Goal: Task Accomplishment & Management: Use online tool/utility

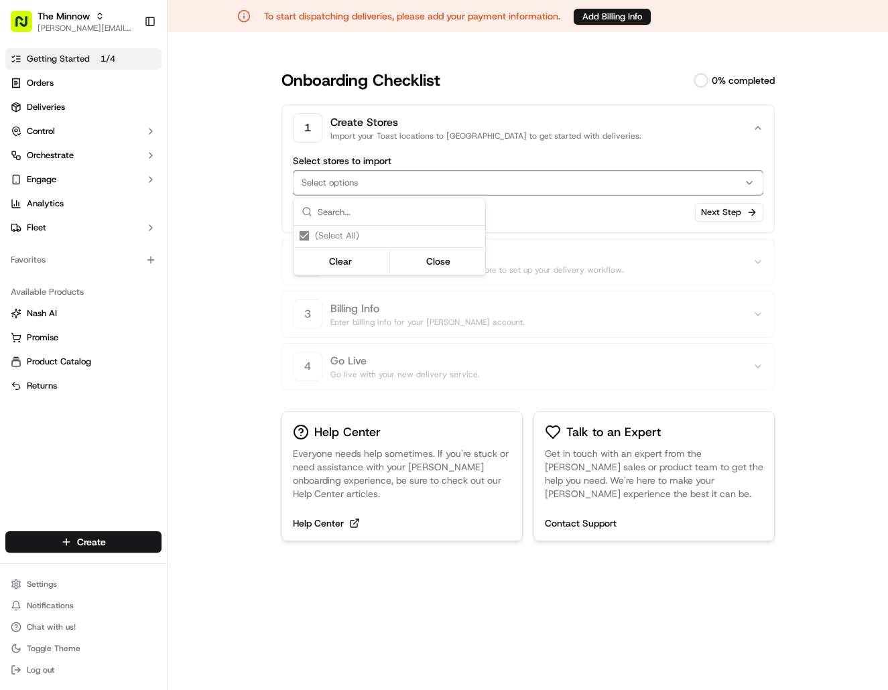
click at [353, 224] on input "text" at bounding box center [398, 211] width 160 height 27
paste input "290315"
click at [373, 213] on input "290315" at bounding box center [398, 211] width 160 height 27
type input "290315"
click at [338, 271] on button "Clear" at bounding box center [341, 264] width 92 height 19
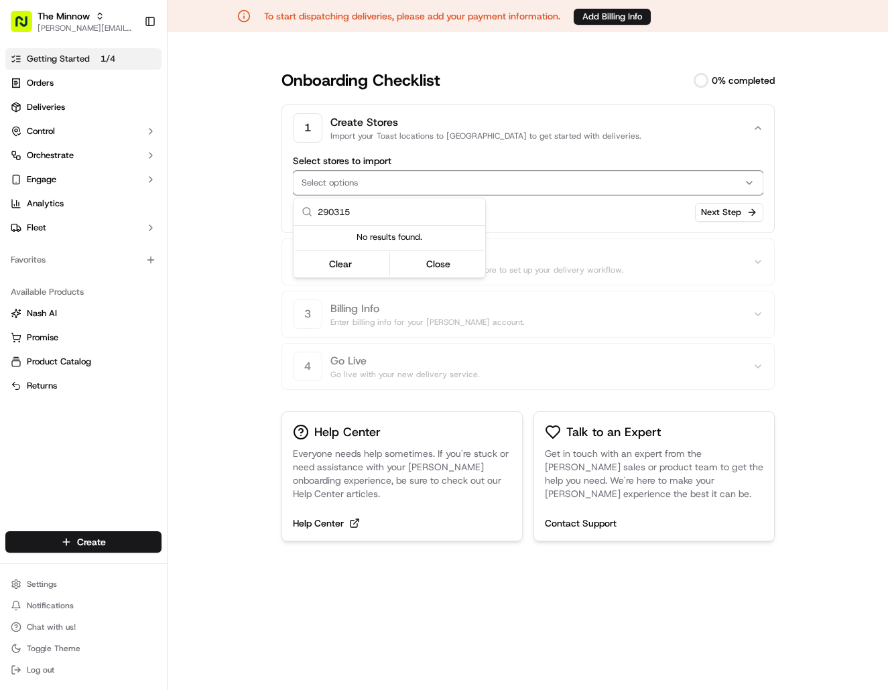
click at [489, 259] on html "To start dispatching deliveries, please add your payment information. Add Billi…" at bounding box center [444, 345] width 888 height 690
click at [395, 186] on div "Select options" at bounding box center [523, 183] width 464 height 12
click at [237, 180] on html "To start dispatching deliveries, please add your payment information. Add Billi…" at bounding box center [444, 345] width 888 height 690
click at [752, 129] on icon "button" at bounding box center [752, 128] width 11 height 11
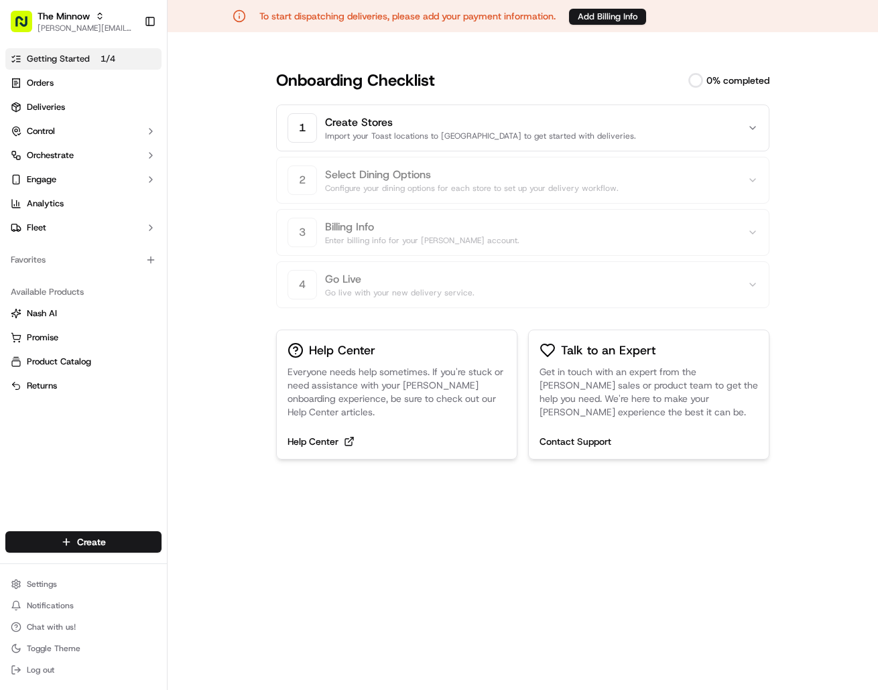
click at [750, 130] on icon "button" at bounding box center [752, 128] width 11 height 11
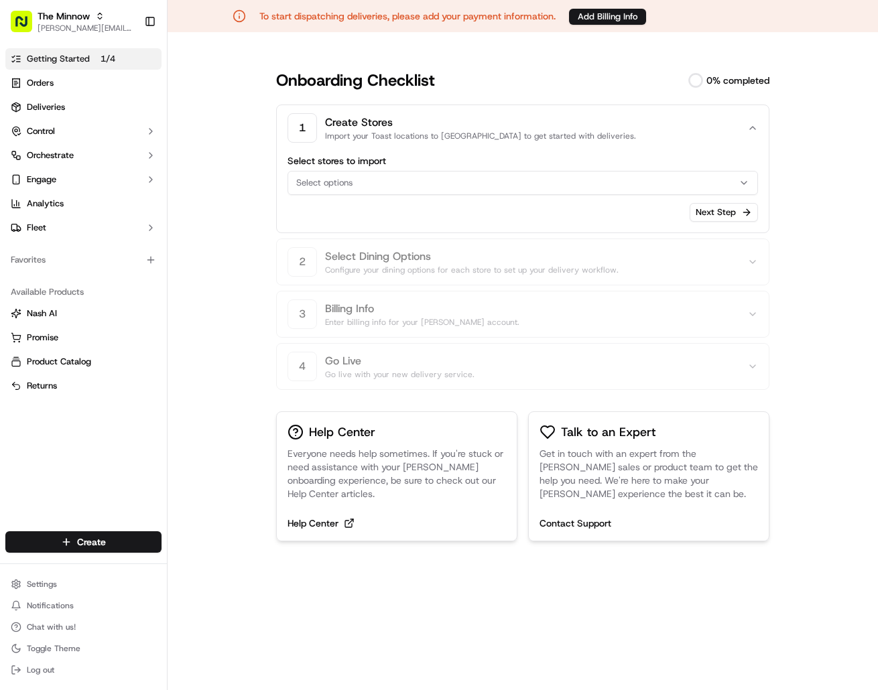
click at [747, 186] on icon "button" at bounding box center [744, 183] width 11 height 11
drag, startPoint x: 792, startPoint y: 221, endPoint x: 769, endPoint y: 221, distance: 22.1
click at [788, 220] on html "To start dispatching deliveries, please add your payment information. Add Billi…" at bounding box center [444, 345] width 888 height 690
click at [743, 216] on button "Next Step" at bounding box center [724, 212] width 68 height 19
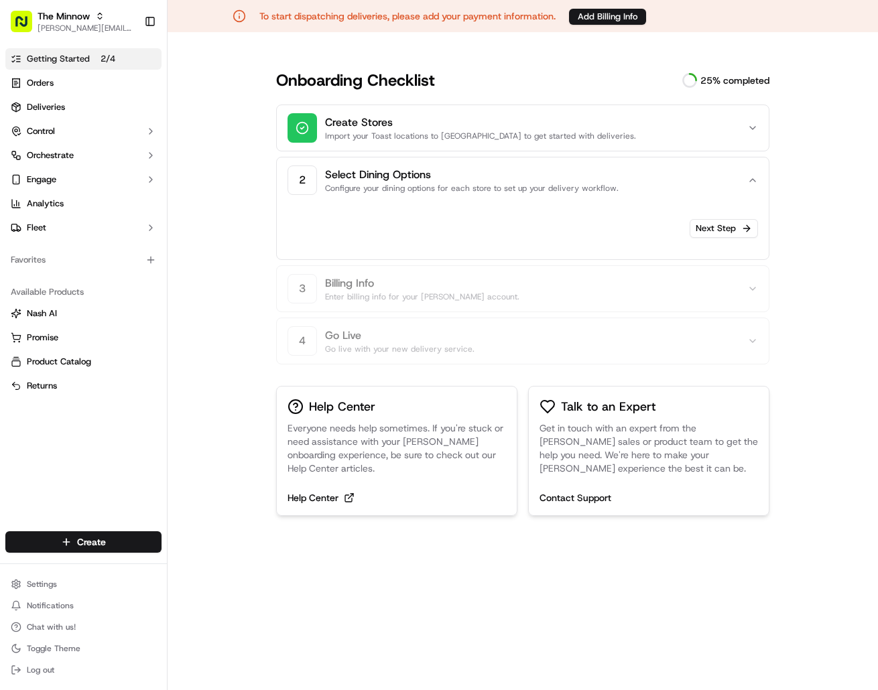
click at [748, 134] on button "Create Stores Import your Toast locations to Nash to get started with deliverie…" at bounding box center [523, 128] width 471 height 46
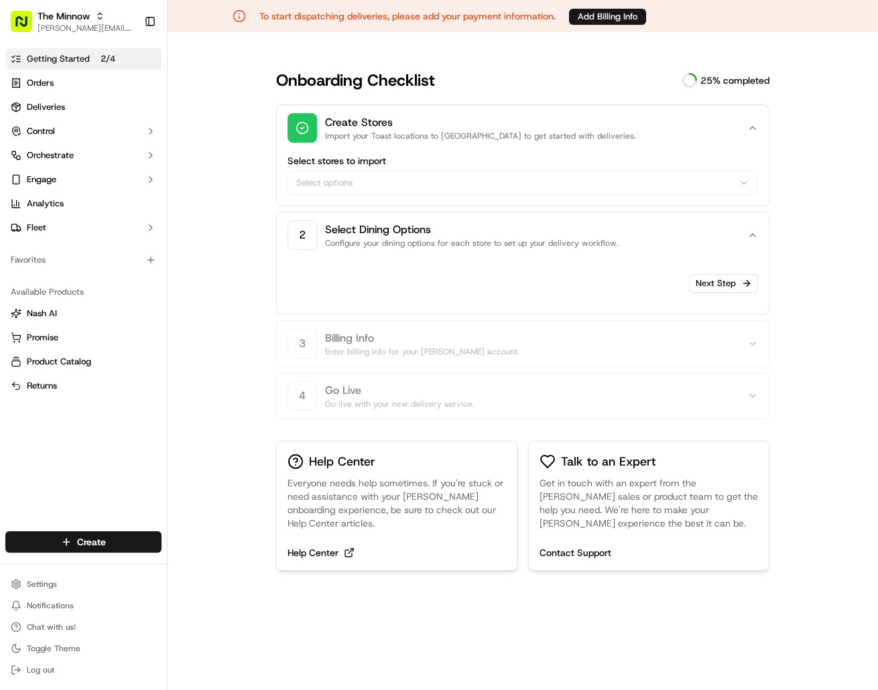
click at [385, 192] on div "Select stores to import Select options" at bounding box center [523, 175] width 471 height 39
drag, startPoint x: 294, startPoint y: 180, endPoint x: 335, endPoint y: 210, distance: 51.7
click at [300, 180] on div "Select stores to import Select options" at bounding box center [523, 175] width 471 height 39
click at [734, 284] on button "Next Step" at bounding box center [724, 283] width 68 height 19
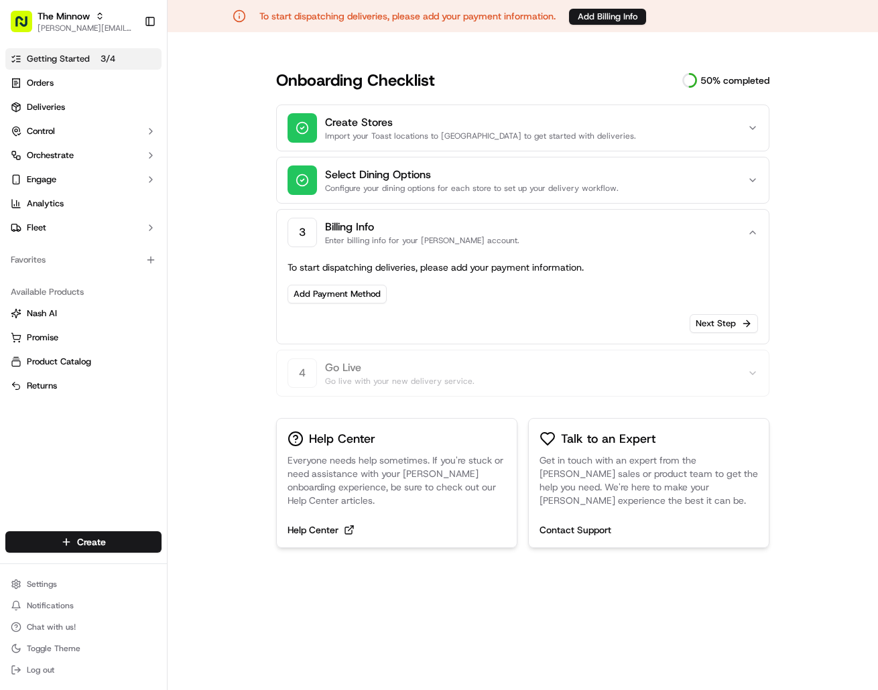
click at [769, 129] on div "Onboarding Checklist 50 % completed Create Stores Import your Toast locations t…" at bounding box center [523, 330] width 536 height 521
click at [756, 127] on icon "button" at bounding box center [752, 128] width 11 height 11
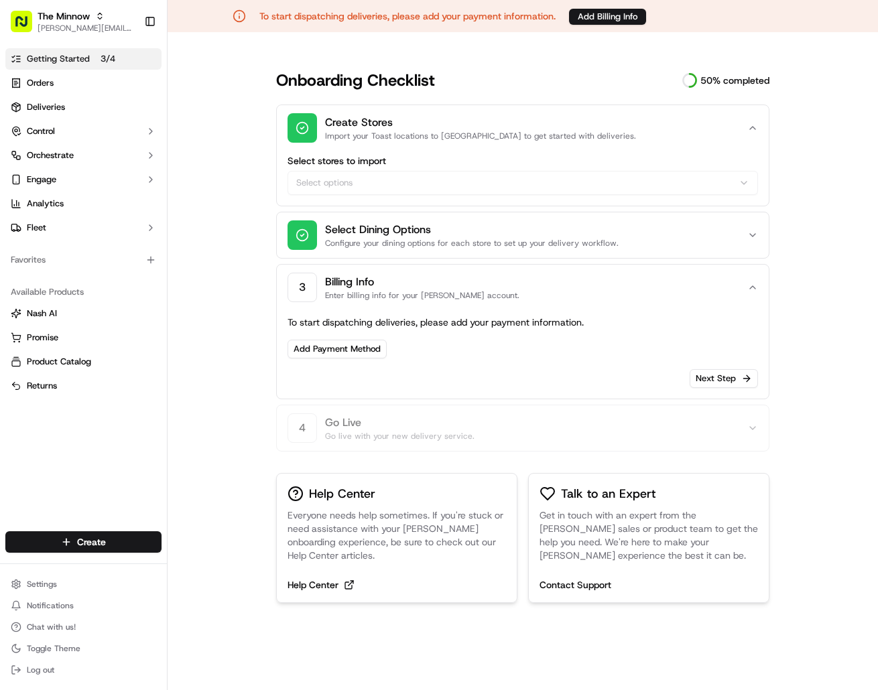
click at [360, 184] on div "Select stores to import Select options" at bounding box center [523, 175] width 471 height 39
drag, startPoint x: 771, startPoint y: 188, endPoint x: 749, endPoint y: 184, distance: 22.4
click at [764, 185] on div "Onboarding Checklist 50 % completed Create Stores Import your Toast locations t…" at bounding box center [523, 358] width 536 height 576
click at [749, 184] on div "Select stores to import Select options" at bounding box center [523, 175] width 471 height 39
click at [300, 131] on icon "button" at bounding box center [302, 127] width 13 height 13
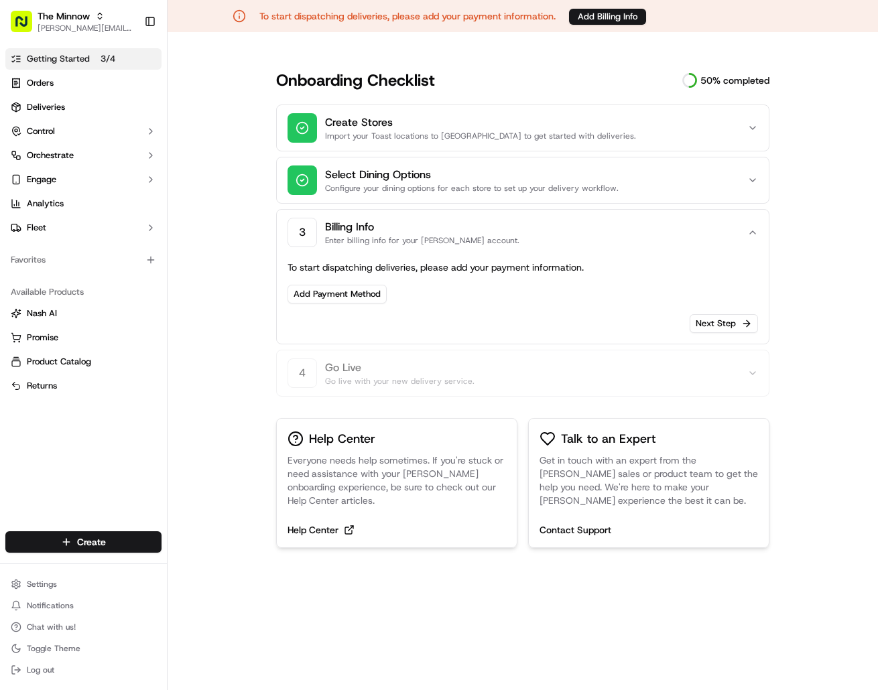
click at [300, 130] on icon "button" at bounding box center [302, 127] width 13 height 13
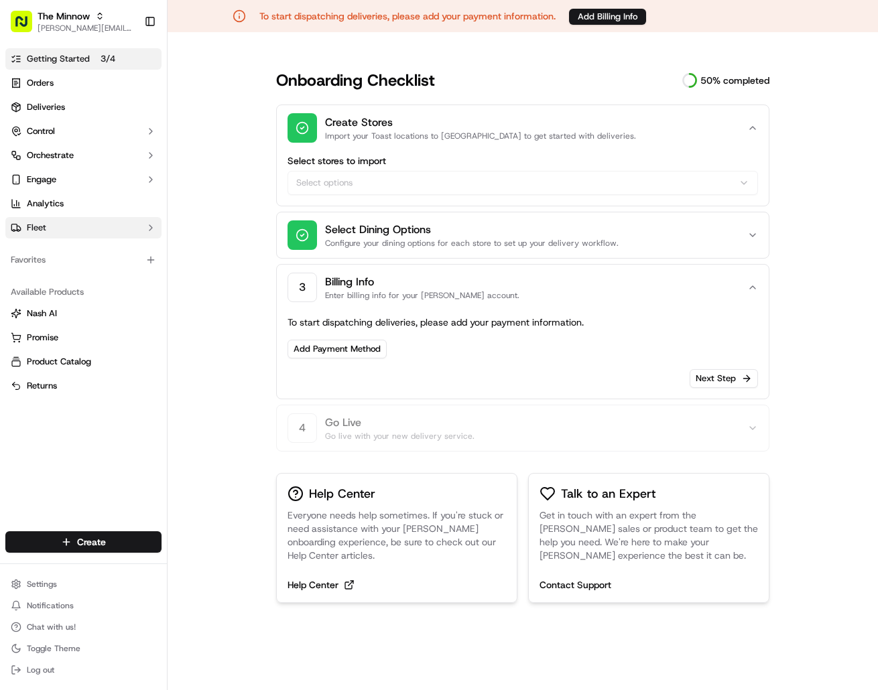
click at [62, 228] on button "Fleet" at bounding box center [83, 227] width 156 height 21
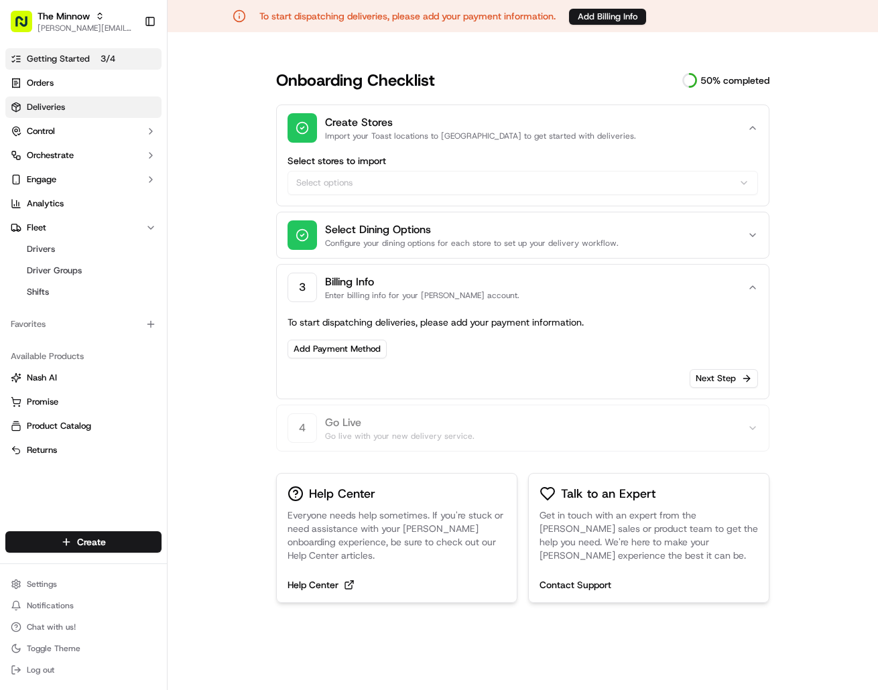
click at [53, 78] on span "Orders" at bounding box center [40, 83] width 27 height 12
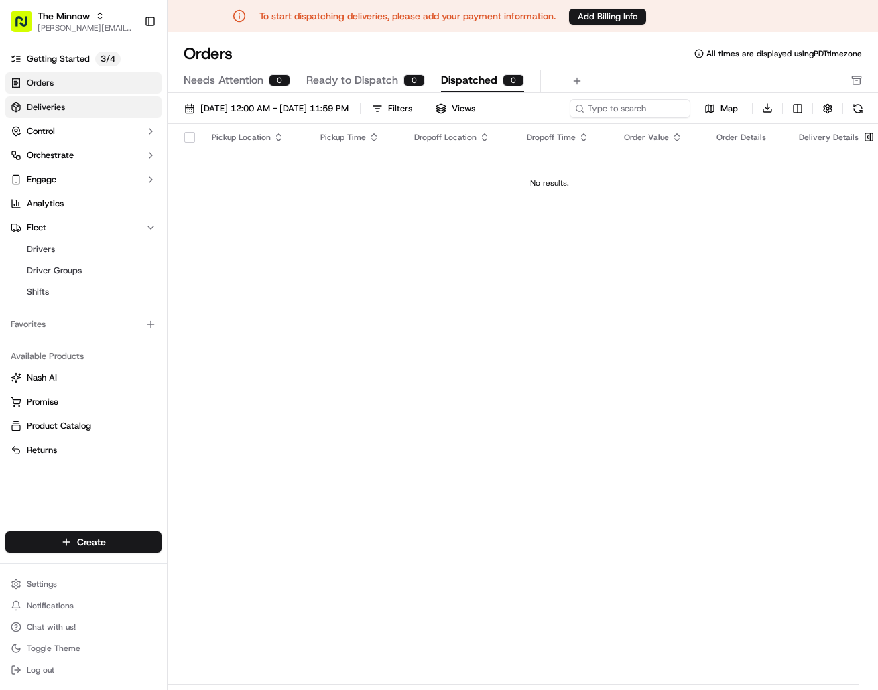
click at [71, 107] on link "Deliveries" at bounding box center [83, 107] width 156 height 21
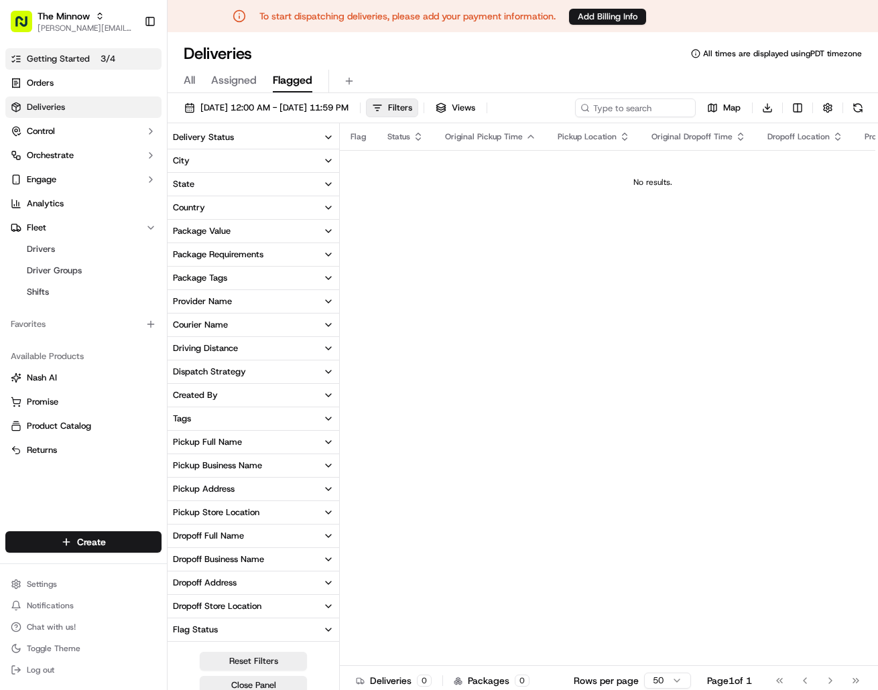
click at [80, 54] on span "Getting Started" at bounding box center [58, 59] width 63 height 12
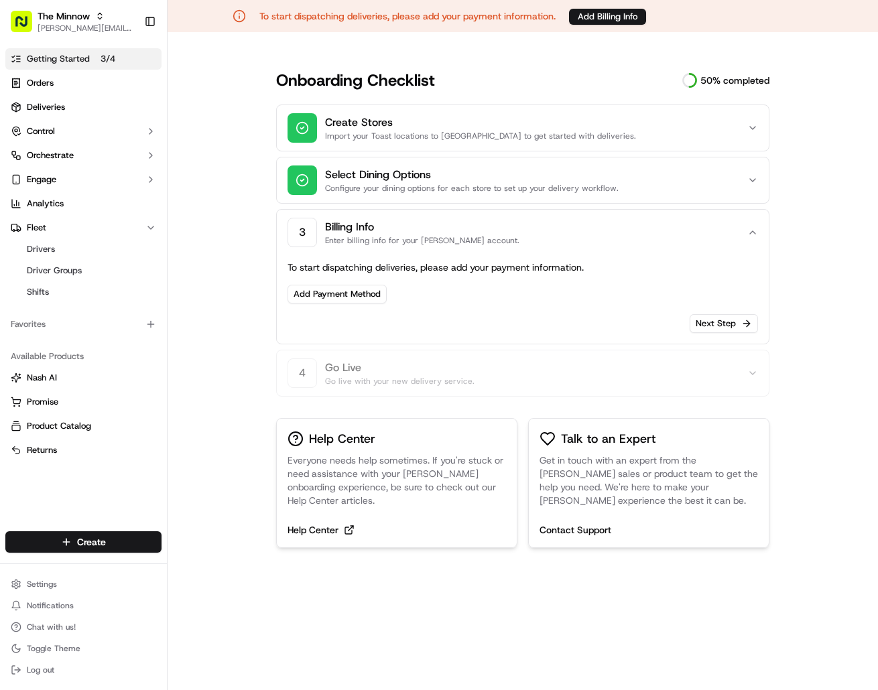
click at [437, 133] on p "Import your Toast locations to Nash to get started with deliveries." at bounding box center [532, 136] width 414 height 11
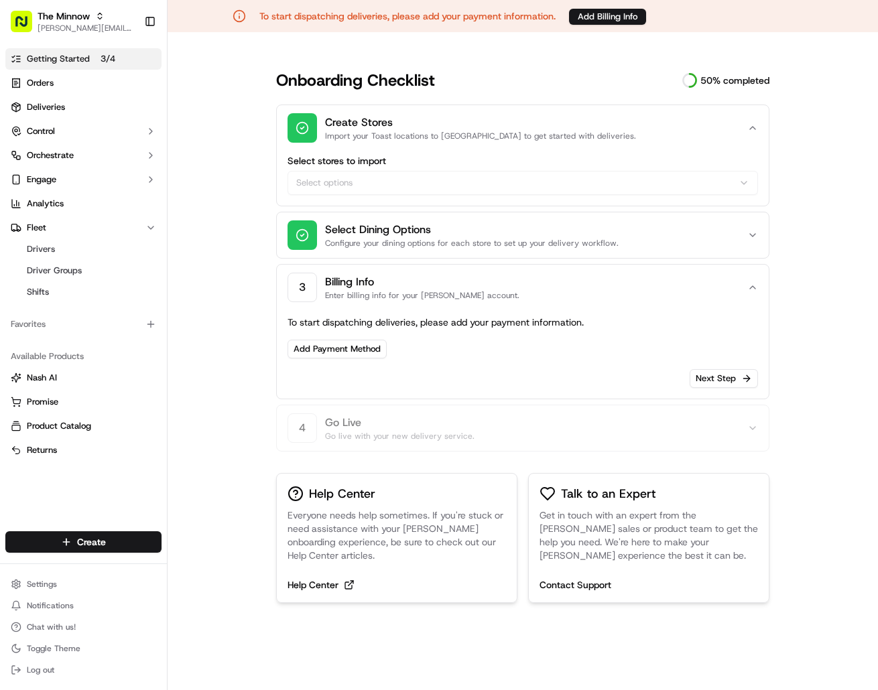
click at [363, 184] on div "Select stores to import Select options" at bounding box center [523, 175] width 471 height 39
click at [361, 184] on div "Select stores to import Select options" at bounding box center [523, 175] width 471 height 39
click at [361, 183] on div "Select stores to import Select options" at bounding box center [523, 175] width 471 height 39
click at [750, 180] on div "Select stores to import Select options" at bounding box center [523, 175] width 471 height 39
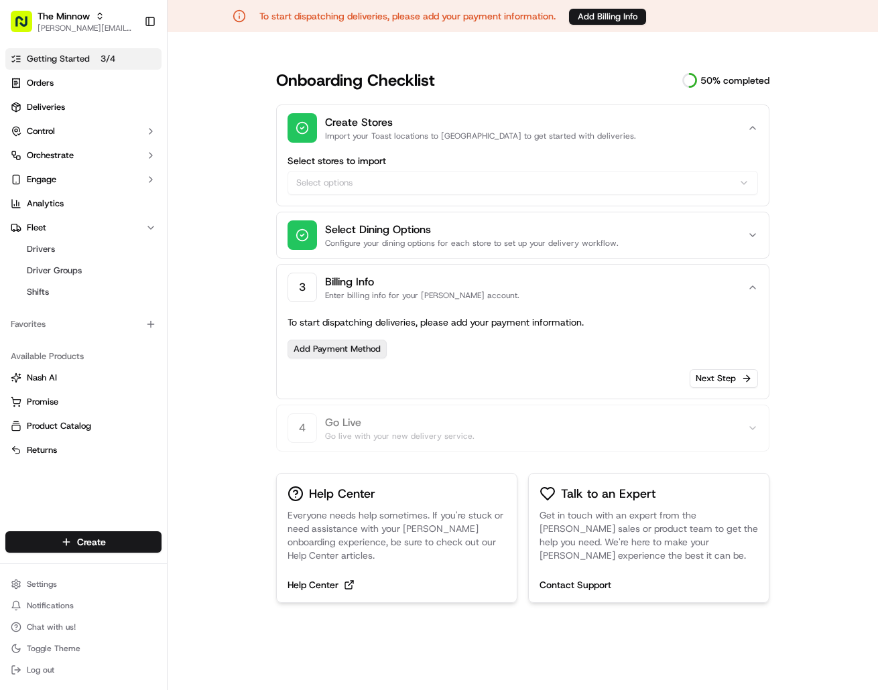
click at [361, 349] on link "Add Payment Method" at bounding box center [337, 349] width 99 height 19
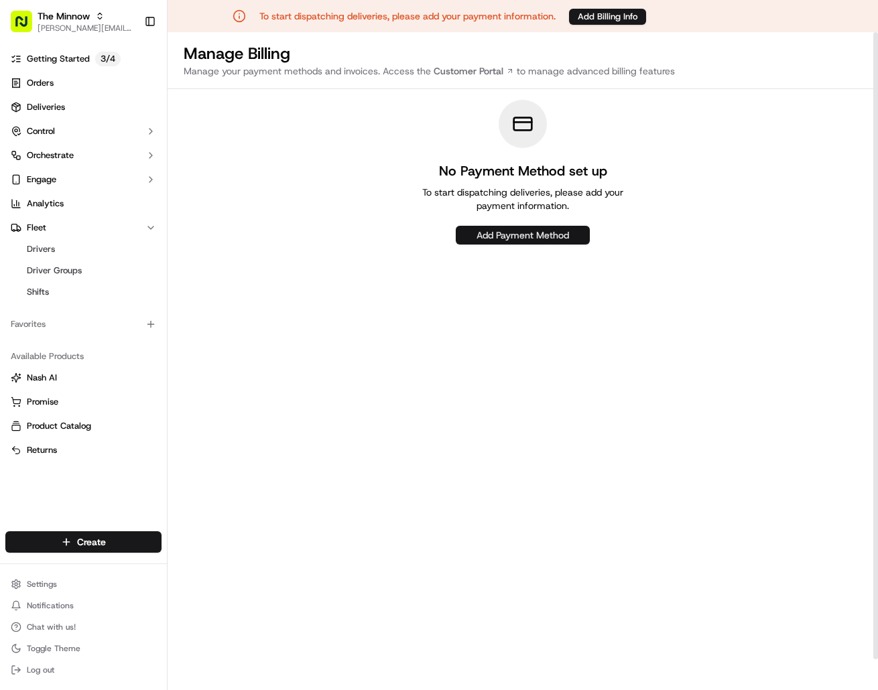
click at [498, 235] on button "Add Payment Method" at bounding box center [523, 235] width 134 height 19
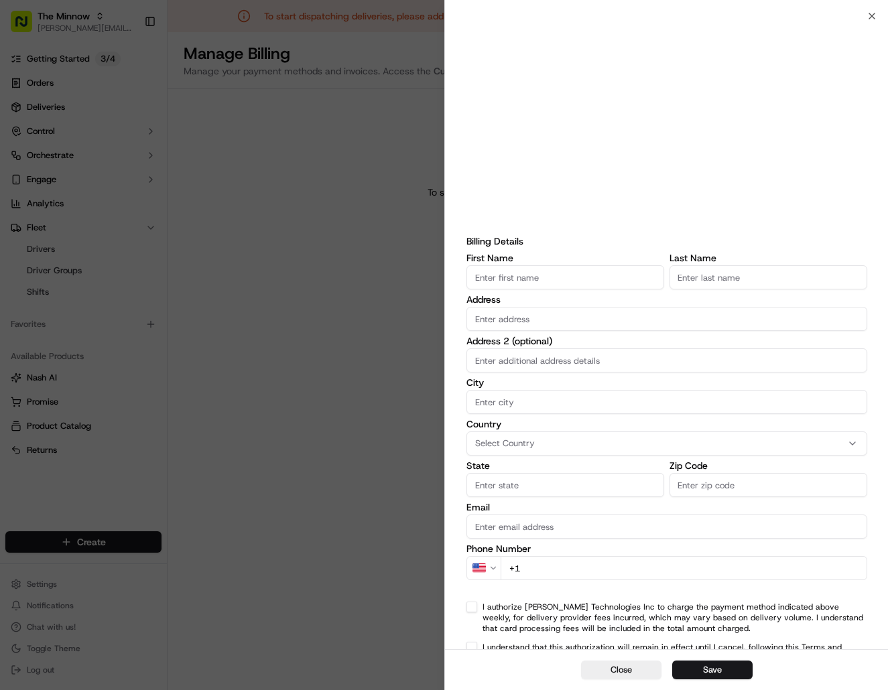
click at [579, 279] on input "First Name" at bounding box center [565, 277] width 198 height 24
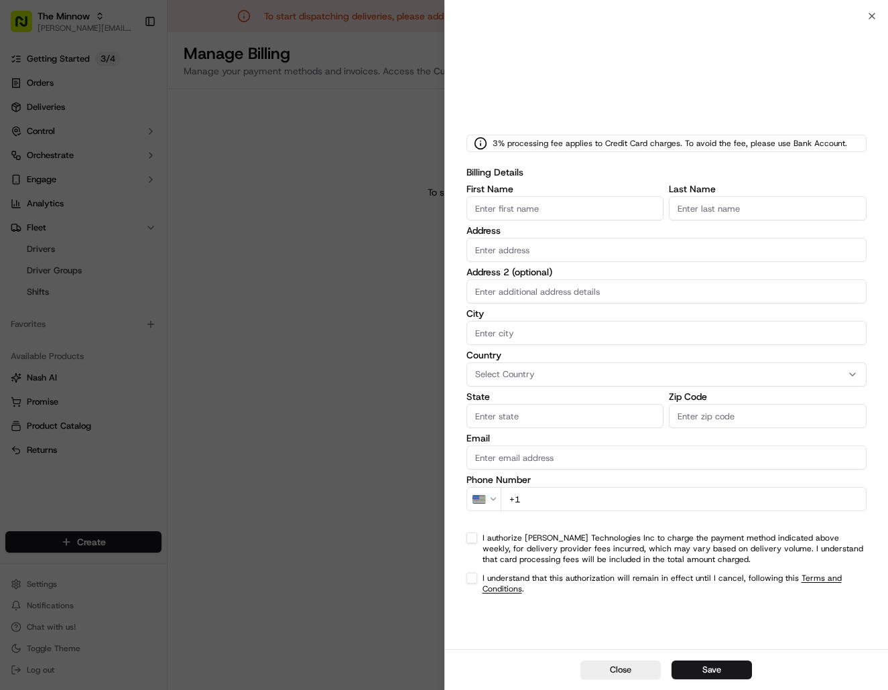
click at [593, 207] on input "First Name" at bounding box center [565, 208] width 198 height 24
type input "[PERSON_NAME]"
type input "Yondorf"
click at [522, 298] on input "Address 2 (optional)" at bounding box center [666, 291] width 401 height 24
click at [507, 255] on input "Address" at bounding box center [666, 250] width 401 height 24
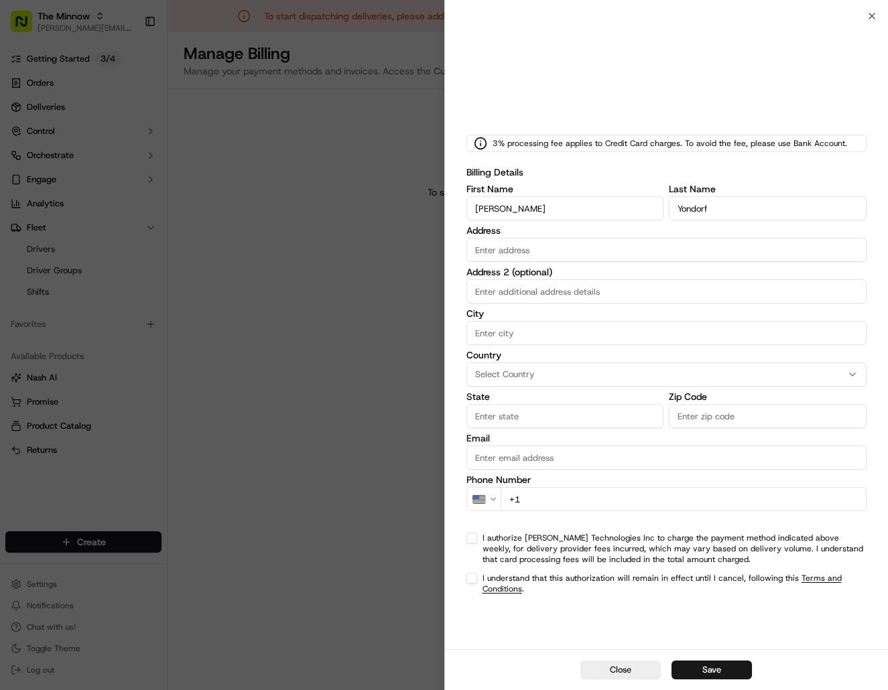
click at [557, 247] on input "Address" at bounding box center [666, 250] width 401 height 24
type input "4204 SE 63rd Ave"
type input "[GEOGRAPHIC_DATA]"
click at [719, 364] on button "Select Country" at bounding box center [666, 375] width 401 height 24
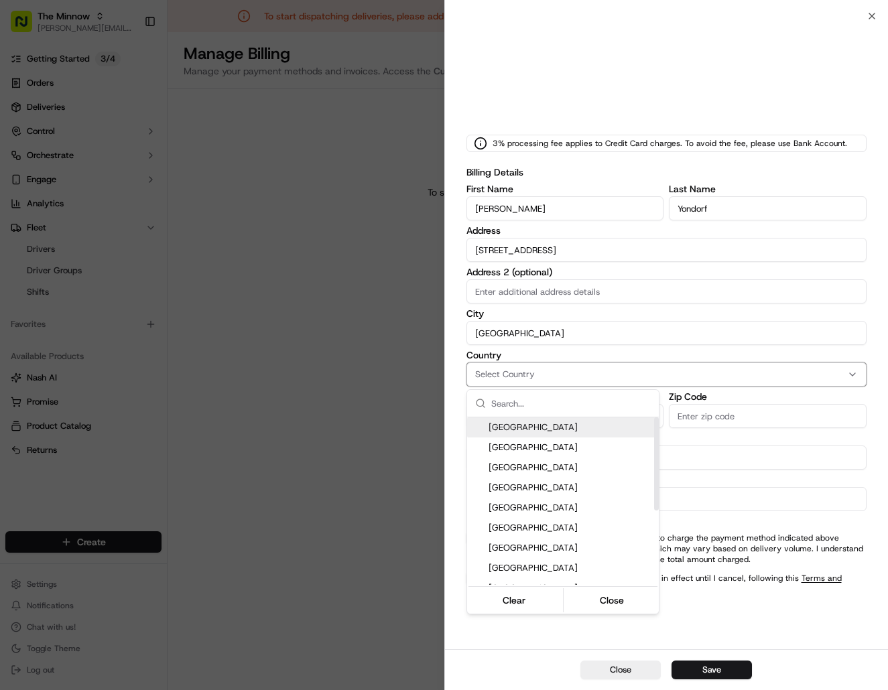
click at [530, 429] on span "[GEOGRAPHIC_DATA]" at bounding box center [571, 428] width 165 height 12
click at [809, 440] on div at bounding box center [444, 345] width 888 height 690
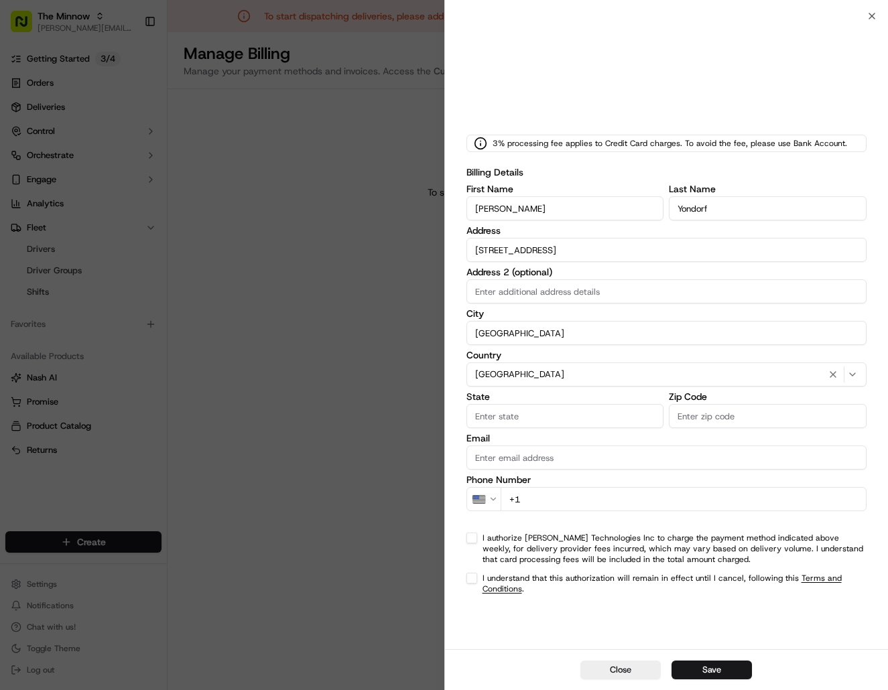
click at [623, 421] on input "State" at bounding box center [565, 416] width 198 height 24
type input "Oregon"
type input "97206"
click at [574, 460] on input "Email" at bounding box center [666, 458] width 401 height 24
type input "[PERSON_NAME][EMAIL_ADDRESS][DOMAIN_NAME]"
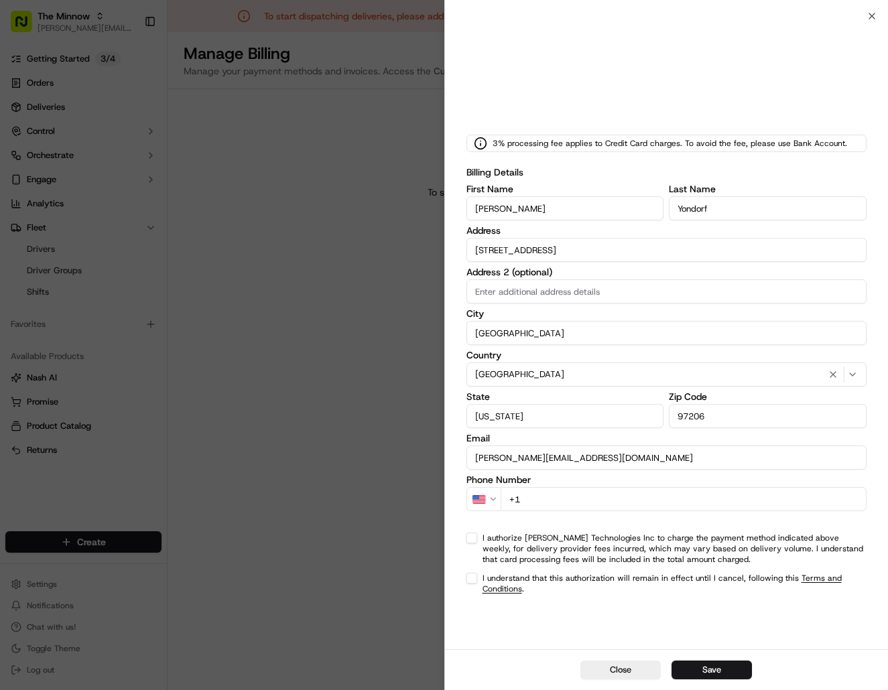
click at [584, 491] on input "+1" at bounding box center [684, 499] width 367 height 24
type input "[PHONE_NUMBER]"
click at [521, 531] on div "3% processing fee applies to Credit Card charges. To avoid the fee, please use …" at bounding box center [666, 310] width 401 height 589
click at [474, 538] on button "I authorize Nash Technologies Inc to charge the payment method indicated above …" at bounding box center [471, 538] width 11 height 11
click at [475, 577] on button "I understand that this authorization will remain in effect until I cancel, foll…" at bounding box center [471, 578] width 11 height 11
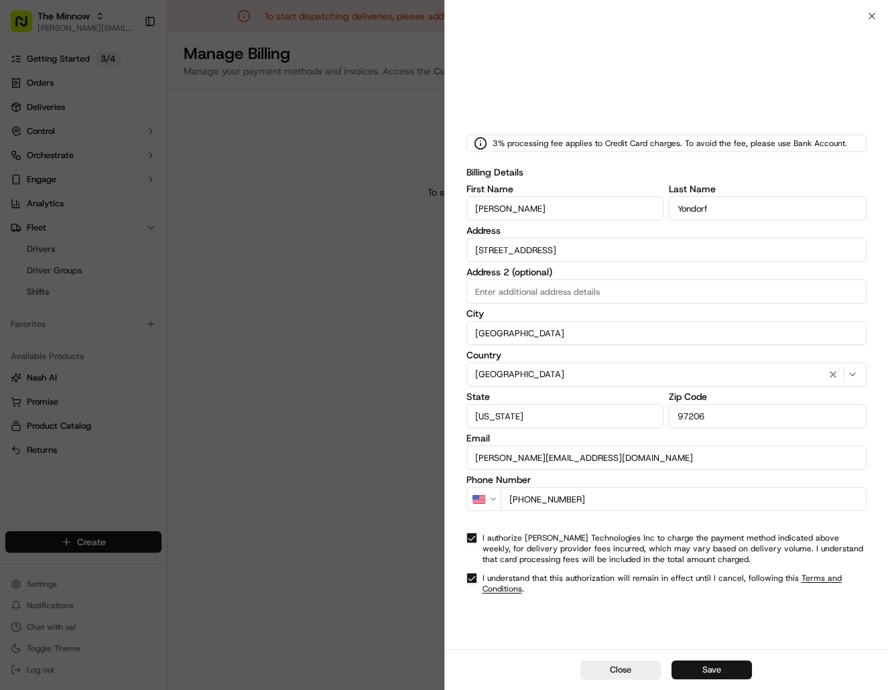
click at [718, 666] on button "Save" at bounding box center [712, 670] width 80 height 19
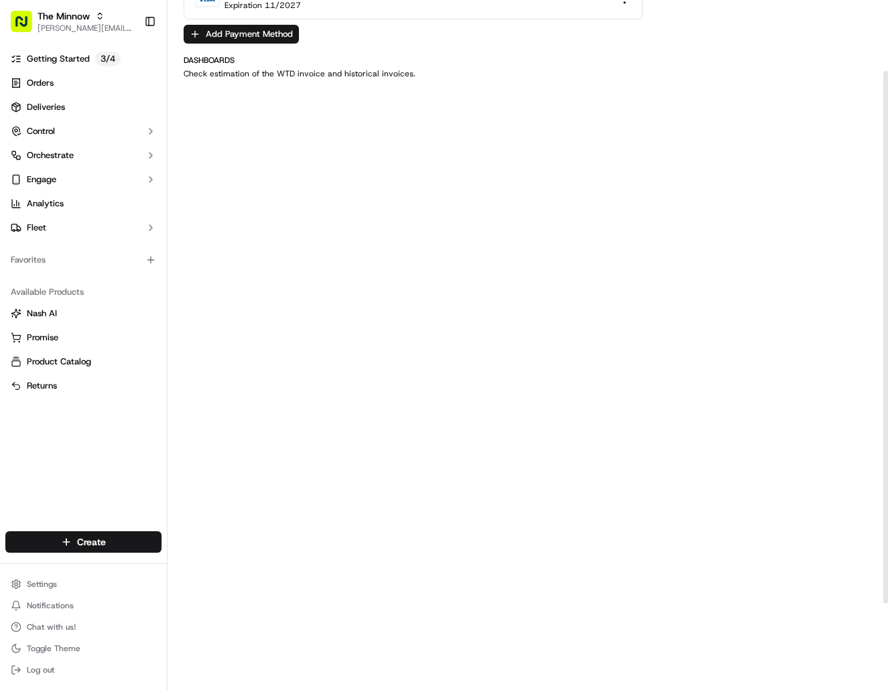
scroll to position [92, 0]
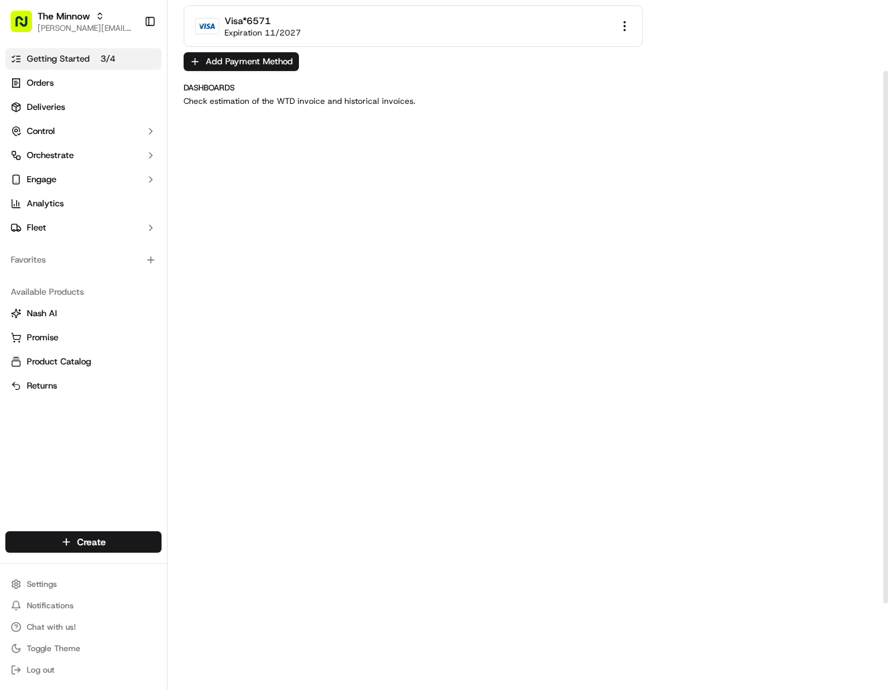
click at [111, 62] on p "3 / 4" at bounding box center [107, 59] width 25 height 15
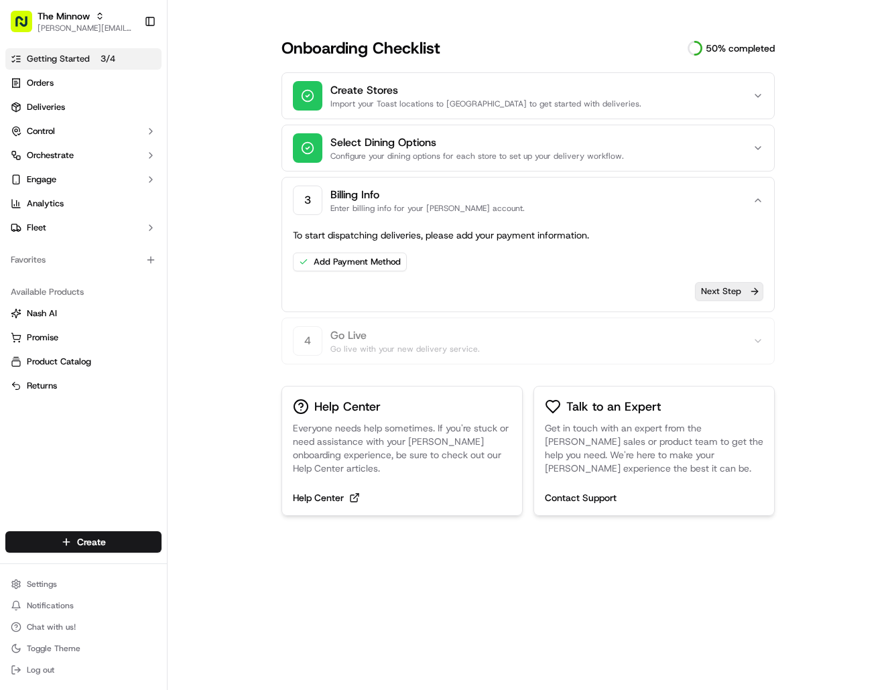
click at [751, 288] on button "Next Step" at bounding box center [729, 291] width 68 height 19
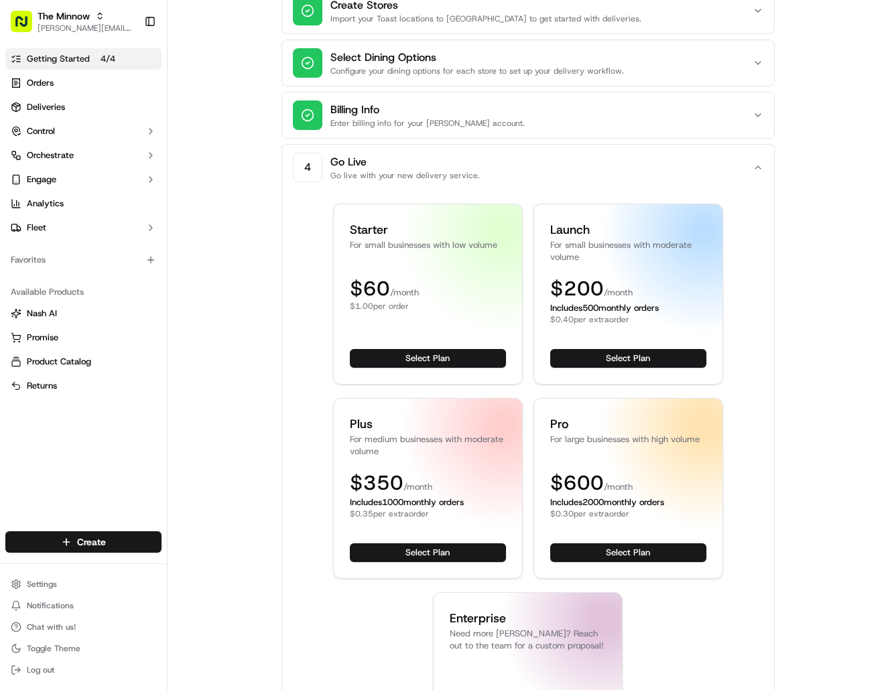
scroll to position [112, 0]
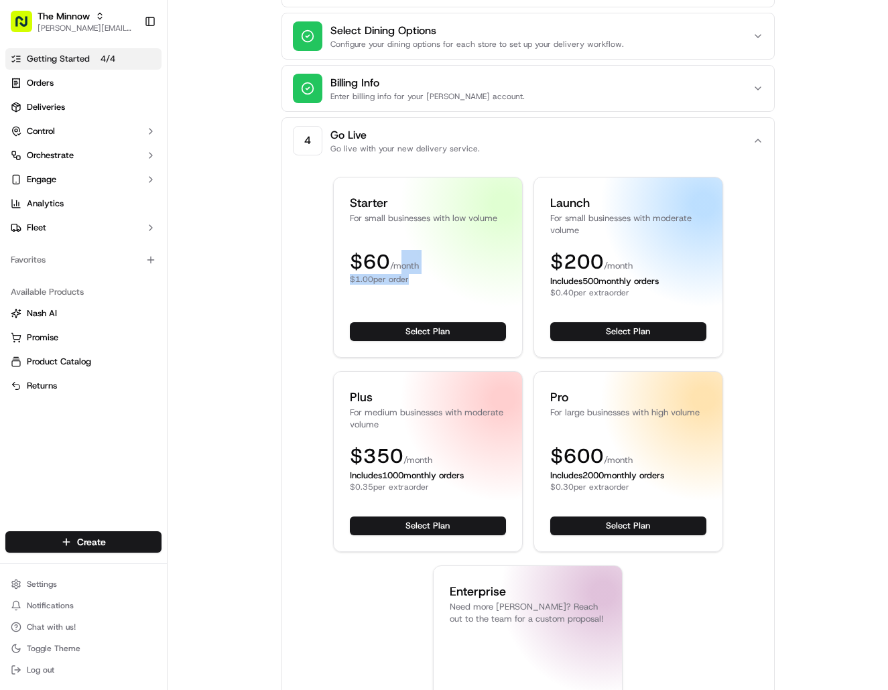
drag, startPoint x: 412, startPoint y: 280, endPoint x: 395, endPoint y: 250, distance: 34.8
click at [395, 250] on div "Starter For small businesses with low volume $ 60 /month $1.00 per order Select…" at bounding box center [428, 267] width 190 height 181
click at [429, 328] on button "Select Plan" at bounding box center [428, 331] width 156 height 19
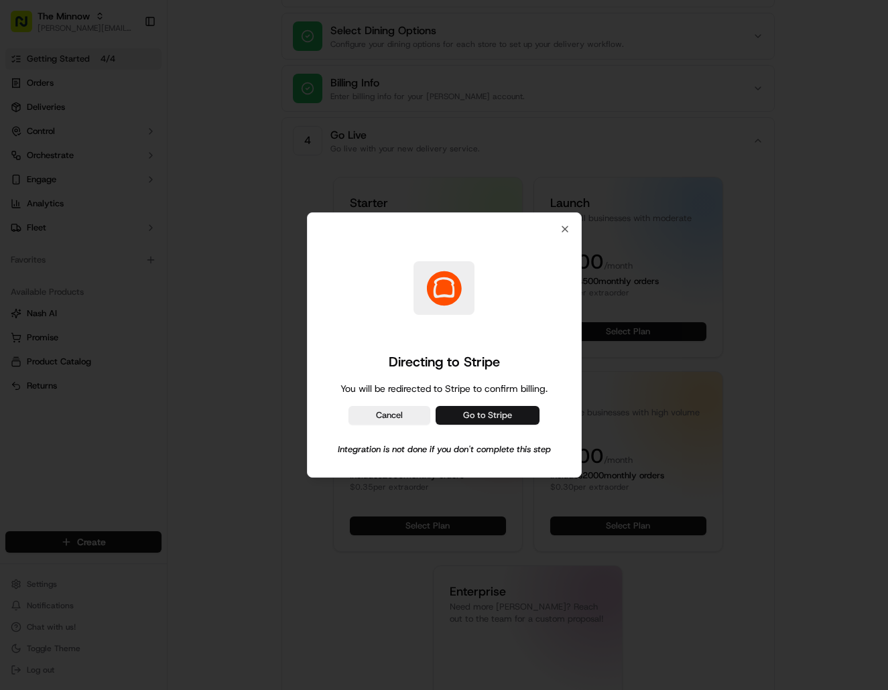
click at [482, 414] on button "Go to Stripe" at bounding box center [488, 415] width 104 height 19
drag, startPoint x: 563, startPoint y: 231, endPoint x: 574, endPoint y: 241, distance: 15.2
click at [563, 231] on icon "button" at bounding box center [564, 229] width 5 height 5
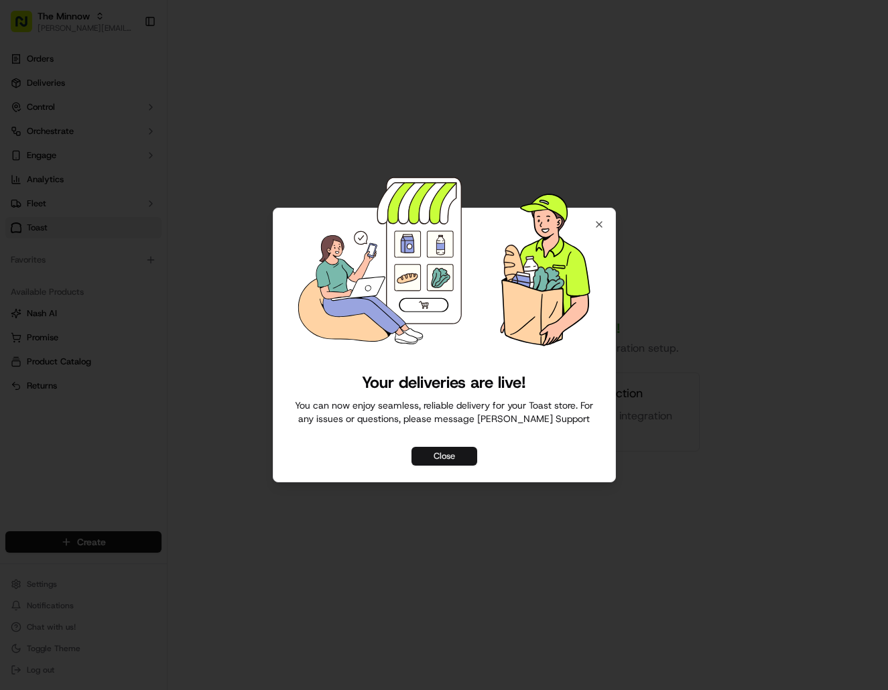
click at [461, 452] on button "Close" at bounding box center [445, 456] width 66 height 19
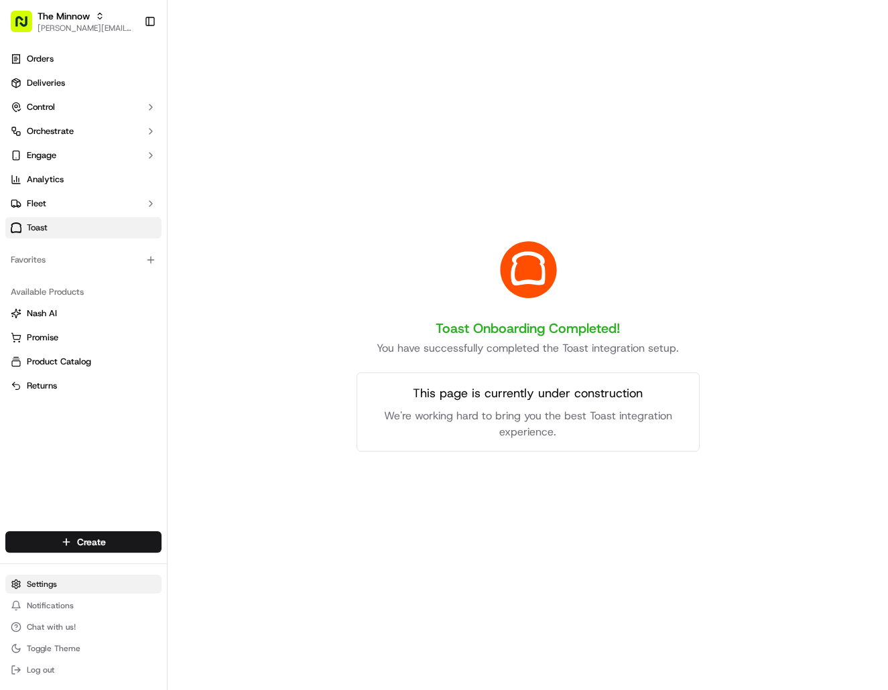
click at [42, 585] on html "The Minnow [PERSON_NAME][EMAIL_ADDRESS][DOMAIN_NAME] Toggle Sidebar Orders Deli…" at bounding box center [444, 345] width 888 height 690
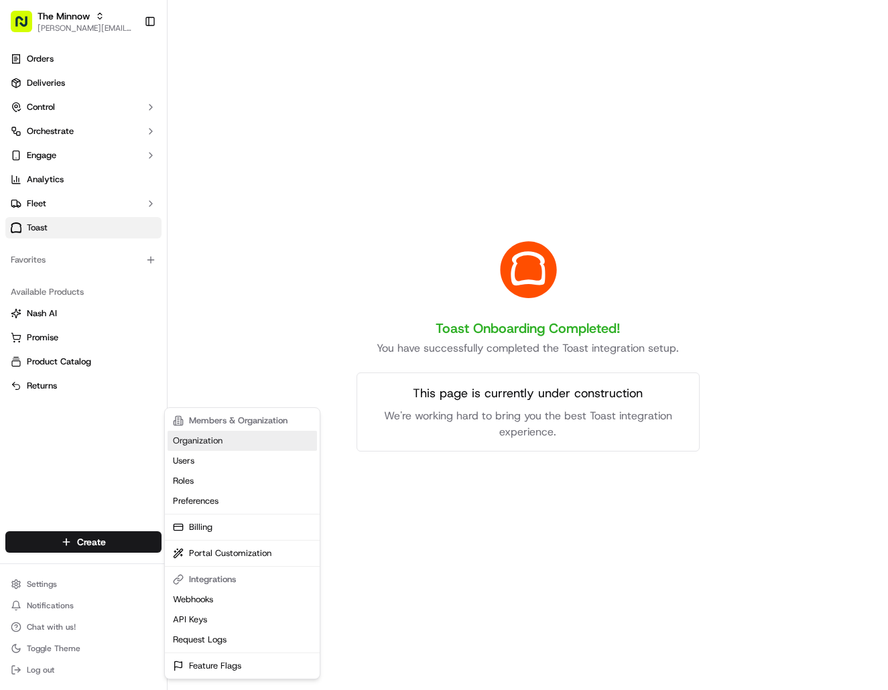
click at [210, 443] on link "Organization" at bounding box center [242, 441] width 149 height 20
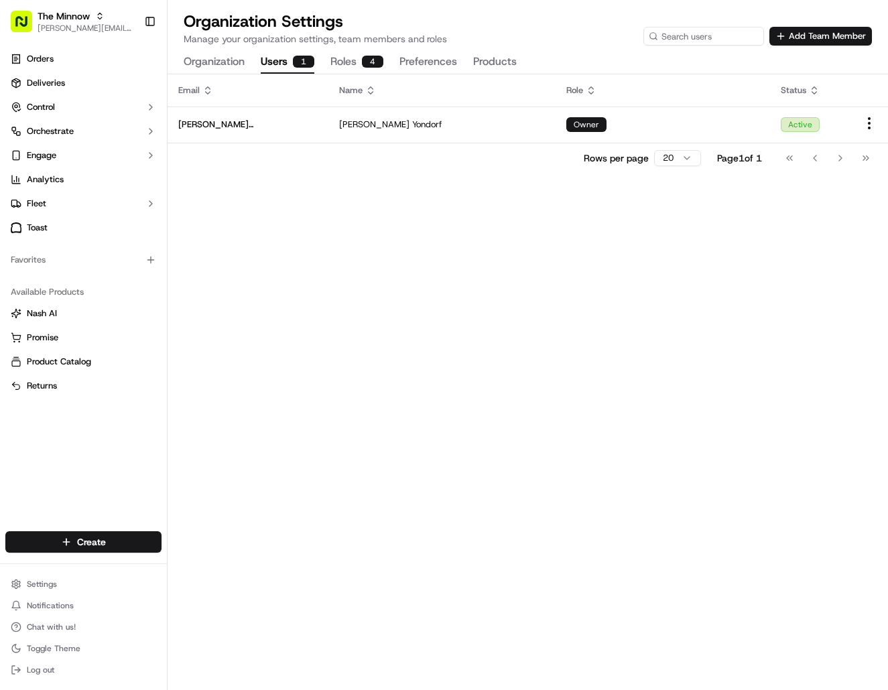
click at [278, 65] on button "Users 1" at bounding box center [288, 62] width 54 height 23
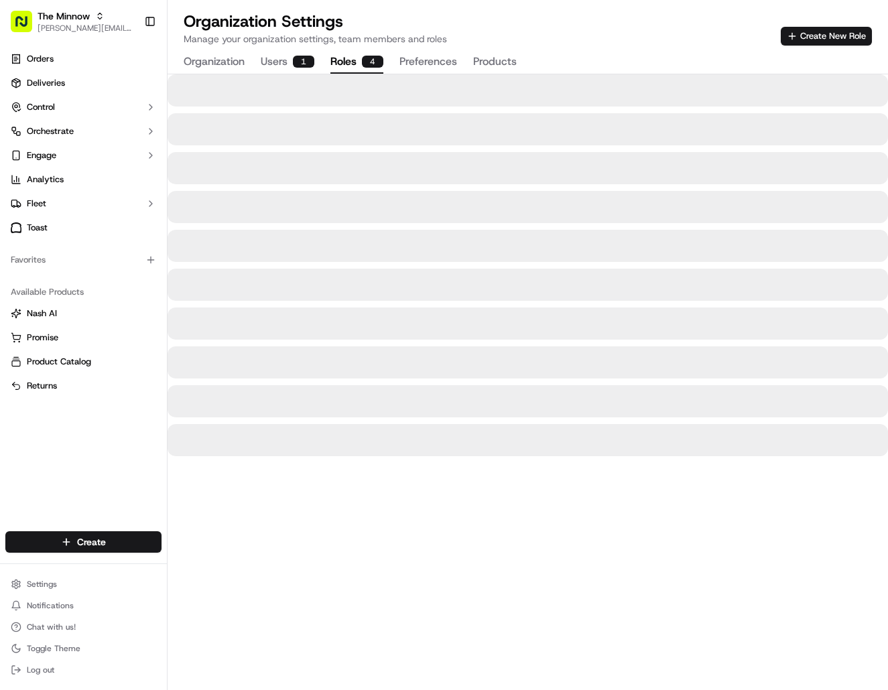
click at [345, 62] on button "Roles 4" at bounding box center [356, 62] width 53 height 23
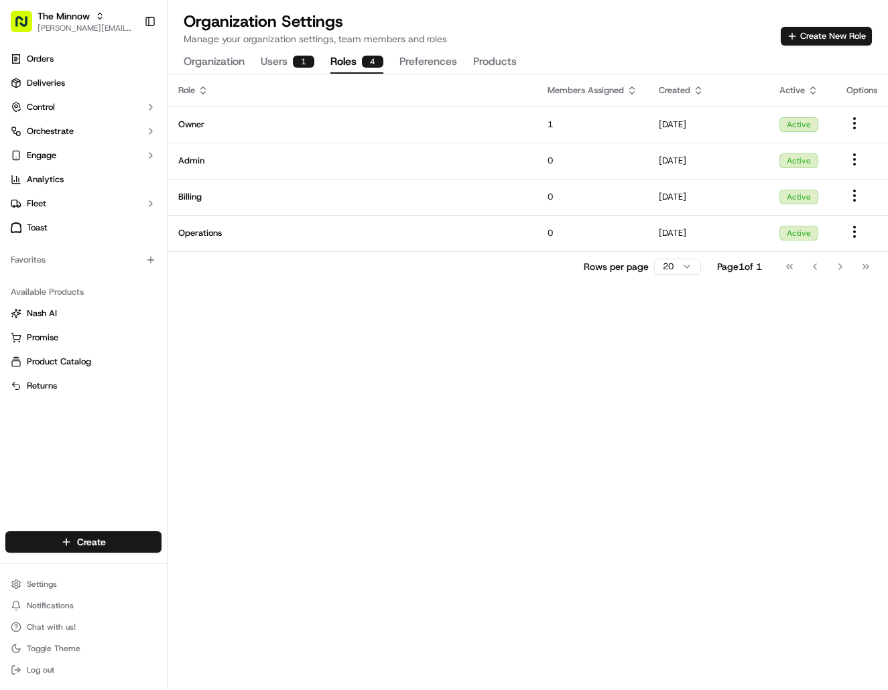
click at [269, 60] on button "Users 1" at bounding box center [288, 62] width 54 height 23
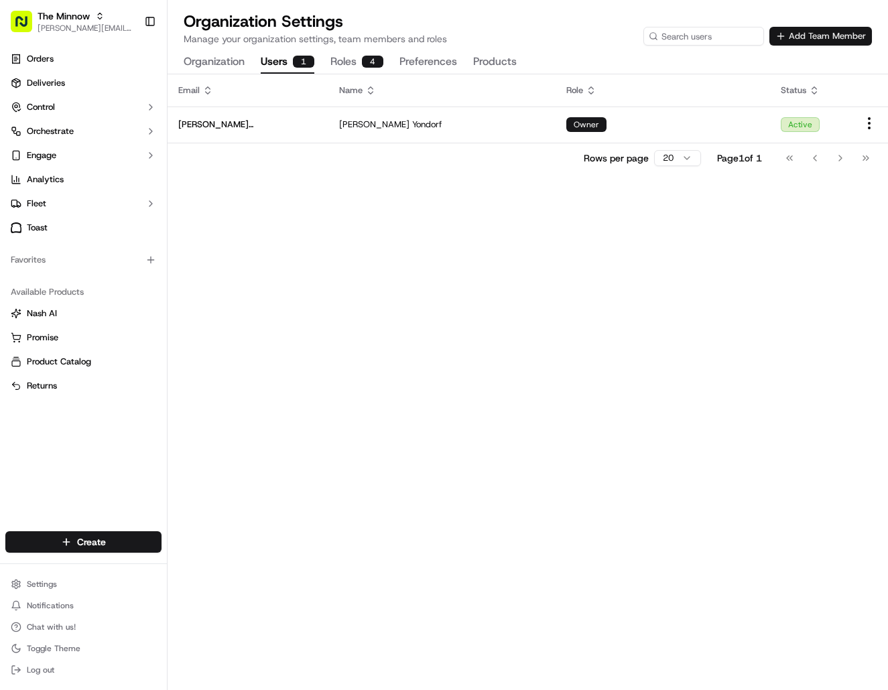
click at [801, 30] on button "Add Team Member" at bounding box center [820, 36] width 103 height 19
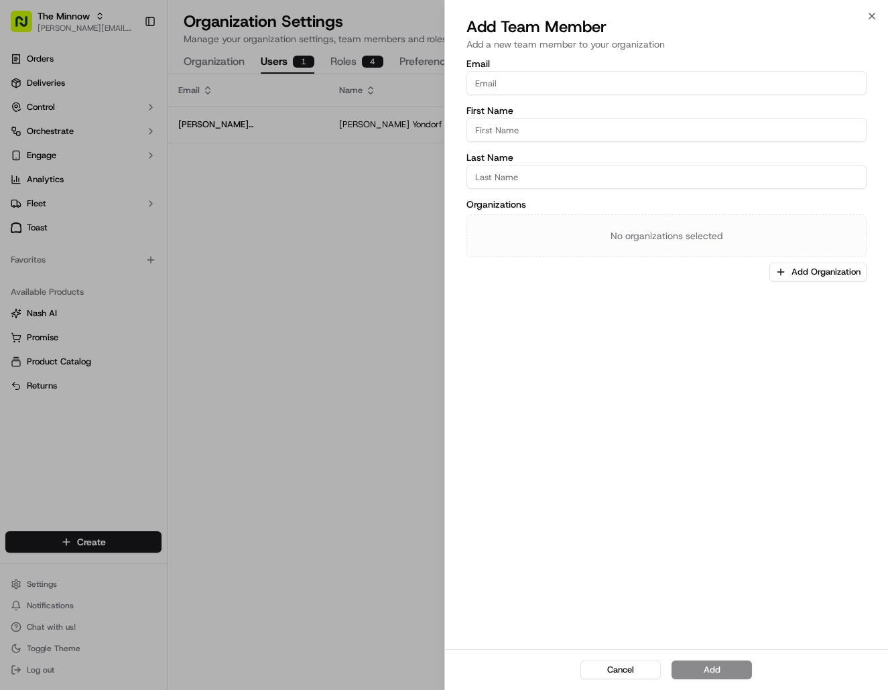
click at [513, 84] on input "Email" at bounding box center [666, 83] width 401 height 24
type input "[EMAIL_ADDRESS][DOMAIN_NAME]"
drag, startPoint x: 636, startPoint y: 347, endPoint x: 553, endPoint y: 121, distance: 240.7
click at [641, 328] on div "Email [EMAIL_ADDRESS][DOMAIN_NAME] First Name Last Name Organizations No organi…" at bounding box center [667, 352] width 444 height 593
click at [552, 134] on input "First Name" at bounding box center [666, 130] width 401 height 24
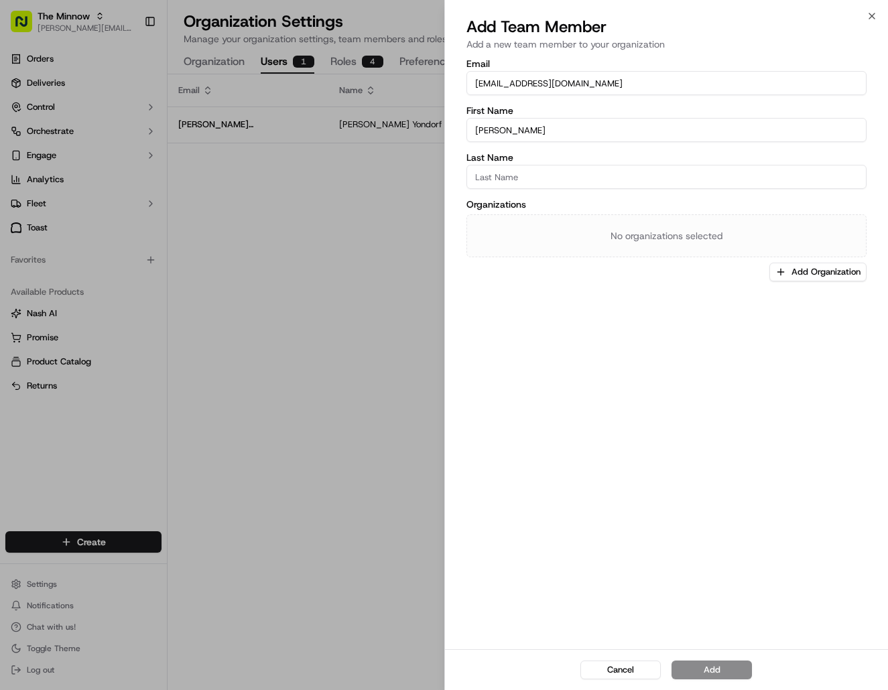
type input "[PERSON_NAME]"
type input "Minnow"
drag, startPoint x: 711, startPoint y: 318, endPoint x: 721, endPoint y: 332, distance: 17.3
click at [716, 324] on div "Email [EMAIL_ADDRESS][DOMAIN_NAME] First Name [PERSON_NAME] Last Name Minnow Or…" at bounding box center [667, 352] width 444 height 593
click at [668, 364] on div "Email [EMAIL_ADDRESS][DOMAIN_NAME] First Name [PERSON_NAME] Last Name Minnow Or…" at bounding box center [667, 352] width 444 height 593
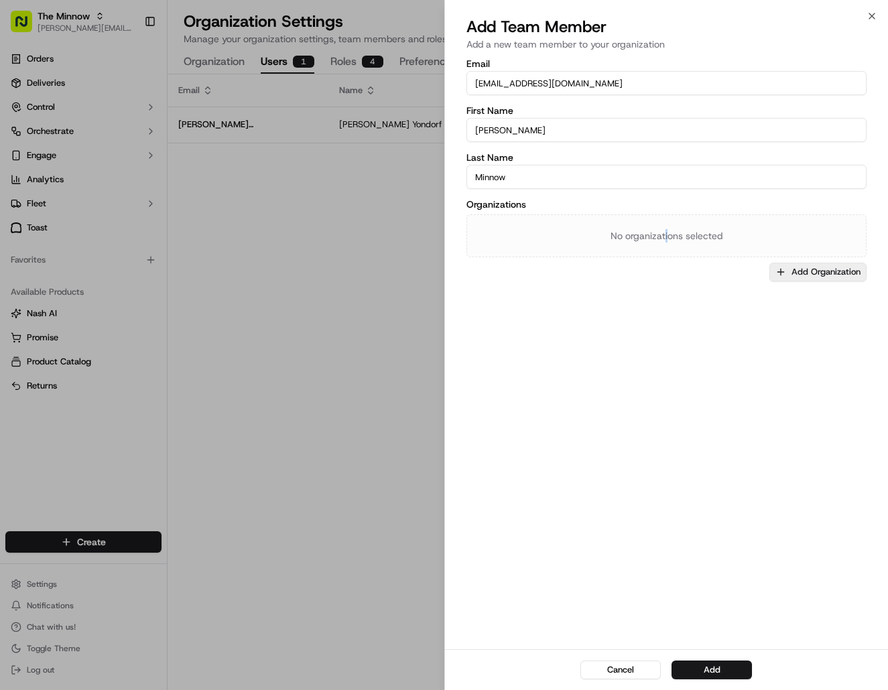
click at [794, 269] on button "Add Organization" at bounding box center [817, 272] width 97 height 19
click at [773, 340] on span "The Minnow" at bounding box center [799, 342] width 165 height 12
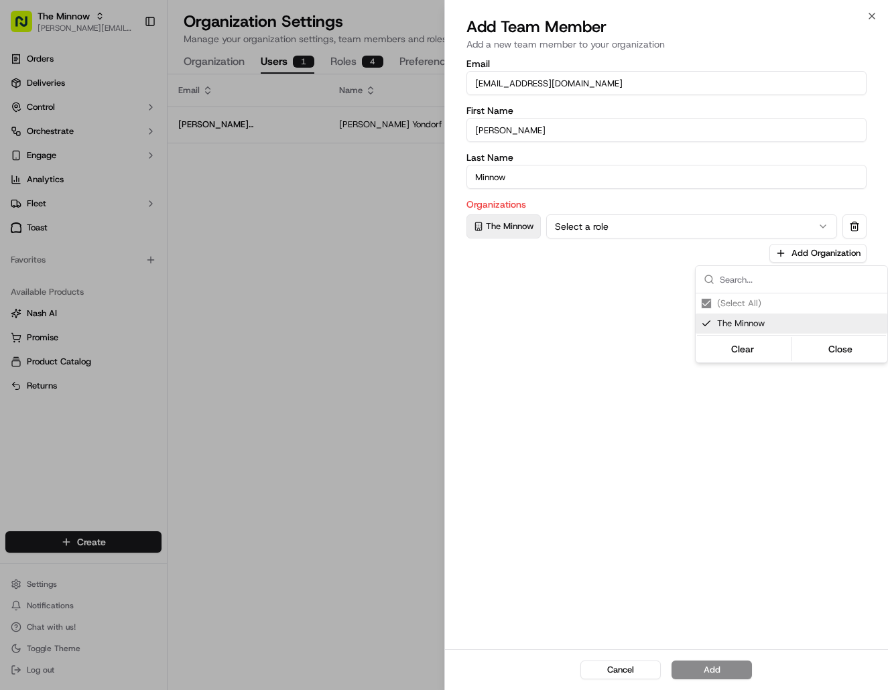
drag, startPoint x: 607, startPoint y: 305, endPoint x: 600, endPoint y: 292, distance: 14.4
click at [603, 299] on div at bounding box center [444, 345] width 888 height 690
click at [666, 217] on button "Select a role" at bounding box center [692, 226] width 292 height 24
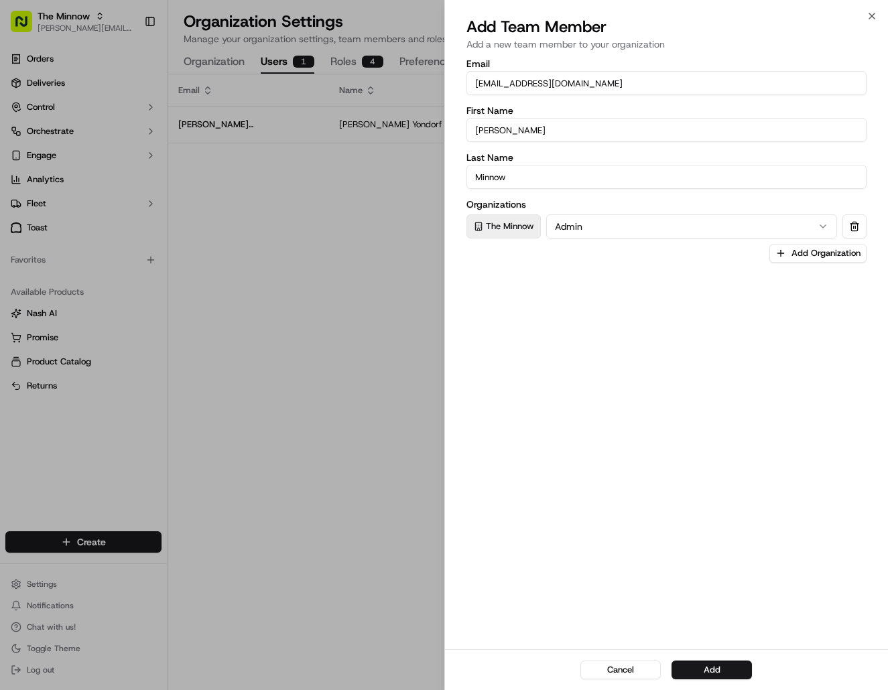
click at [560, 312] on div "Email [EMAIL_ADDRESS][DOMAIN_NAME] First Name [PERSON_NAME] Last Name Minnow Or…" at bounding box center [667, 352] width 444 height 593
click at [735, 662] on button "Add" at bounding box center [712, 670] width 80 height 19
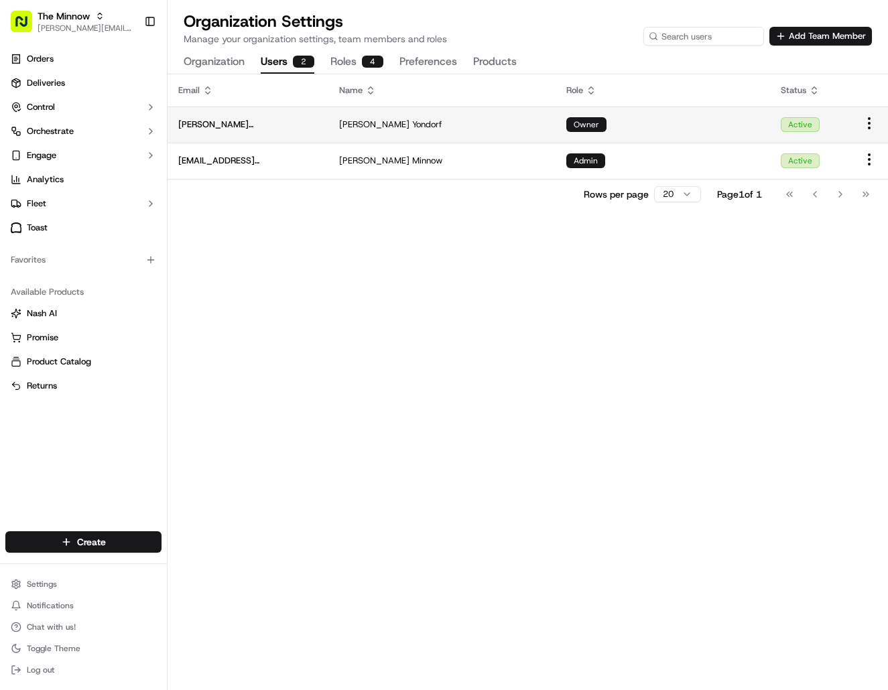
click at [456, 123] on div "[PERSON_NAME]" at bounding box center [442, 125] width 206 height 12
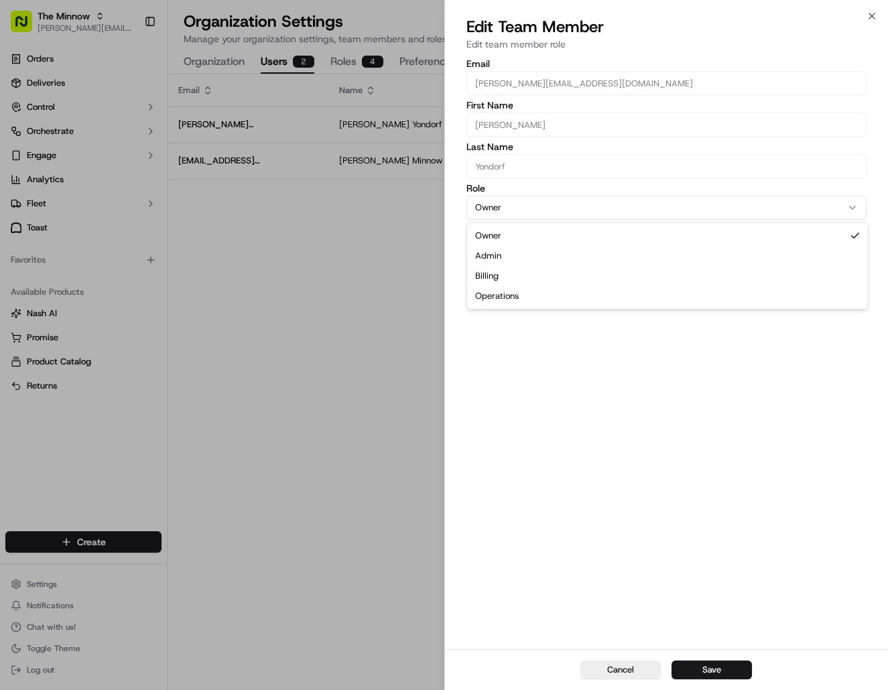
click at [573, 208] on button "Owner" at bounding box center [666, 208] width 401 height 24
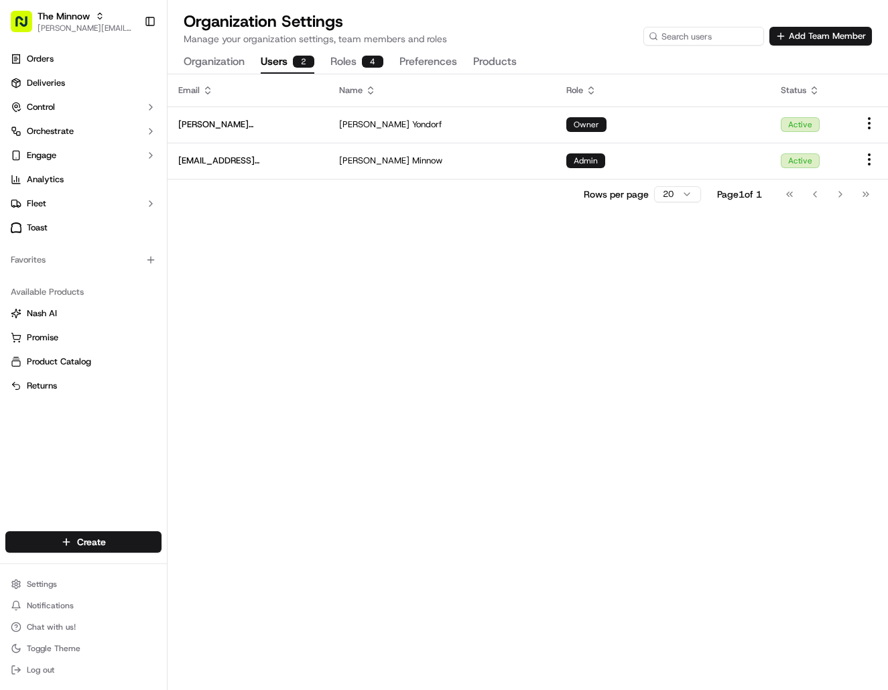
click at [288, 61] on button "Users 2" at bounding box center [288, 62] width 54 height 23
click at [330, 65] on div "Organization Users 2 Roles 4 Preferences Products" at bounding box center [350, 62] width 333 height 23
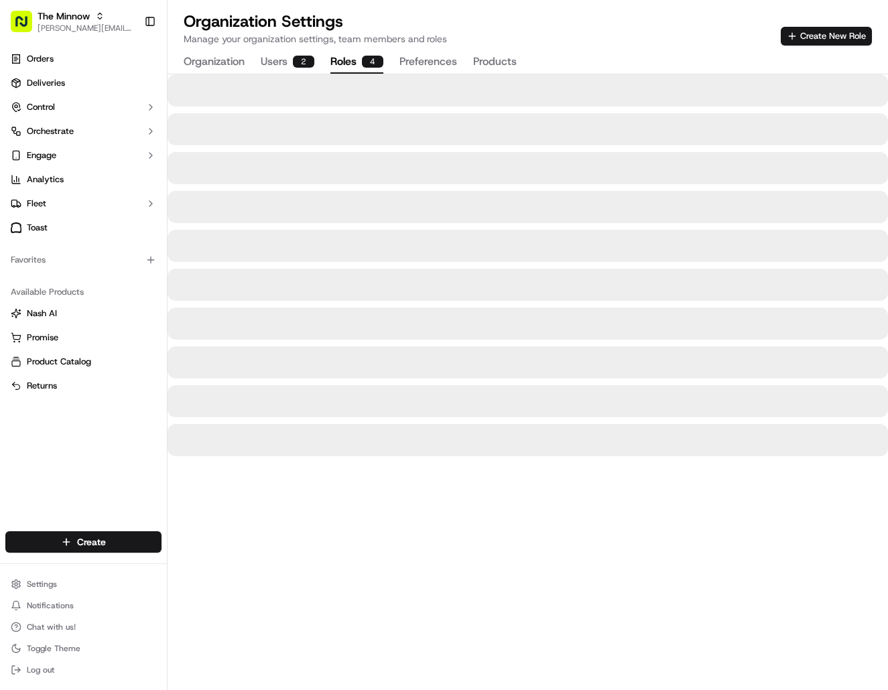
click at [349, 58] on button "Roles 4" at bounding box center [356, 62] width 53 height 23
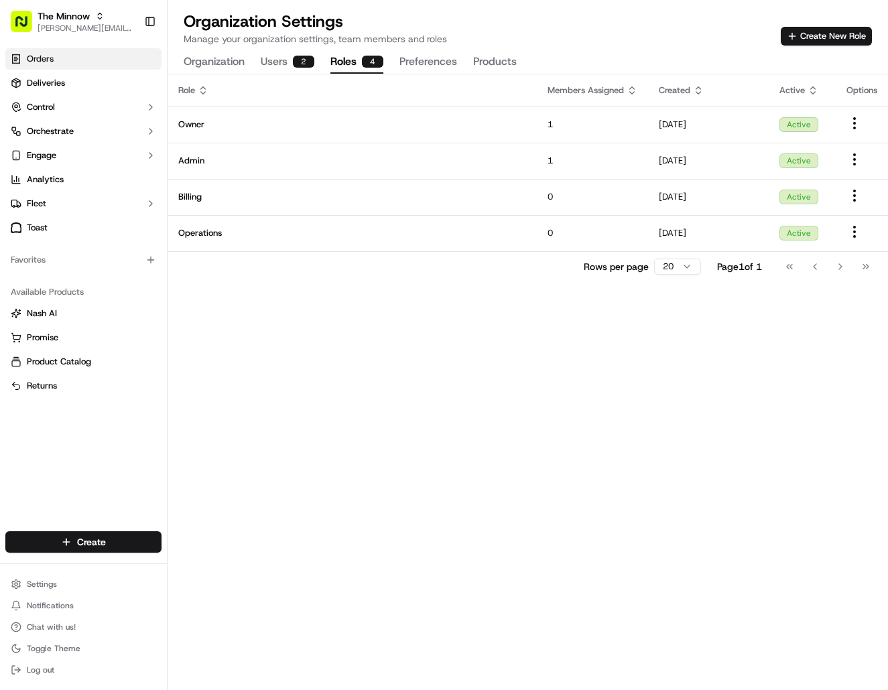
click at [56, 58] on link "Orders" at bounding box center [83, 58] width 156 height 21
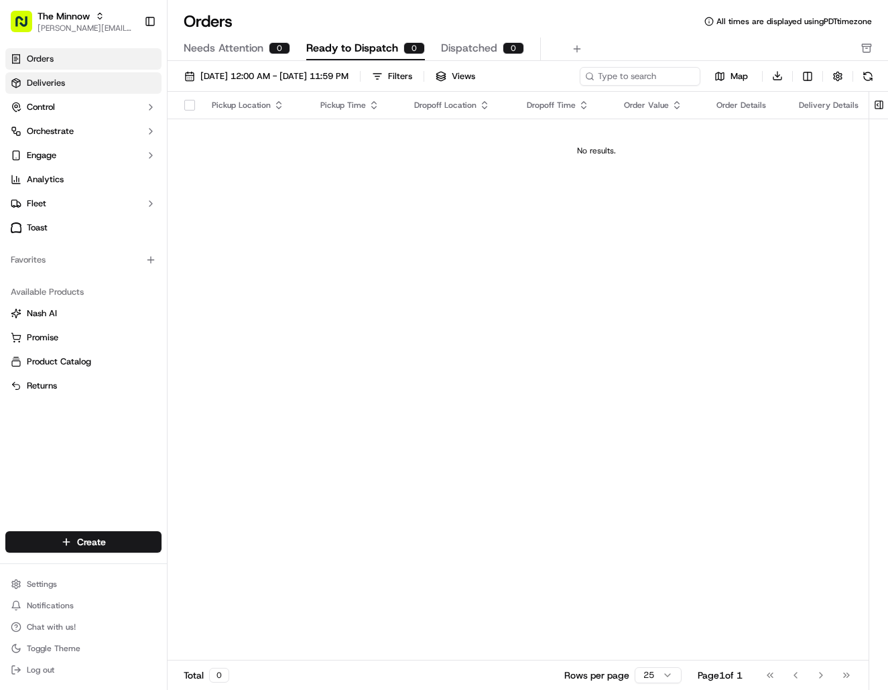
click at [49, 88] on span "Deliveries" at bounding box center [46, 83] width 38 height 12
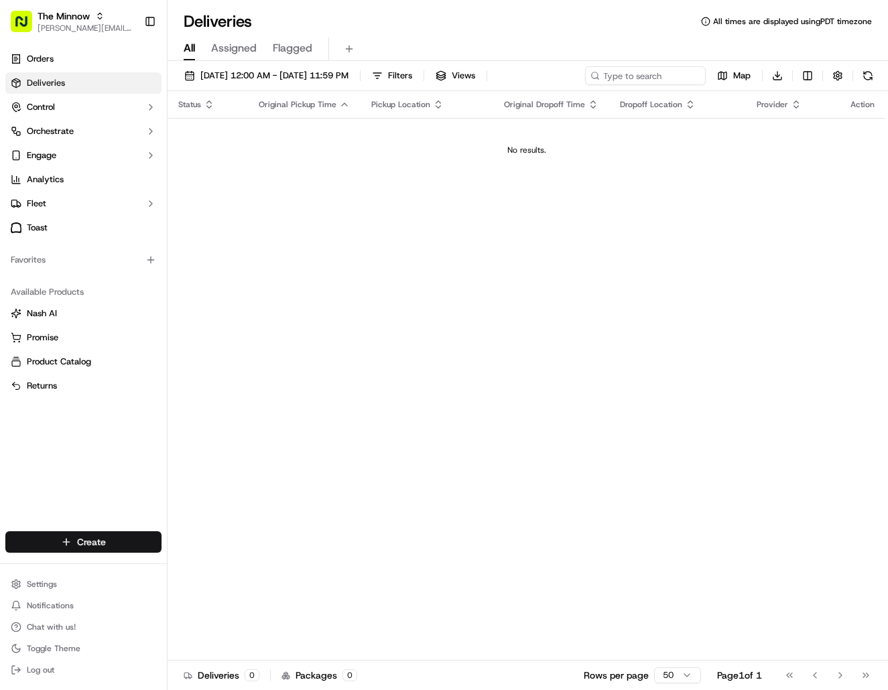
click at [135, 535] on html "The Minnow [PERSON_NAME][EMAIL_ADDRESS][DOMAIN_NAME] Toggle Sidebar Orders Deli…" at bounding box center [444, 345] width 888 height 690
click at [231, 586] on link "Order" at bounding box center [242, 591] width 149 height 24
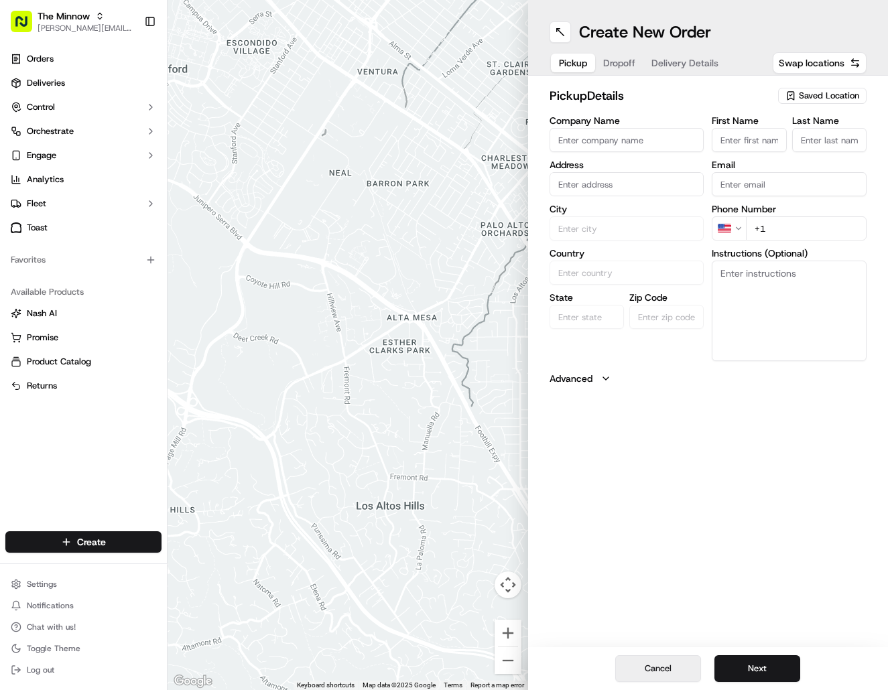
click at [677, 672] on button "Cancel" at bounding box center [658, 669] width 86 height 27
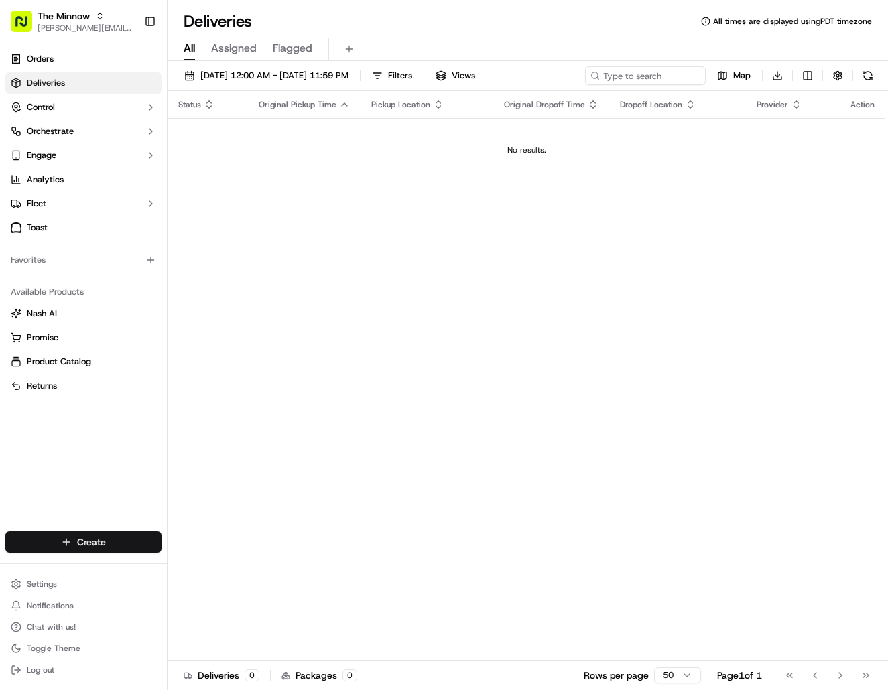
click at [115, 536] on html "The Minnow [PERSON_NAME][EMAIL_ADDRESS][DOMAIN_NAME] Toggle Sidebar Orders Deli…" at bounding box center [444, 345] width 888 height 690
click at [254, 565] on link "Delivery" at bounding box center [242, 567] width 149 height 24
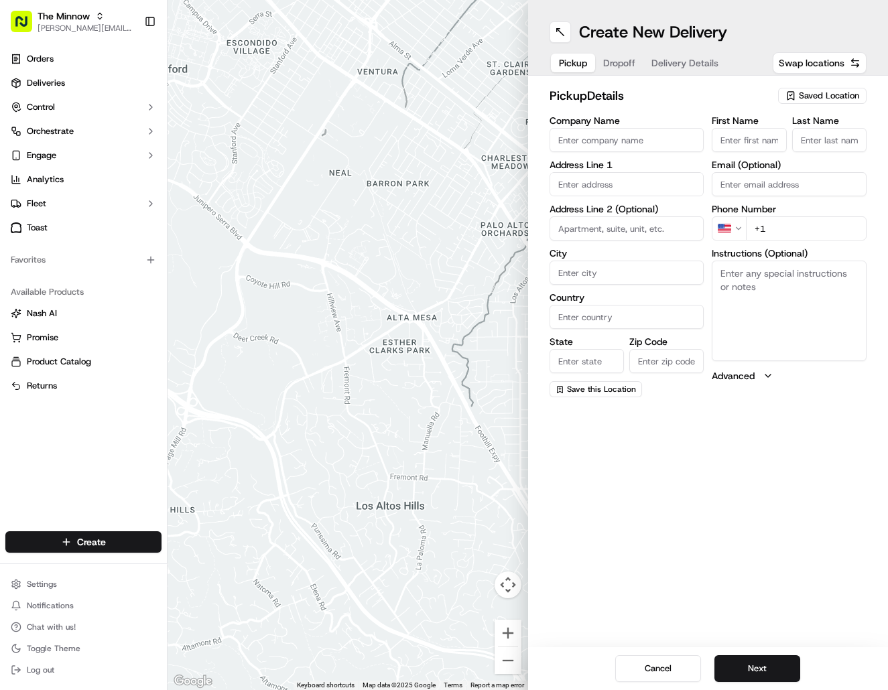
click at [620, 143] on input "Company Name" at bounding box center [627, 140] width 155 height 24
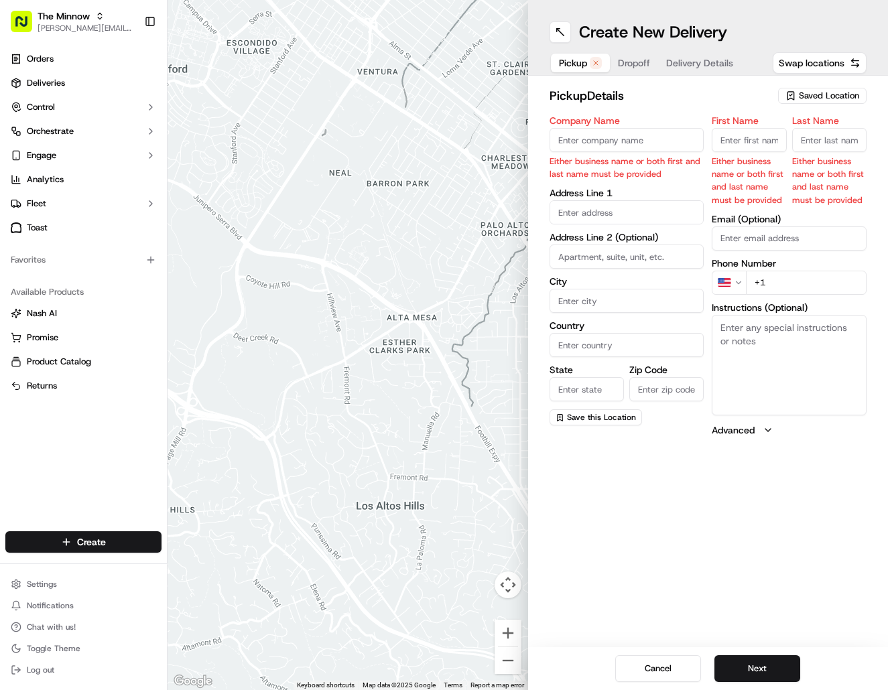
click at [825, 93] on span "Saved Location" at bounding box center [829, 96] width 60 height 12
drag, startPoint x: 714, startPoint y: 91, endPoint x: 671, endPoint y: 137, distance: 63.1
click at [710, 97] on html "The Minnow [PERSON_NAME][EMAIL_ADDRESS][DOMAIN_NAME] Toggle Sidebar Orders Deli…" at bounding box center [444, 345] width 888 height 690
click at [667, 139] on input "Company Name" at bounding box center [627, 140] width 155 height 24
click at [74, 626] on span "Chat with us!" at bounding box center [51, 627] width 49 height 11
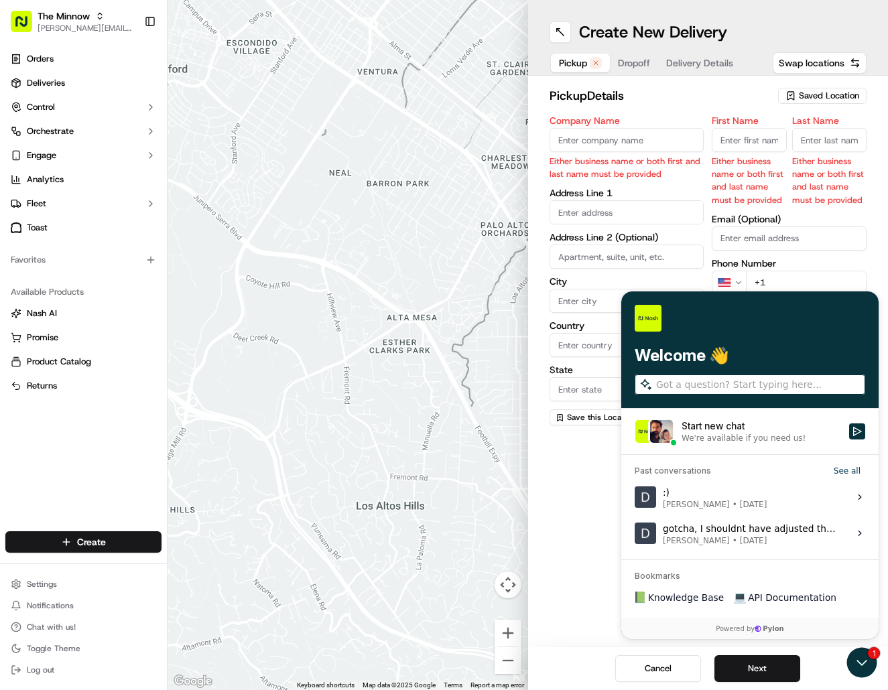
click at [806, 427] on div "Start new chat" at bounding box center [762, 426] width 160 height 13
click at [849, 427] on button "Start new chat We're available if you need us!" at bounding box center [857, 432] width 16 height 16
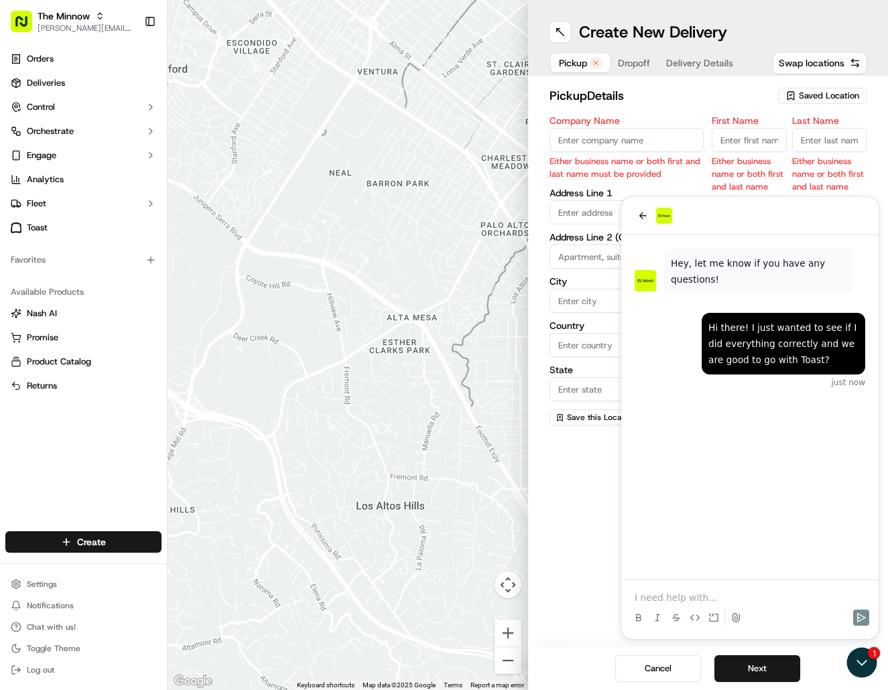
click at [792, 449] on div "Hi there! I just wanted to see if I did everything correctly and we are good to…" at bounding box center [749, 407] width 257 height 345
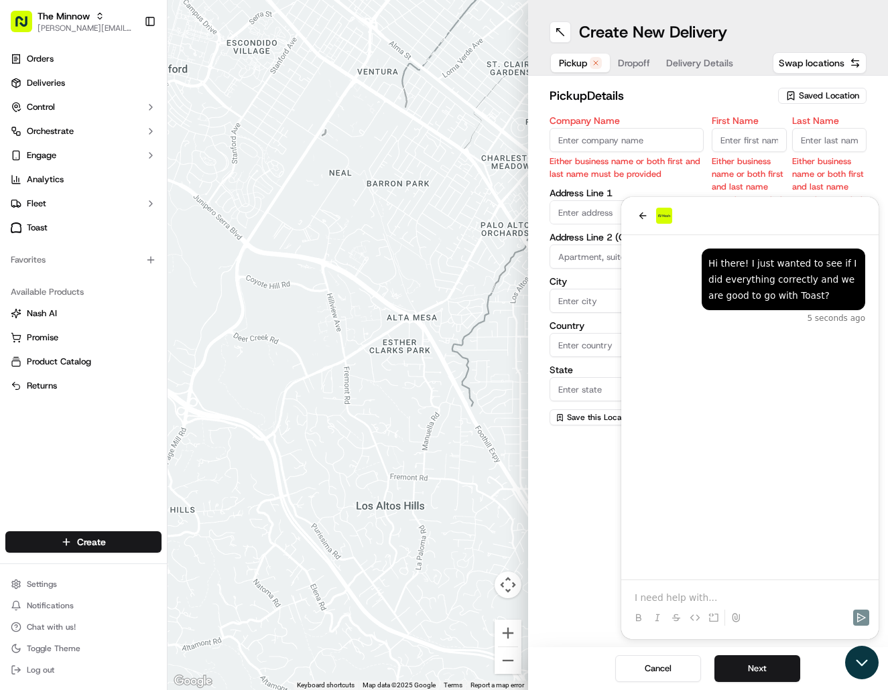
drag, startPoint x: 867, startPoint y: 664, endPoint x: 900, endPoint y: 980, distance: 318.1
click at [867, 664] on icon "Open customer support" at bounding box center [862, 663] width 34 height 34
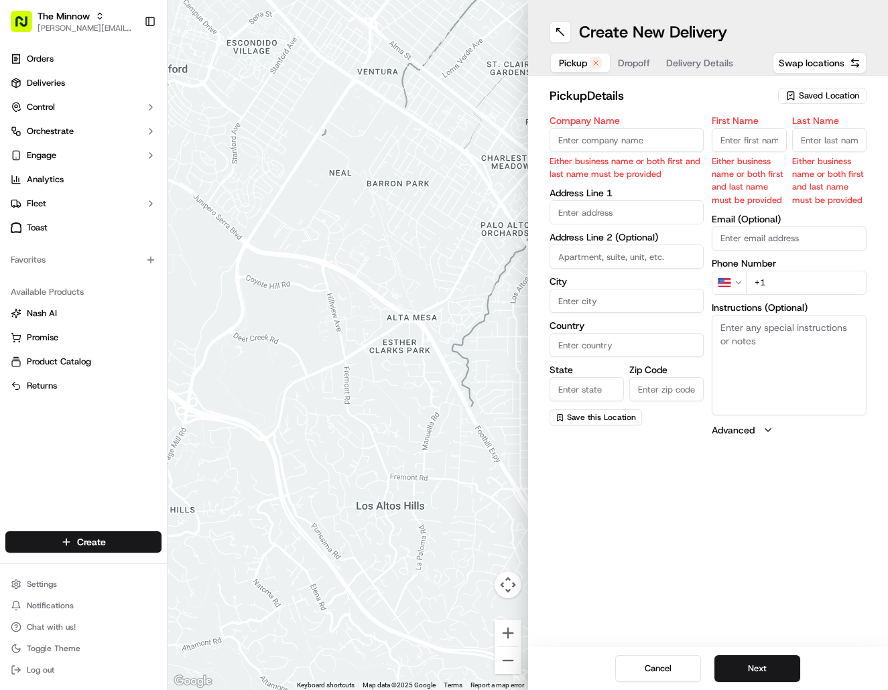
drag, startPoint x: 725, startPoint y: 489, endPoint x: 696, endPoint y: 454, distance: 45.7
click at [725, 487] on div "Create New Delivery Pickup Dropoff Delivery Details Swap locations pickup Detai…" at bounding box center [708, 345] width 361 height 690
click at [32, 623] on span "Chat with us!" at bounding box center [51, 627] width 49 height 11
click at [55, 624] on span "Chat with us!" at bounding box center [51, 627] width 49 height 11
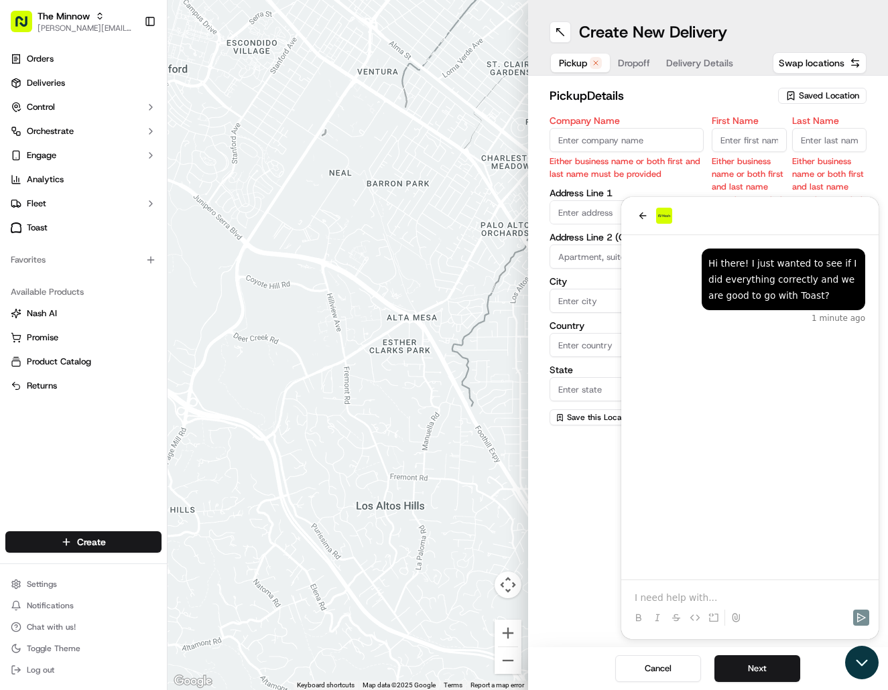
click at [854, 668] on icon "Open customer support" at bounding box center [862, 663] width 34 height 34
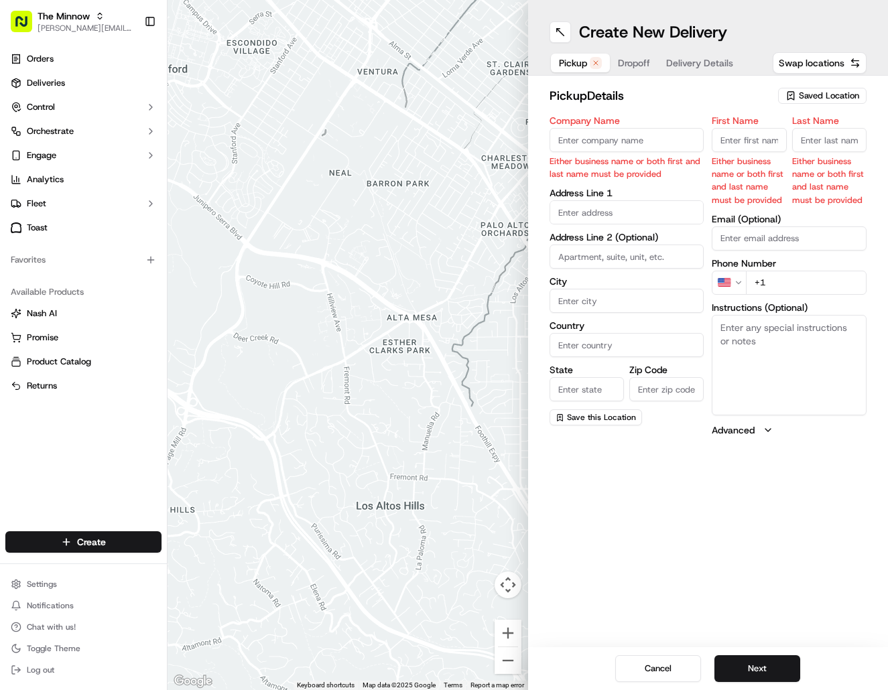
drag, startPoint x: 723, startPoint y: 536, endPoint x: 530, endPoint y: 357, distance: 263.7
click at [705, 504] on div "Create New Delivery Pickup Dropoff Delivery Details Swap locations pickup Detai…" at bounding box center [708, 345] width 361 height 690
click at [713, 489] on div "Create New Delivery Pickup Dropoff Delivery Details Swap locations pickup Detai…" at bounding box center [708, 345] width 361 height 690
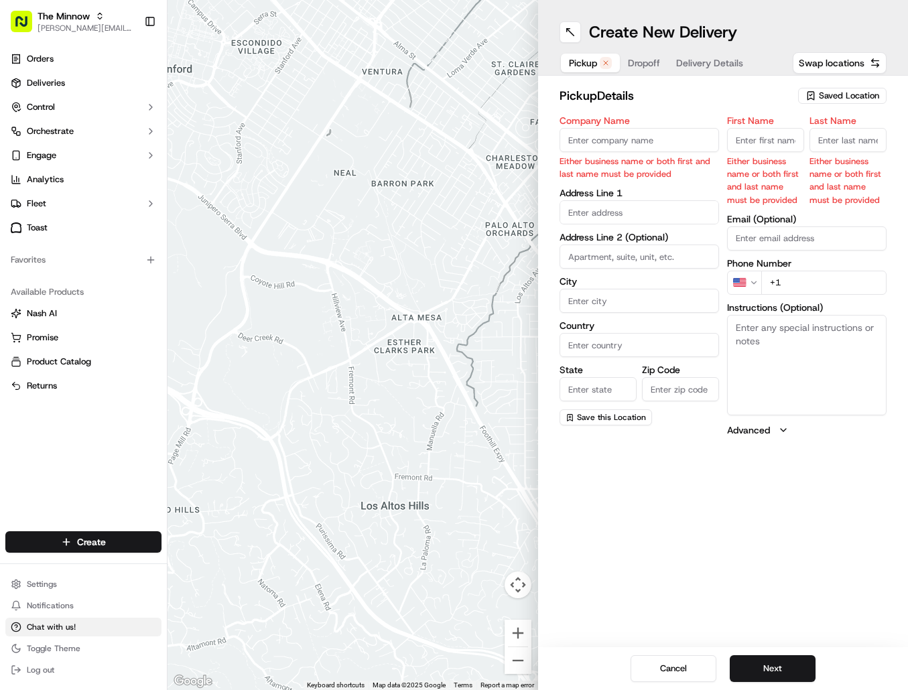
click at [47, 634] on button "Chat with us!" at bounding box center [83, 627] width 156 height 19
click at [61, 623] on span "Chat with us!" at bounding box center [51, 627] width 49 height 11
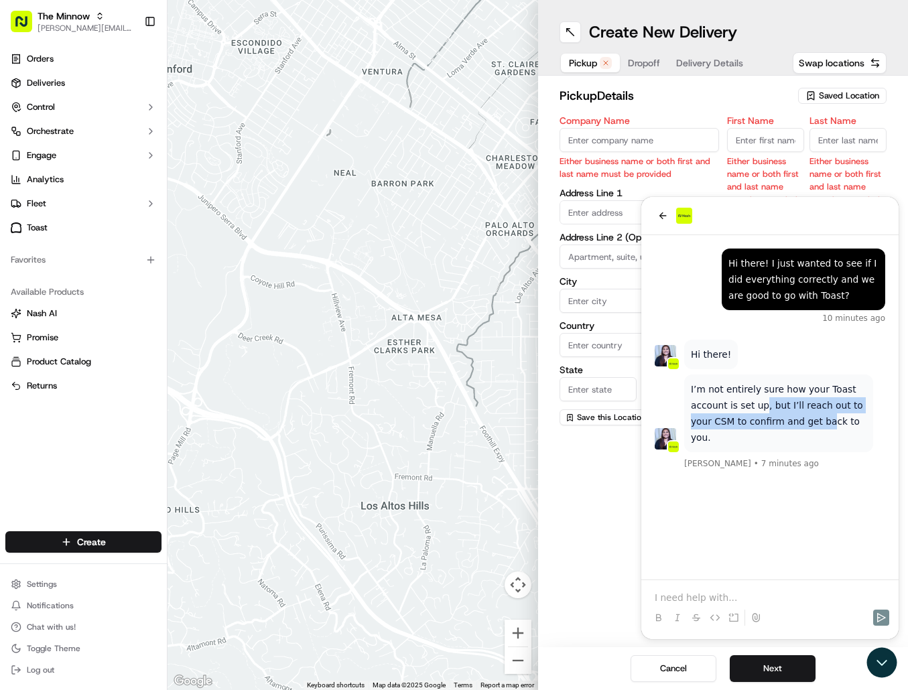
drag, startPoint x: 759, startPoint y: 399, endPoint x: 800, endPoint y: 427, distance: 49.6
click at [800, 427] on p "I’m not entirely sure how your Toast account is set up, but I’ll reach out to y…" at bounding box center [779, 413] width 176 height 64
drag, startPoint x: 826, startPoint y: 490, endPoint x: 765, endPoint y: 562, distance: 94.7
click at [826, 490] on div "I’m not entirely sure how your Toast account is set up, but I’ll reach out to y…" at bounding box center [769, 407] width 257 height 345
click at [761, 595] on p at bounding box center [770, 597] width 231 height 13
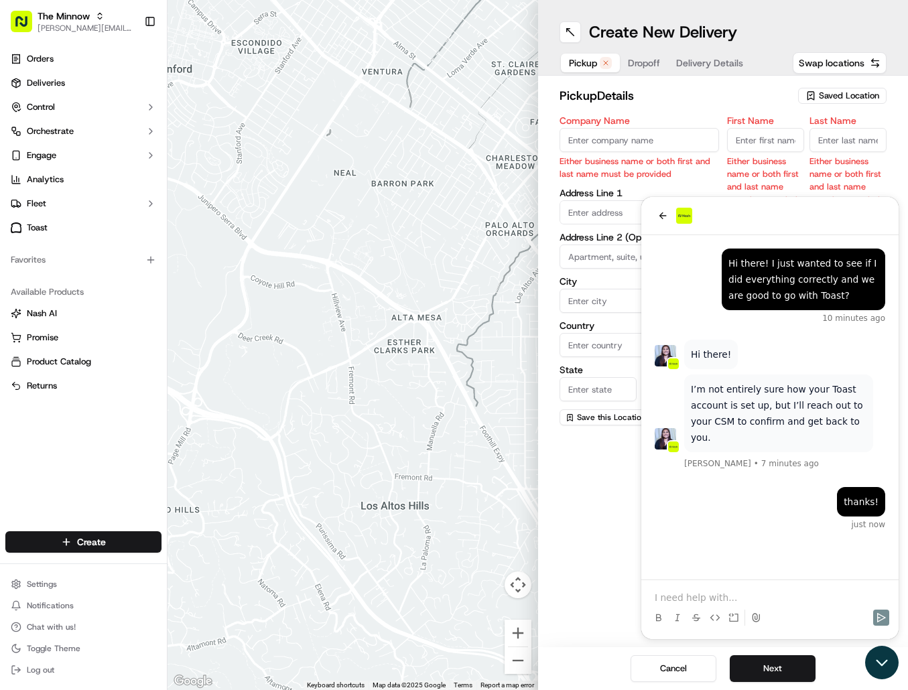
click at [881, 664] on icon "Open customer support" at bounding box center [882, 663] width 34 height 34
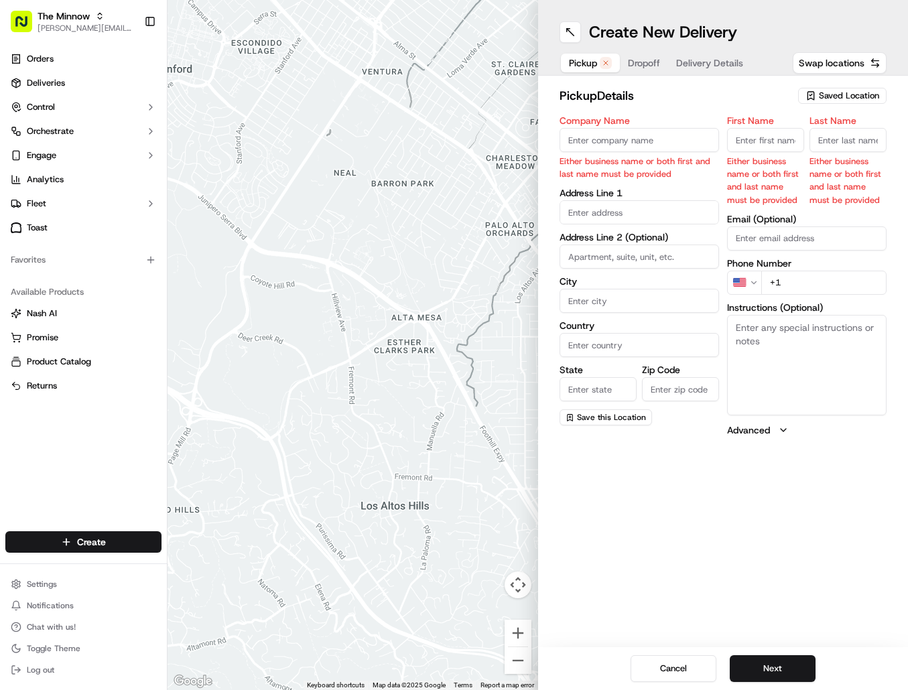
drag, startPoint x: 805, startPoint y: 562, endPoint x: 464, endPoint y: 160, distance: 527.4
click at [805, 560] on div "Create New Delivery Pickup Dropoff Delivery Details Swap locations pickup Detai…" at bounding box center [723, 345] width 371 height 690
click at [642, 137] on input "Company Name" at bounding box center [640, 140] width 160 height 24
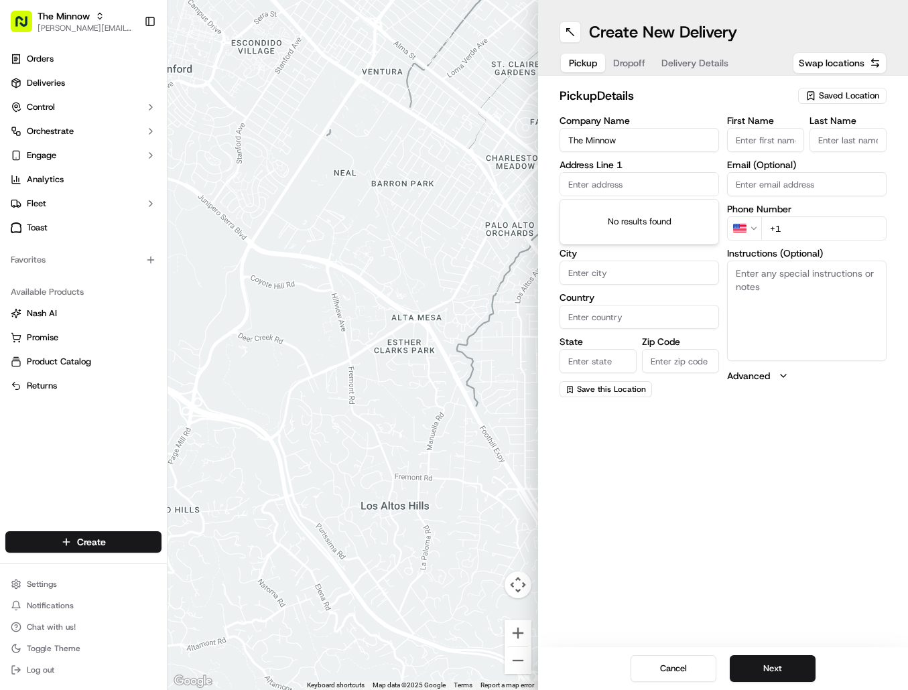
drag, startPoint x: 653, startPoint y: 144, endPoint x: 672, endPoint y: 160, distance: 24.3
click at [666, 160] on div "Company Name The Minnow Address Line 1 Address Line 2 (Optional) City Country S…" at bounding box center [640, 257] width 160 height 282
type input "The Minnow PDX"
click at [786, 132] on input "First Name" at bounding box center [765, 140] width 77 height 24
type input "[PERSON_NAME]"
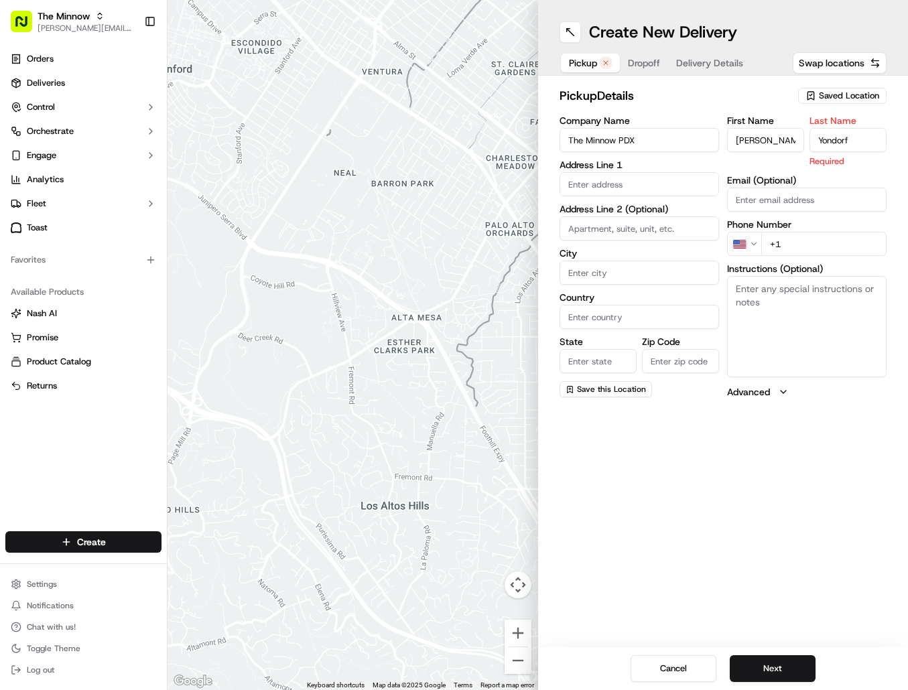
type input "Yondorf"
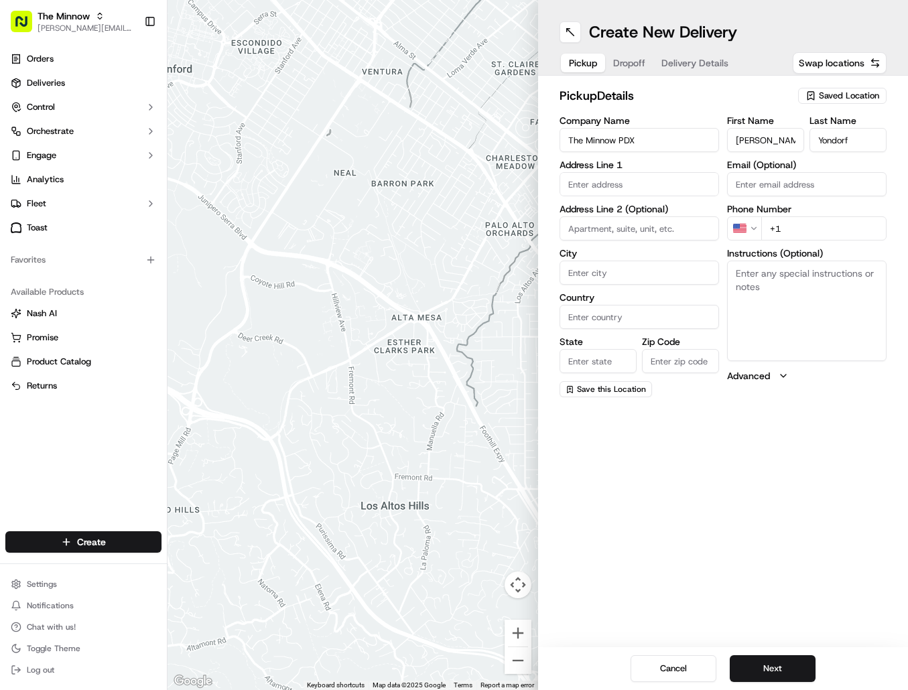
drag, startPoint x: 755, startPoint y: 456, endPoint x: 753, endPoint y: 441, distance: 15.6
click at [753, 441] on div "Create New Delivery Pickup Dropoff Delivery Details Swap locations pickup Detai…" at bounding box center [723, 345] width 371 height 690
click at [646, 186] on input "text" at bounding box center [640, 184] width 160 height 24
click at [635, 210] on div "[STREET_ADDRESS]" at bounding box center [639, 212] width 153 height 20
type input "[STREET_ADDRESS]"
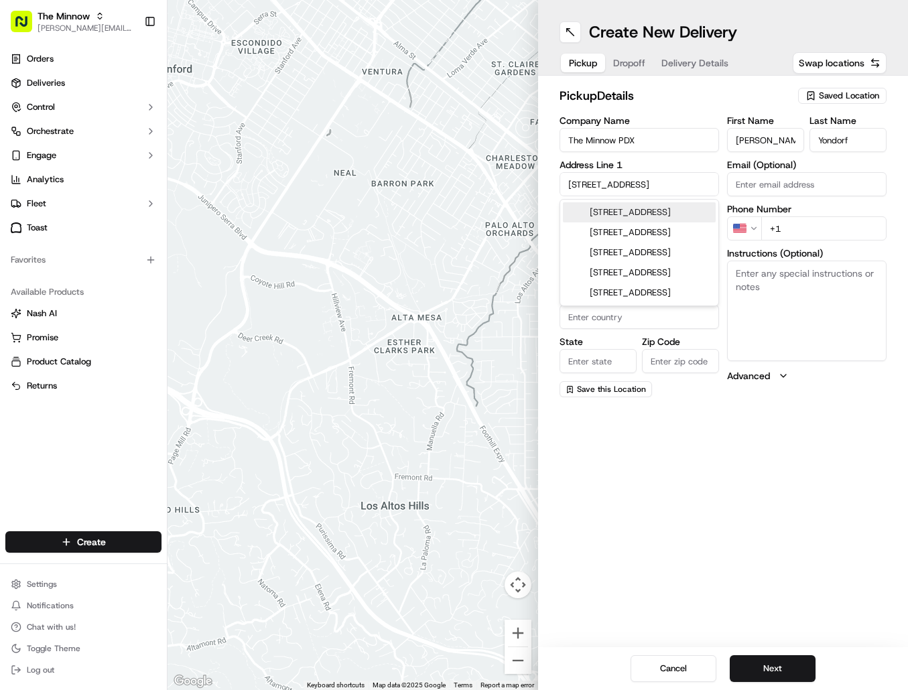
type input "[GEOGRAPHIC_DATA]"
type input "OR"
type input "97210"
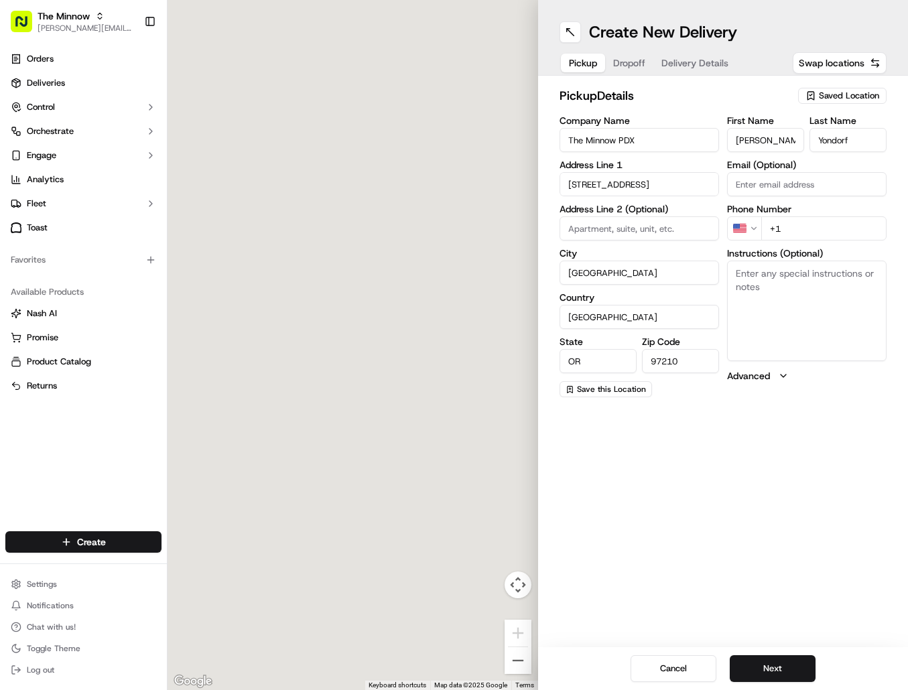
type input "[STREET_ADDRESS]"
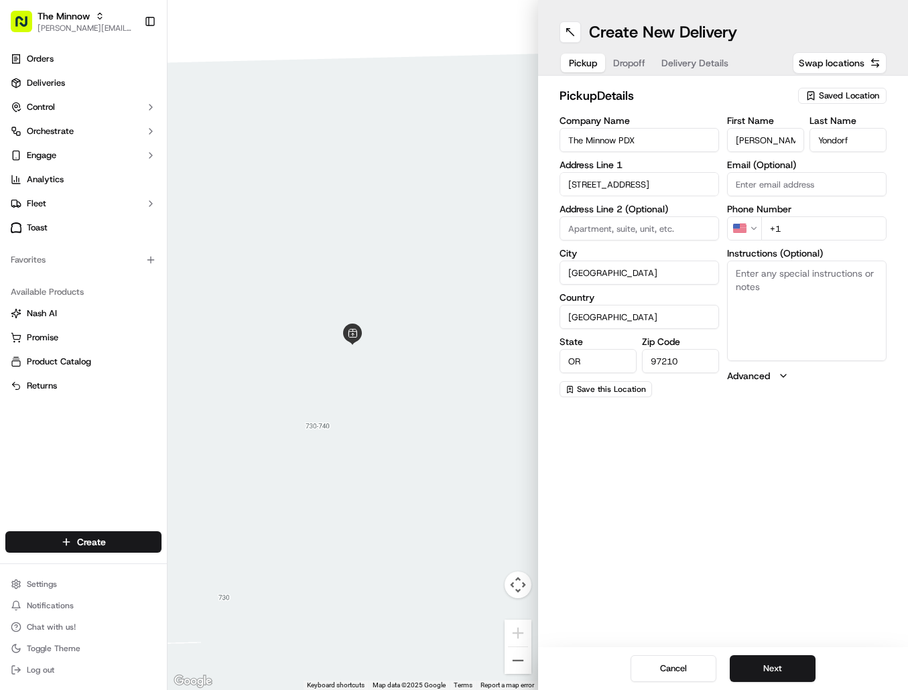
drag, startPoint x: 827, startPoint y: 416, endPoint x: 763, endPoint y: 309, distance: 124.7
click at [826, 412] on div "Create New Delivery Pickup Dropoff Delivery Details Swap locations pickup Detai…" at bounding box center [723, 345] width 371 height 690
click at [776, 186] on input "Email (Optional)" at bounding box center [807, 184] width 160 height 24
click at [799, 186] on input "[PERSON_NAME][EMAIL_ADDRESS][DOMAIN_NAME]" at bounding box center [807, 184] width 160 height 24
type input "[PERSON_NAME][EMAIL_ADDRESS][DOMAIN_NAME]"
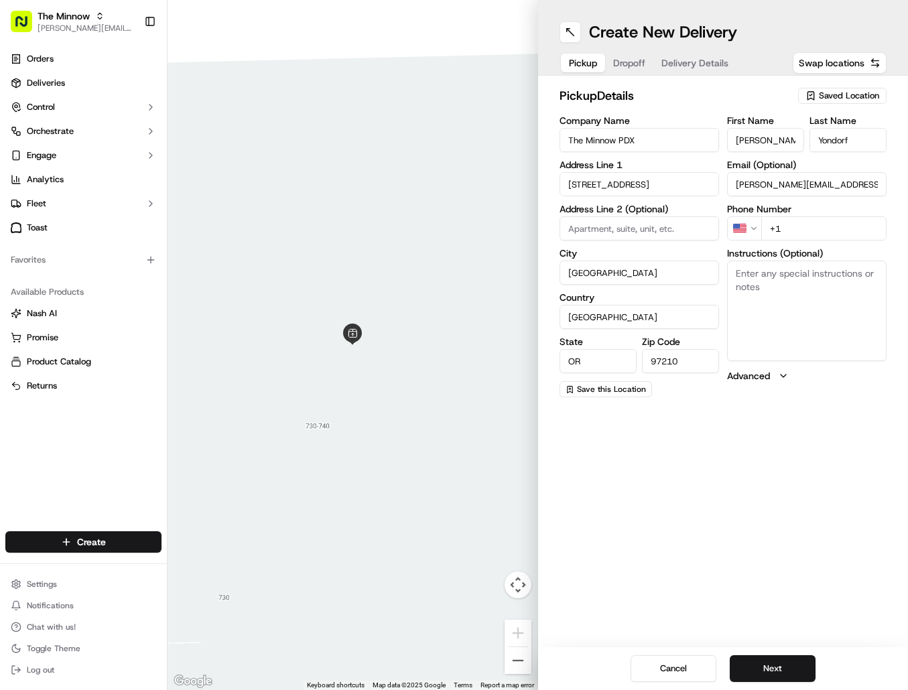
click at [634, 247] on div "Company Name The Minnow PDX Address Line 1 [STREET_ADDRESS] Address Line 2 (Opt…" at bounding box center [640, 257] width 160 height 282
click at [632, 231] on input at bounding box center [640, 228] width 160 height 24
drag, startPoint x: 845, startPoint y: 320, endPoint x: 801, endPoint y: 300, distance: 47.7
click at [845, 318] on textarea "Instructions (Optional)" at bounding box center [807, 311] width 160 height 101
click at [811, 232] on input "+1" at bounding box center [823, 228] width 125 height 24
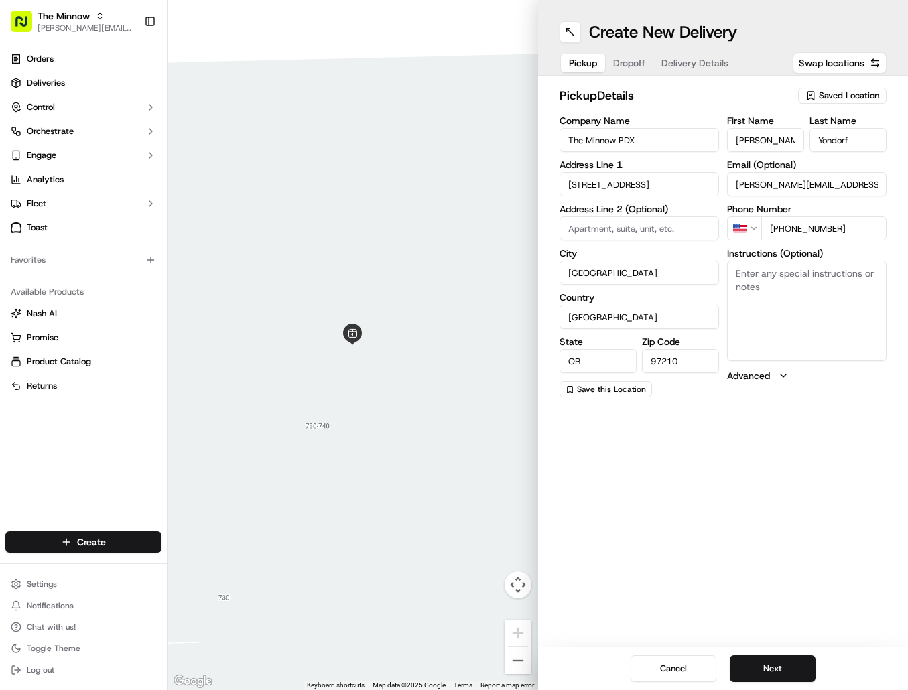
type input "[PHONE_NUMBER]"
click at [782, 272] on textarea "Instructions (Optional)" at bounding box center [807, 311] width 160 height 101
type textarea "D"
click at [782, 272] on textarea "Go down the stairs below NW Union Vintage & Portal Tea" at bounding box center [807, 311] width 160 height 101
click at [853, 284] on textarea "Go down the stairs below NW Union Vintage & Portal Tea" at bounding box center [807, 311] width 160 height 101
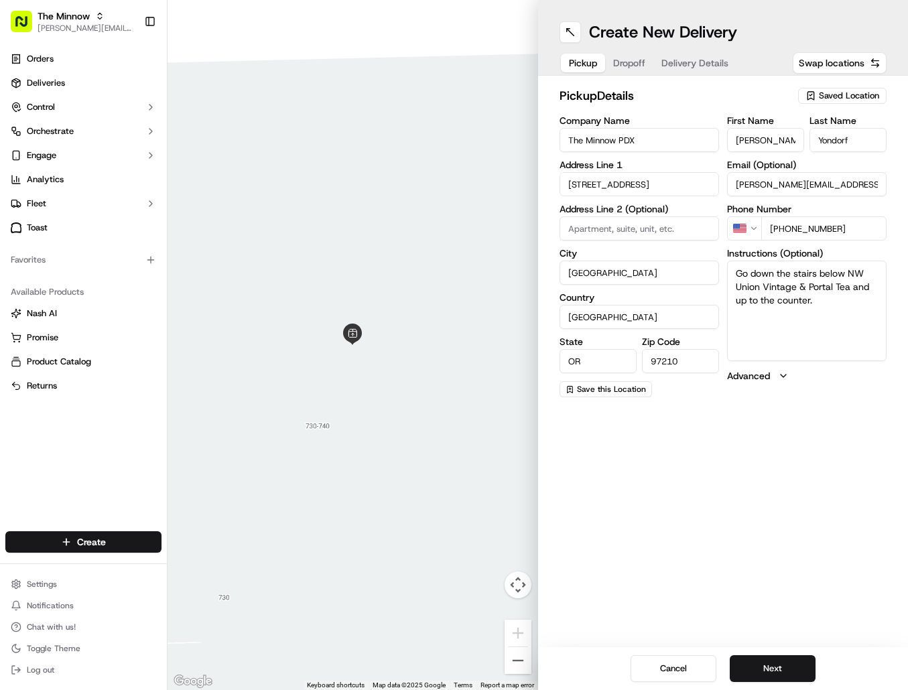
type textarea "Go down the stairs below NW Union Vintage & Portal Tea and up to the counter."
click at [834, 90] on span "Saved Location" at bounding box center [849, 96] width 60 height 12
drag, startPoint x: 764, startPoint y: 513, endPoint x: 763, endPoint y: 493, distance: 20.1
click at [764, 508] on html "The Minnow [PERSON_NAME][EMAIL_ADDRESS][DOMAIN_NAME] Toggle Sidebar Orders Deli…" at bounding box center [454, 345] width 908 height 690
click at [617, 384] on span "Save this Location" at bounding box center [611, 389] width 69 height 11
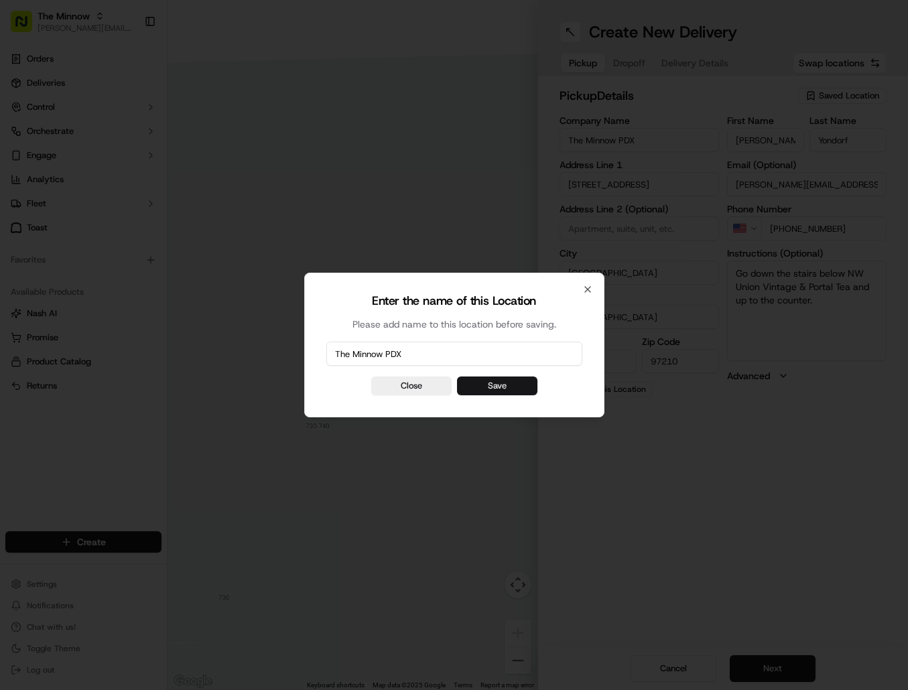
click at [524, 385] on button "Save" at bounding box center [497, 386] width 80 height 19
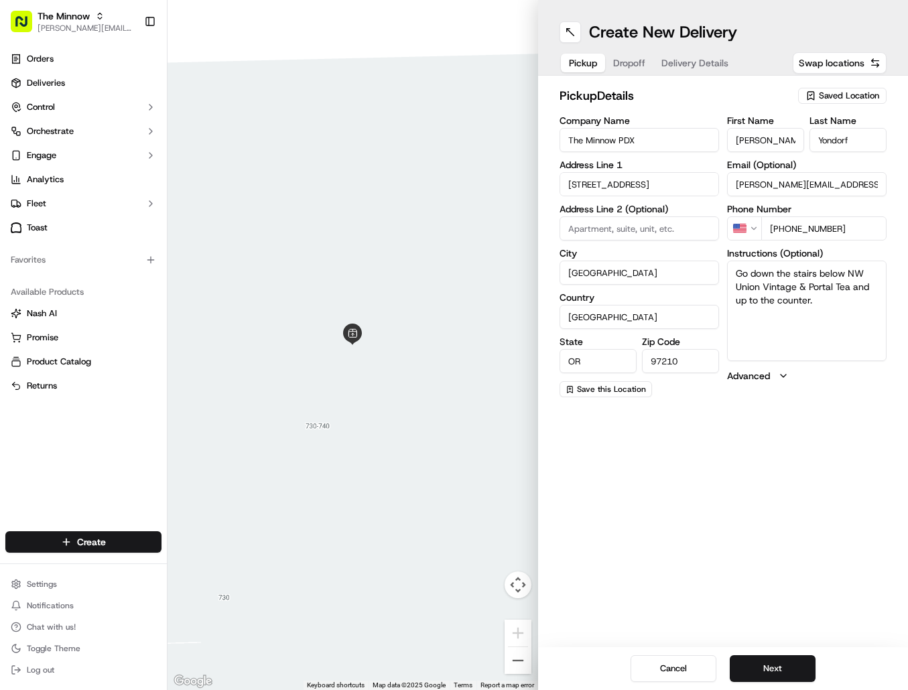
click at [636, 60] on span "Dropoff" at bounding box center [629, 62] width 32 height 13
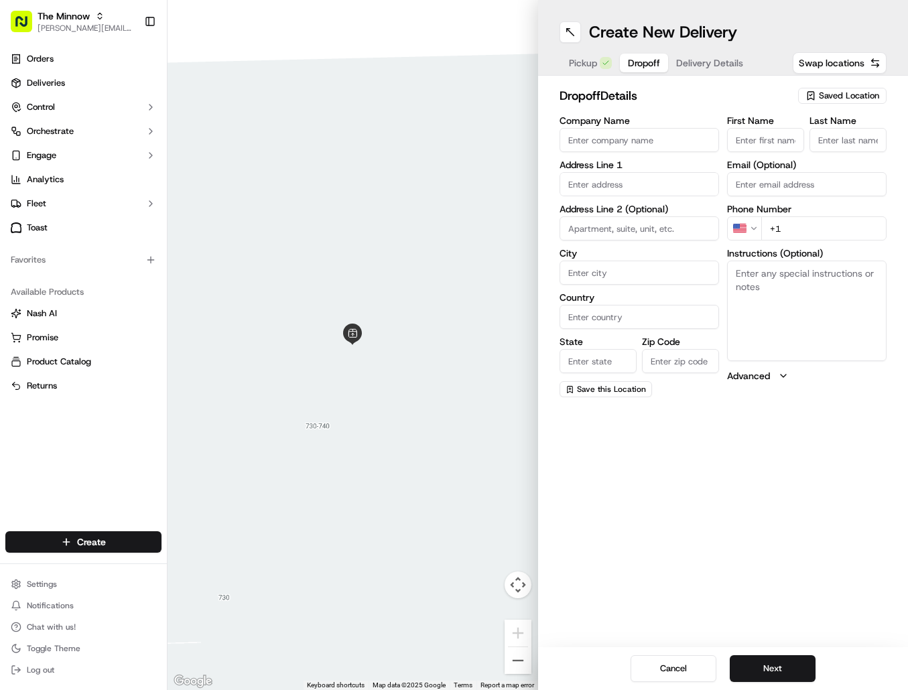
click at [842, 99] on span "Saved Location" at bounding box center [849, 96] width 60 height 12
drag, startPoint x: 759, startPoint y: 446, endPoint x: 685, endPoint y: 397, distance: 88.9
click at [755, 442] on html "The Minnow [PERSON_NAME][EMAIL_ADDRESS][DOMAIN_NAME] Toggle Sidebar Orders Deli…" at bounding box center [454, 345] width 908 height 690
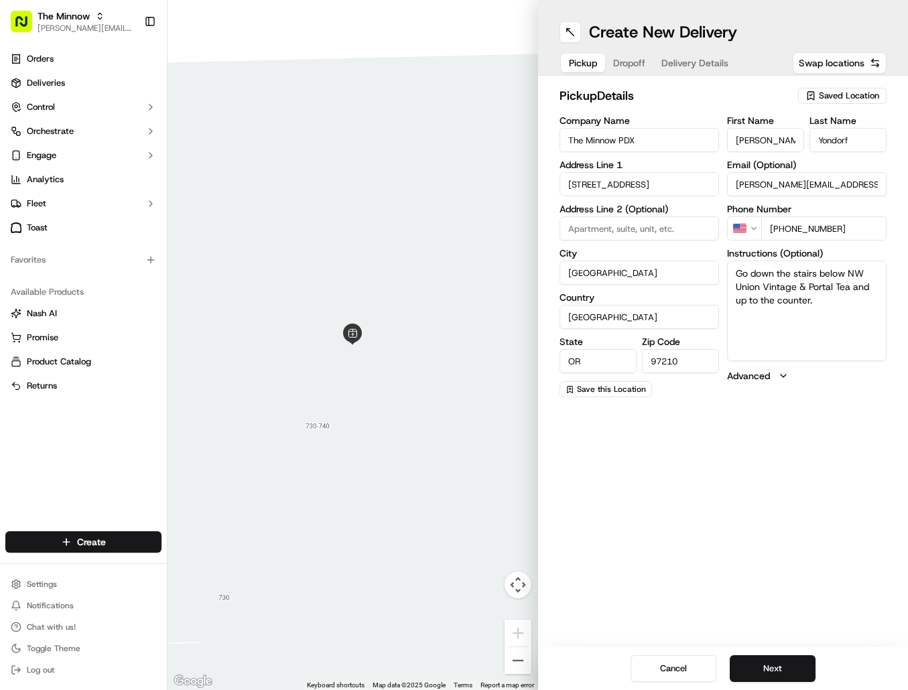
click at [575, 61] on span "Pickup" at bounding box center [583, 62] width 28 height 13
click at [619, 383] on button "Save this Location" at bounding box center [606, 389] width 92 height 16
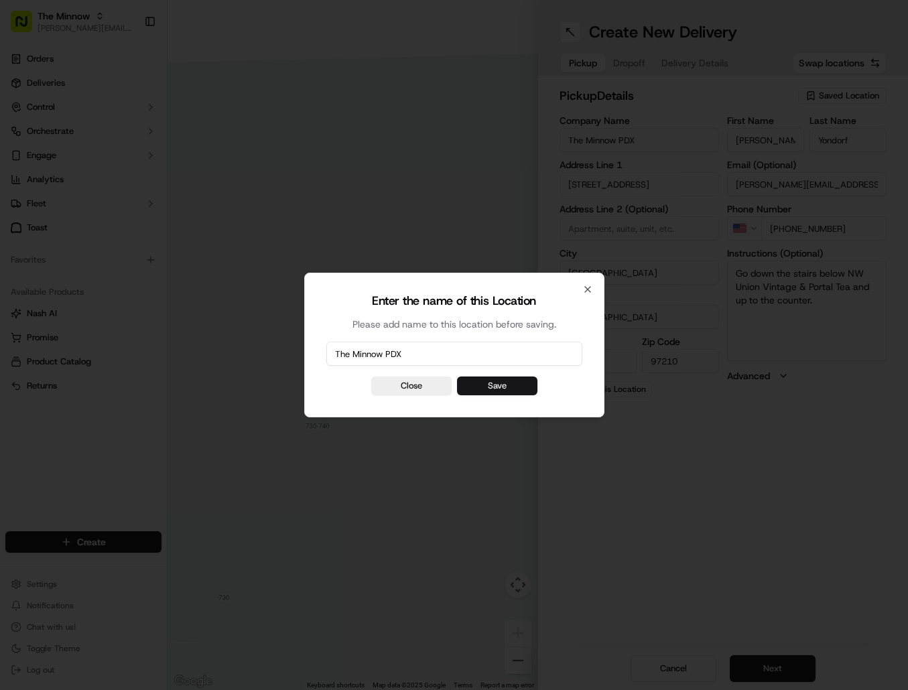
click at [497, 391] on button "Save" at bounding box center [497, 386] width 80 height 19
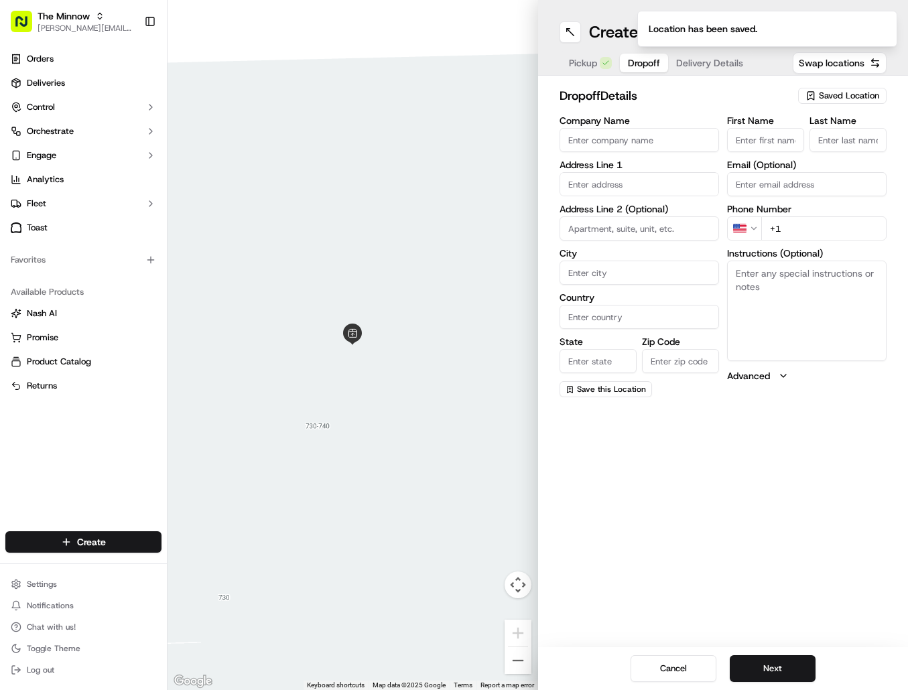
click at [626, 67] on button "Dropoff" at bounding box center [644, 63] width 48 height 19
click at [829, 96] on span "Saved Location" at bounding box center [849, 96] width 60 height 12
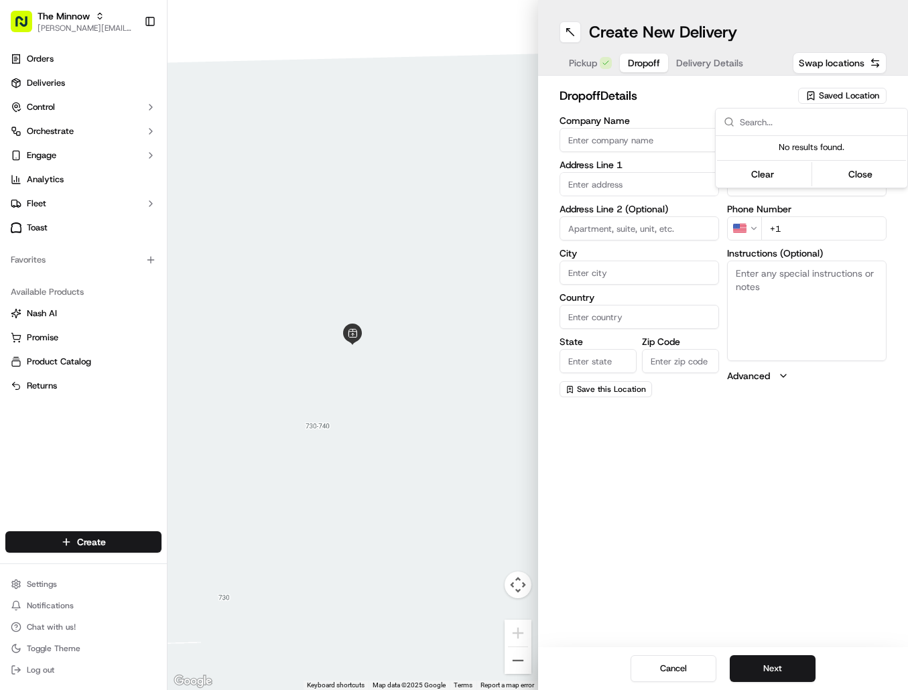
click at [603, 62] on html "The Minnow [PERSON_NAME][EMAIL_ADDRESS][DOMAIN_NAME] Toggle Sidebar Orders Deli…" at bounding box center [454, 345] width 908 height 690
click at [592, 64] on span "Pickup" at bounding box center [583, 62] width 28 height 13
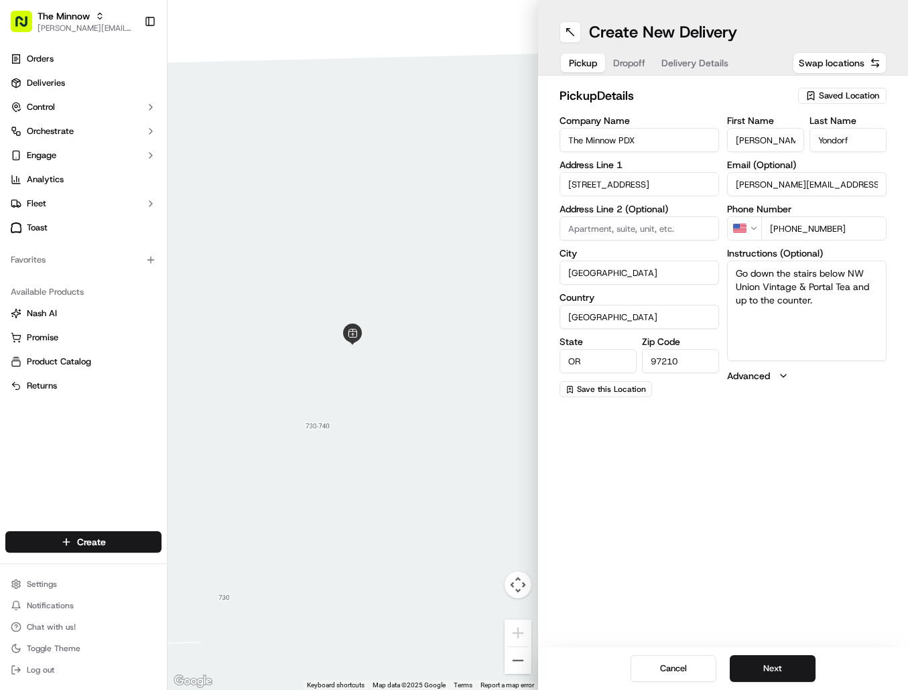
drag, startPoint x: 558, startPoint y: 131, endPoint x: 499, endPoint y: 125, distance: 58.6
click at [499, 125] on div "← Move left → Move right ↑ Move up ↓ Move down + Zoom in - Zoom out Home Jump l…" at bounding box center [538, 345] width 741 height 690
type input "Starter Bread"
click at [751, 135] on input "[PERSON_NAME]" at bounding box center [765, 140] width 77 height 24
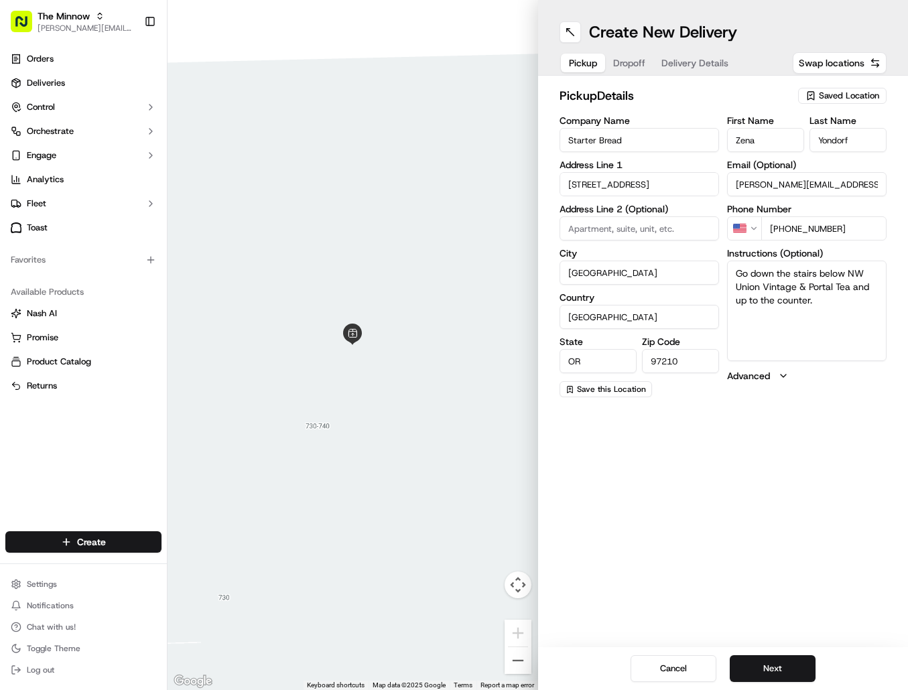
type input "Zena"
click at [838, 137] on input "Yondorf" at bounding box center [848, 140] width 77 height 24
click at [757, 475] on div "Create New Delivery Pickup Dropoff Delivery Details Swap locations pickup Detai…" at bounding box center [723, 345] width 371 height 690
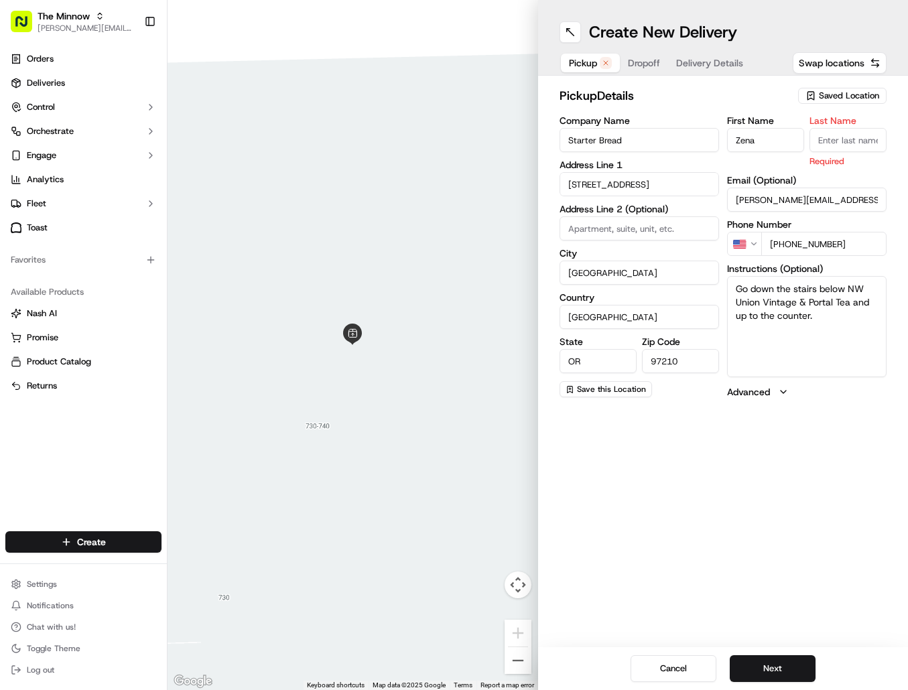
click at [854, 199] on input "[PERSON_NAME][EMAIL_ADDRESS][DOMAIN_NAME]" at bounding box center [807, 200] width 160 height 24
click at [782, 136] on body "The Minnow [PERSON_NAME][EMAIL_ADDRESS][DOMAIN_NAME] Toggle Sidebar Orders Deli…" at bounding box center [454, 345] width 908 height 690
drag, startPoint x: 806, startPoint y: 456, endPoint x: 799, endPoint y: 319, distance: 137.6
click at [805, 451] on div "Create New Delivery Pickup Dropoff Delivery Details Swap locations pickup Detai…" at bounding box center [723, 345] width 371 height 690
drag, startPoint x: 822, startPoint y: 322, endPoint x: 727, endPoint y: 268, distance: 110.2
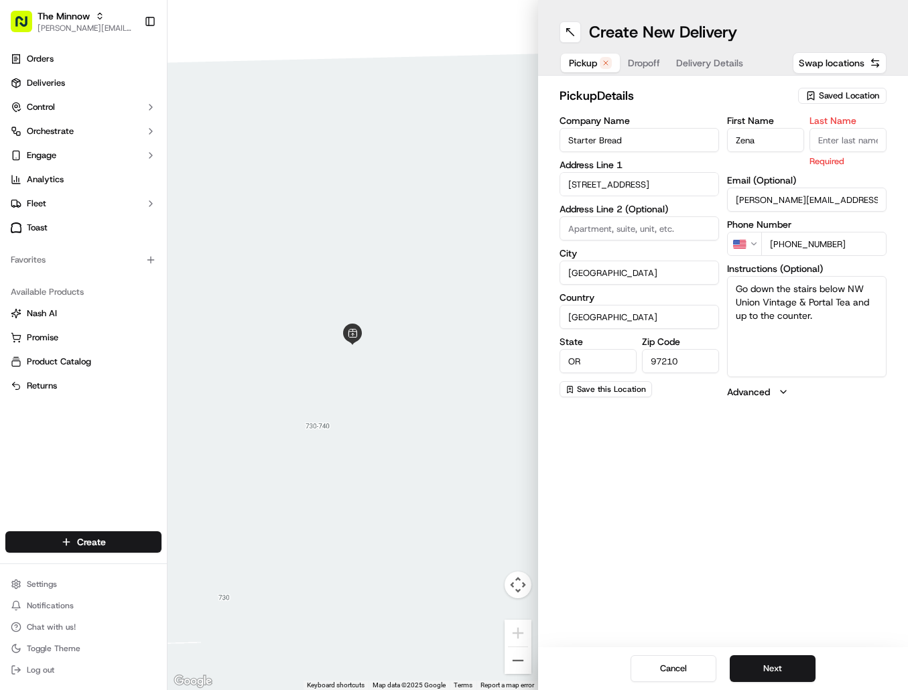
click at [727, 268] on div "Instructions (Optional) Go down the stairs below NW Union Vintage & Portal Tea …" at bounding box center [807, 320] width 160 height 113
drag, startPoint x: 806, startPoint y: 204, endPoint x: 693, endPoint y: 208, distance: 113.3
click at [693, 208] on div "Company Name Starter Bread Address Line 1 [STREET_ADDRESS] Address Line 2 (Opti…" at bounding box center [724, 257] width 328 height 283
paste input "[EMAIL_ADDRESS]"
type input "[EMAIL_ADDRESS][DOMAIN_NAME]"
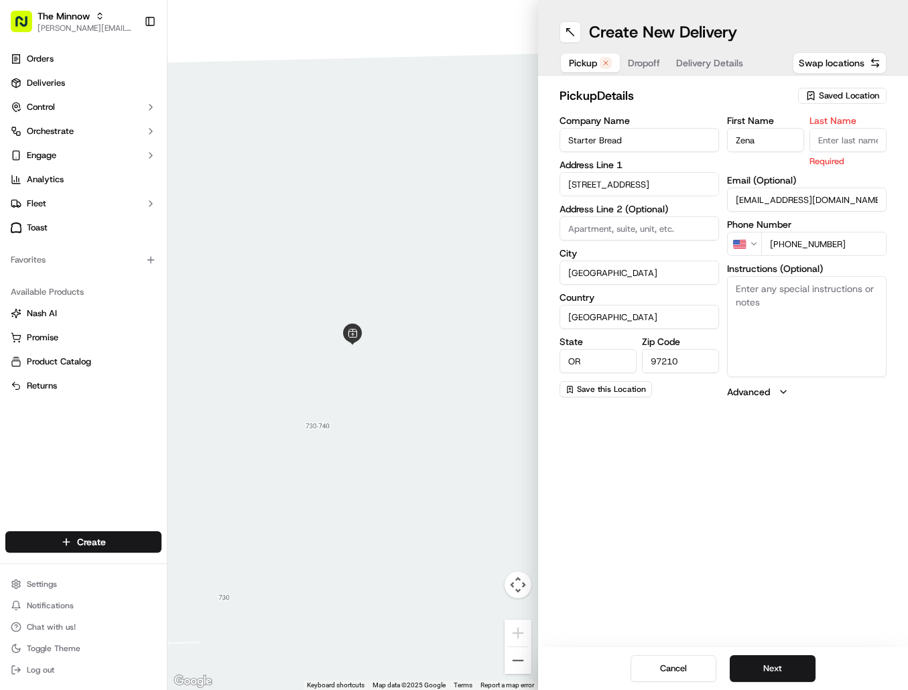
click at [817, 176] on label "Email (Optional)" at bounding box center [807, 180] width 160 height 9
click at [817, 188] on input "[EMAIL_ADDRESS][DOMAIN_NAME]" at bounding box center [807, 200] width 160 height 24
click at [651, 146] on input "Starter Bread" at bounding box center [640, 140] width 160 height 24
drag, startPoint x: 831, startPoint y: 242, endPoint x: 785, endPoint y: 245, distance: 46.3
click at [785, 245] on input "[PHONE_NUMBER]" at bounding box center [823, 244] width 125 height 24
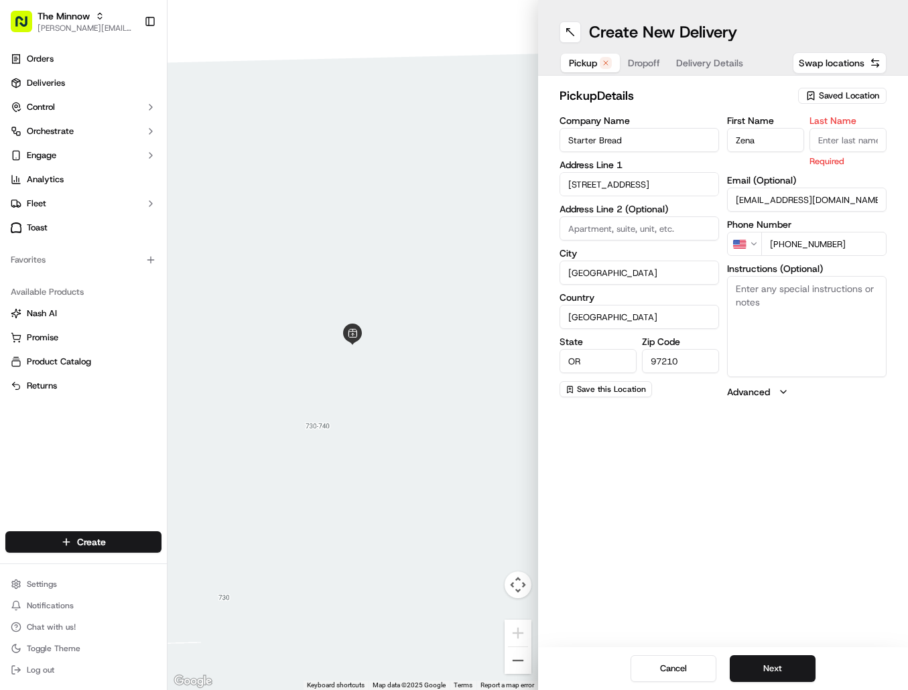
type input "[PHONE_NUMBER]"
click at [792, 491] on div "Create New Delivery Pickup Dropoff Delivery Details Swap locations pickup Detai…" at bounding box center [723, 345] width 371 height 690
drag, startPoint x: 469, startPoint y: 181, endPoint x: 688, endPoint y: 93, distance: 236.1
click at [459, 181] on div "← Move left → Move right ↑ Move up ↓ Move down + Zoom in - Zoom out Home Jump l…" at bounding box center [538, 345] width 741 height 690
type input "starter bread"
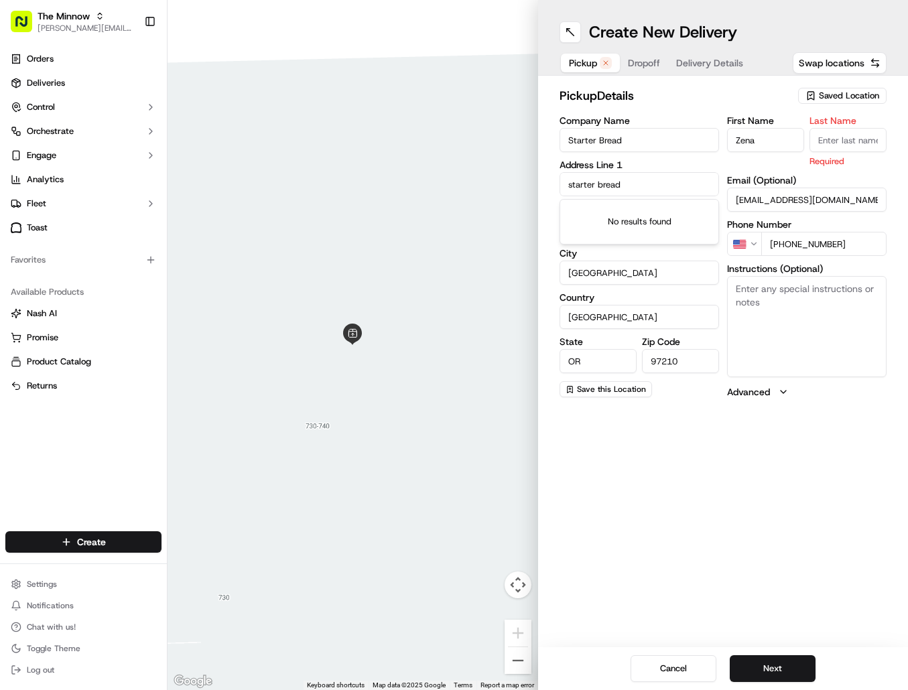
drag, startPoint x: 588, startPoint y: 191, endPoint x: 560, endPoint y: 193, distance: 28.9
click at [560, 193] on div "starter bread" at bounding box center [640, 184] width 160 height 24
click at [622, 184] on input "text" at bounding box center [640, 184] width 160 height 24
paste input "[STREET_ADDRESS]"
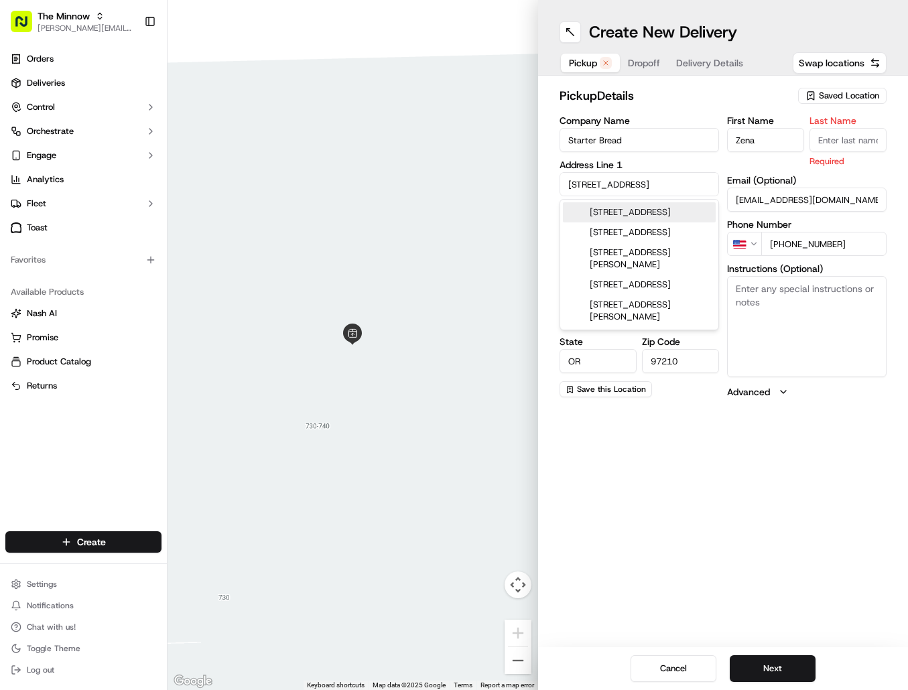
click at [647, 212] on div "[STREET_ADDRESS]" at bounding box center [639, 212] width 153 height 20
type input "[STREET_ADDRESS]"
type input "97203"
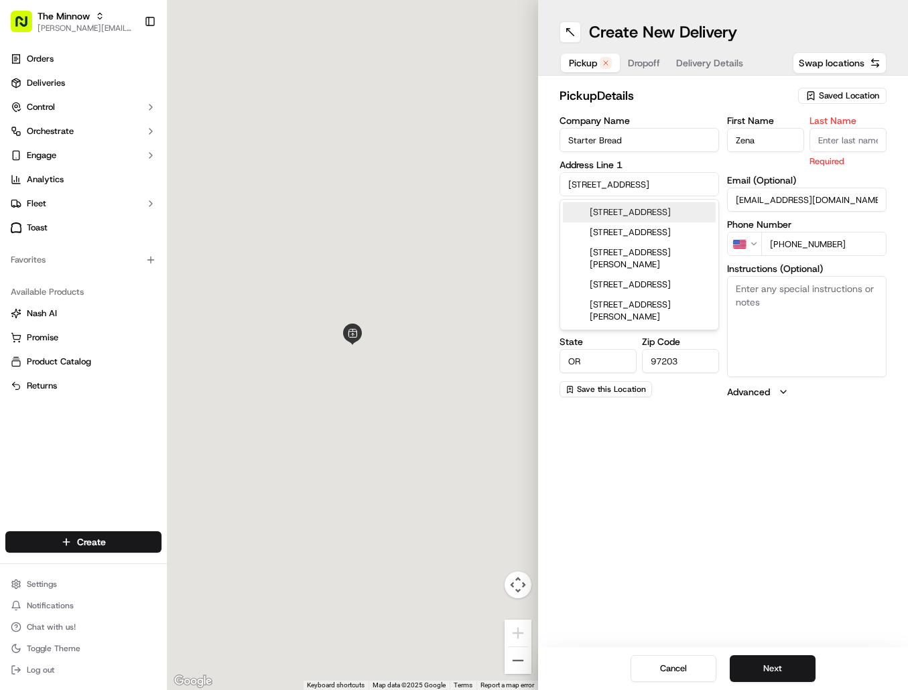
type input "[STREET_ADDRESS]"
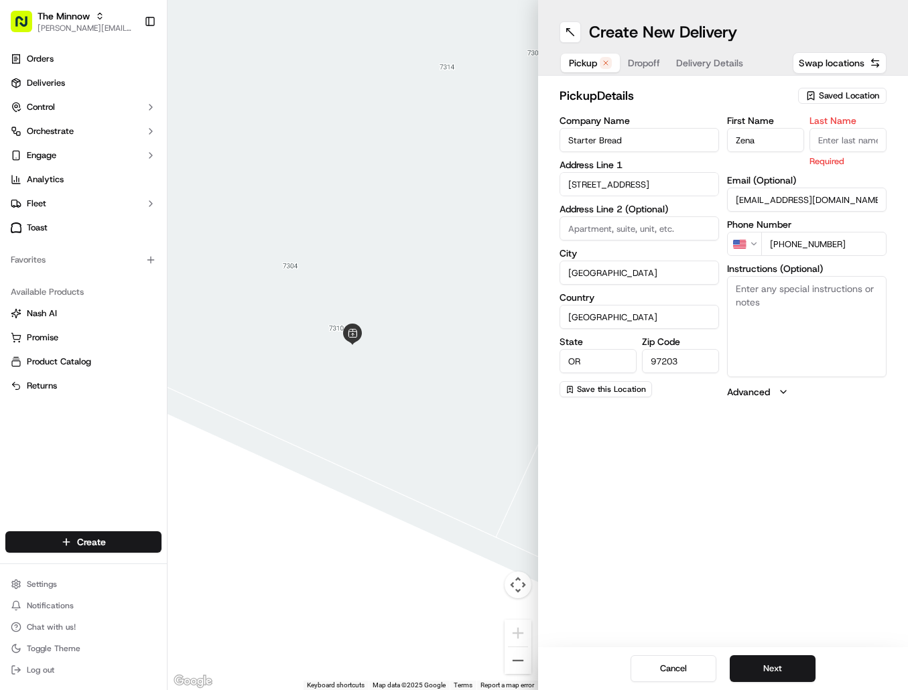
click at [802, 296] on textarea "Instructions (Optional)" at bounding box center [807, 326] width 160 height 101
type textarea "Door underneath Starter Bread logo, ask for Minnow order"
drag, startPoint x: 845, startPoint y: 143, endPoint x: 861, endPoint y: 147, distance: 16.6
click at [845, 141] on input "Last Name" at bounding box center [848, 140] width 77 height 24
type input "Starter"
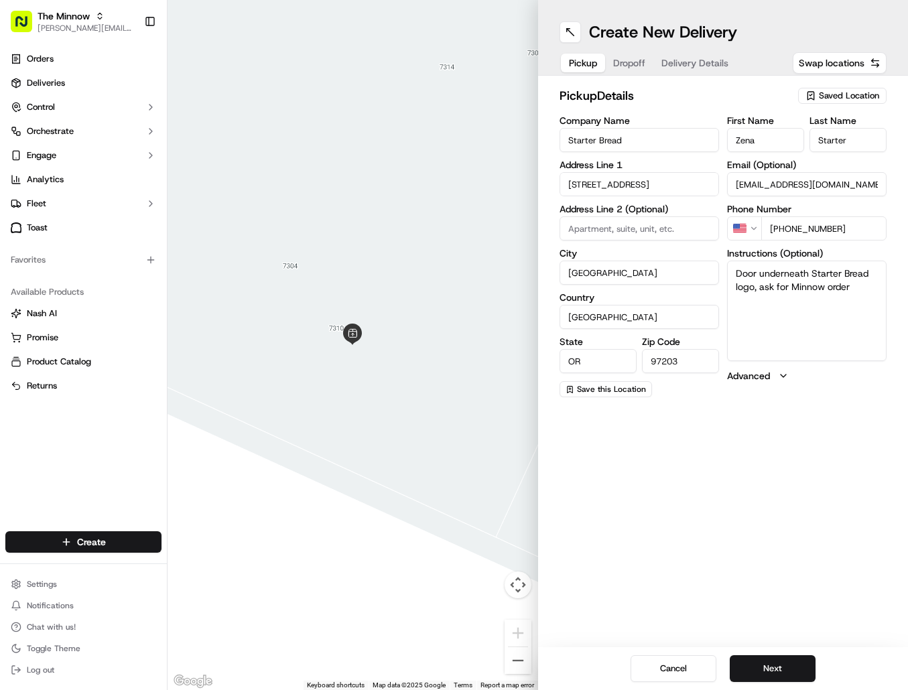
drag, startPoint x: 729, startPoint y: 498, endPoint x: 777, endPoint y: 489, distance: 48.4
click at [733, 501] on div "Create New Delivery Pickup Dropoff Delivery Details Swap locations pickup Detai…" at bounding box center [723, 345] width 371 height 690
click at [630, 388] on span "Save this Location" at bounding box center [611, 389] width 69 height 11
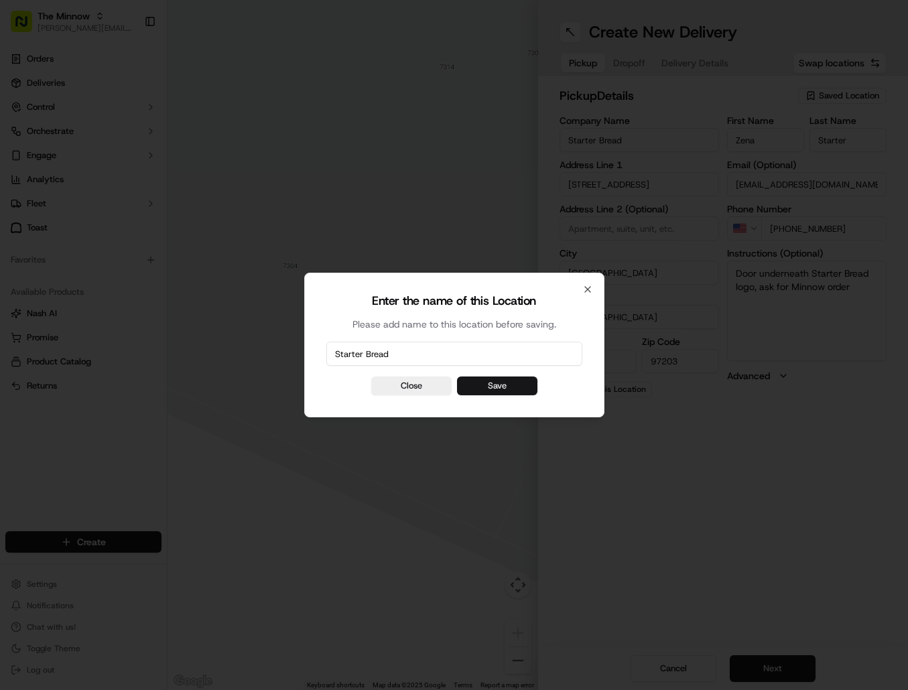
click at [501, 385] on button "Save" at bounding box center [497, 386] width 80 height 19
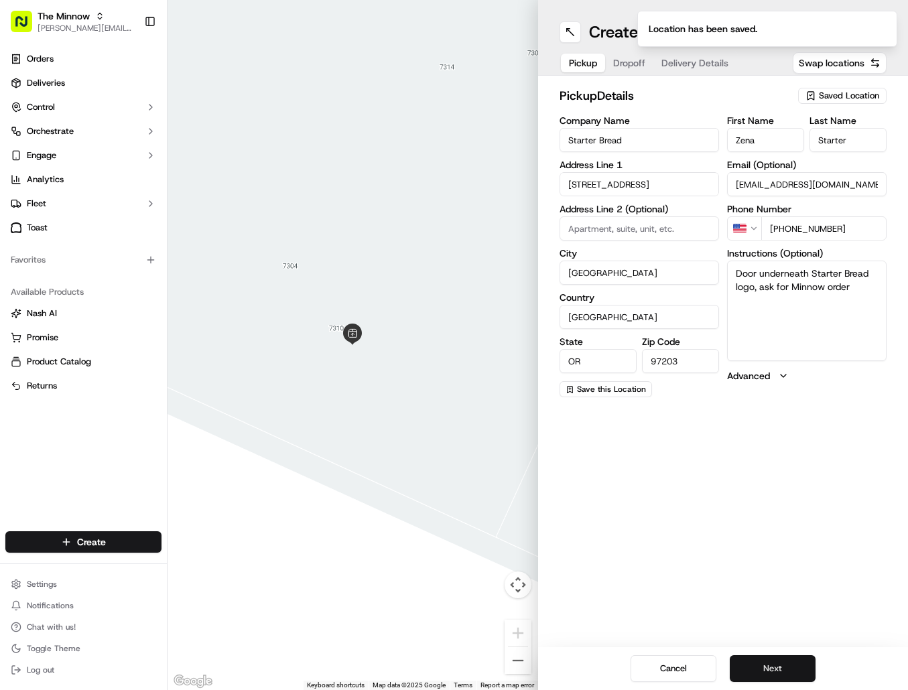
click at [782, 673] on button "Next" at bounding box center [773, 669] width 86 height 27
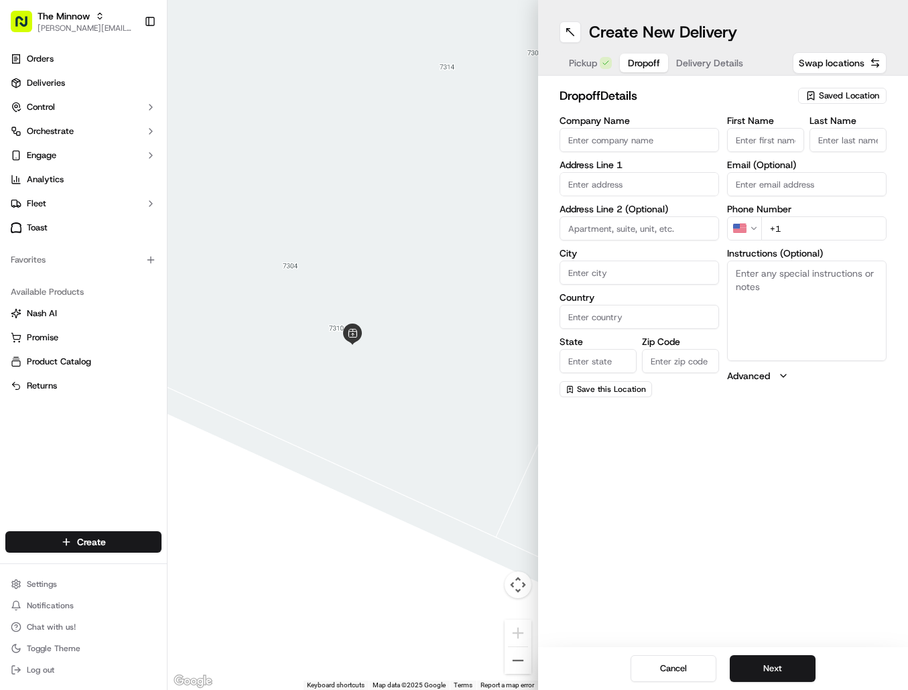
click at [834, 91] on span "Saved Location" at bounding box center [849, 96] width 60 height 12
type input "minn"
click at [782, 176] on button "Clear" at bounding box center [763, 174] width 92 height 19
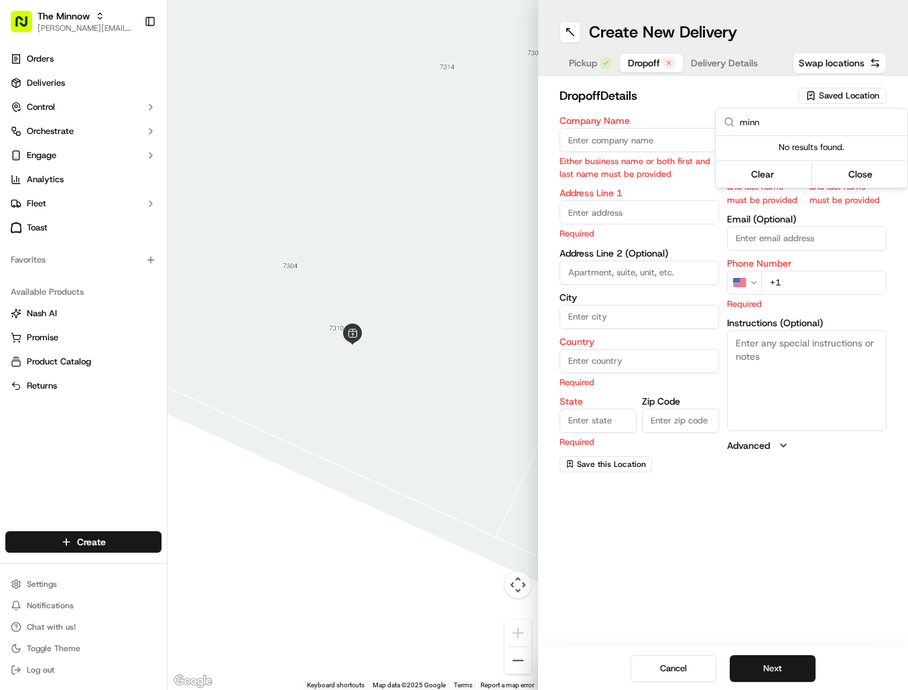
drag, startPoint x: 752, startPoint y: 491, endPoint x: 741, endPoint y: 379, distance: 113.2
click at [752, 489] on html "The Minnow [PERSON_NAME][EMAIL_ADDRESS][DOMAIN_NAME] Toggle Sidebar Orders Deli…" at bounding box center [454, 345] width 908 height 690
click at [587, 58] on span "Pickup" at bounding box center [583, 62] width 28 height 13
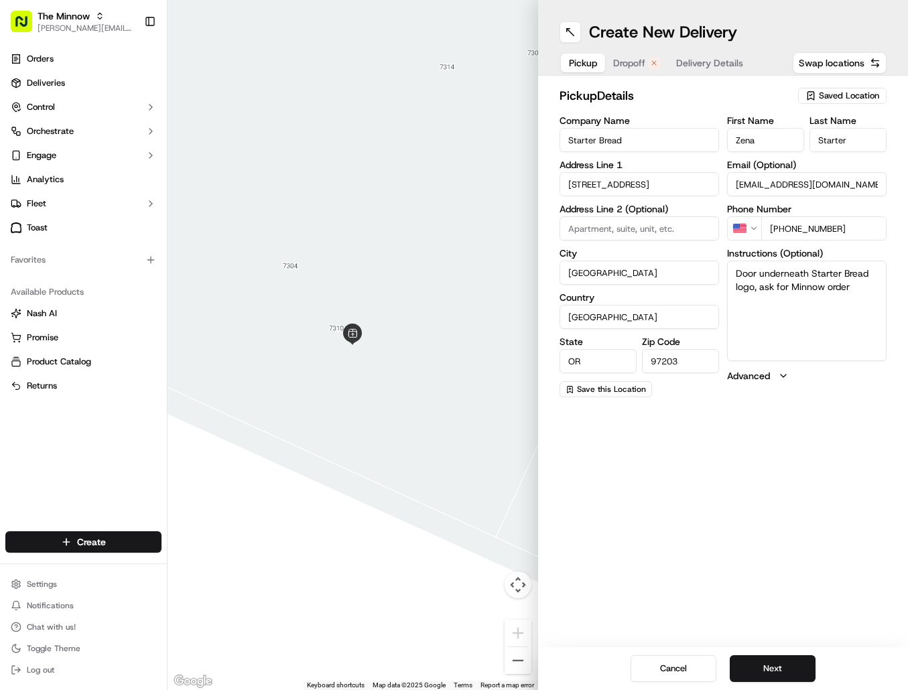
click at [843, 95] on span "Saved Location" at bounding box center [849, 96] width 60 height 12
click at [765, 434] on html "The Minnow [PERSON_NAME][EMAIL_ADDRESS][DOMAIN_NAME] Toggle Sidebar Orders Deli…" at bounding box center [454, 345] width 908 height 690
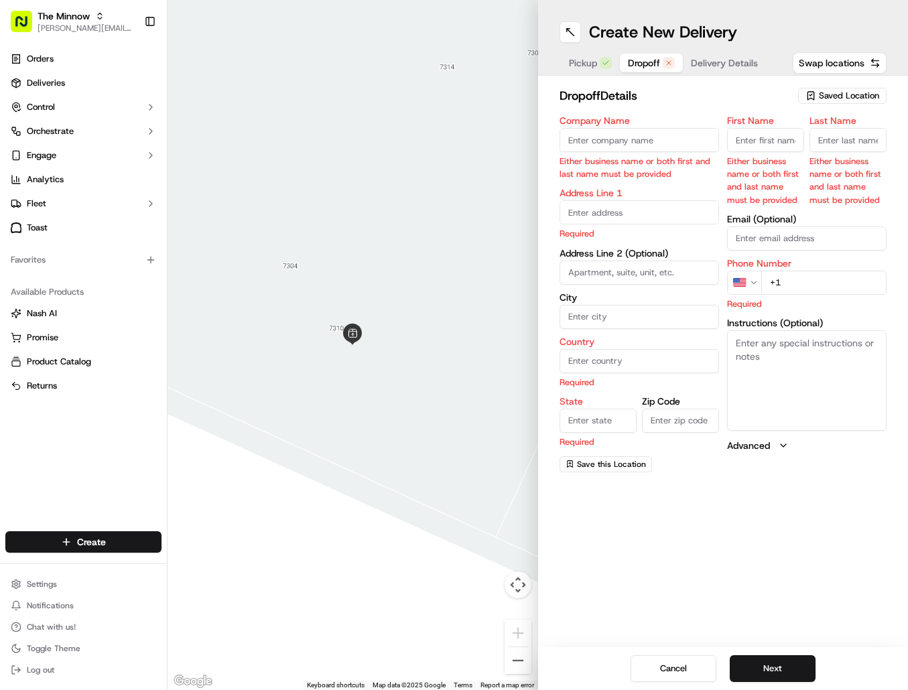
click at [641, 70] on button "Dropoff" at bounding box center [651, 63] width 63 height 19
click at [851, 95] on span "Saved Location" at bounding box center [849, 96] width 60 height 12
click at [819, 126] on input "text" at bounding box center [820, 122] width 160 height 27
drag, startPoint x: 662, startPoint y: 88, endPoint x: 594, endPoint y: 63, distance: 73.0
click at [660, 86] on html "The Minnow [PERSON_NAME][EMAIL_ADDRESS][DOMAIN_NAME] Toggle Sidebar Orders Deli…" at bounding box center [454, 345] width 908 height 690
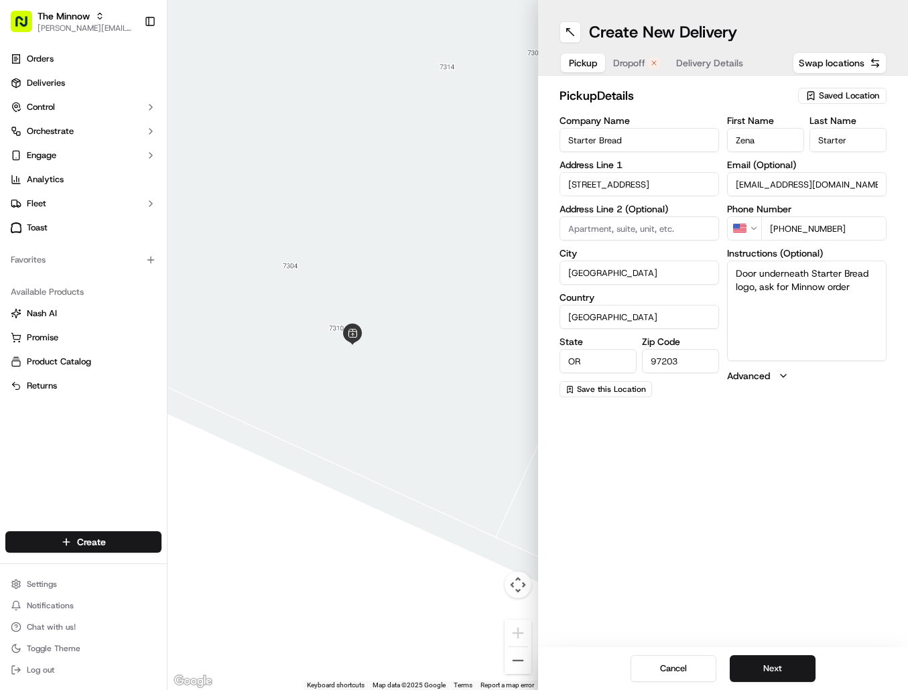
click at [593, 62] on span "Pickup" at bounding box center [583, 62] width 28 height 13
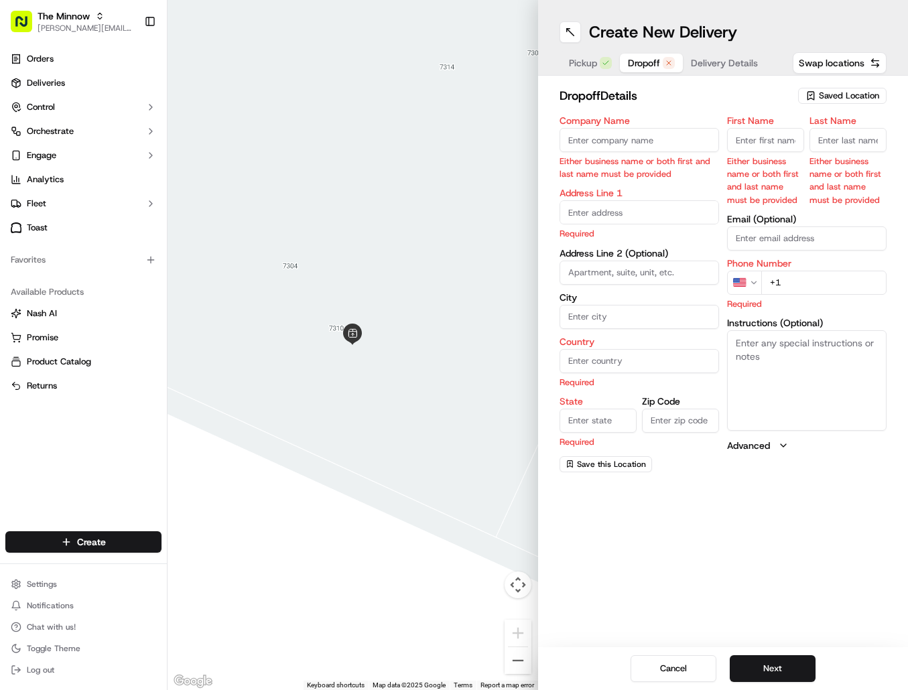
click at [637, 64] on span "Dropoff" at bounding box center [644, 62] width 32 height 13
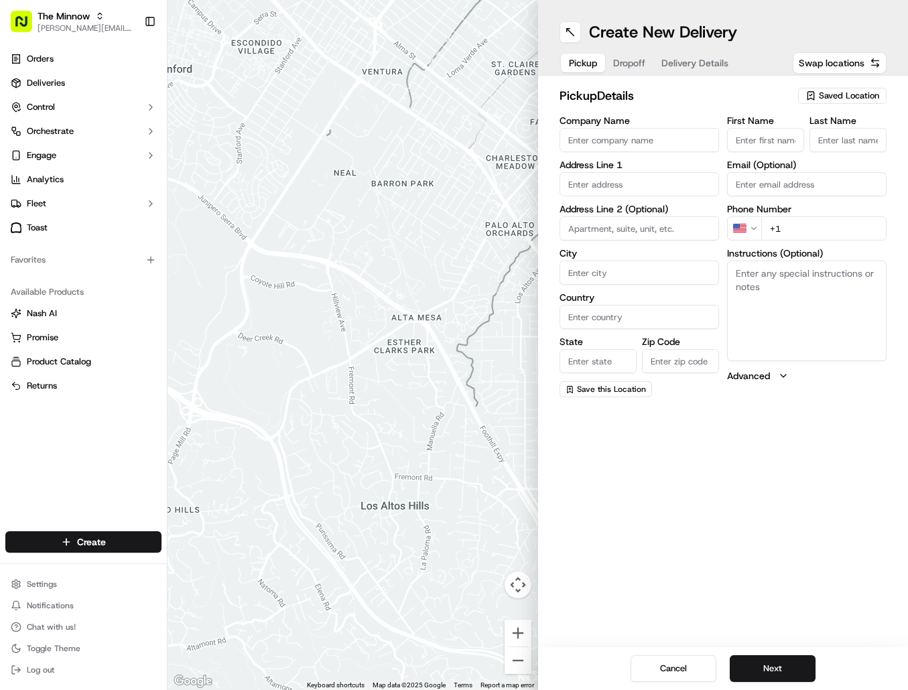
click at [872, 93] on span "Saved Location" at bounding box center [849, 96] width 60 height 12
click at [822, 151] on span "Starter Bread" at bounding box center [819, 146] width 165 height 12
type input "Starter Bread"
type input "[STREET_ADDRESS]"
type input "[GEOGRAPHIC_DATA]"
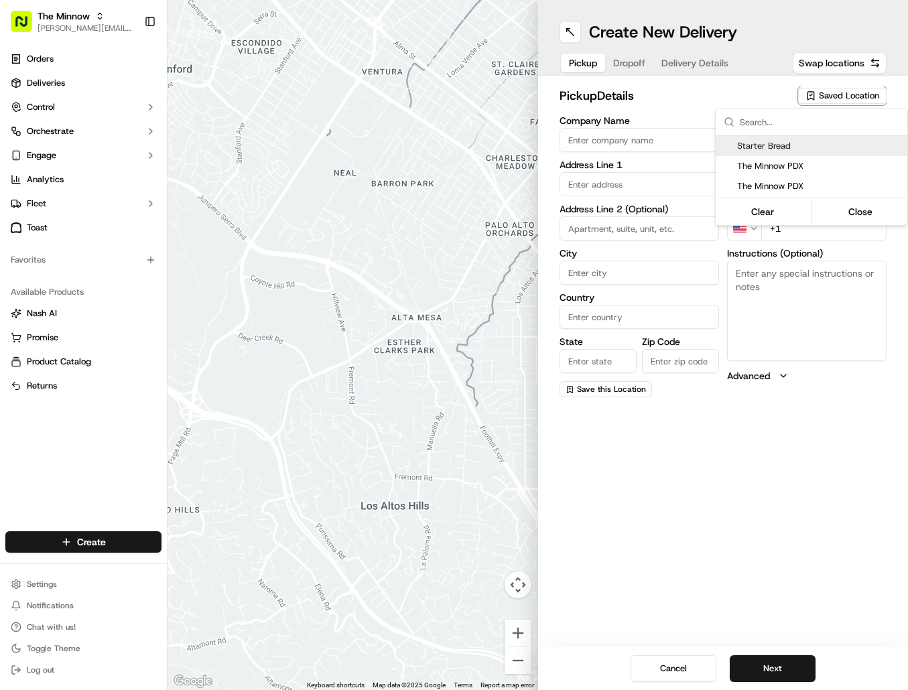
type input "US"
type input "OR"
type input "97203"
type input "Zena"
type input "Starter"
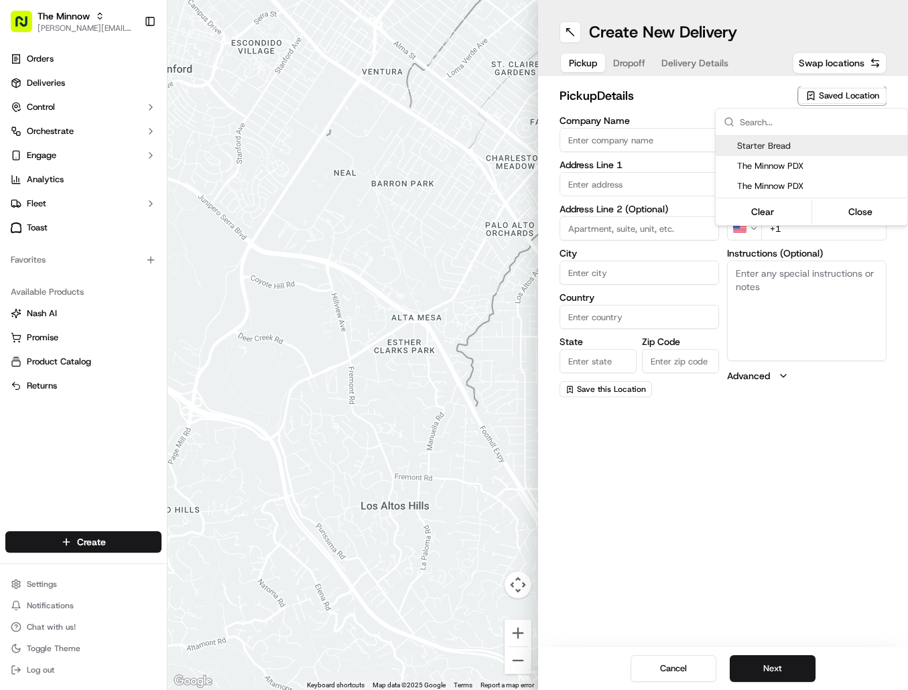
type input "[EMAIL_ADDRESS][DOMAIN_NAME]"
type input "[PHONE_NUMBER]"
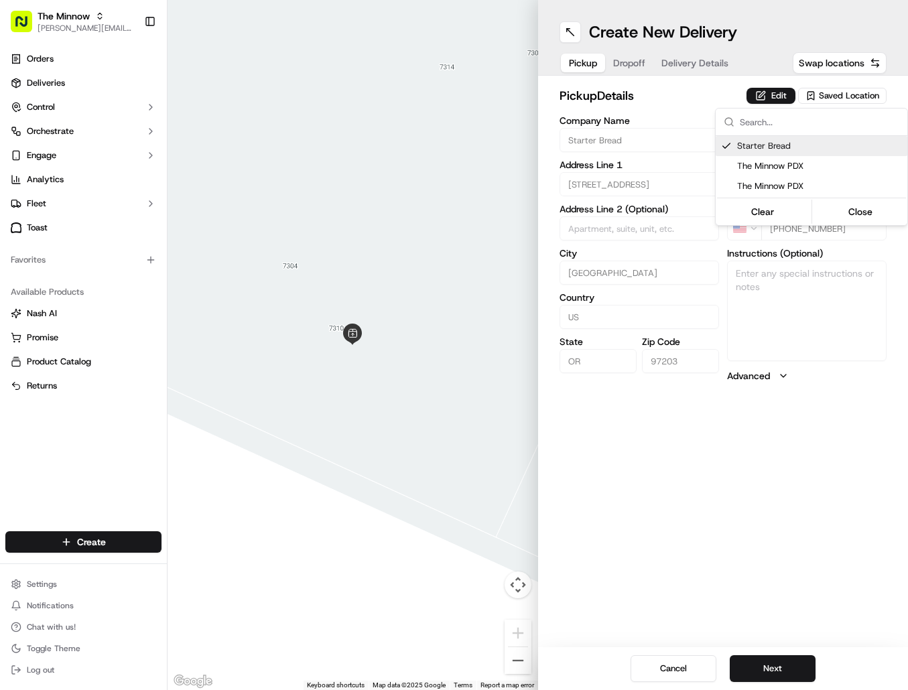
click at [625, 62] on html "The Minnow darren@theminnowpdx.com Toggle Sidebar Orders Deliveries Control Orc…" at bounding box center [454, 345] width 908 height 690
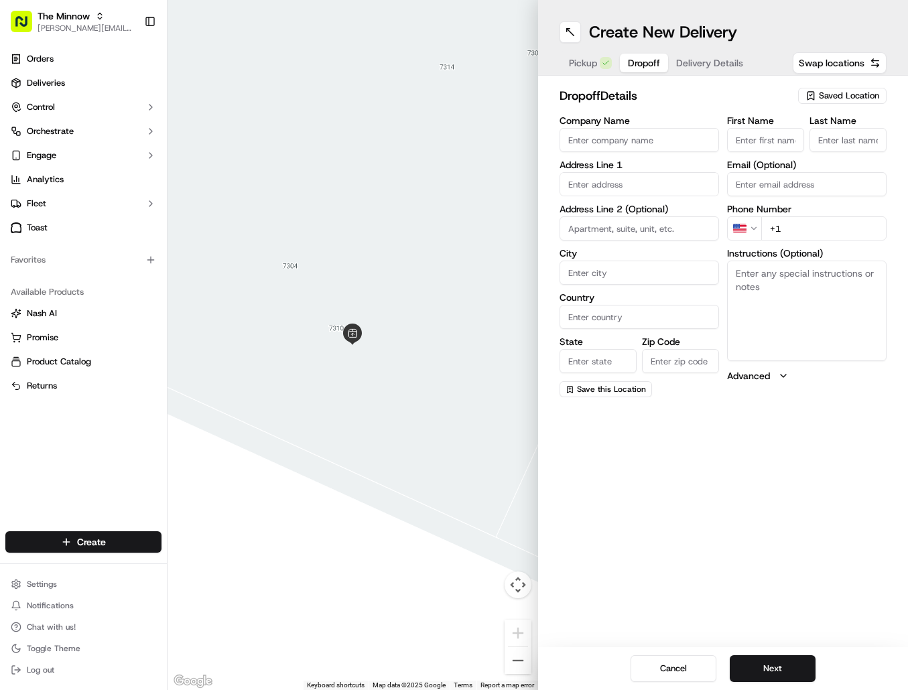
click at [628, 64] on span "Dropoff" at bounding box center [644, 62] width 32 height 13
click at [814, 99] on icon "button" at bounding box center [811, 96] width 6 height 8
click at [666, 142] on html "The Minnow [PERSON_NAME][EMAIL_ADDRESS][DOMAIN_NAME] Toggle Sidebar Orders Deli…" at bounding box center [454, 345] width 908 height 690
click at [656, 137] on input "Company Name" at bounding box center [640, 140] width 160 height 24
type input "The Minnow PDX"
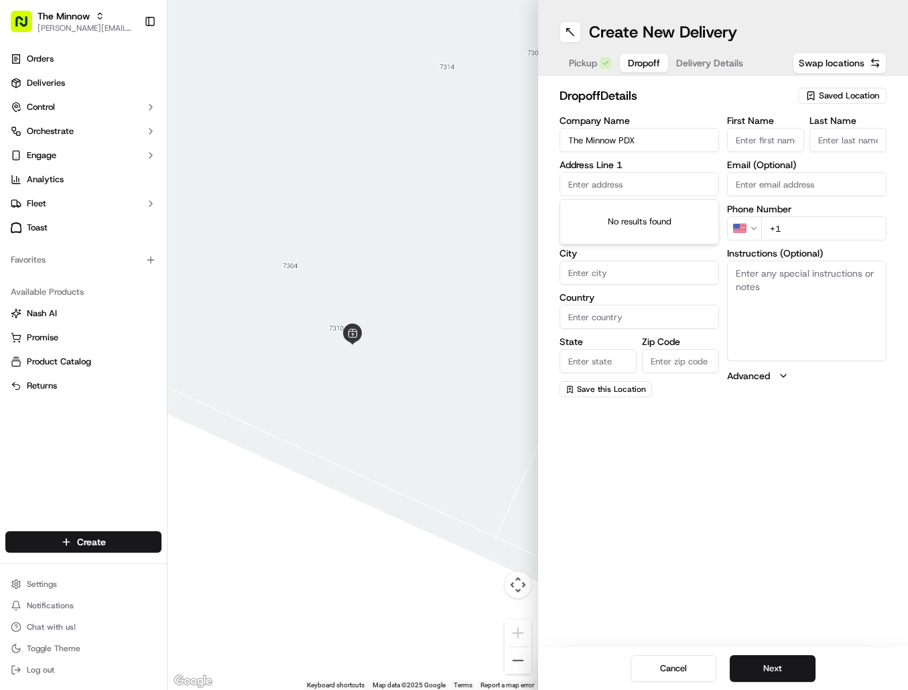
type input "D"
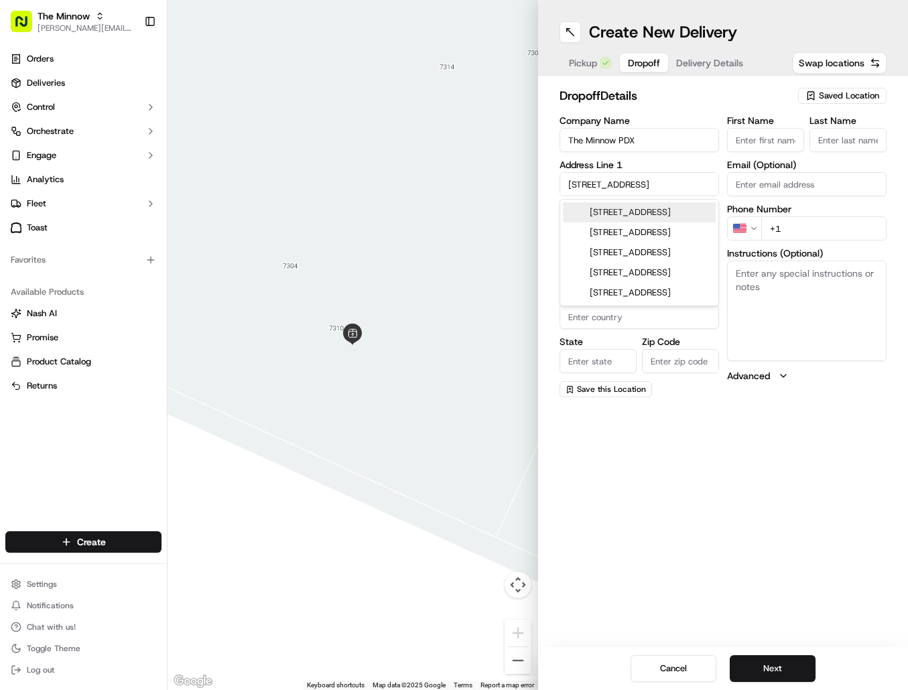
click at [644, 222] on div "[STREET_ADDRESS]" at bounding box center [639, 212] width 153 height 20
type input "[STREET_ADDRESS]"
type input "[GEOGRAPHIC_DATA]"
type input "OR"
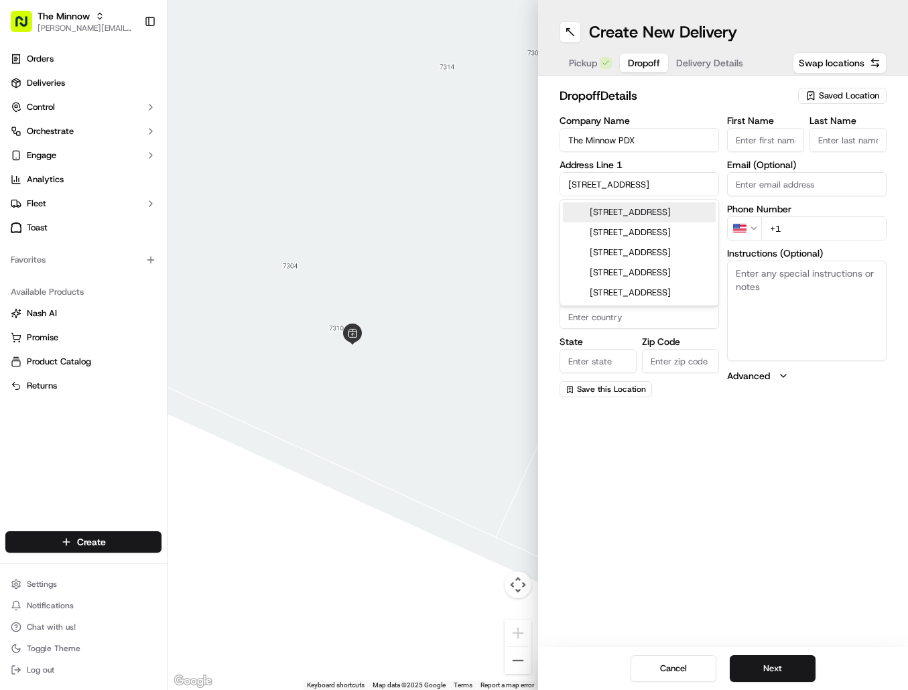
type input "97210"
type input "[STREET_ADDRESS]"
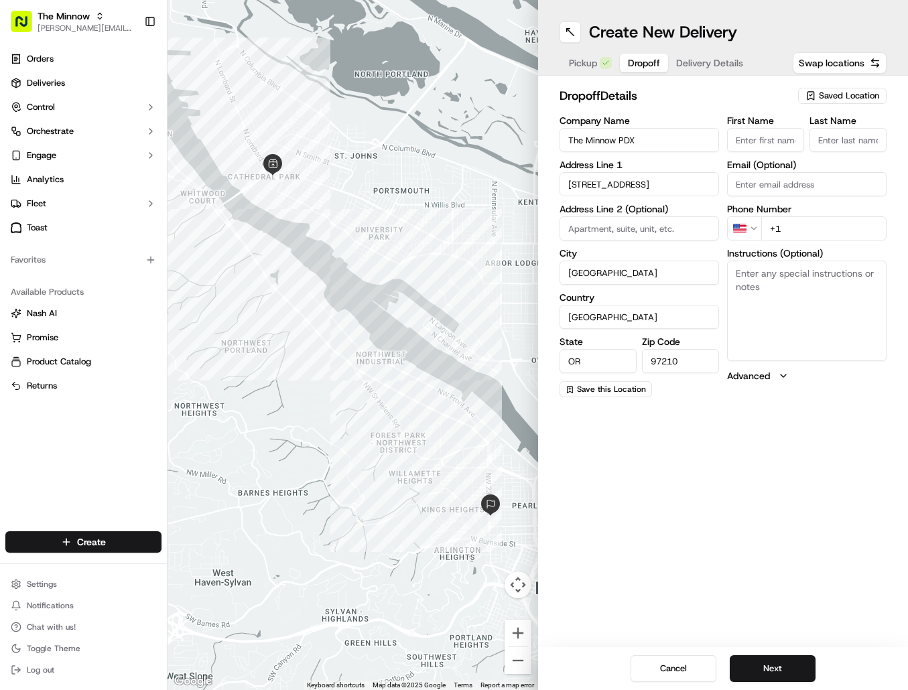
click at [845, 450] on div "Create New Delivery Pickup Dropoff Delivery Details Swap locations dropoff Deta…" at bounding box center [723, 345] width 371 height 690
click at [773, 143] on input "First Name" at bounding box center [765, 140] width 77 height 24
type input "[PERSON_NAME]"
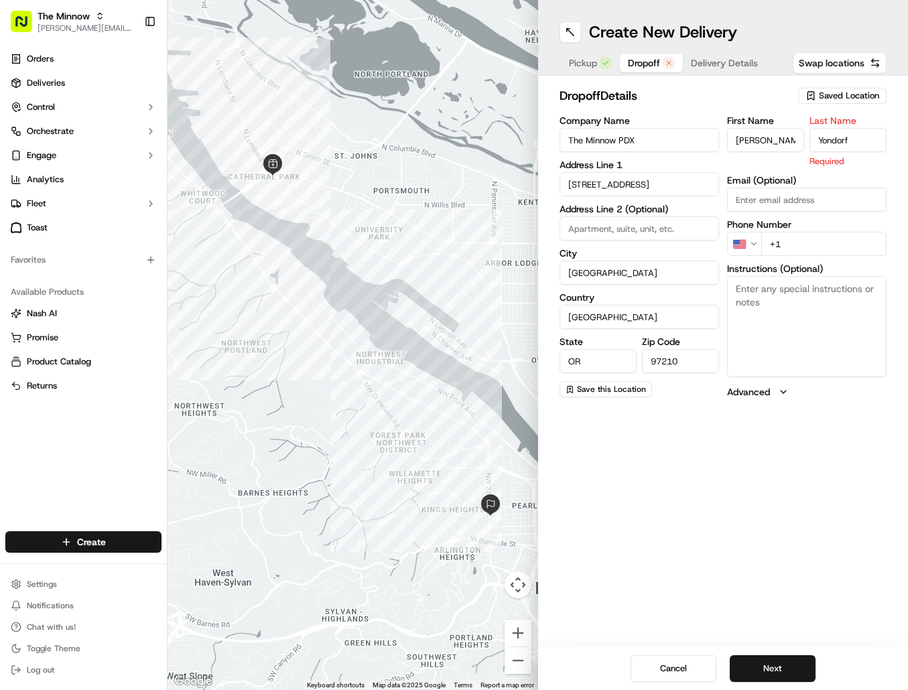
type input "Yondorf"
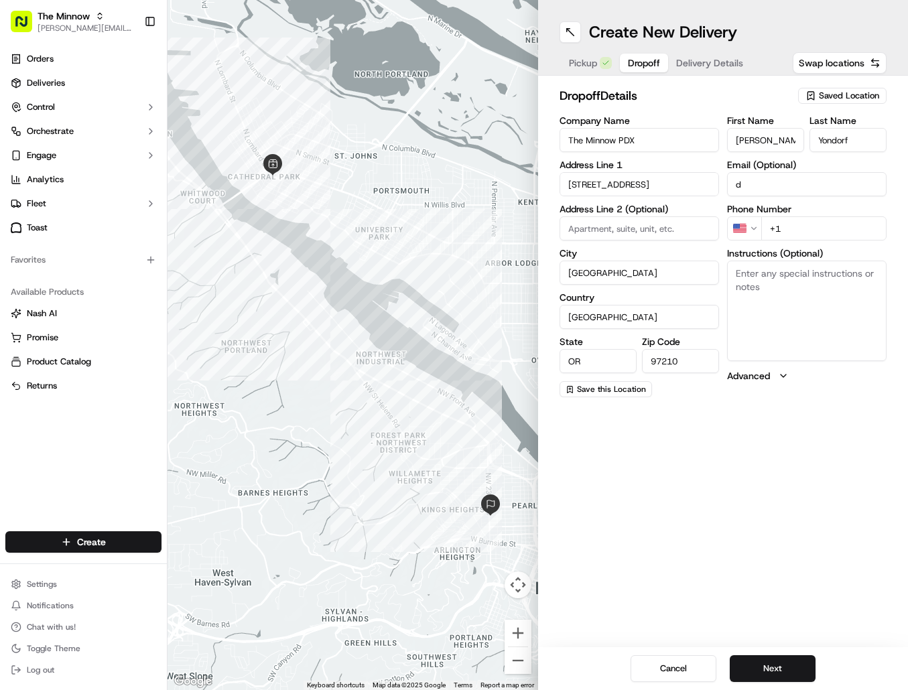
type input "d"
type input "The Minnow"
type input "[PERSON_NAME][EMAIL_ADDRESS][DOMAIN_NAME]"
type input "+503 4068438"
click at [654, 67] on span "Dropoff" at bounding box center [644, 62] width 32 height 13
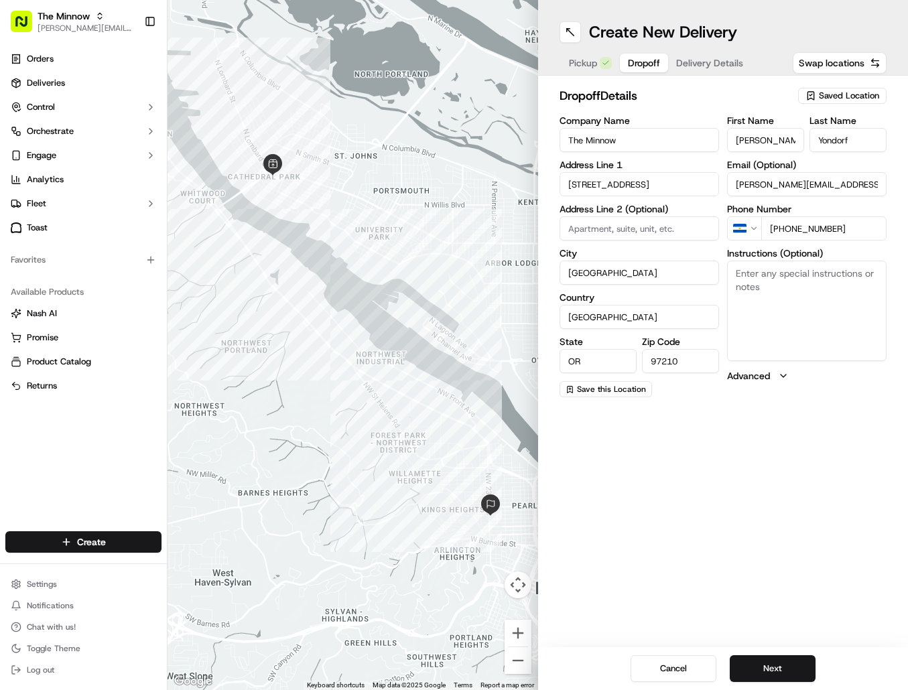
drag, startPoint x: 842, startPoint y: 230, endPoint x: 777, endPoint y: 236, distance: 64.6
click at [777, 236] on input "+503 4068438" at bounding box center [823, 228] width 125 height 24
click at [794, 229] on input "+503 4068438" at bounding box center [823, 228] width 125 height 24
click at [784, 234] on input "+503 4068438" at bounding box center [823, 228] width 125 height 24
click at [777, 231] on input "+503 4068438" at bounding box center [823, 228] width 125 height 24
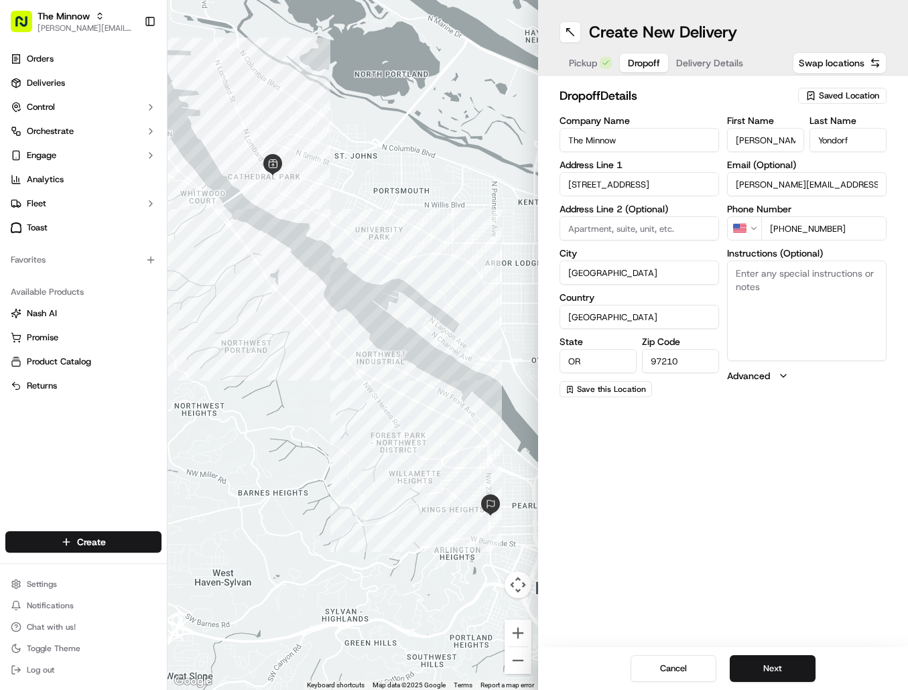
drag, startPoint x: 853, startPoint y: 228, endPoint x: 861, endPoint y: 236, distance: 11.4
click at [854, 229] on input "+1 503 406 8438" at bounding box center [823, 228] width 125 height 24
type input "+1 503 406 8438"
click at [673, 141] on input "The Minnow" at bounding box center [640, 140] width 160 height 24
click at [847, 95] on span "Saved Location" at bounding box center [849, 96] width 60 height 12
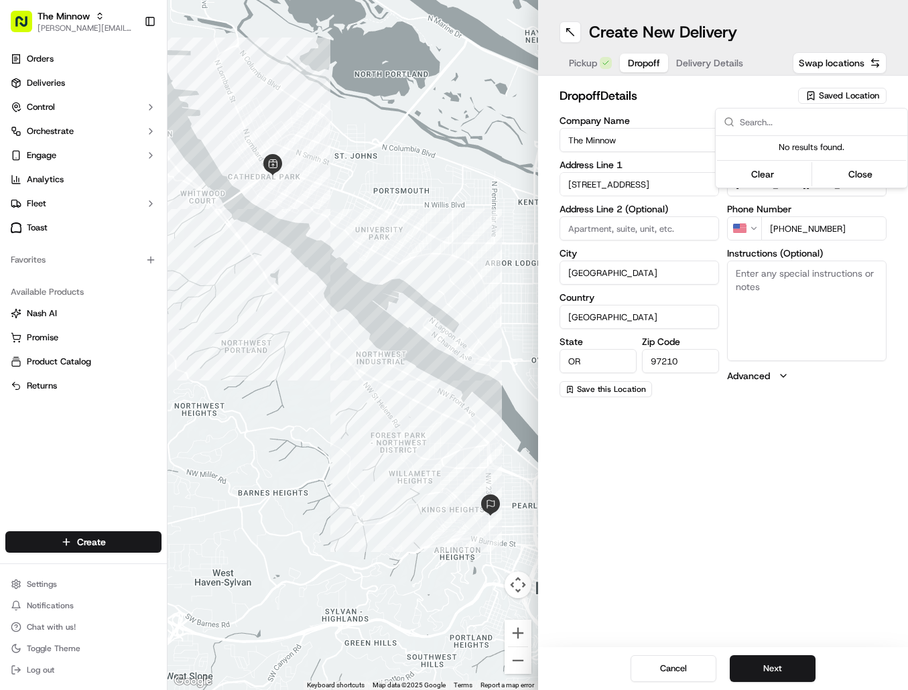
drag, startPoint x: 737, startPoint y: 102, endPoint x: 653, endPoint y: 135, distance: 89.6
click at [736, 102] on html "The Minnow darren@theminnowpdx.com Toggle Sidebar Orders Deliveries Control Orc…" at bounding box center [454, 345] width 908 height 690
click at [653, 136] on input "The Minnow" at bounding box center [640, 140] width 160 height 24
click at [616, 138] on input "The Minnow PDX" at bounding box center [640, 140] width 160 height 24
type input "The Minnow PDX"
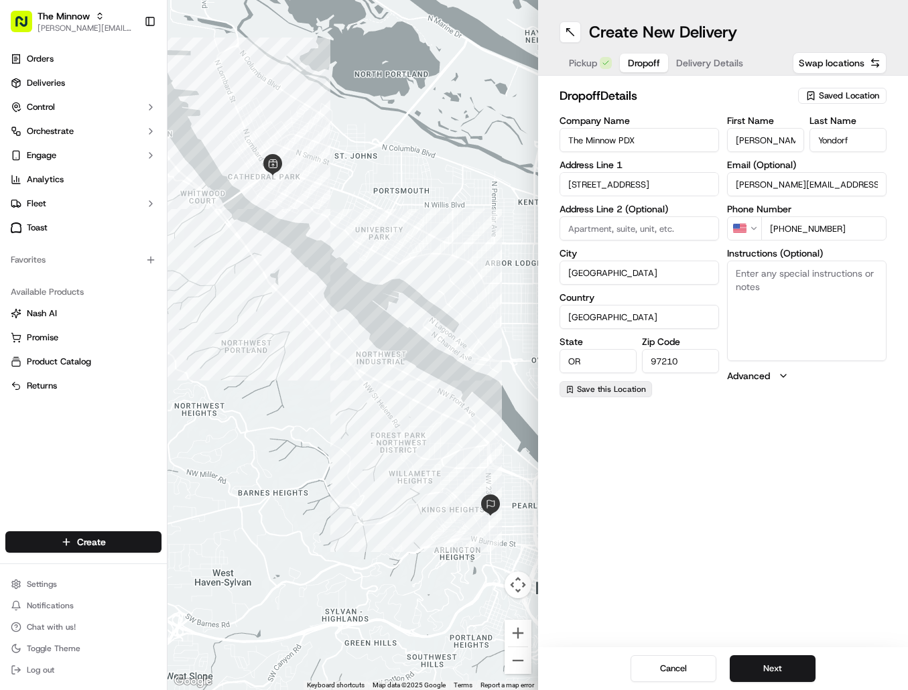
click at [633, 394] on span "Save this Location" at bounding box center [611, 389] width 69 height 11
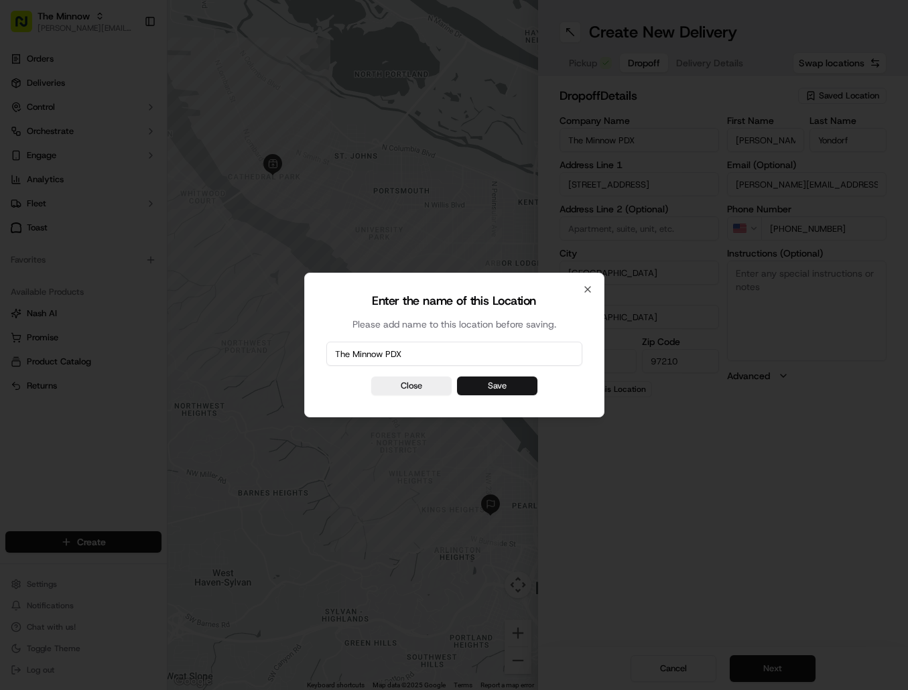
click at [479, 381] on button "Save" at bounding box center [497, 386] width 80 height 19
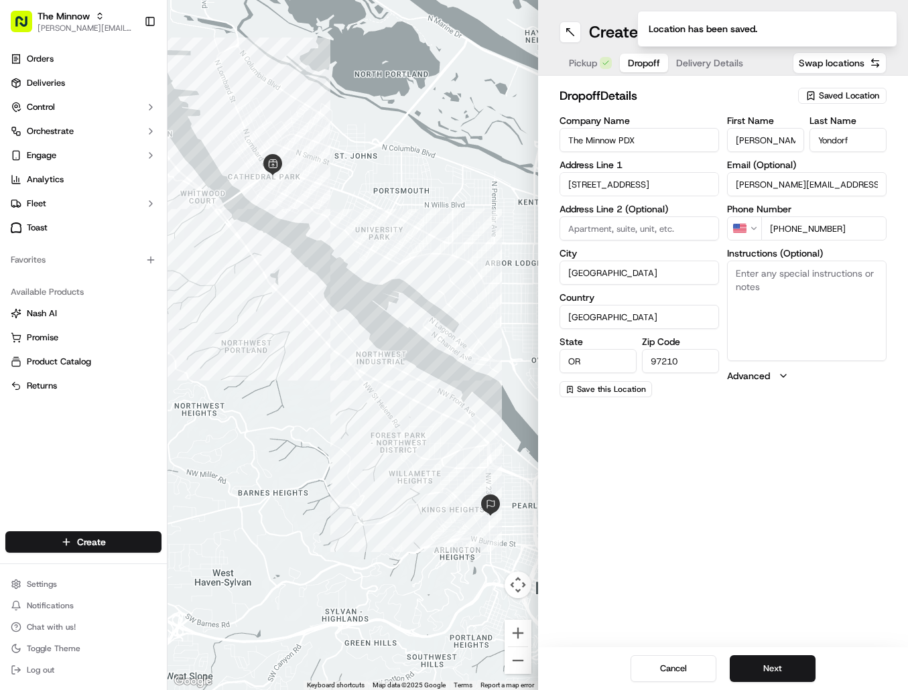
click at [861, 94] on span "Saved Location" at bounding box center [849, 96] width 60 height 12
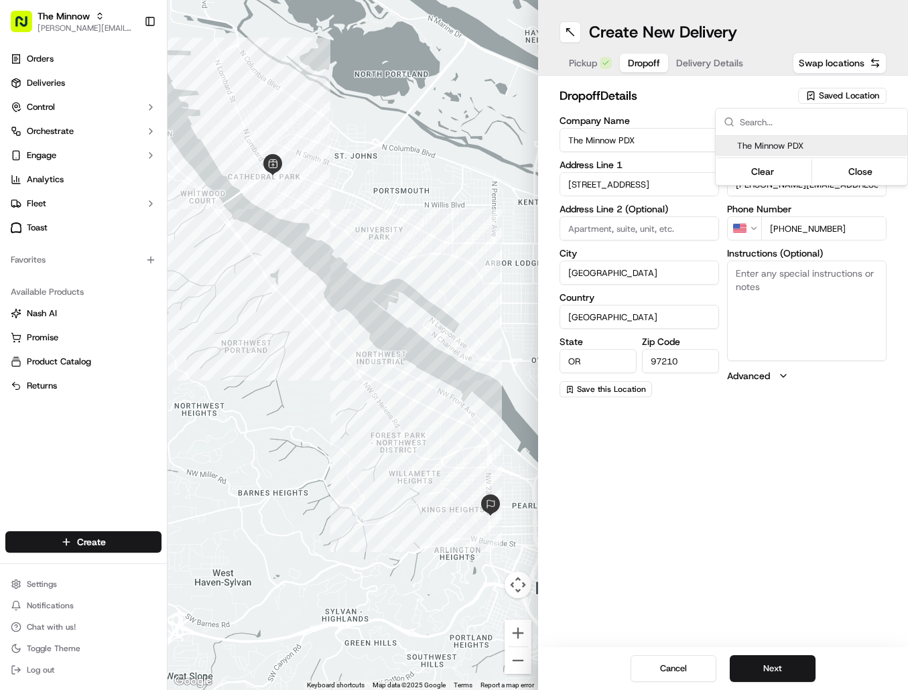
drag, startPoint x: 793, startPoint y: 456, endPoint x: 798, endPoint y: 448, distance: 9.3
click at [794, 456] on html "The Minnow darren@theminnowpdx.com Toggle Sidebar Orders Deliveries Control Orc…" at bounding box center [454, 345] width 908 height 690
click at [576, 69] on span "Pickup" at bounding box center [583, 62] width 28 height 13
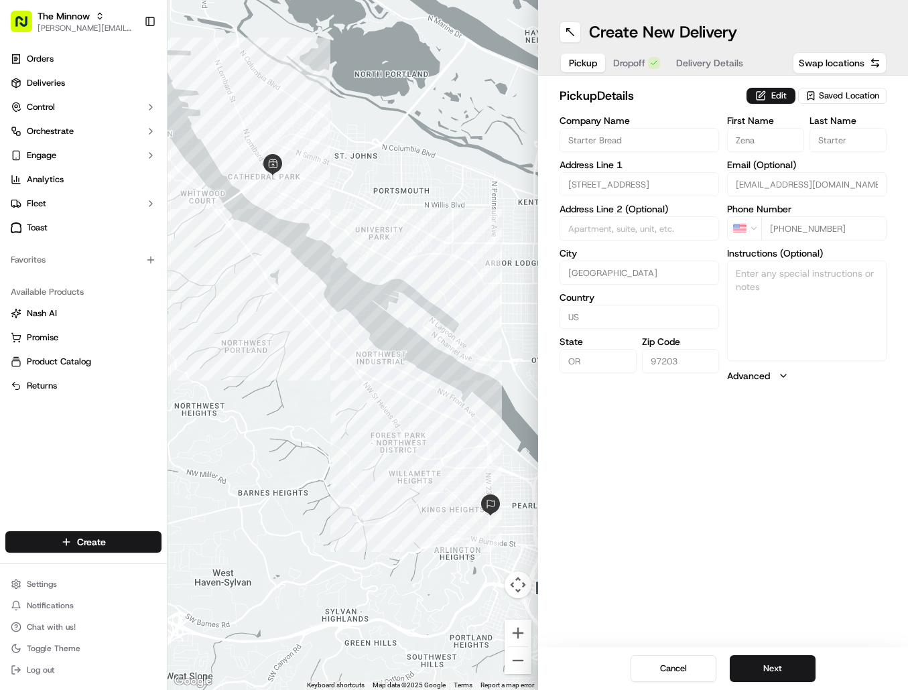
click at [841, 95] on span "Saved Location" at bounding box center [849, 96] width 60 height 12
drag, startPoint x: 804, startPoint y: 167, endPoint x: 725, endPoint y: 375, distance: 223.2
click at [723, 452] on html "The Minnow darren@theminnowpdx.com Toggle Sidebar Orders Deliveries Control Orc…" at bounding box center [454, 345] width 908 height 690
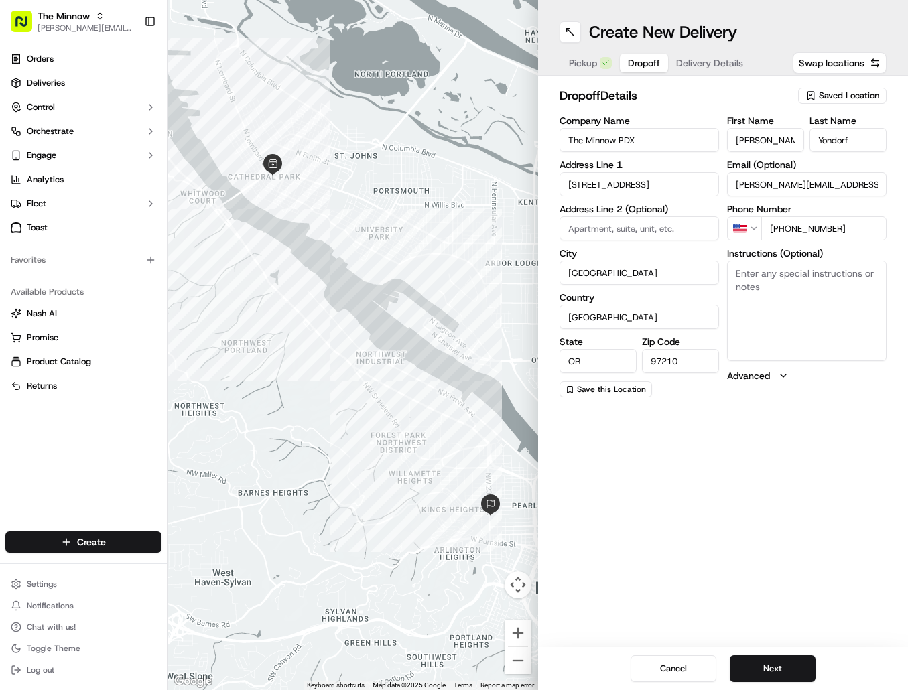
click at [641, 61] on span "Dropoff" at bounding box center [644, 62] width 32 height 13
click at [780, 292] on textarea "Instructions (Optional)" at bounding box center [807, 311] width 160 height 101
click at [738, 271] on textarea "Down the stairs below NW Union Vintage" at bounding box center [807, 311] width 160 height 101
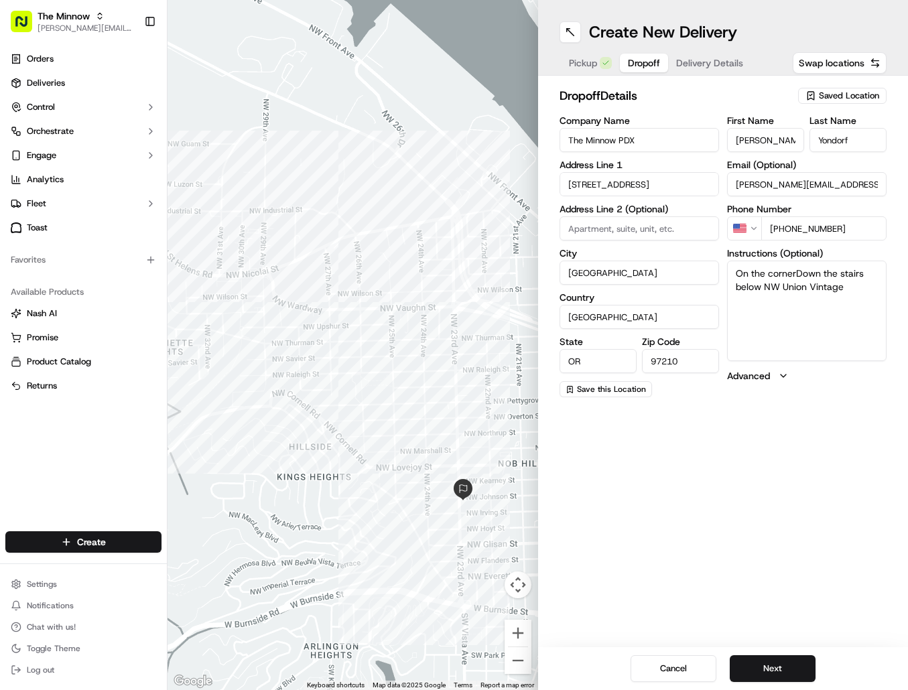
click at [766, 275] on textarea "On the cornerDown the stairs below NW Union Vintage" at bounding box center [807, 311] width 160 height 101
click at [809, 271] on textarea "On the SE cornerDown the stairs below NW Union Vintage" at bounding box center [807, 311] width 160 height 101
click at [844, 303] on textarea "On the SE corner of 23rd & Johnson. Down the stairs below NW Union Vintage" at bounding box center [807, 311] width 160 height 101
type textarea "On the SE corner of 23rd & Johnson. Down the stairs below NW Union Vintage & Po…"
drag, startPoint x: 800, startPoint y: 469, endPoint x: 544, endPoint y: 336, distance: 288.1
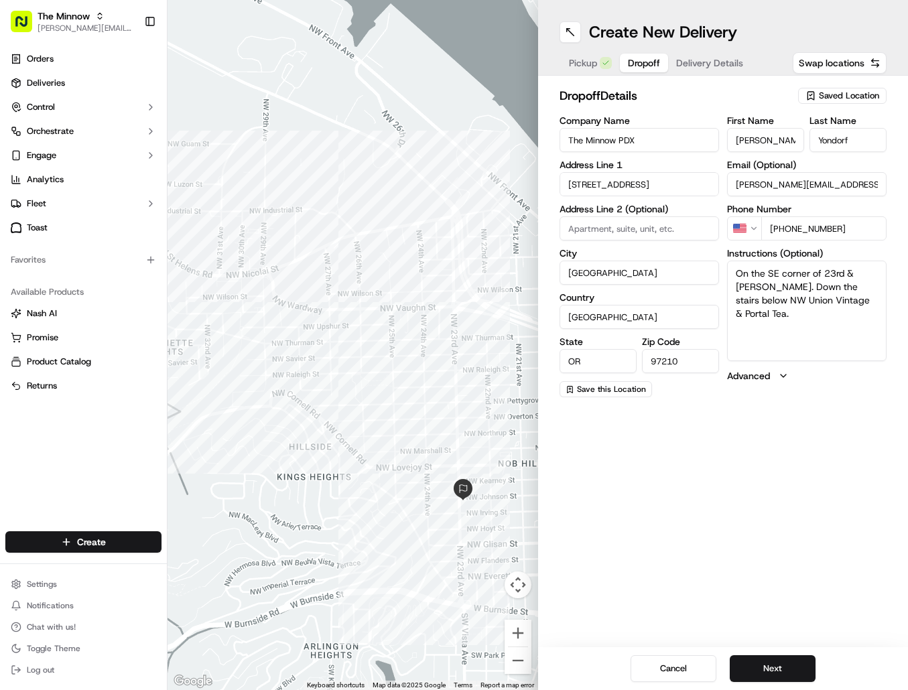
click at [796, 466] on div "Create New Delivery Pickup Dropoff Delivery Details Swap locations dropoff Deta…" at bounding box center [723, 345] width 371 height 690
click at [621, 393] on span "Save this Location" at bounding box center [611, 389] width 69 height 11
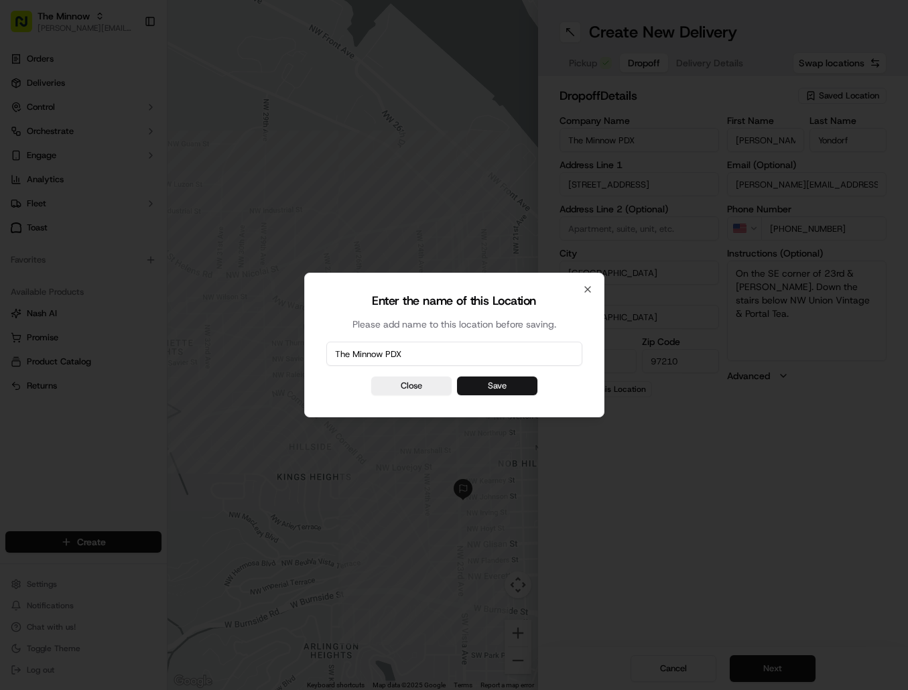
click at [497, 381] on button "Save" at bounding box center [497, 386] width 80 height 19
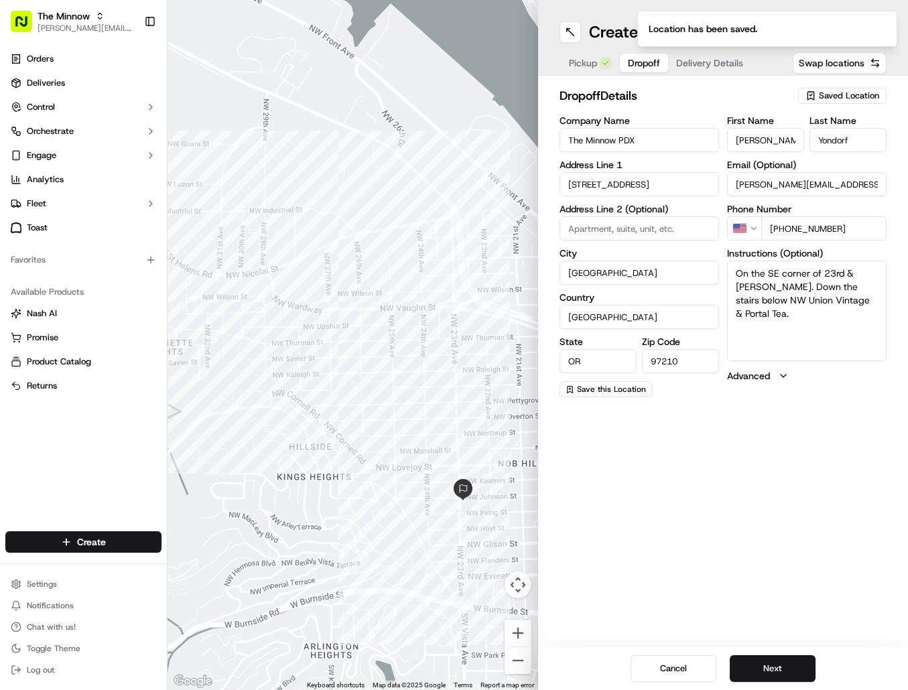
click at [864, 92] on span "Saved Location" at bounding box center [849, 96] width 60 height 12
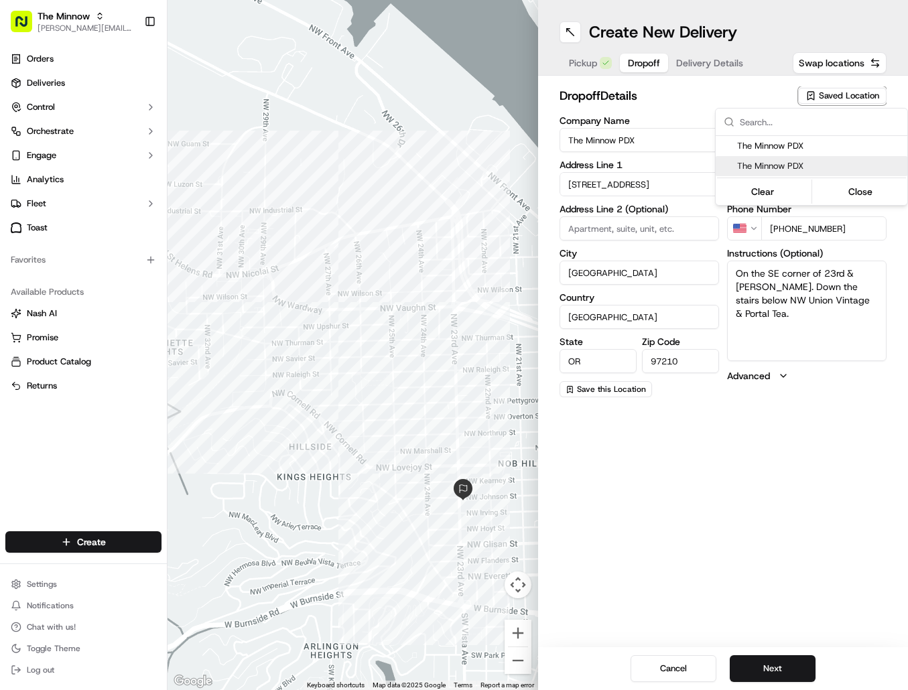
click at [792, 166] on span "The Minnow PDX" at bounding box center [819, 166] width 165 height 12
type input "740 NW 23rd Ave"
type input "US"
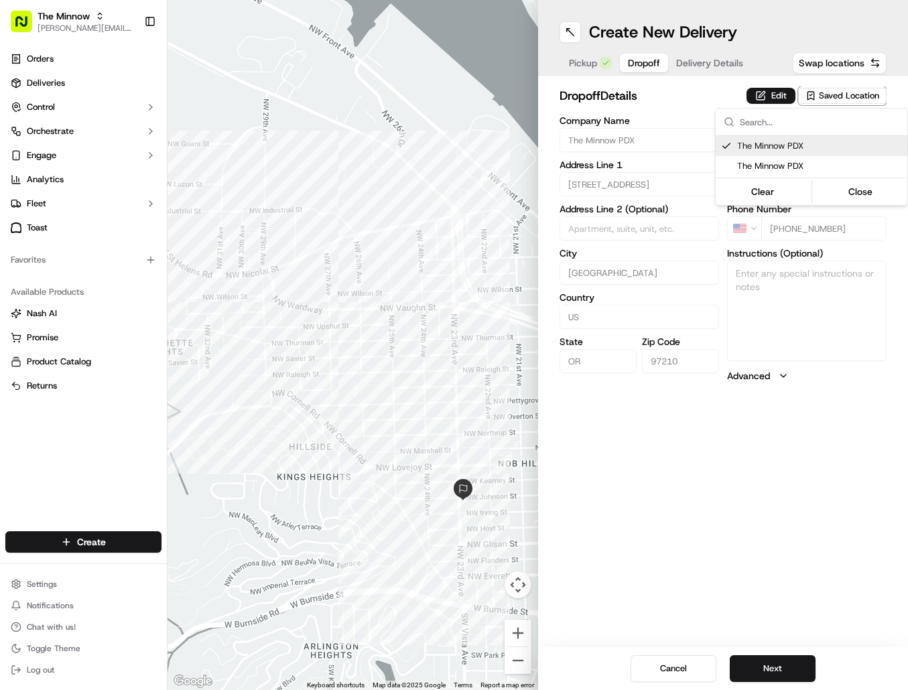
click at [790, 151] on span "The Minnow PDX" at bounding box center [819, 146] width 165 height 12
type input "+1"
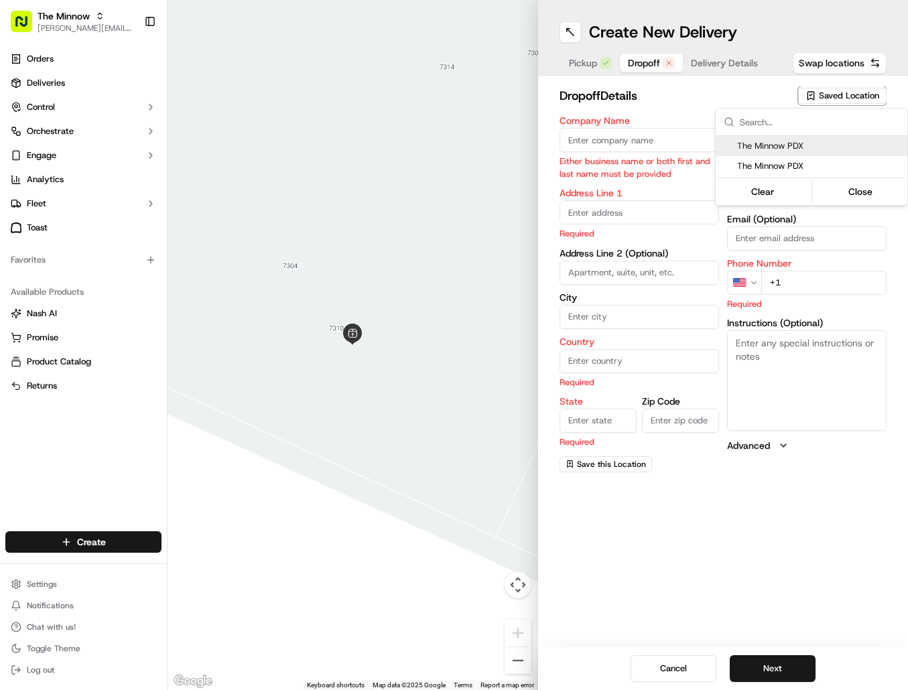
click at [780, 141] on span "The Minnow PDX" at bounding box center [819, 146] width 165 height 12
type input "The Minnow PDX"
type input "740 NW 23rd Ave"
type input "[GEOGRAPHIC_DATA]"
type input "US"
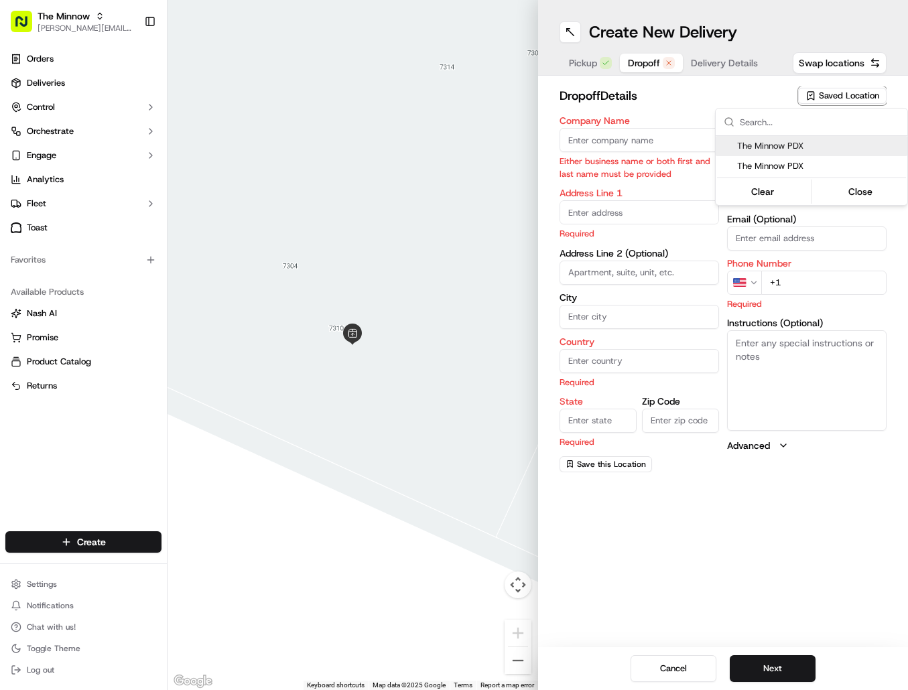
type input "OR"
type input "97210"
type input "[PERSON_NAME]"
type input "Yondorf"
type input "[PERSON_NAME][EMAIL_ADDRESS][DOMAIN_NAME]"
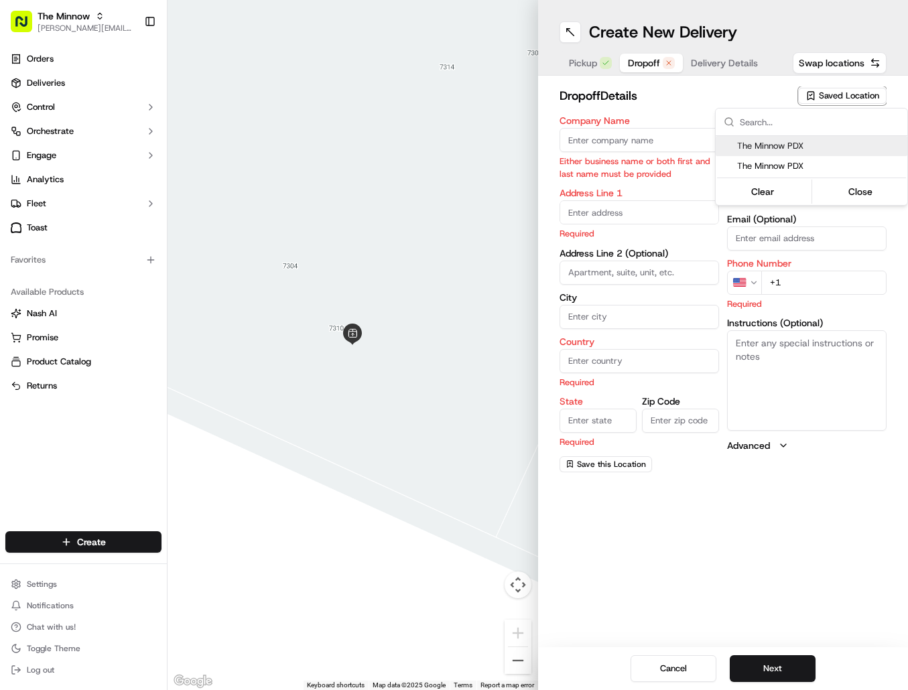
type input "+1 503 406 8438"
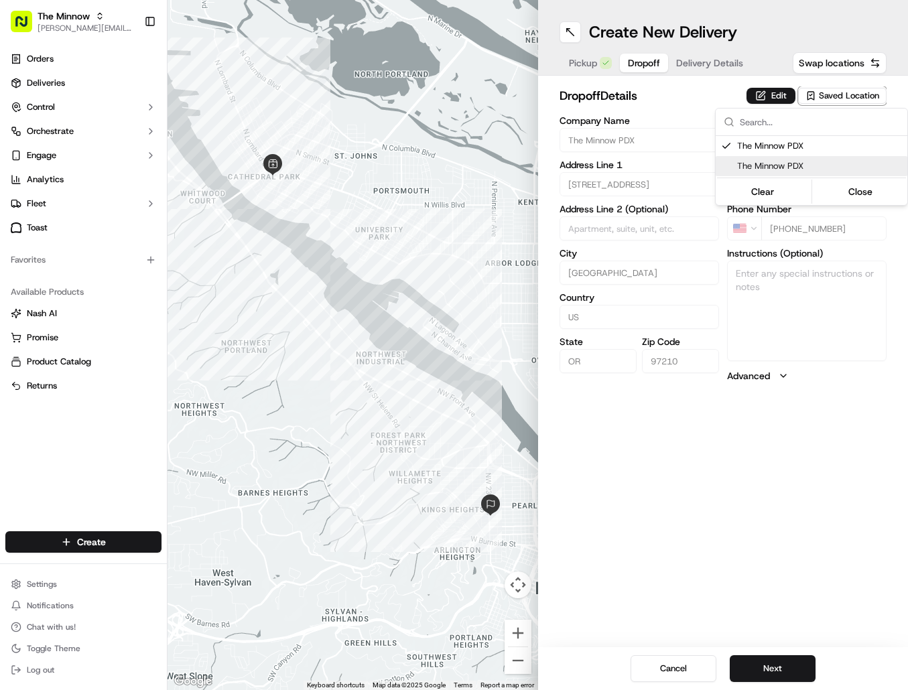
click at [785, 163] on span "The Minnow PDX" at bounding box center [819, 166] width 165 height 12
click at [788, 149] on span "The Minnow PDX" at bounding box center [819, 146] width 165 height 12
type input "+1"
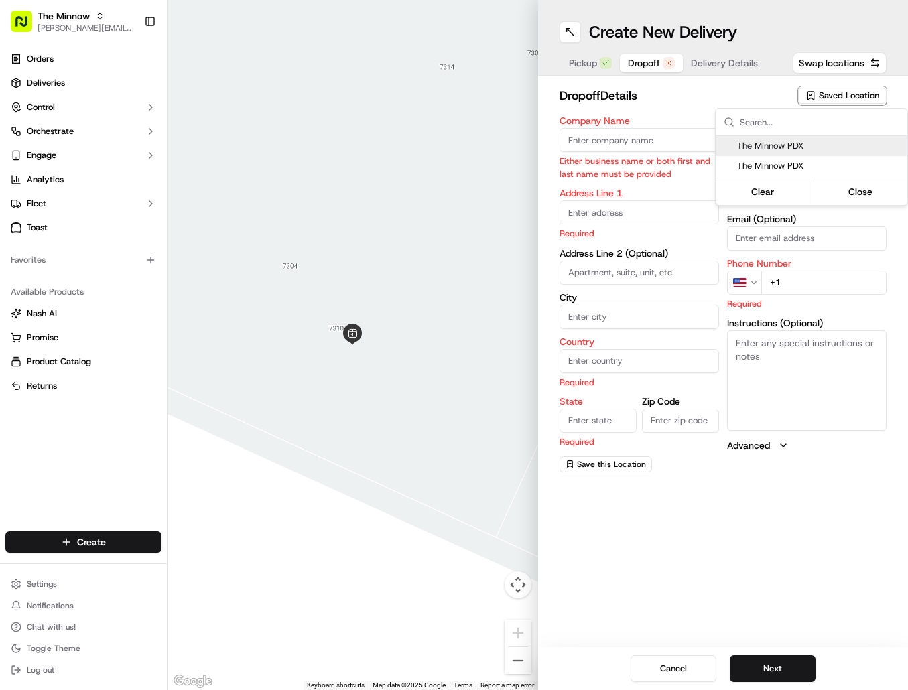
click at [765, 149] on span "The Minnow PDX" at bounding box center [819, 146] width 165 height 12
type input "The Minnow PDX"
type input "740 NW 23rd Ave"
type input "[GEOGRAPHIC_DATA]"
type input "US"
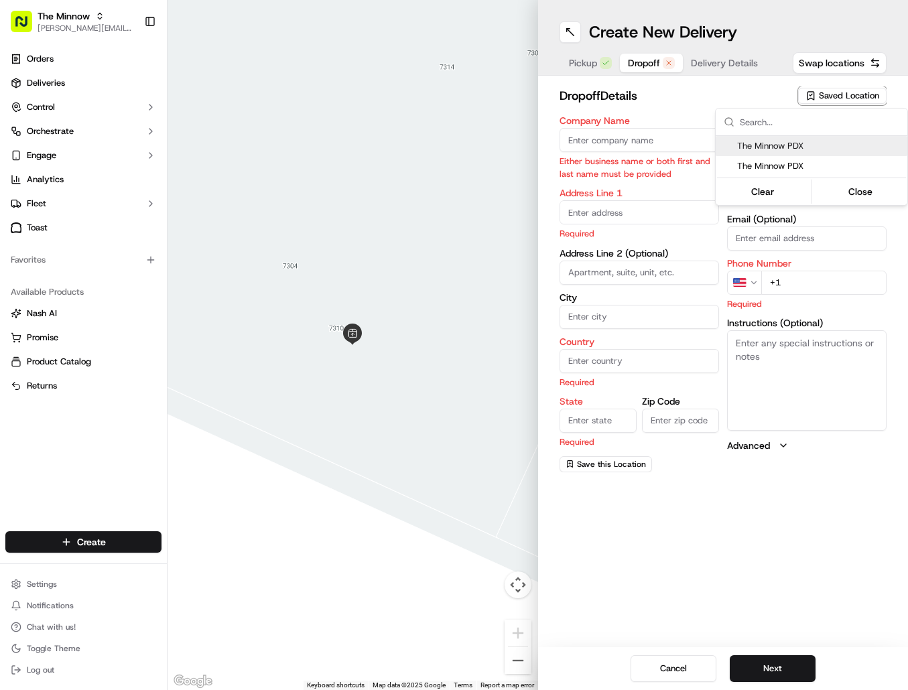
type input "OR"
type input "97210"
type input "[PERSON_NAME]"
type input "Yondorf"
type input "[PERSON_NAME][EMAIL_ADDRESS][DOMAIN_NAME]"
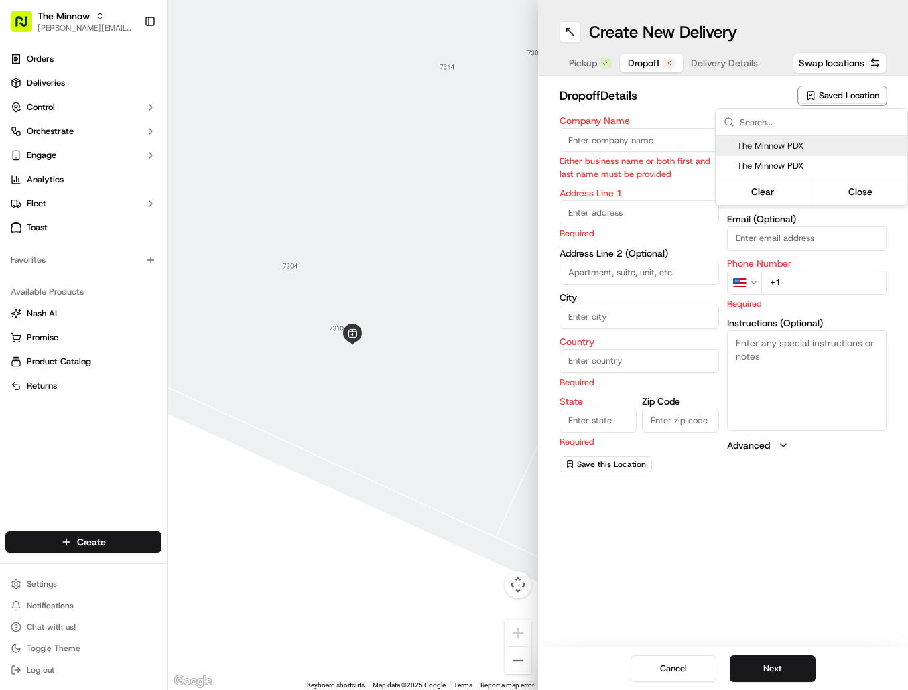
type input "+1 503 406 8438"
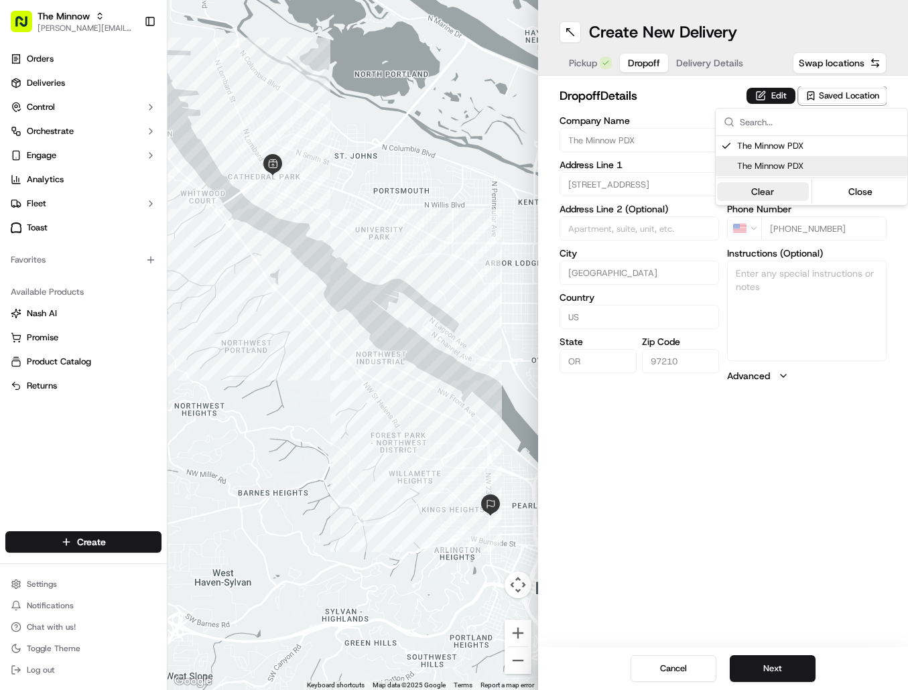
click at [778, 189] on button "Clear" at bounding box center [763, 191] width 92 height 19
type input "+1"
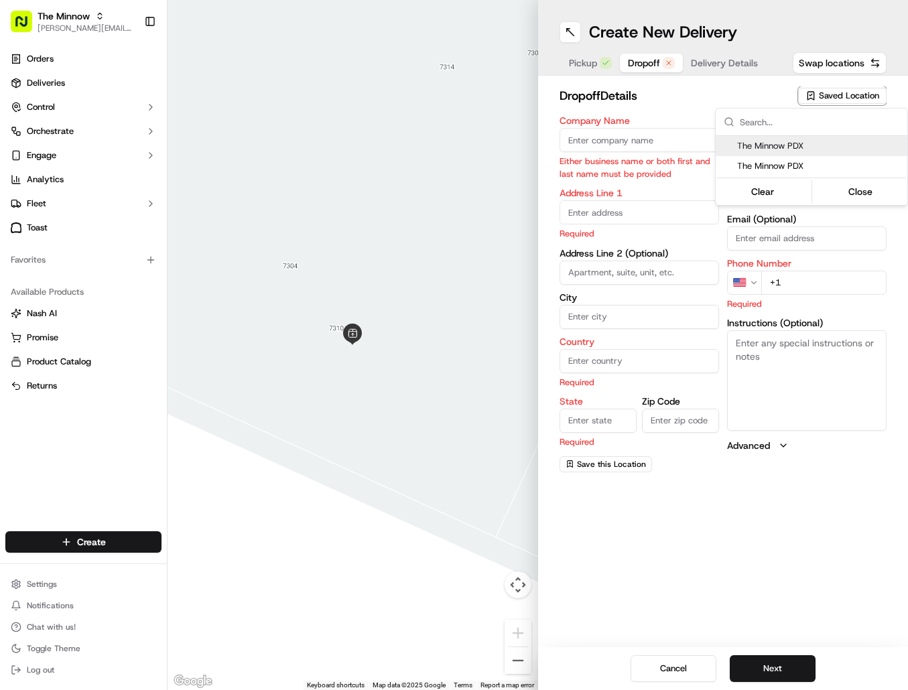
click at [830, 99] on html "The Minnow [PERSON_NAME][EMAIL_ADDRESS][DOMAIN_NAME] Toggle Sidebar Orders Deli…" at bounding box center [454, 345] width 908 height 690
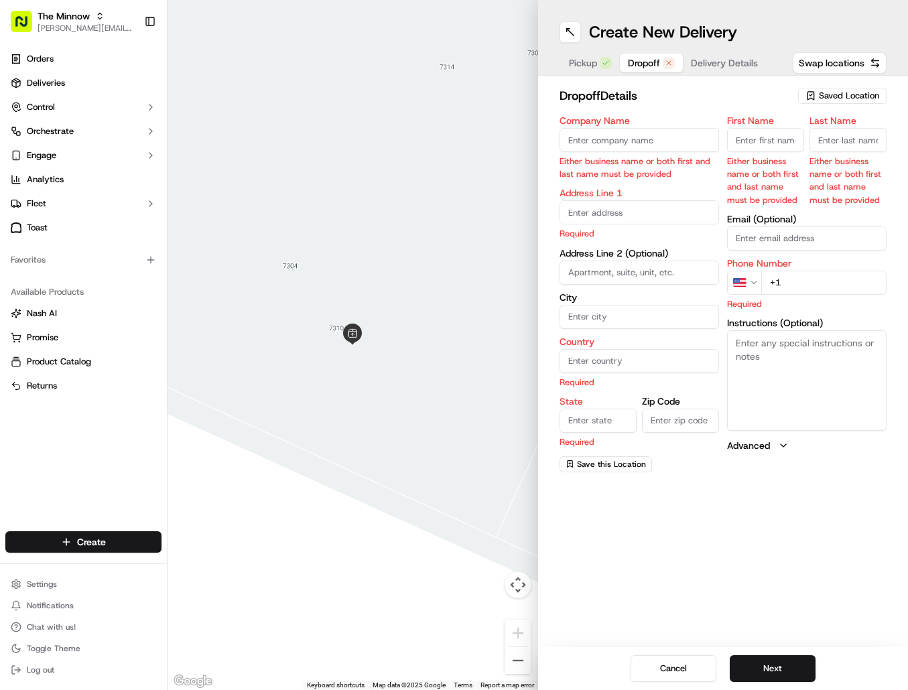
click at [830, 99] on span "Saved Location" at bounding box center [849, 96] width 60 height 12
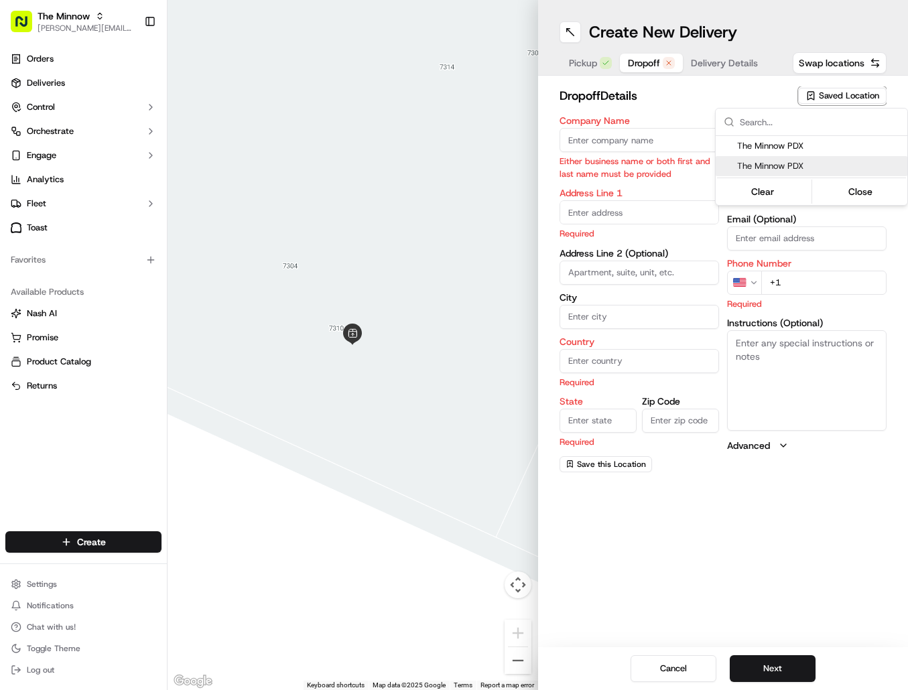
click at [765, 168] on span "The Minnow PDX" at bounding box center [819, 166] width 165 height 12
type input "The Minnow PDX"
type input "740 NW 23rd Ave"
type input "[GEOGRAPHIC_DATA]"
type input "US"
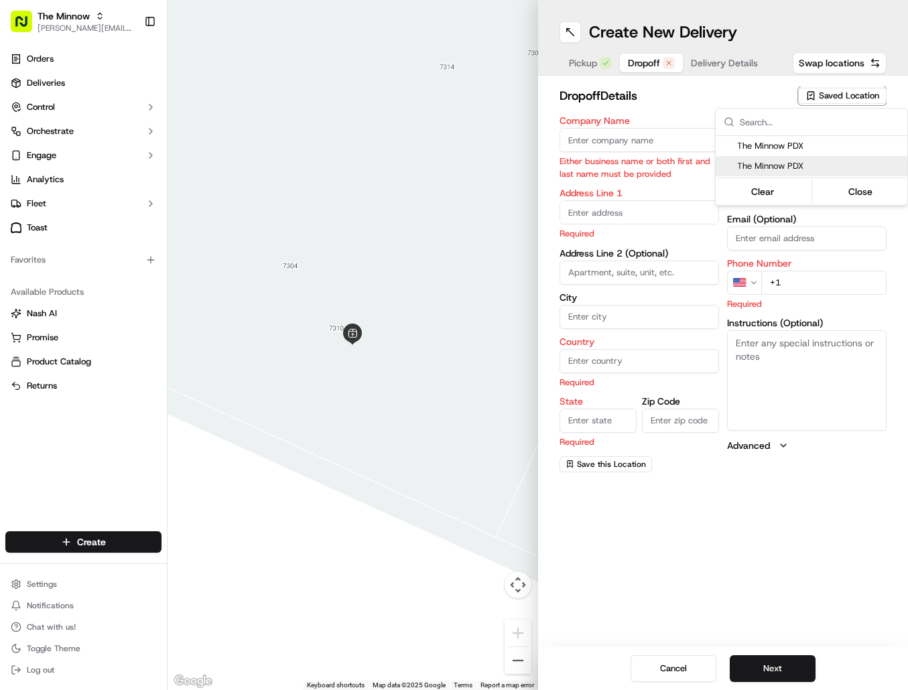
type input "OR"
type input "97210"
type input "[PERSON_NAME]"
type input "Yondorf"
type input "[PERSON_NAME][EMAIL_ADDRESS][DOMAIN_NAME]"
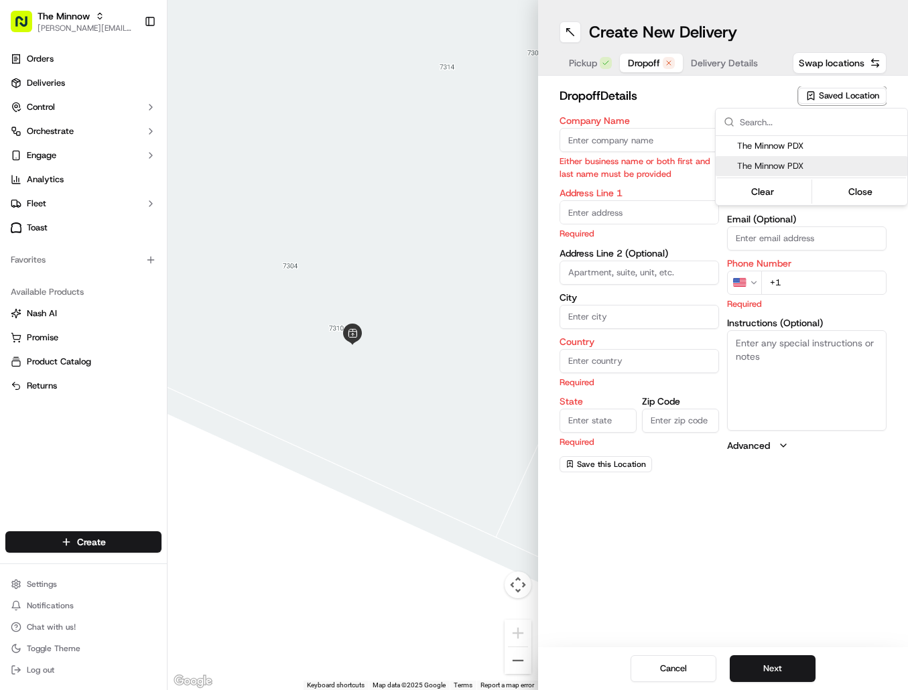
type input "+1 503 406 8438"
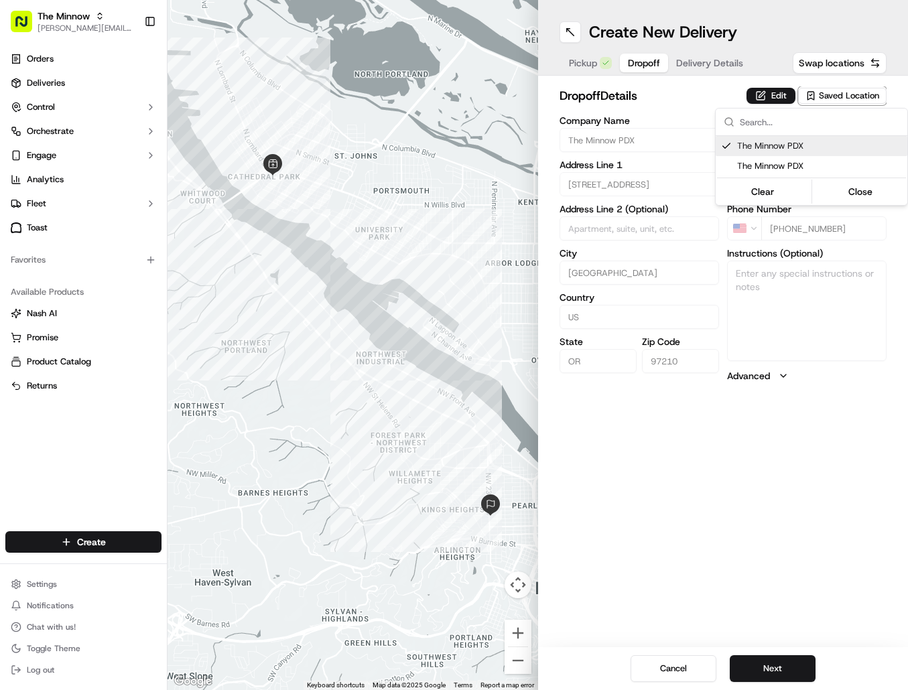
click at [773, 152] on div "The Minnow PDX" at bounding box center [812, 146] width 192 height 20
type input "+1"
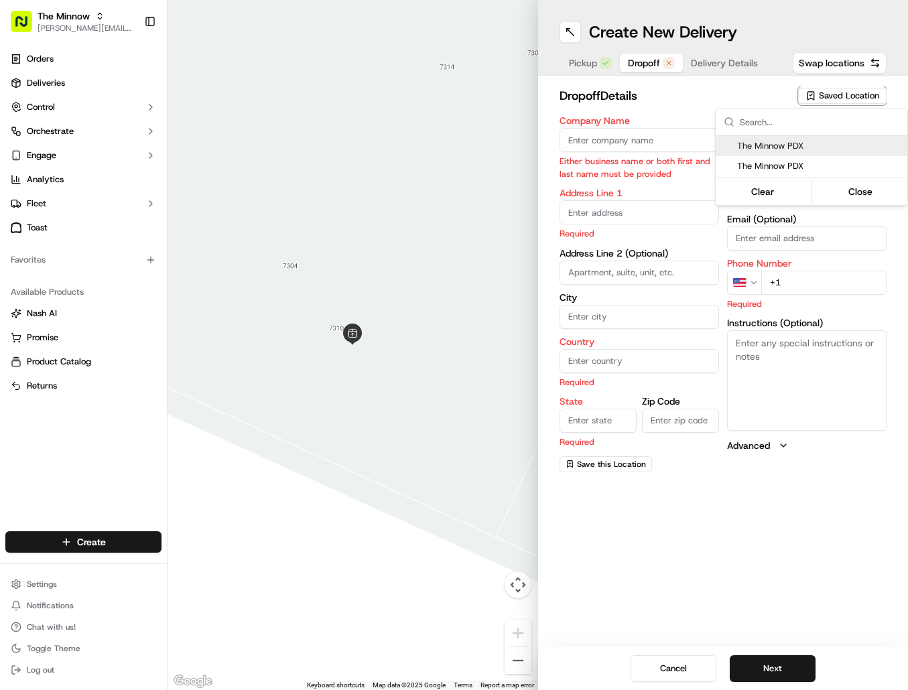
click at [773, 151] on span "The Minnow PDX" at bounding box center [819, 146] width 165 height 12
type input "The Minnow PDX"
type input "740 NW 23rd Ave"
type input "[GEOGRAPHIC_DATA]"
type input "US"
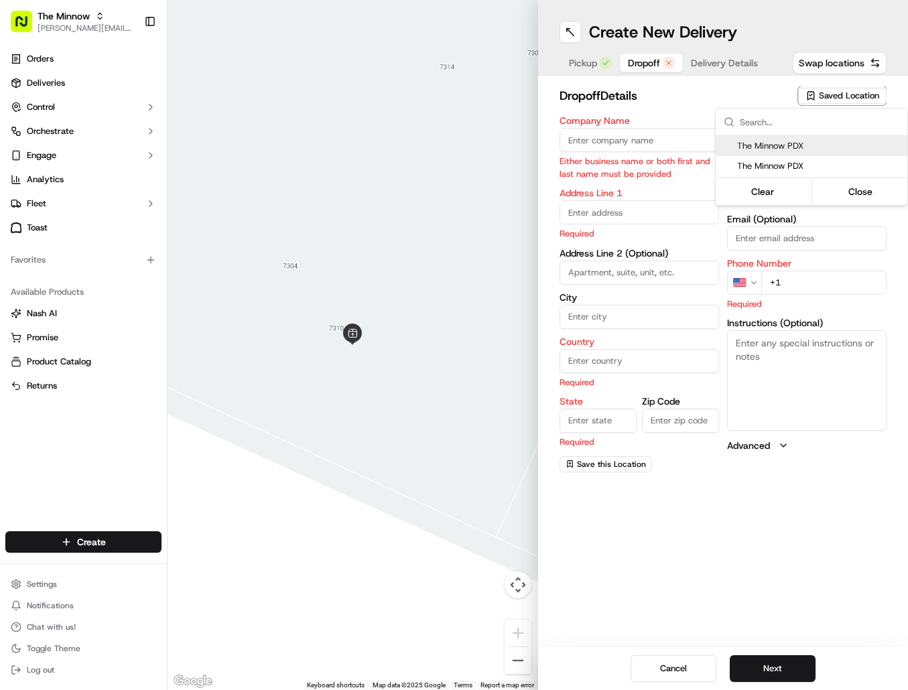
type input "OR"
type input "97210"
type input "[PERSON_NAME]"
type input "Yondorf"
type input "[PERSON_NAME][EMAIL_ADDRESS][DOMAIN_NAME]"
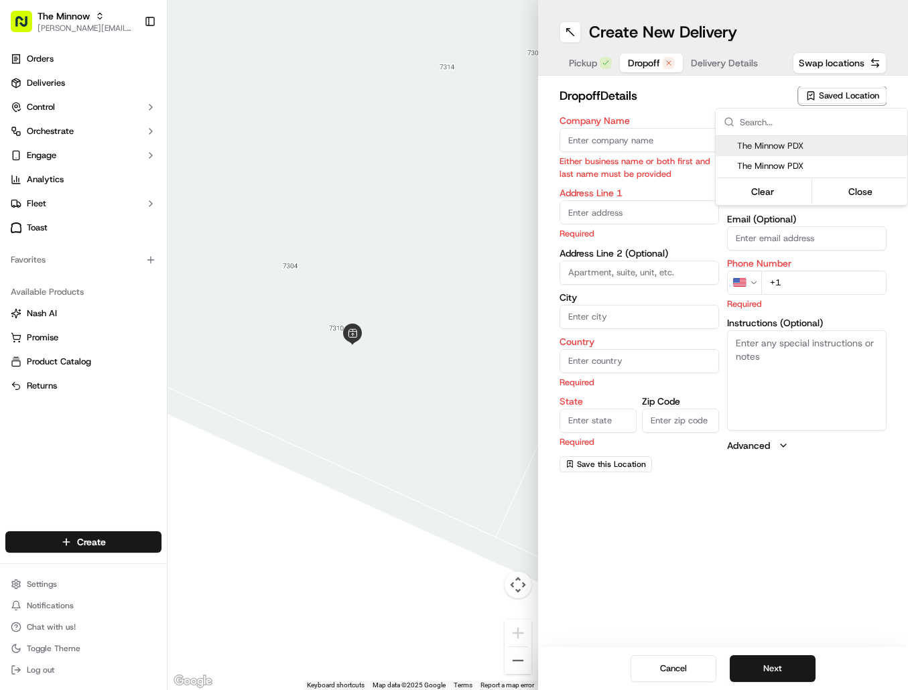
type input "+1 503 406 8438"
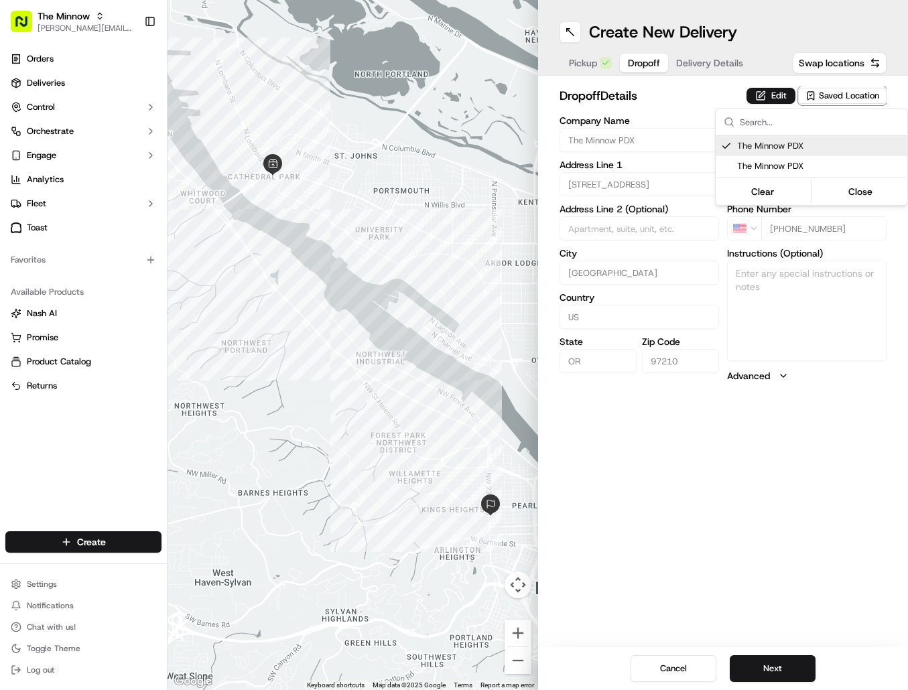
click at [771, 142] on span "The Minnow PDX" at bounding box center [819, 146] width 165 height 12
type input "+1"
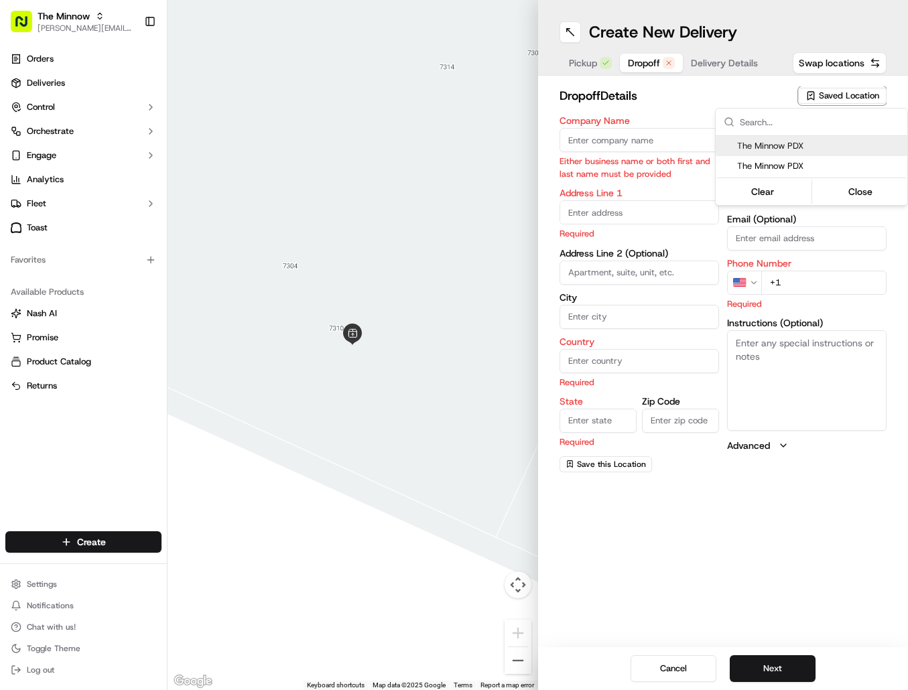
click at [771, 142] on span "The Minnow PDX" at bounding box center [819, 146] width 165 height 12
type input "The Minnow PDX"
type input "740 NW 23rd Ave"
type input "[GEOGRAPHIC_DATA]"
type input "US"
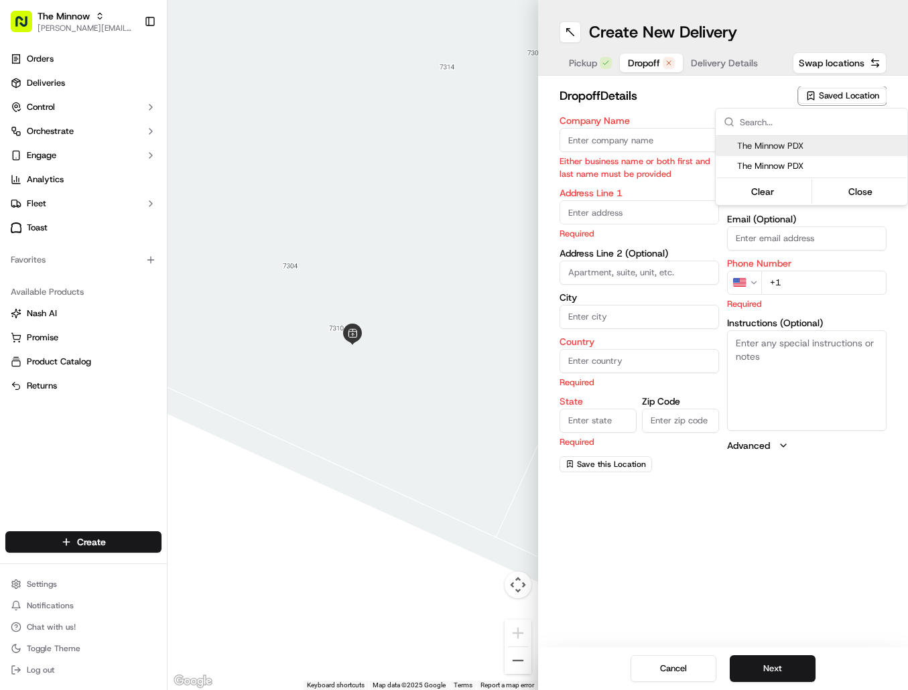
type input "OR"
type input "97210"
type input "[PERSON_NAME]"
type input "Yondorf"
type input "[PERSON_NAME][EMAIL_ADDRESS][DOMAIN_NAME]"
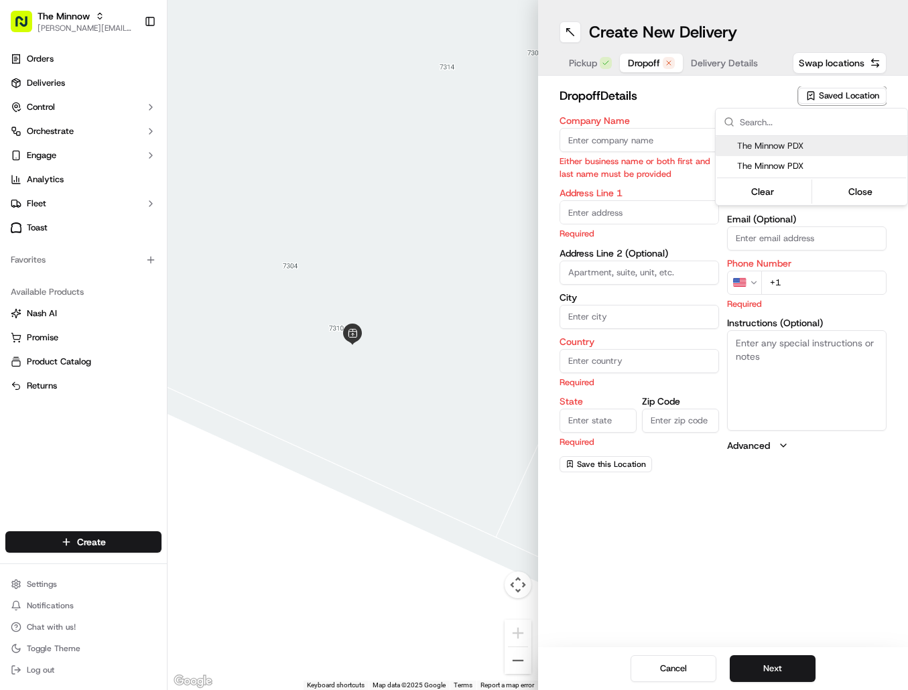
type input "+1 503 406 8438"
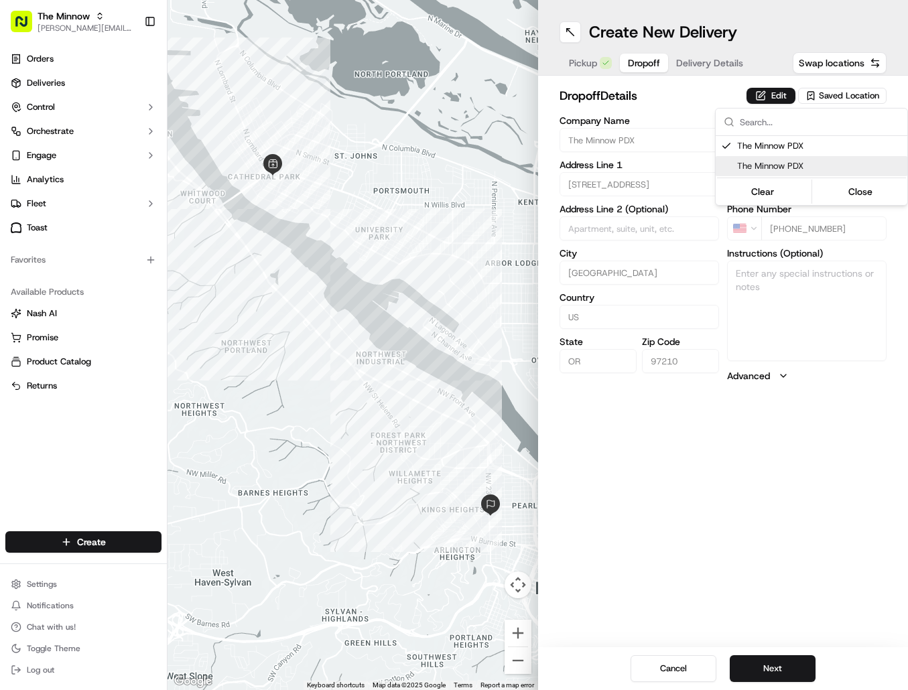
drag, startPoint x: 802, startPoint y: 277, endPoint x: 806, endPoint y: 308, distance: 31.7
click at [805, 306] on html "The Minnow darren@theminnowpdx.com Toggle Sidebar Orders Deliveries Control Orc…" at bounding box center [454, 345] width 908 height 690
click at [758, 373] on label "Advanced" at bounding box center [748, 375] width 43 height 13
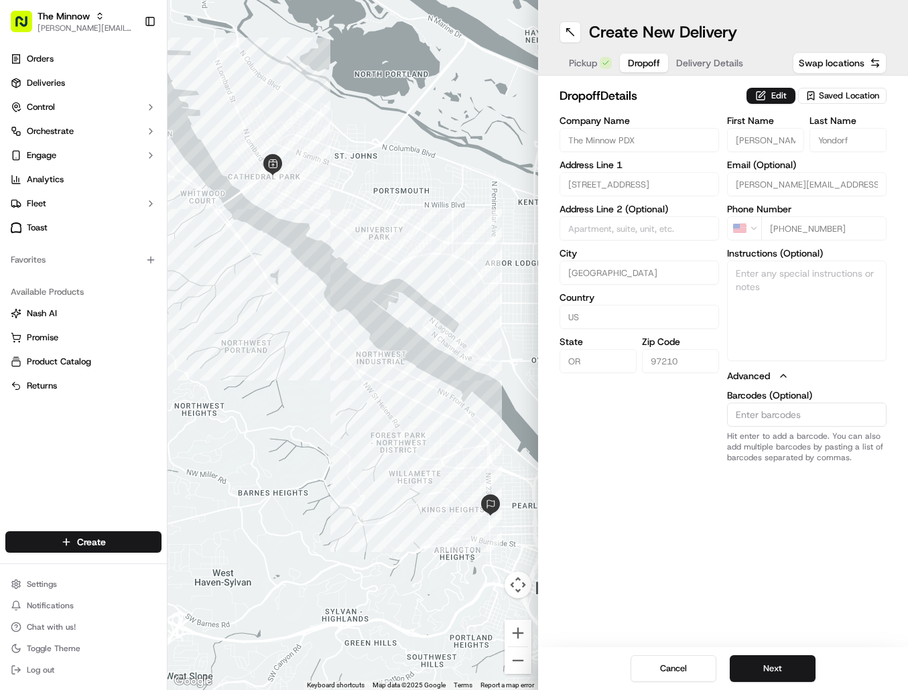
click at [805, 379] on button "Advanced" at bounding box center [807, 375] width 160 height 13
click at [825, 62] on span "Swap locations" at bounding box center [832, 62] width 66 height 13
type input "Starter Bread"
type input "[STREET_ADDRESS]"
type input "97203"
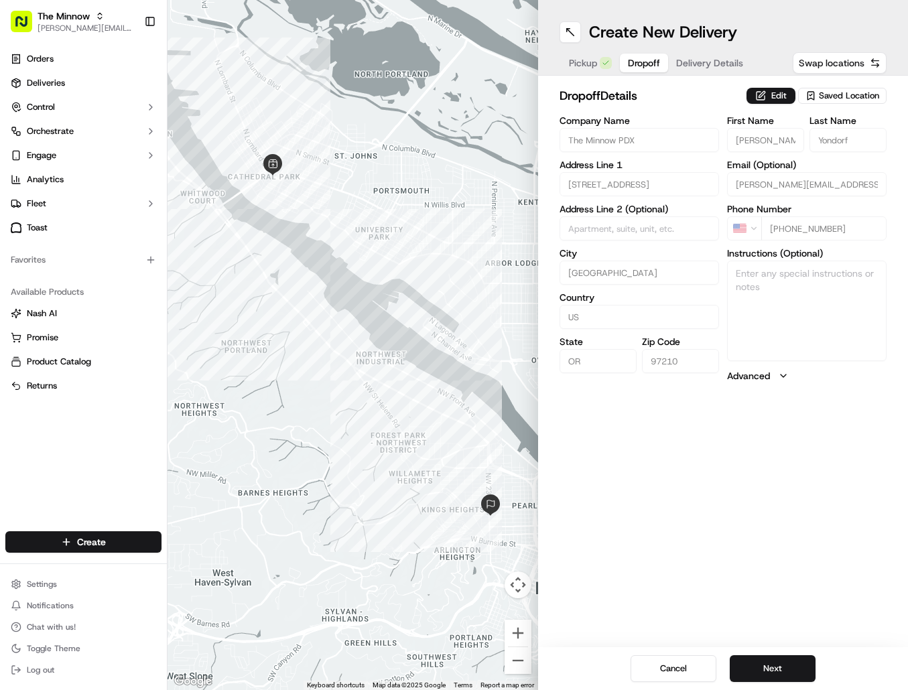
type input "Zena"
type input "Starter"
type input "[EMAIL_ADDRESS][DOMAIN_NAME]"
type input "[PHONE_NUMBER]"
click at [832, 62] on span "Swap locations" at bounding box center [832, 62] width 66 height 13
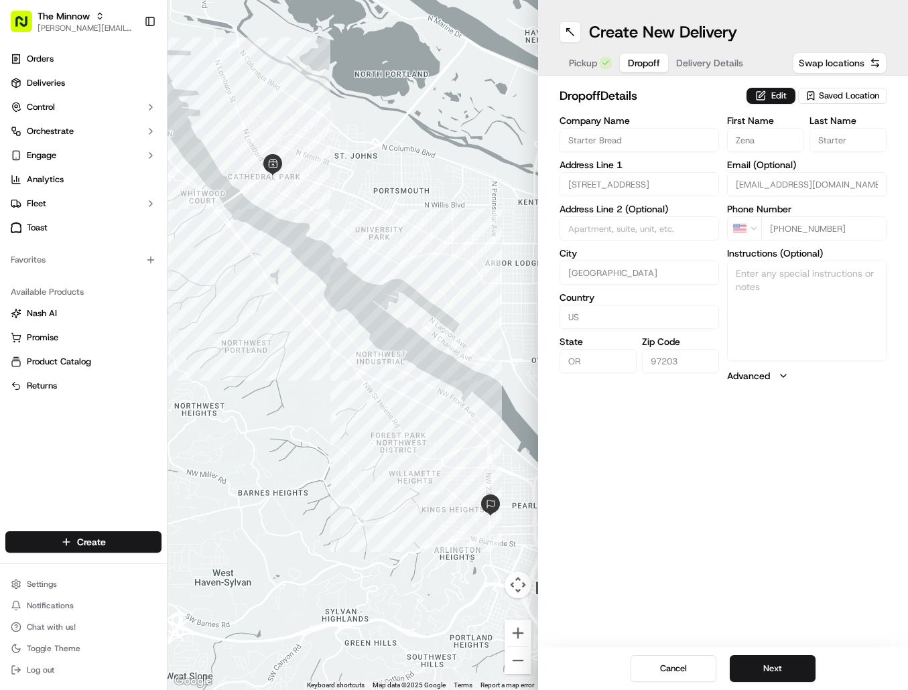
type input "The Minnow PDX"
type input "740 NW 23rd Ave"
type input "97210"
type input "[PERSON_NAME]"
type input "Yondorf"
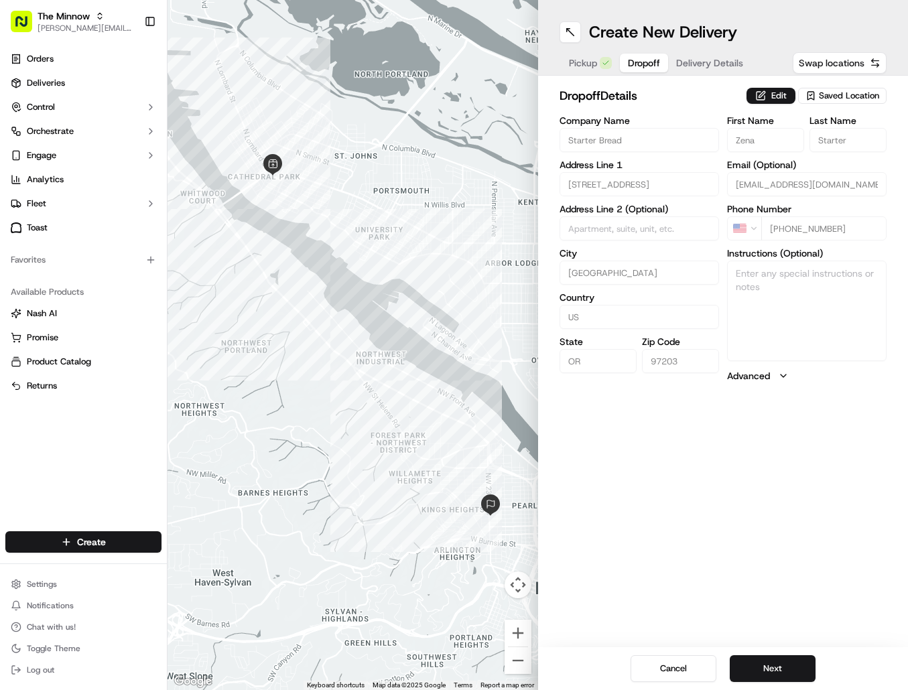
type input "[PERSON_NAME][EMAIL_ADDRESS][DOMAIN_NAME]"
type input "+1 503 406 8438"
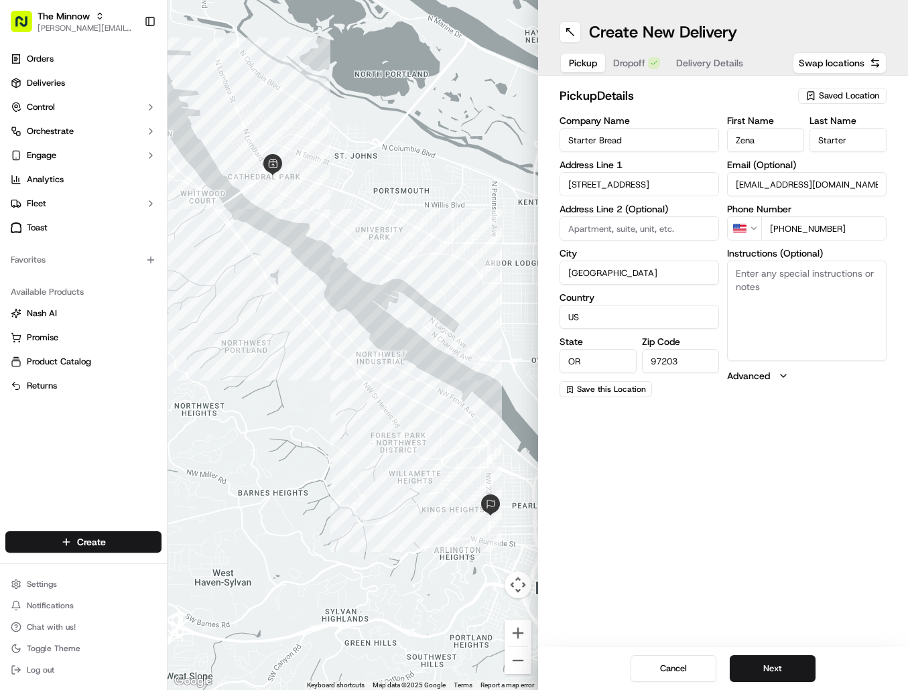
click at [589, 68] on button "Pickup" at bounding box center [583, 63] width 44 height 19
click at [654, 133] on input "Starter Bread" at bounding box center [640, 140] width 160 height 24
click at [823, 291] on textarea "Instructions (Optional)" at bounding box center [807, 311] width 160 height 101
click at [621, 390] on button "Save this Location" at bounding box center [606, 389] width 92 height 16
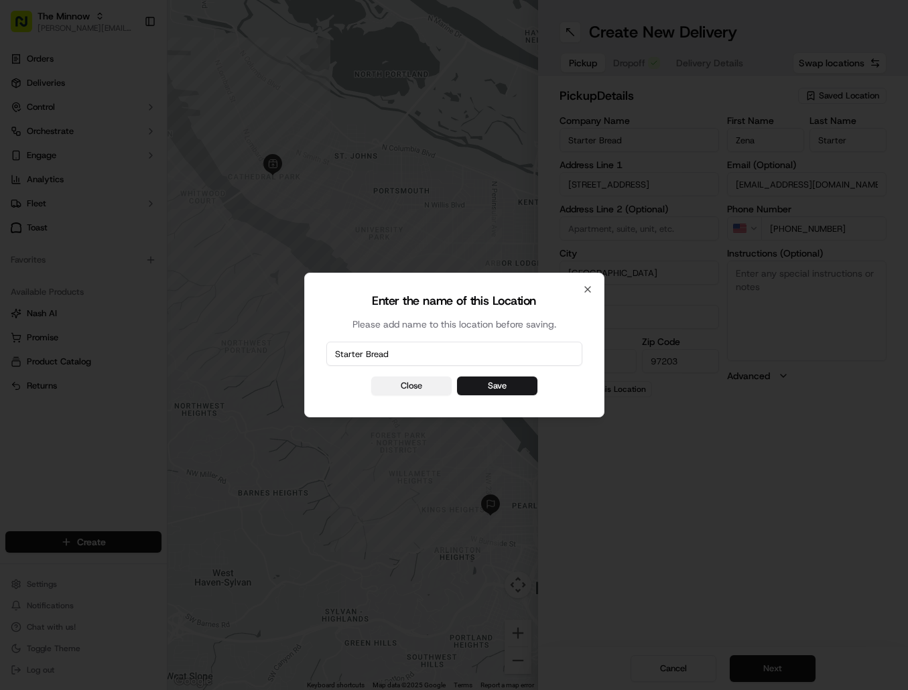
click at [421, 383] on button "Close" at bounding box center [411, 386] width 80 height 19
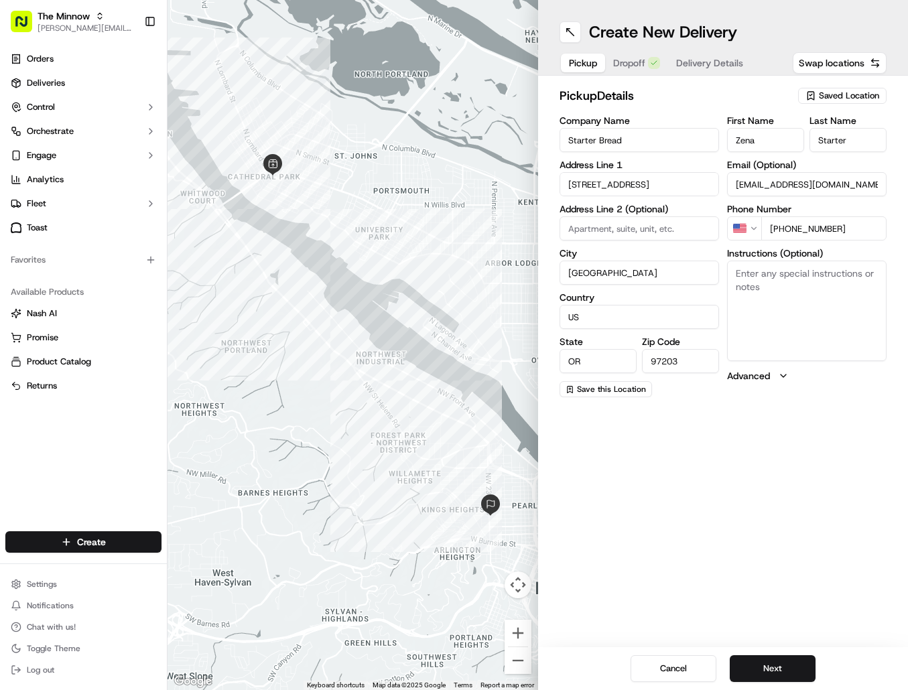
click at [849, 96] on span "Saved Location" at bounding box center [849, 96] width 60 height 12
click at [810, 141] on span "Starter Bread" at bounding box center [819, 146] width 165 height 12
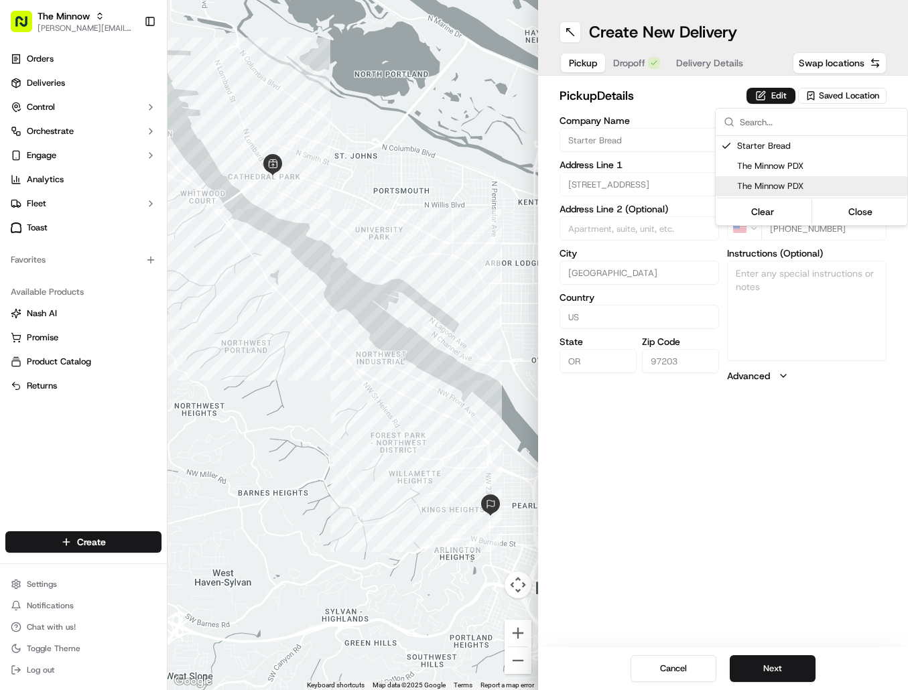
click at [817, 300] on html "The Minnow darren@theminnowpdx.com Toggle Sidebar Orders Deliveries Control Orc…" at bounding box center [454, 345] width 908 height 690
click at [802, 663] on button "Next" at bounding box center [773, 669] width 86 height 27
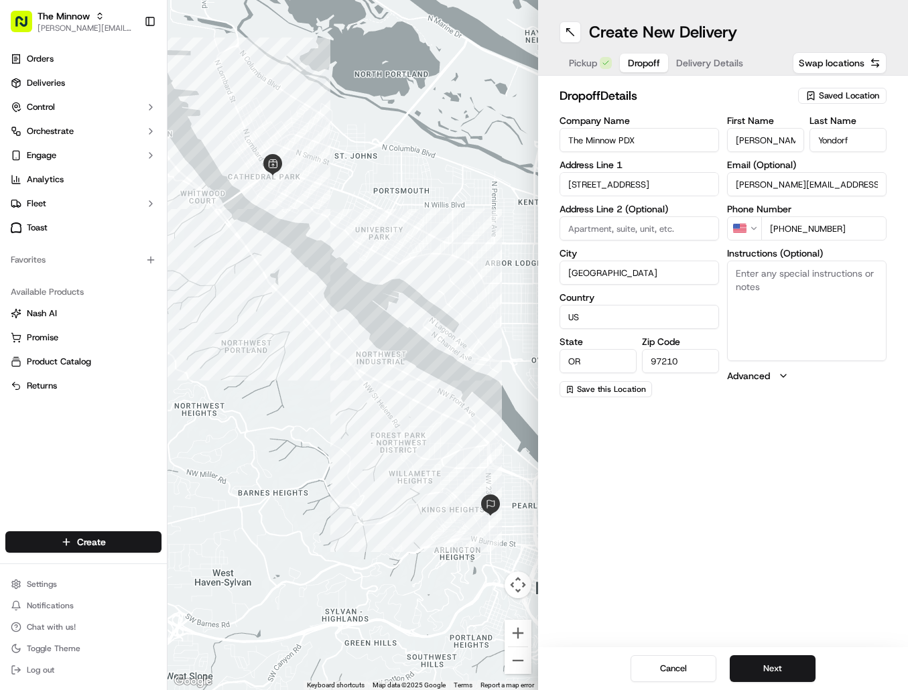
click at [796, 274] on textarea "Instructions (Optional)" at bounding box center [807, 311] width 160 height 101
type textarea "Down the stairs below NW Union Vintage & Portal Tea."
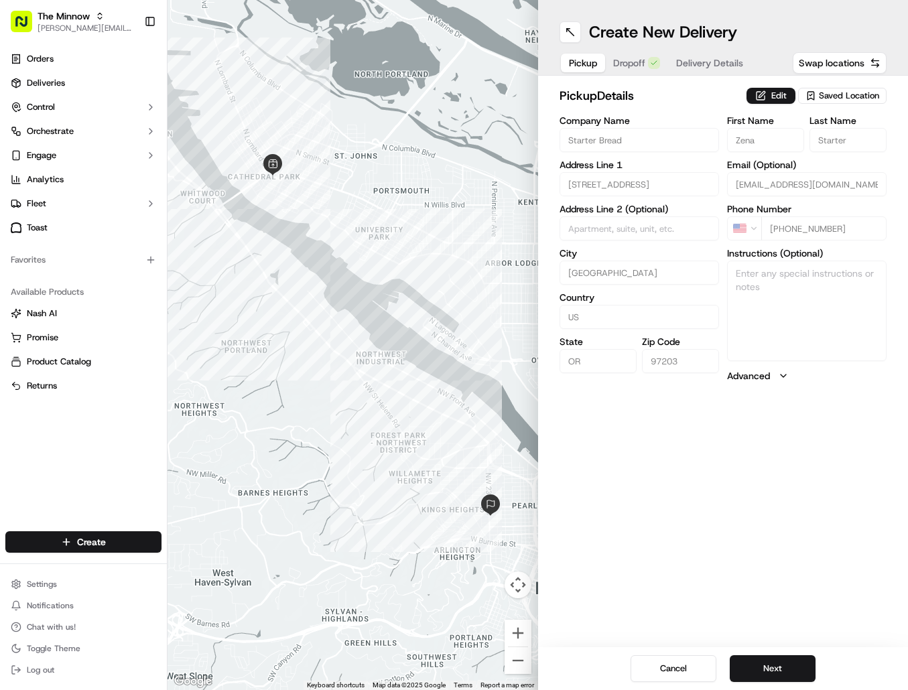
click at [625, 68] on button "Dropoff" at bounding box center [636, 63] width 63 height 19
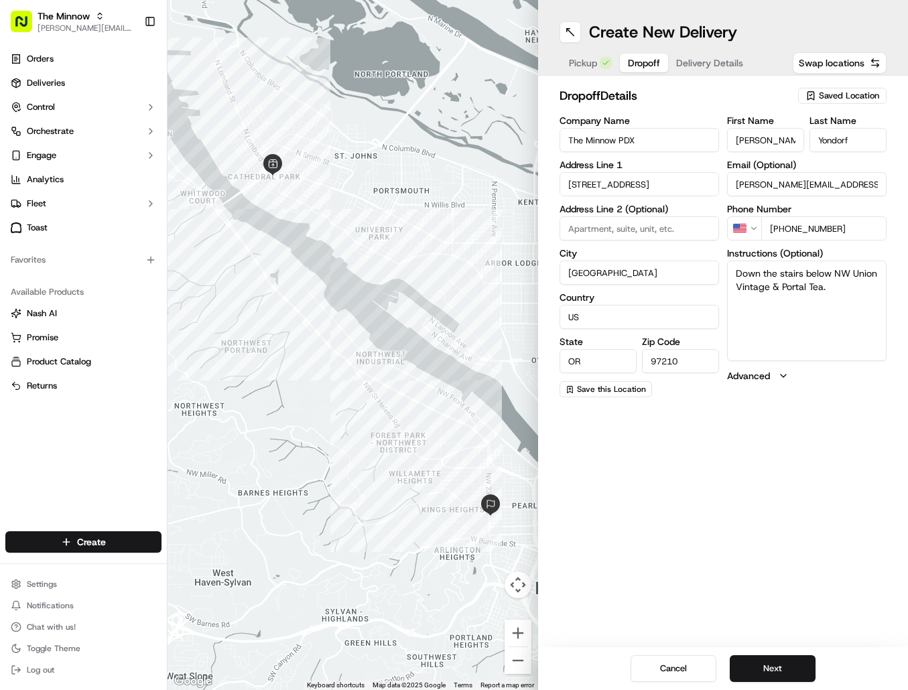
drag, startPoint x: 578, startPoint y: 67, endPoint x: 588, endPoint y: 69, distance: 10.3
click at [585, 68] on span "Pickup" at bounding box center [583, 62] width 28 height 13
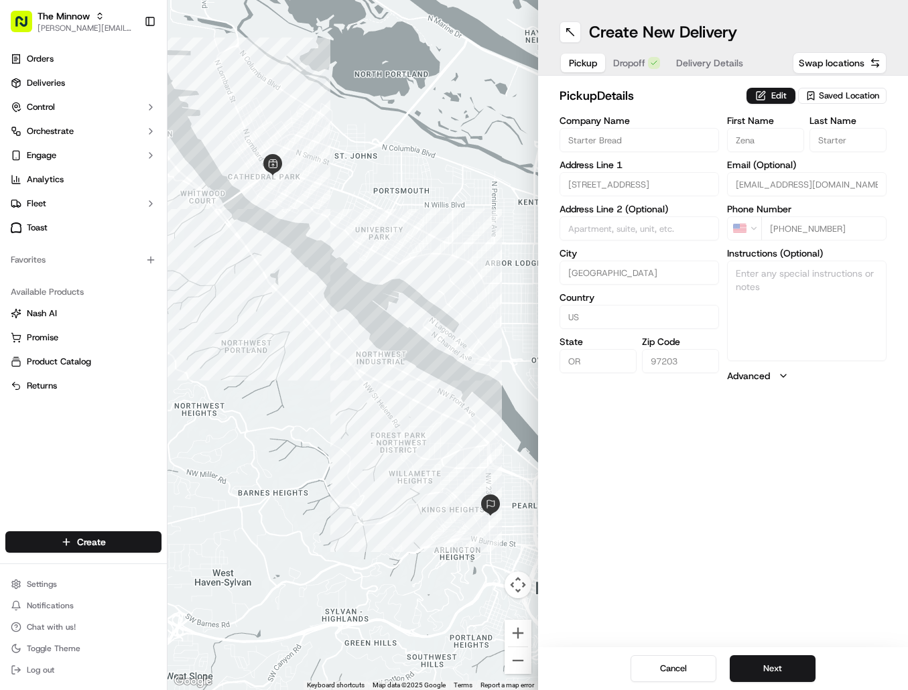
drag, startPoint x: 629, startPoint y: 58, endPoint x: 765, endPoint y: 59, distance: 136.1
click at [629, 58] on span "Dropoff" at bounding box center [629, 62] width 32 height 13
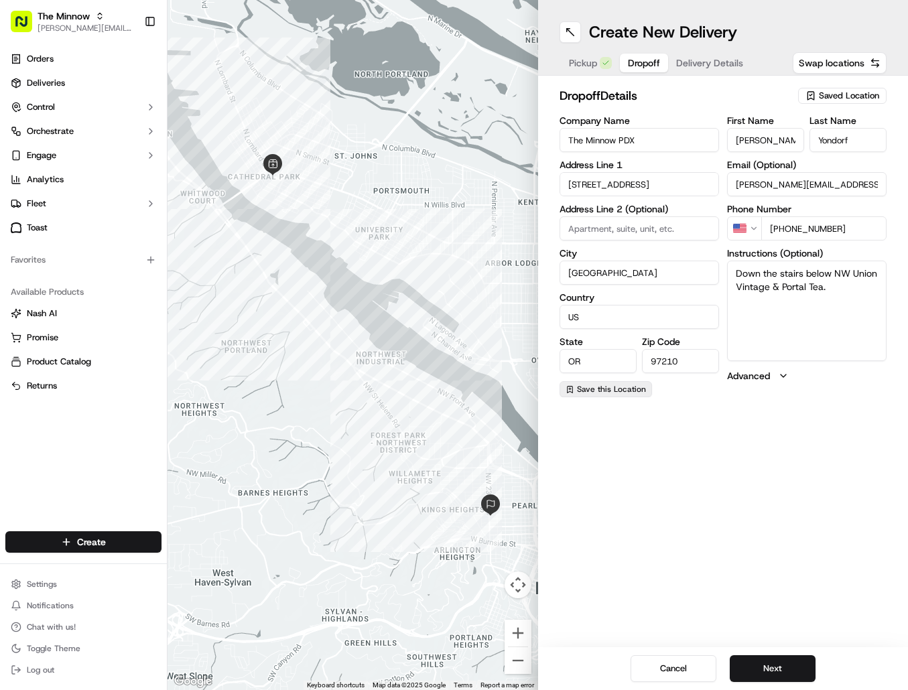
click at [619, 391] on span "Save this Location" at bounding box center [611, 389] width 69 height 11
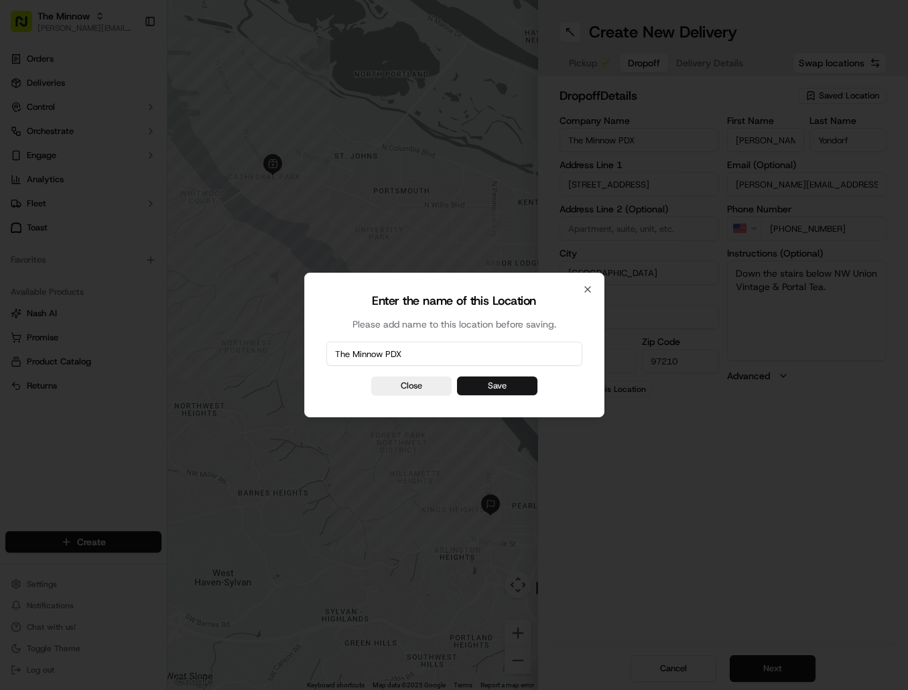
click at [498, 390] on button "Save" at bounding box center [497, 386] width 80 height 19
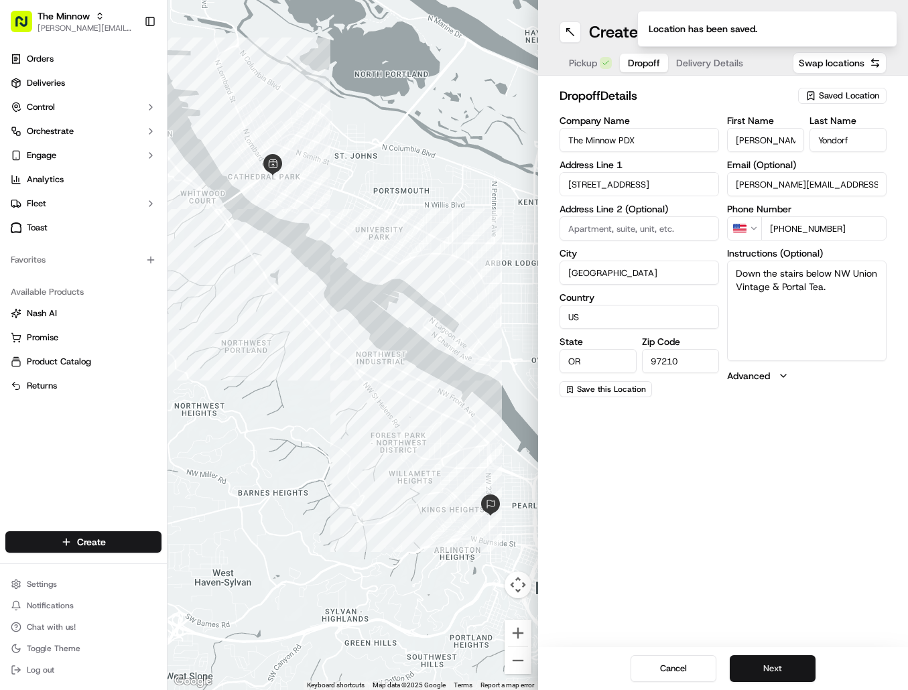
drag, startPoint x: 806, startPoint y: 671, endPoint x: 822, endPoint y: 668, distance: 16.3
click at [808, 671] on button "Next" at bounding box center [773, 669] width 86 height 27
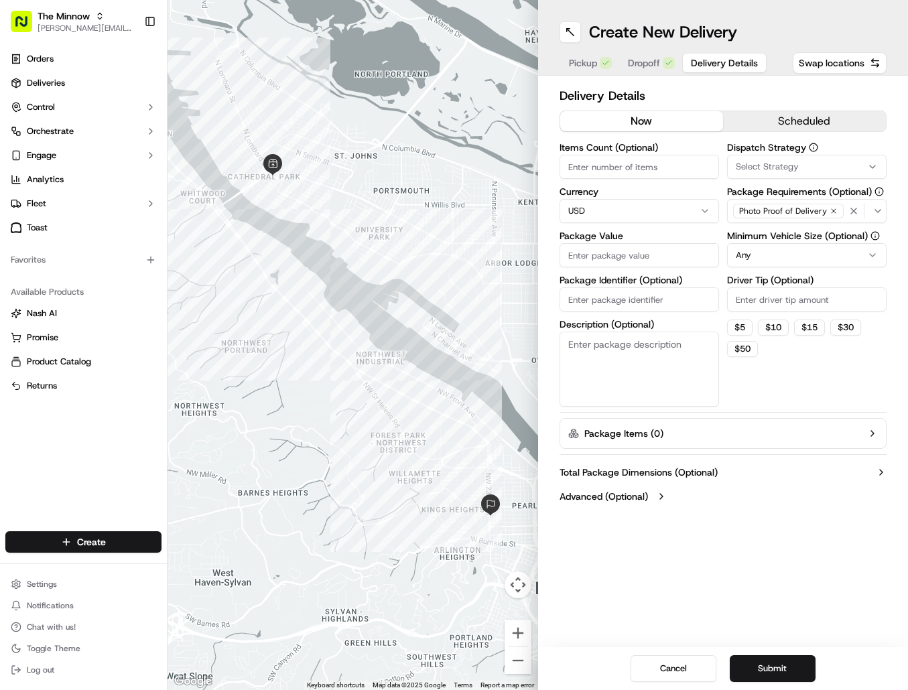
click at [663, 168] on input "Items Count (Optional)" at bounding box center [640, 167] width 160 height 24
type input "1"
click at [875, 212] on icon "button" at bounding box center [877, 211] width 5 height 3
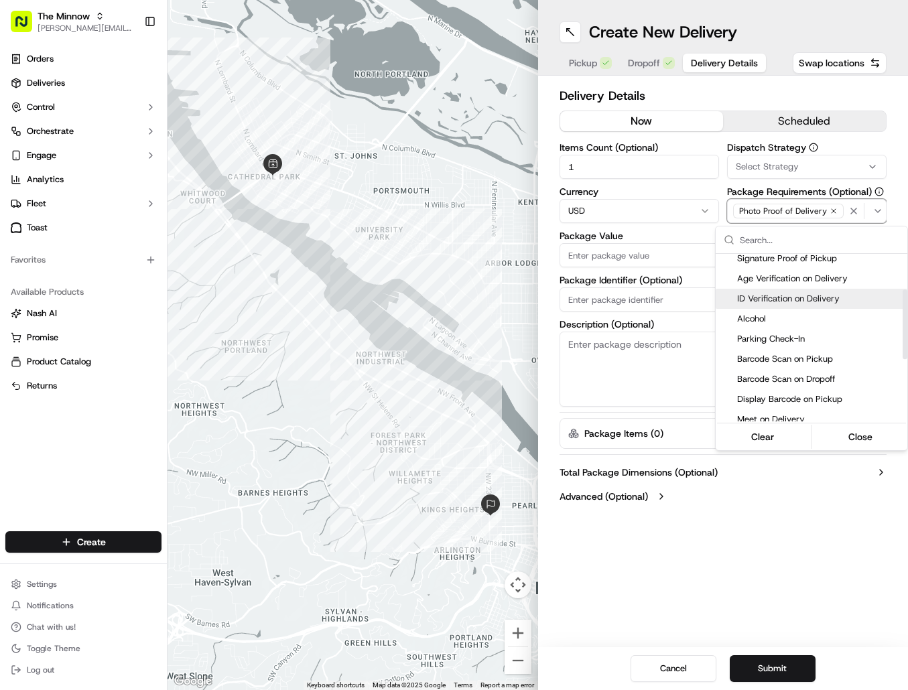
scroll to position [112, 0]
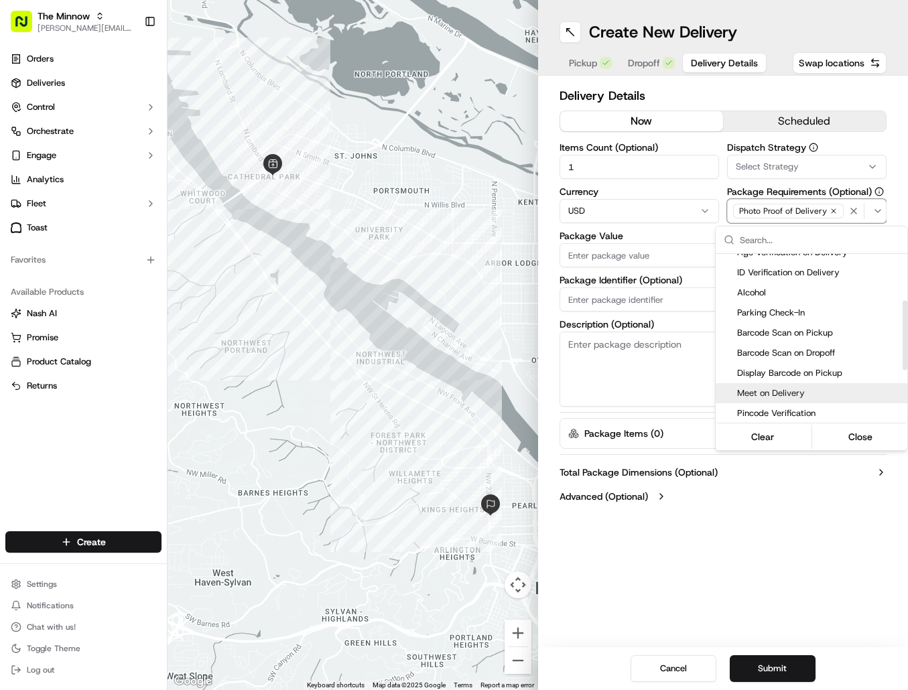
drag, startPoint x: 821, startPoint y: 390, endPoint x: 836, endPoint y: 386, distance: 15.3
click at [825, 389] on span "Meet on Delivery" at bounding box center [819, 393] width 165 height 12
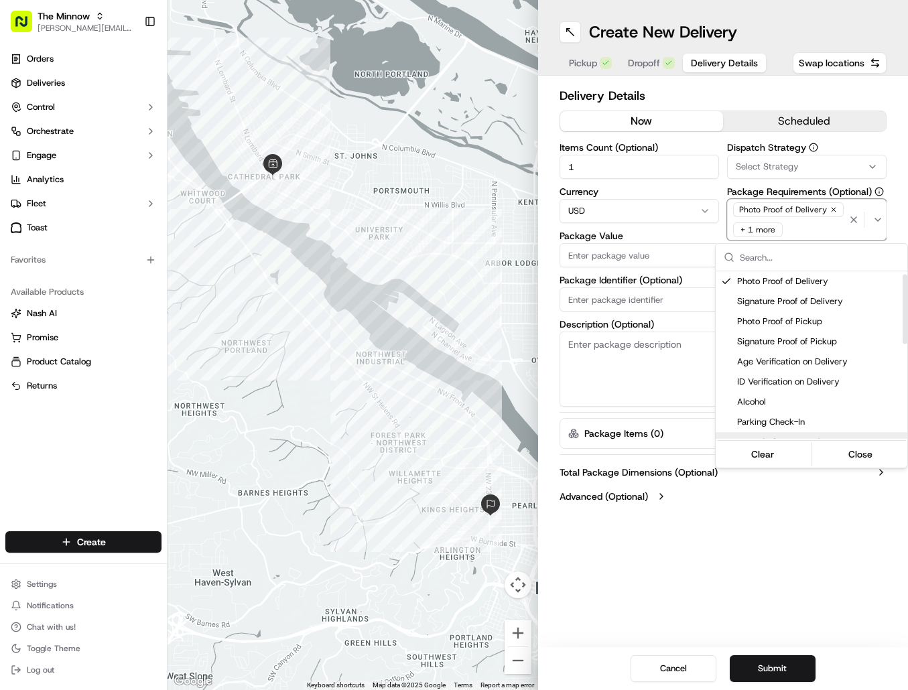
scroll to position [0, 0]
drag, startPoint x: 904, startPoint y: 345, endPoint x: 914, endPoint y: 282, distance: 63.0
click at [908, 282] on div "Suggestions" at bounding box center [905, 306] width 5 height 70
click at [812, 322] on span "Signature Proof of Delivery" at bounding box center [819, 322] width 165 height 12
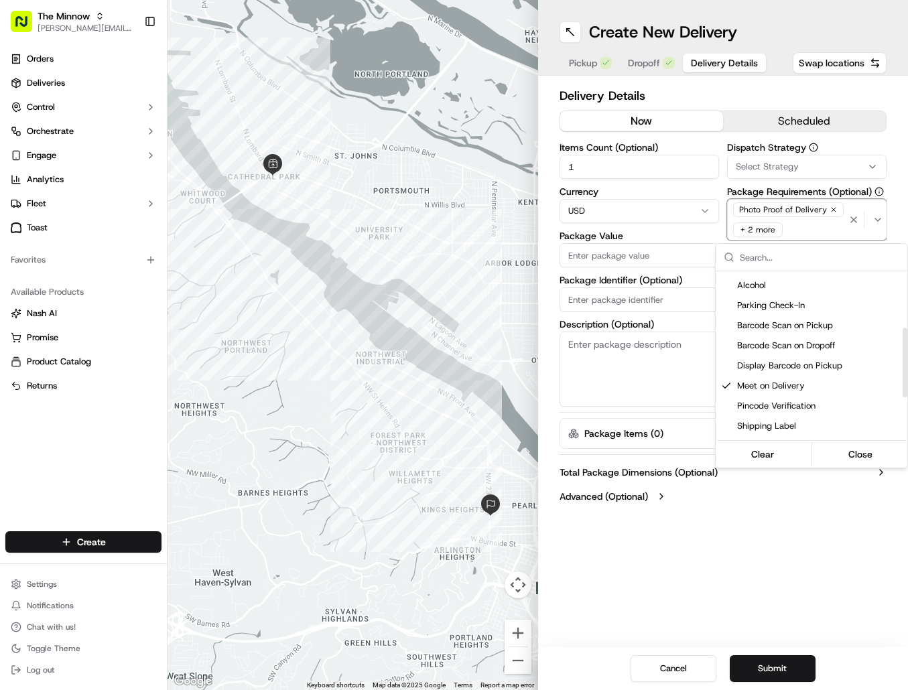
scroll to position [146, 0]
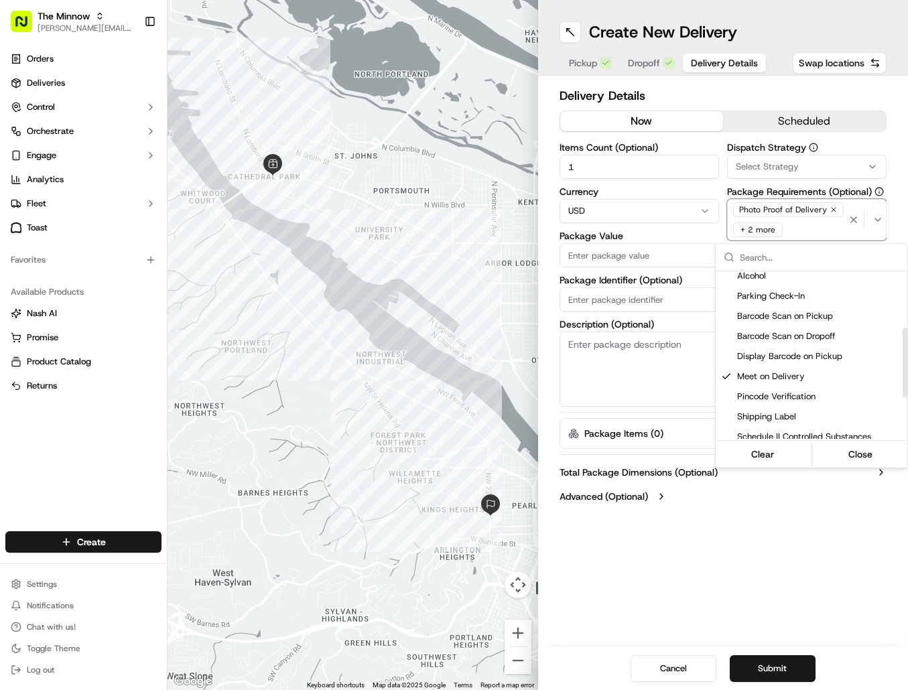
drag, startPoint x: 906, startPoint y: 294, endPoint x: 897, endPoint y: 353, distance: 59.0
click at [904, 353] on div "Suggestions" at bounding box center [905, 363] width 5 height 70
click at [838, 372] on span "Meet on Delivery" at bounding box center [819, 377] width 165 height 12
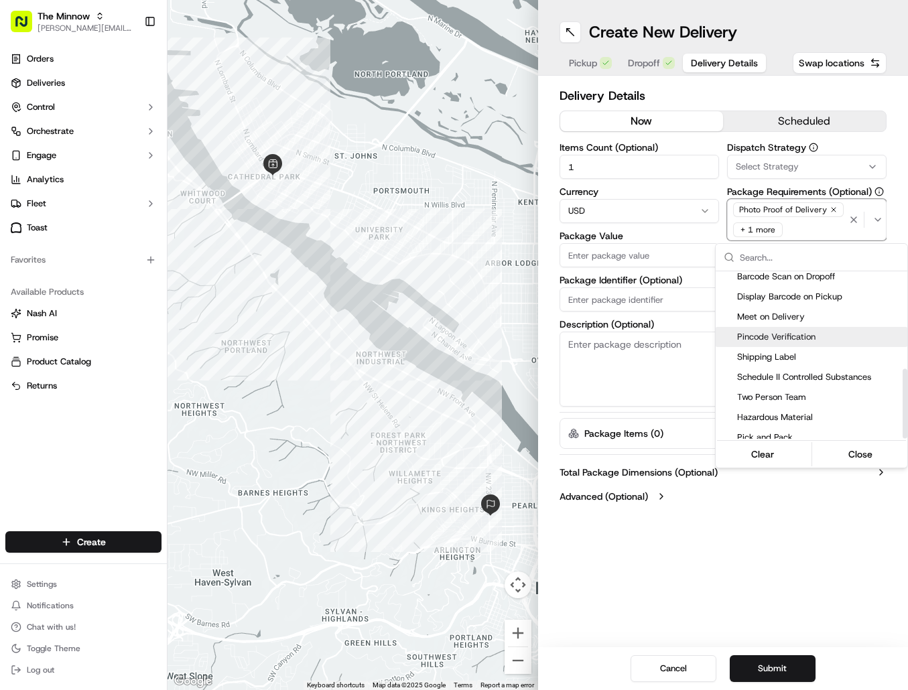
scroll to position [235, 0]
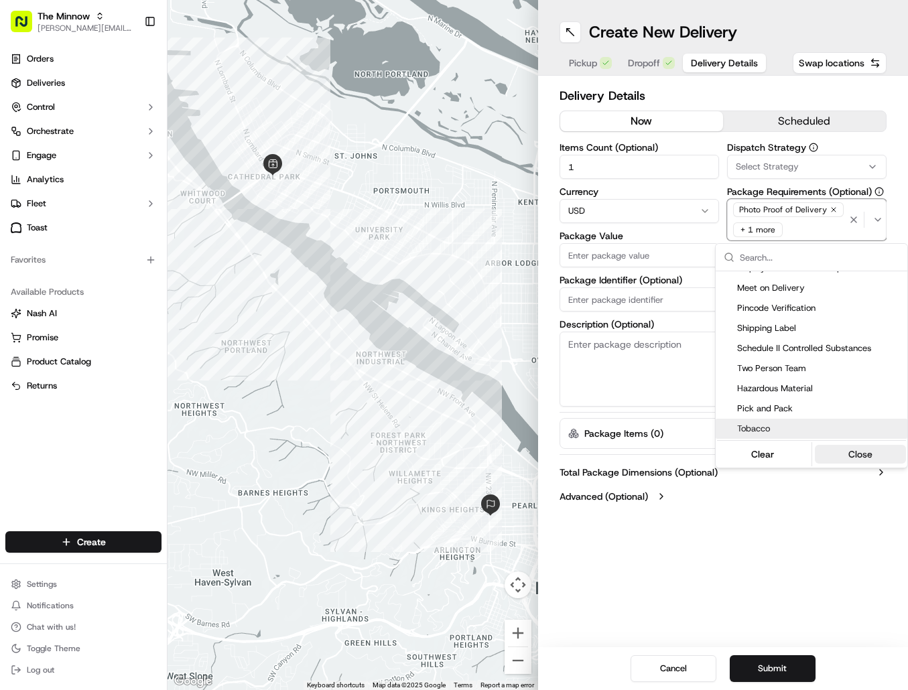
click at [869, 453] on button "Close" at bounding box center [861, 454] width 92 height 19
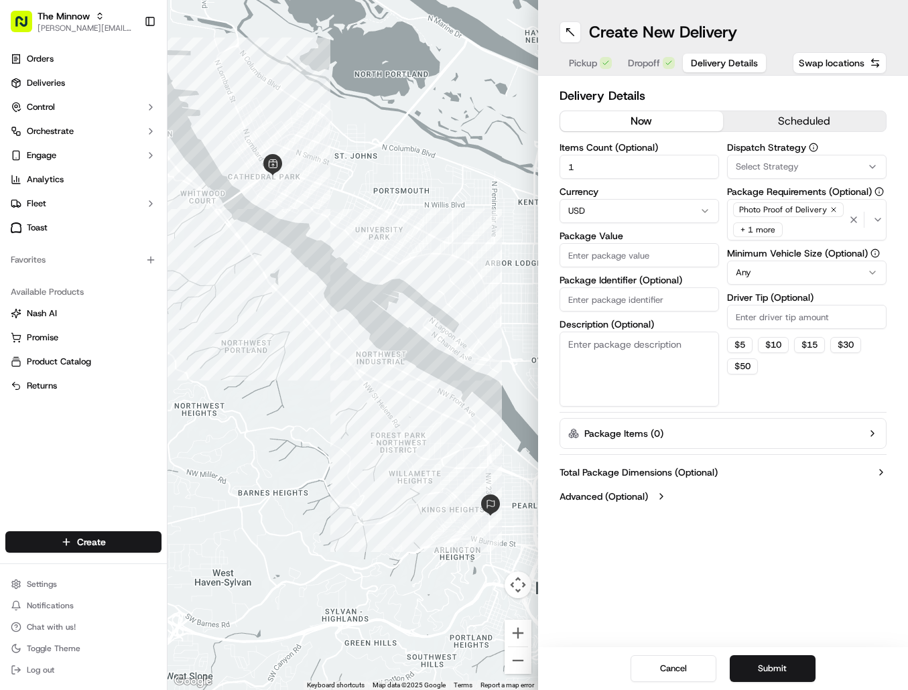
click at [772, 322] on input "Driver Tip (Optional)" at bounding box center [807, 317] width 160 height 24
type input "3"
click at [814, 510] on div "Delivery Details now scheduled Items Count (Optional) 1 Currency USD Package Va…" at bounding box center [723, 298] width 371 height 444
drag, startPoint x: 873, startPoint y: 221, endPoint x: 879, endPoint y: 229, distance: 10.6
click at [875, 221] on icon "button" at bounding box center [878, 219] width 11 height 11
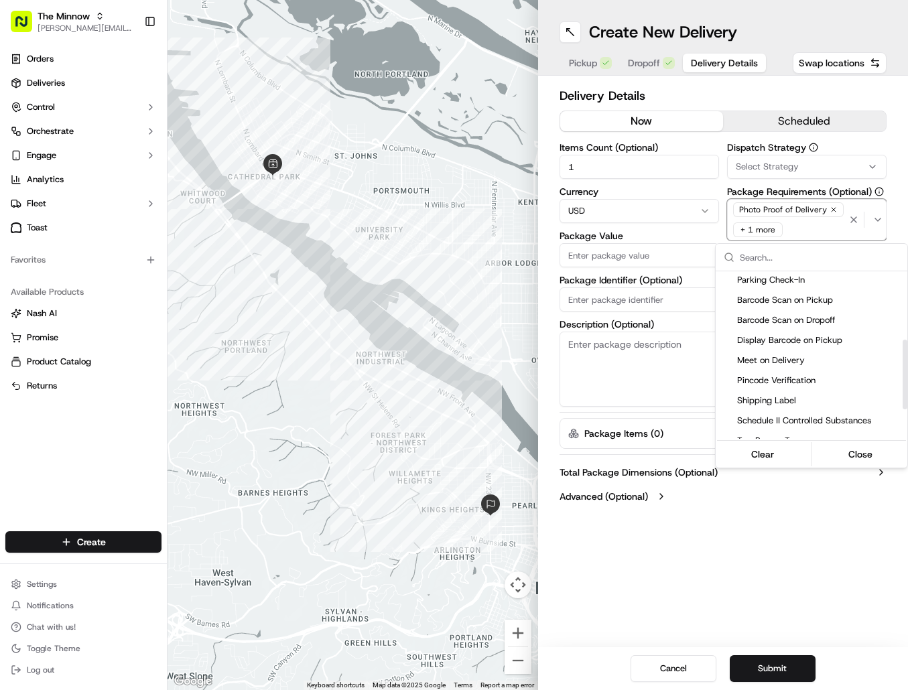
scroll to position [156, 0]
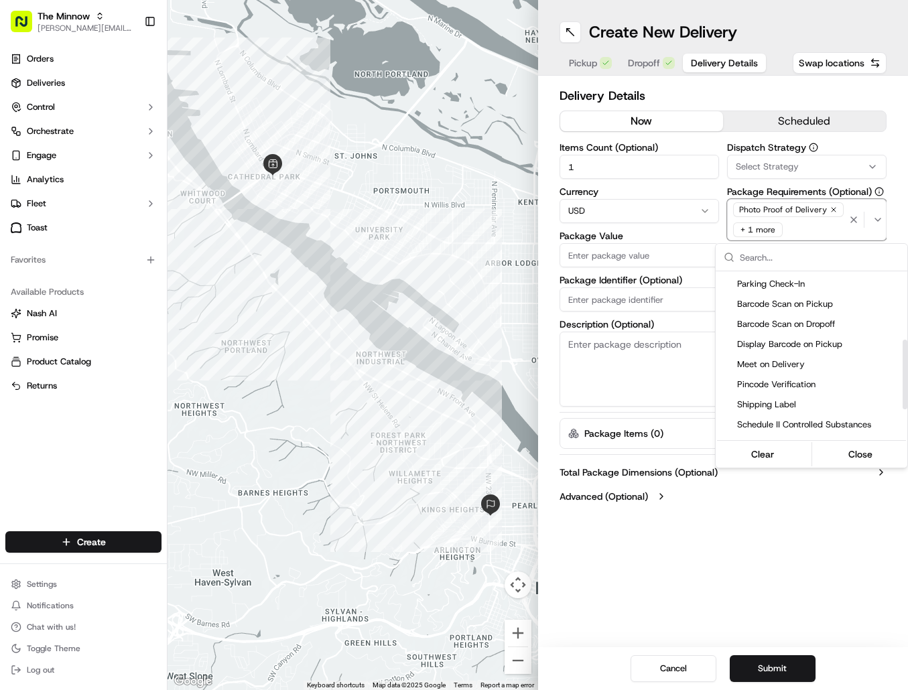
drag, startPoint x: 906, startPoint y: 300, endPoint x: 897, endPoint y: 361, distance: 60.9
click at [903, 363] on div "Suggestions" at bounding box center [905, 375] width 5 height 70
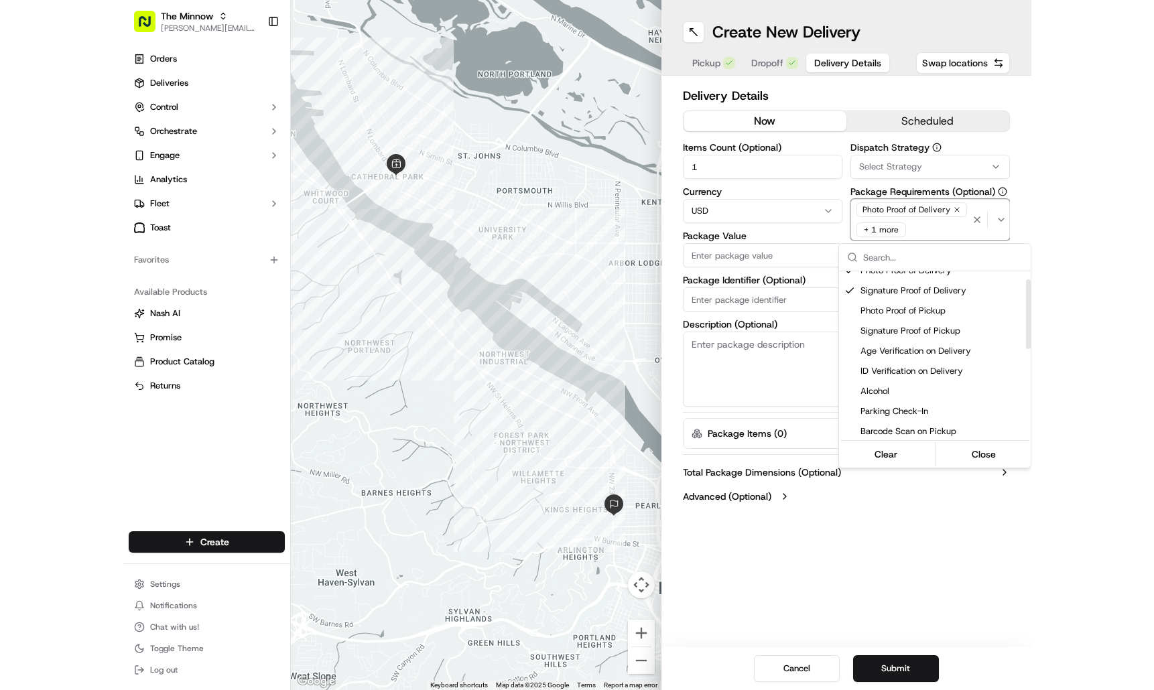
scroll to position [0, 0]
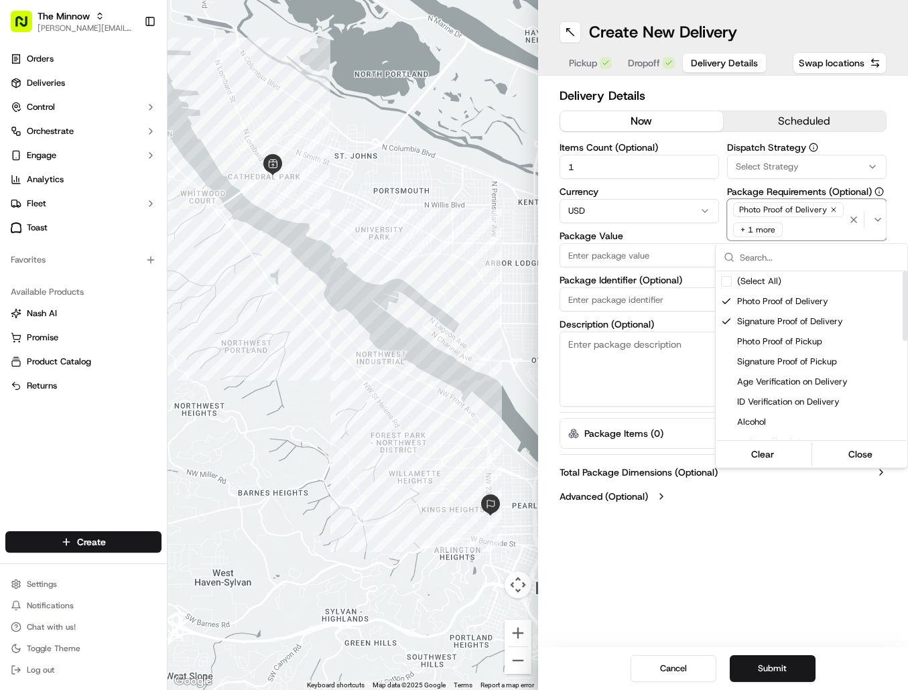
drag, startPoint x: 904, startPoint y: 355, endPoint x: 891, endPoint y: 290, distance: 66.4
click at [904, 271] on div "Suggestions" at bounding box center [905, 306] width 5 height 70
click at [838, 498] on html "The Minnow darren@theminnowpdx.com Toggle Sidebar Orders Deliveries Control Orc…" at bounding box center [454, 345] width 908 height 690
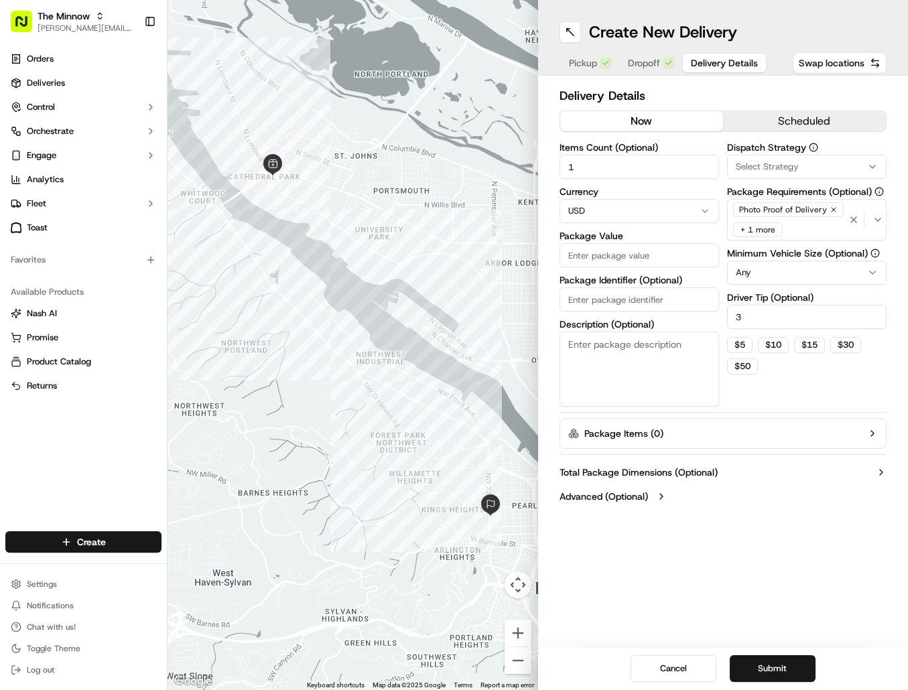
click at [645, 252] on input "Package Value" at bounding box center [640, 255] width 160 height 24
type input "60"
click at [793, 119] on button "scheduled" at bounding box center [804, 121] width 163 height 20
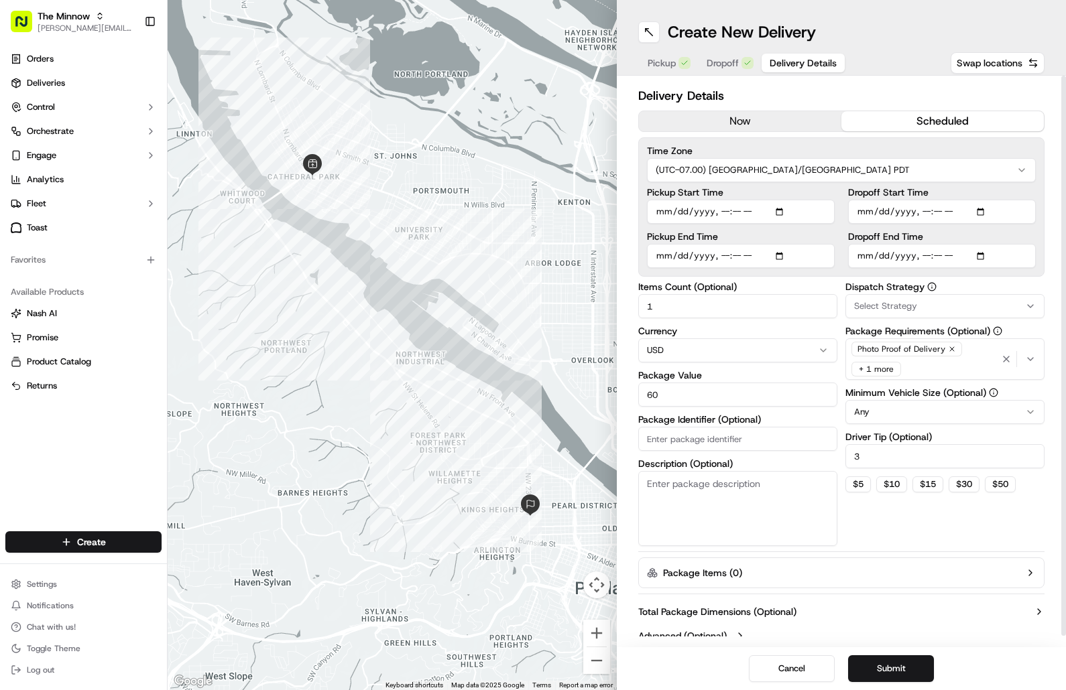
click at [778, 211] on input "Pickup Start Time" at bounding box center [741, 212] width 188 height 24
click at [774, 193] on label "Pickup Start Time" at bounding box center [741, 192] width 188 height 9
click at [774, 200] on input "Pickup Start Time" at bounding box center [741, 212] width 188 height 24
click at [720, 210] on input "Pickup Start Time" at bounding box center [741, 212] width 188 height 24
type input "2025-09-17T22:30"
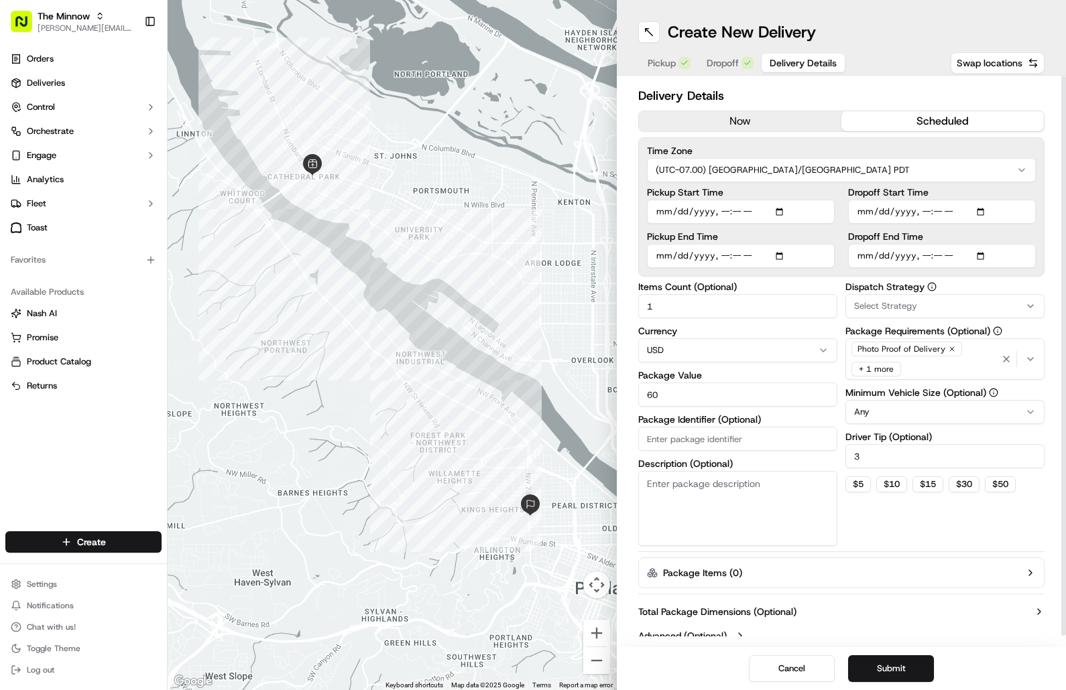
click at [781, 256] on input "Pickup End Time" at bounding box center [741, 256] width 188 height 24
click at [721, 255] on input "Pickup End Time" at bounding box center [741, 256] width 188 height 24
type input "2025-09-17T11:30"
click at [753, 209] on input "Pickup Start Time" at bounding box center [741, 212] width 188 height 24
type input "2025-09-17T10:30"
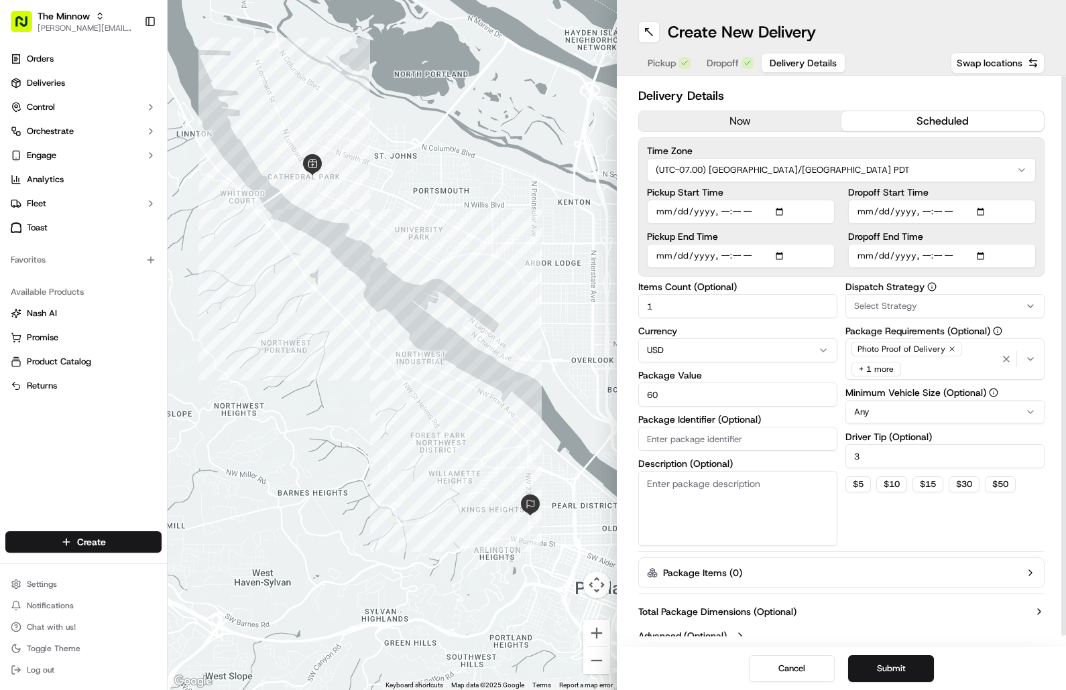
click at [908, 212] on input "Dropoff Start Time" at bounding box center [942, 212] width 188 height 24
click at [908, 213] on input "Dropoff Start Time" at bounding box center [942, 212] width 188 height 24
click at [908, 194] on label "Dropoff Start Time" at bounding box center [942, 192] width 188 height 9
click at [908, 200] on input "Dropoff Start Time" at bounding box center [942, 212] width 188 height 24
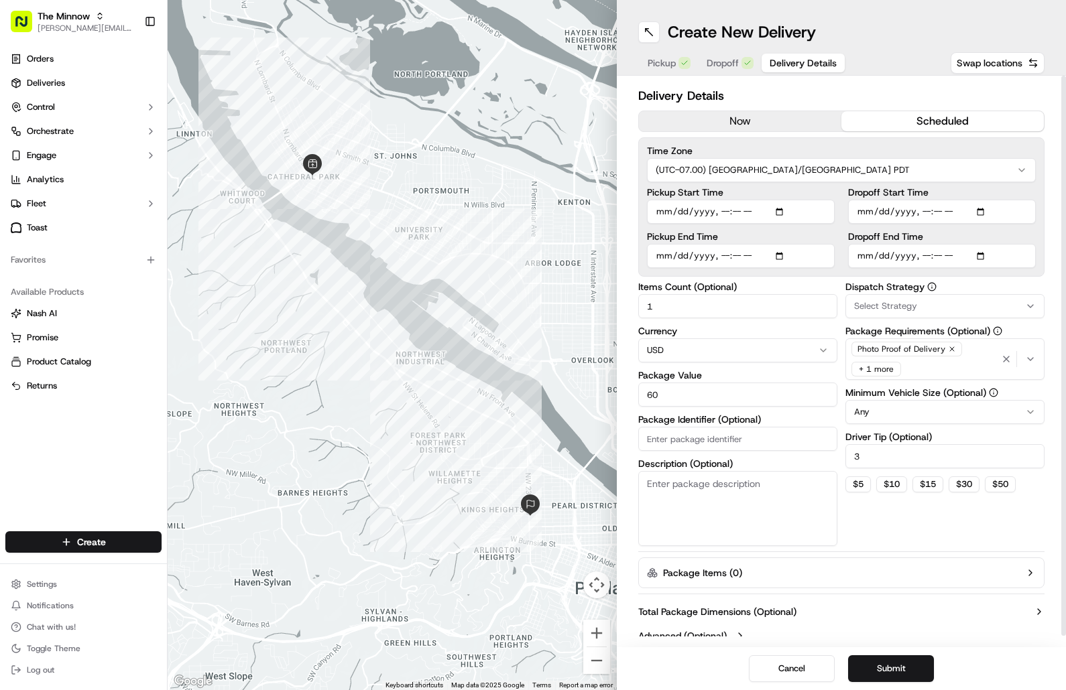
click at [908, 212] on input "Dropoff Start Time" at bounding box center [942, 212] width 188 height 24
type input "2025-09-17T23:00"
click at [908, 257] on input "Dropoff End Time" at bounding box center [942, 256] width 188 height 24
drag, startPoint x: 1035, startPoint y: 233, endPoint x: 928, endPoint y: 246, distance: 108.0
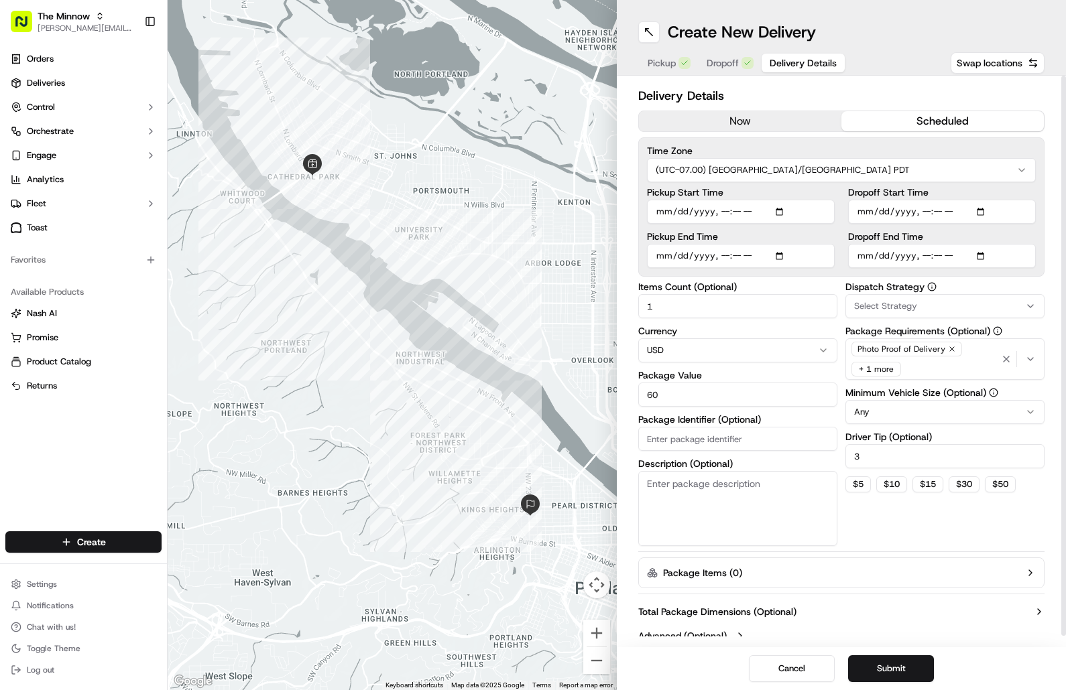
click at [908, 233] on label "Dropoff End Time" at bounding box center [942, 236] width 188 height 9
click at [908, 244] on input "Dropoff End Time" at bounding box center [942, 256] width 188 height 24
click at [908, 259] on input "Dropoff End Time" at bounding box center [942, 256] width 188 height 24
type input "2025-09-17T12:00"
click at [737, 208] on input "Pickup Start Time" at bounding box center [741, 212] width 188 height 24
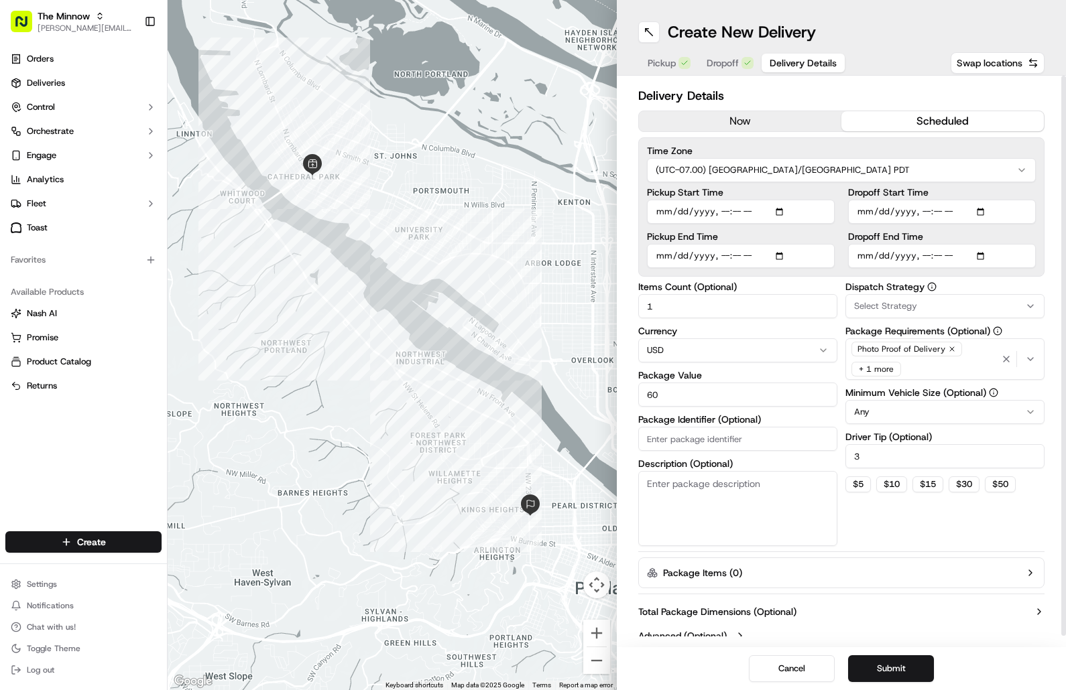
type input "2025-09-17T10:00"
click at [722, 256] on input "Pickup End Time" at bounding box center [741, 256] width 188 height 24
type input "2025-09-17T10:30"
click at [908, 211] on input "Dropoff Start Time" at bounding box center [942, 212] width 188 height 24
type input "2025-09-17T22:30"
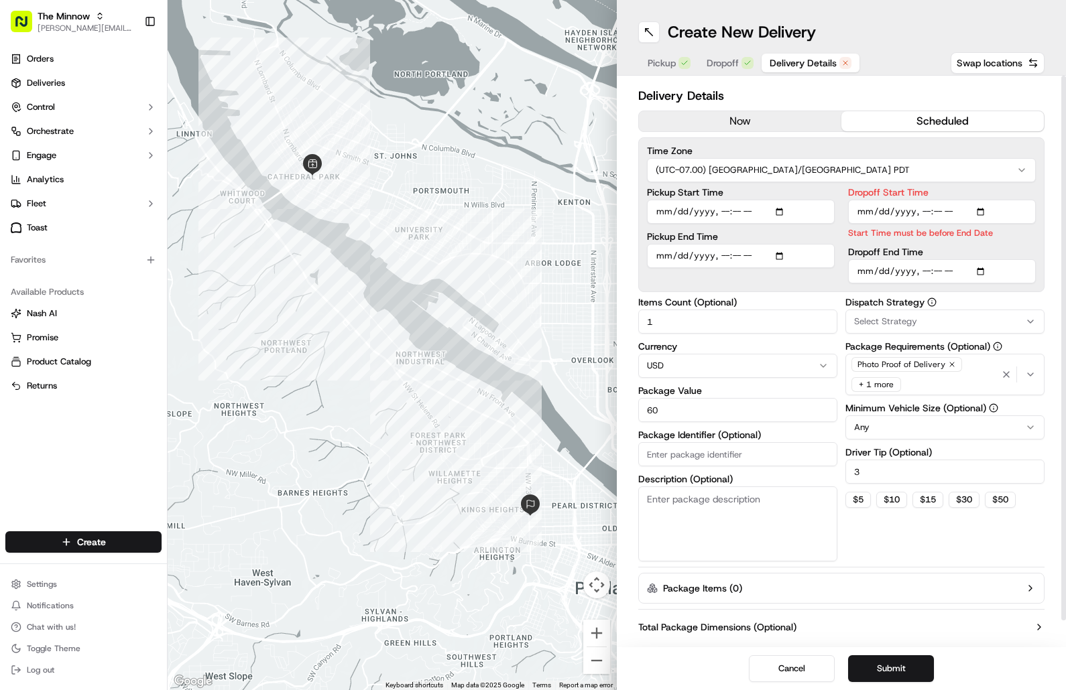
click at [908, 255] on div "Dropoff End Time" at bounding box center [942, 265] width 188 height 36
type input "2025-09-17T23:00"
click at [908, 213] on input "Dropoff Start Time" at bounding box center [942, 212] width 188 height 24
type input "2025-09-17T10:30"
click at [908, 269] on div "Time Zone (UTC-07.00) America/Los Angeles PDT Pickup Start Time Pickup End Time…" at bounding box center [841, 214] width 406 height 155
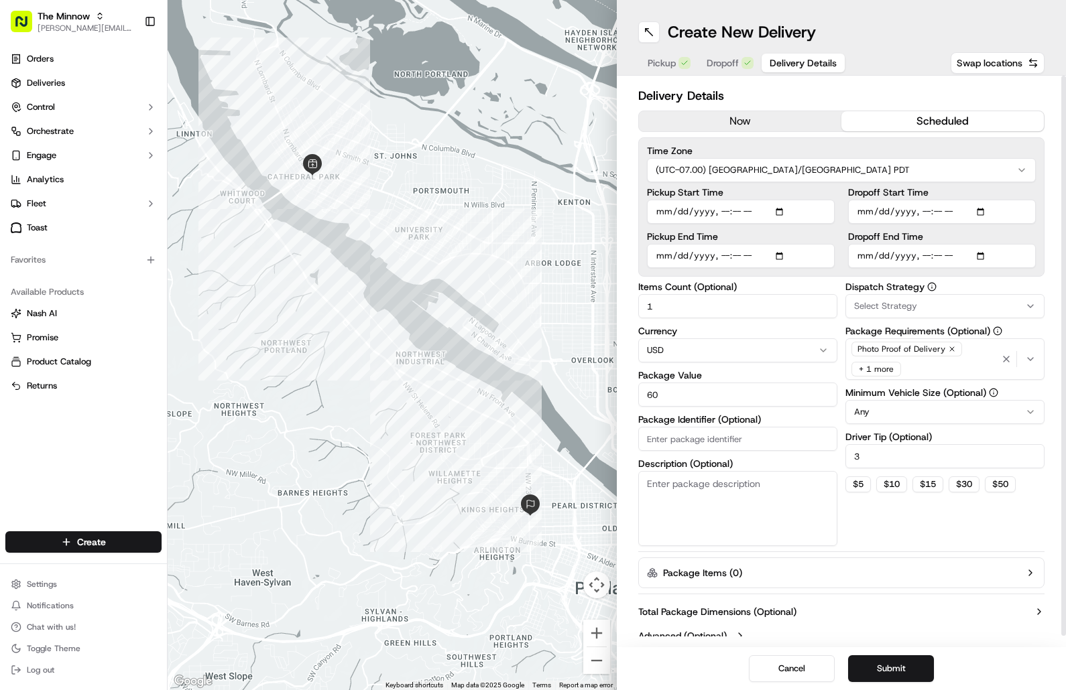
type input "2025-09-17T11:00"
click at [908, 188] on div "Time Zone (UTC-07.00) America/Los Angeles PDT Pickup Start Time Pickup End Time…" at bounding box center [841, 206] width 406 height 139
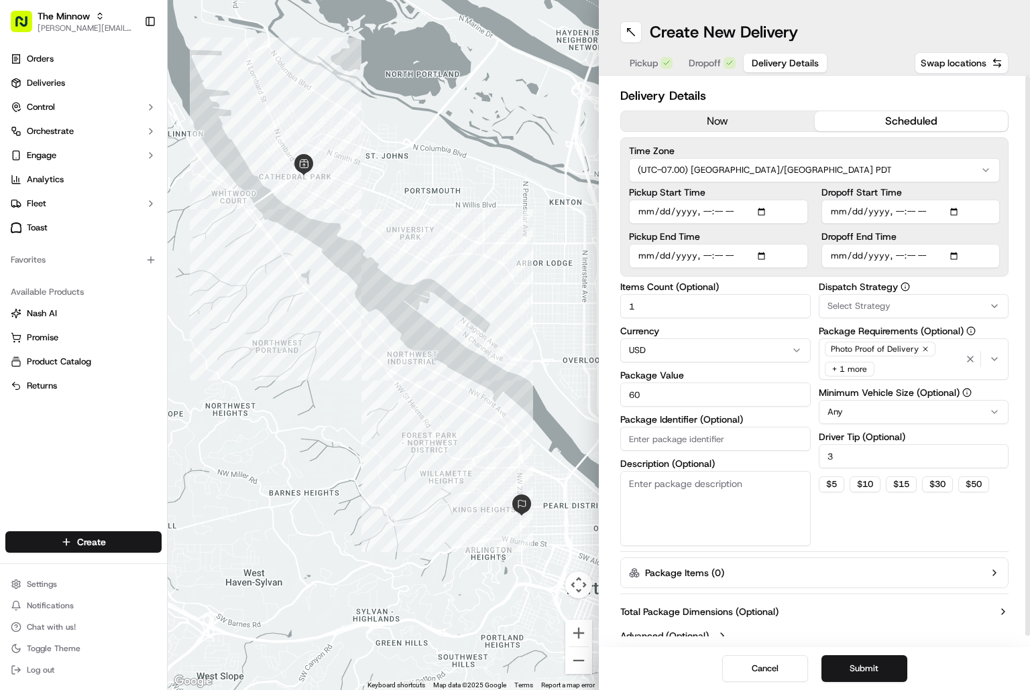
click at [908, 201] on div "Delivery Details now scheduled Time Zone (UTC-07.00) America/Los Angeles PDT Pi…" at bounding box center [814, 362] width 431 height 572
click at [908, 237] on label "Dropoff End Time" at bounding box center [910, 236] width 179 height 9
click at [908, 244] on input "Dropoff End Time" at bounding box center [910, 256] width 179 height 24
drag, startPoint x: 893, startPoint y: 239, endPoint x: 873, endPoint y: 239, distance: 19.4
click at [873, 239] on label "Dropoff End Time" at bounding box center [910, 236] width 179 height 9
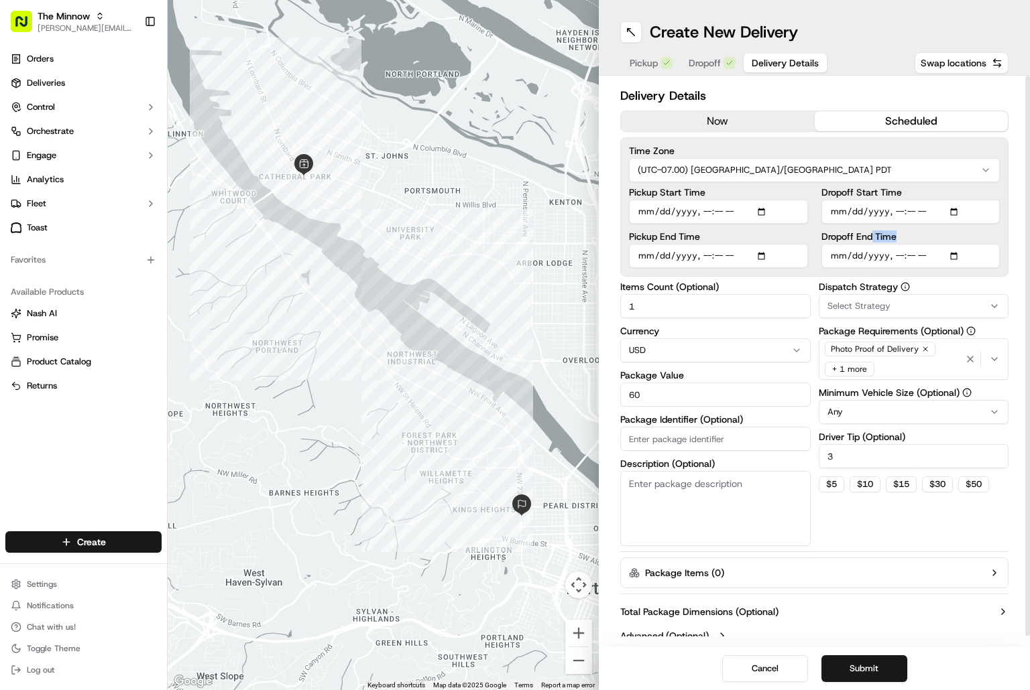
click at [899, 235] on label "Dropoff End Time" at bounding box center [910, 236] width 179 height 9
click at [899, 244] on input "Dropoff End Time" at bounding box center [910, 256] width 179 height 24
click at [883, 235] on label "Dropoff End Time" at bounding box center [910, 236] width 179 height 9
click at [883, 244] on input "Dropoff End Time" at bounding box center [910, 256] width 179 height 24
drag, startPoint x: 907, startPoint y: 235, endPoint x: 871, endPoint y: 234, distance: 36.2
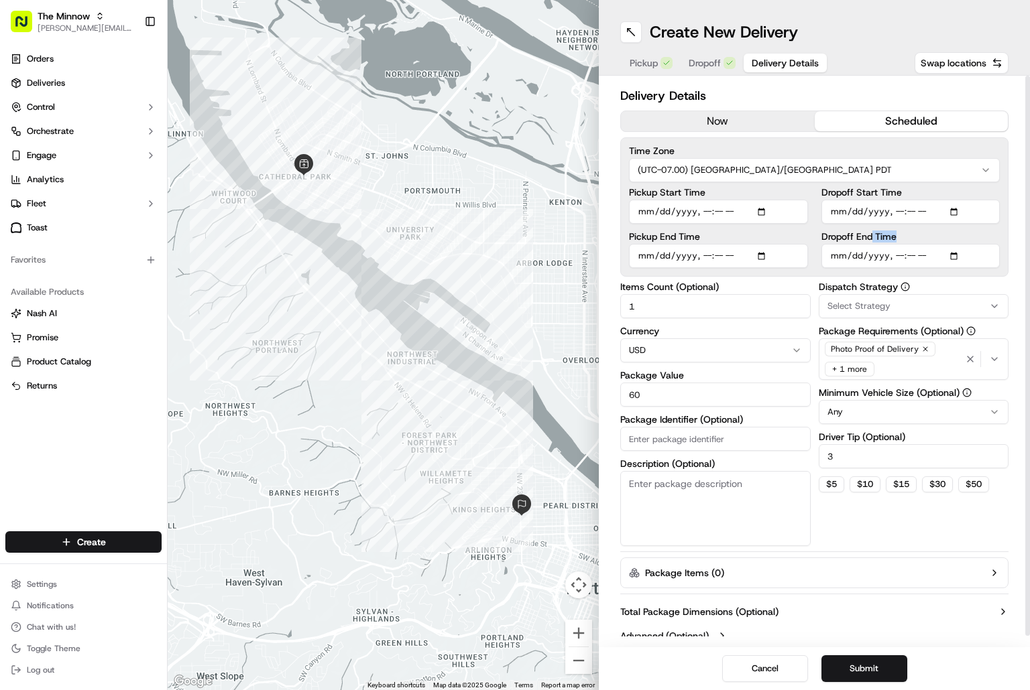
click at [871, 234] on label "Dropoff End Time" at bounding box center [910, 236] width 179 height 9
click at [908, 192] on label "Dropoff Start Time" at bounding box center [910, 192] width 179 height 9
click at [908, 200] on input "Dropoff Start Time" at bounding box center [910, 212] width 179 height 24
click at [908, 192] on div "Delivery Details now scheduled Time Zone (UTC-07.00) America/Los Angeles PDT Pi…" at bounding box center [814, 362] width 431 height 572
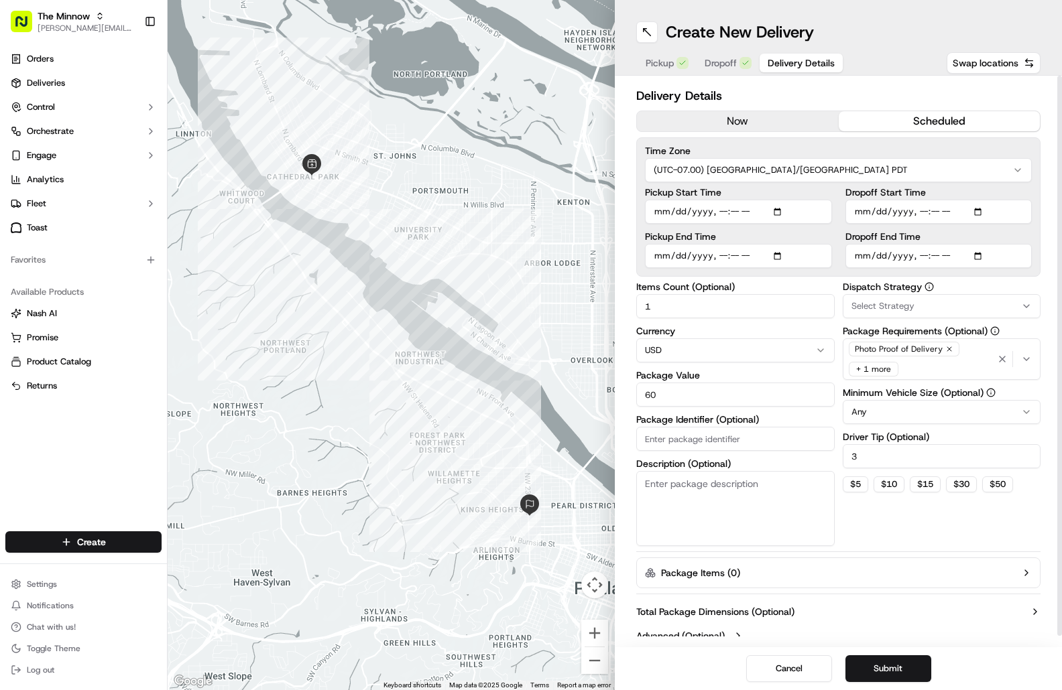
click at [908, 204] on div "Delivery Details now scheduled Time Zone (UTC-07.00) America/Los Angeles PDT Pi…" at bounding box center [838, 362] width 447 height 572
click at [738, 495] on textarea "Description (Optional)" at bounding box center [735, 508] width 198 height 75
type textarea "b"
type textarea "Bag of bread loaves"
click at [908, 660] on button "Submit" at bounding box center [888, 669] width 86 height 27
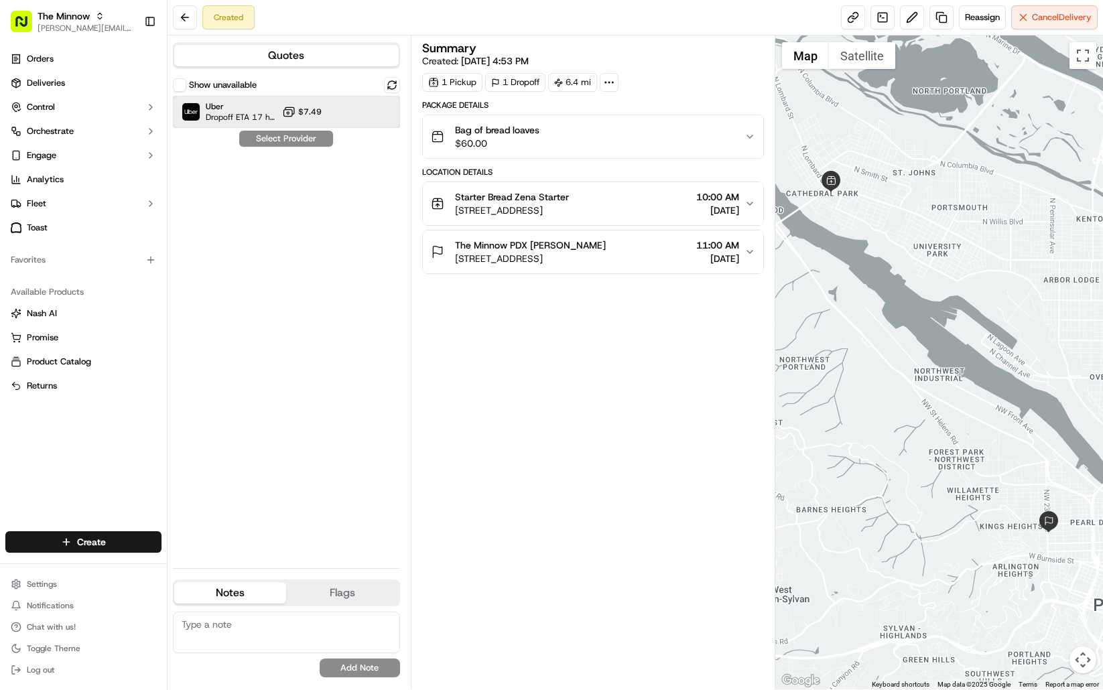
click at [280, 106] on div "Uber Dropoff ETA 17 hours $7.49" at bounding box center [286, 112] width 227 height 32
click at [277, 136] on button "Assign Provider" at bounding box center [286, 139] width 95 height 16
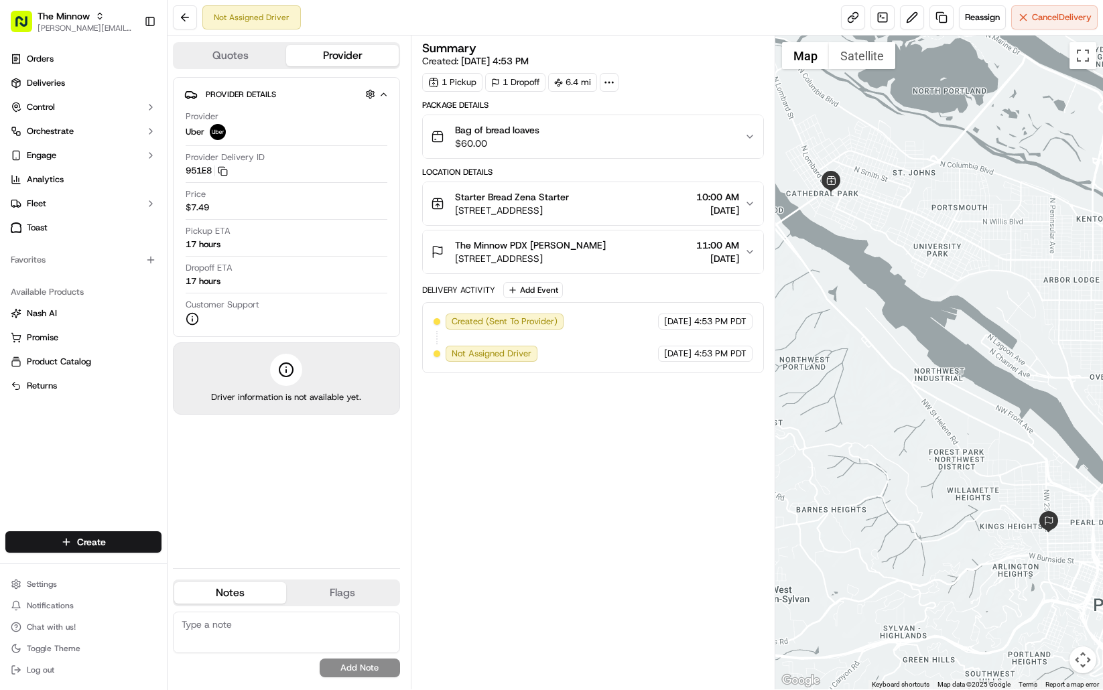
click at [721, 434] on div "Summary Created: 09/16/2025 4:53 PM 1 Pickup 1 Dropoff 6.4 mi Package Details B…" at bounding box center [593, 362] width 342 height 641
click at [908, 17] on link at bounding box center [942, 17] width 24 height 24
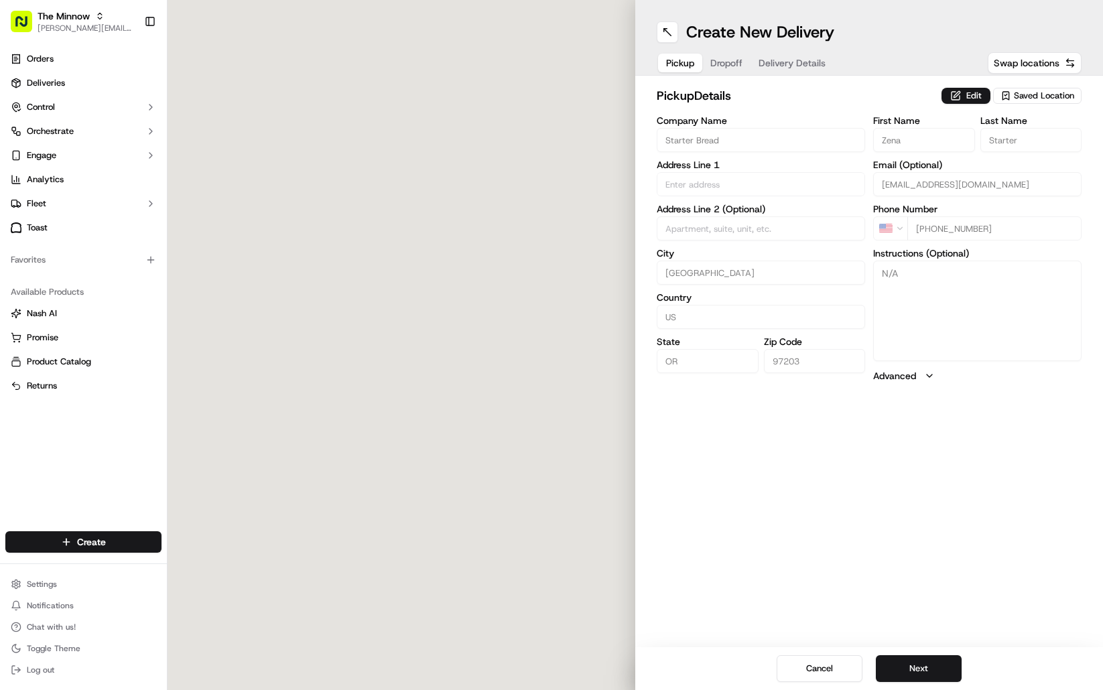
type input "[STREET_ADDRESS]"
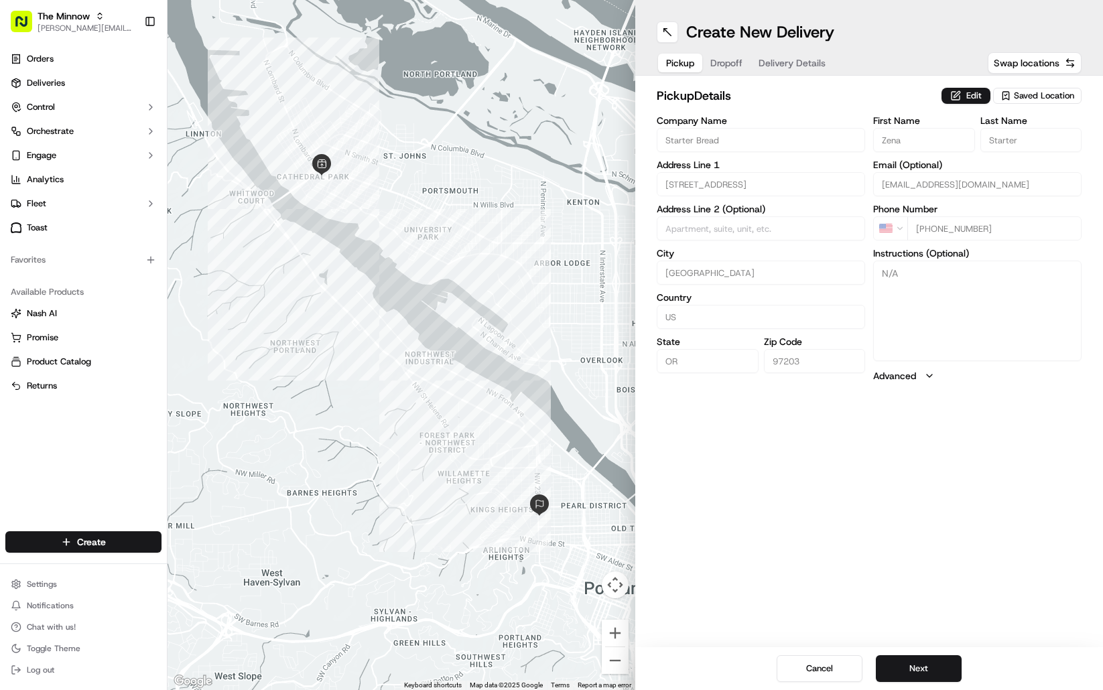
click at [731, 57] on span "Dropoff" at bounding box center [726, 62] width 32 height 13
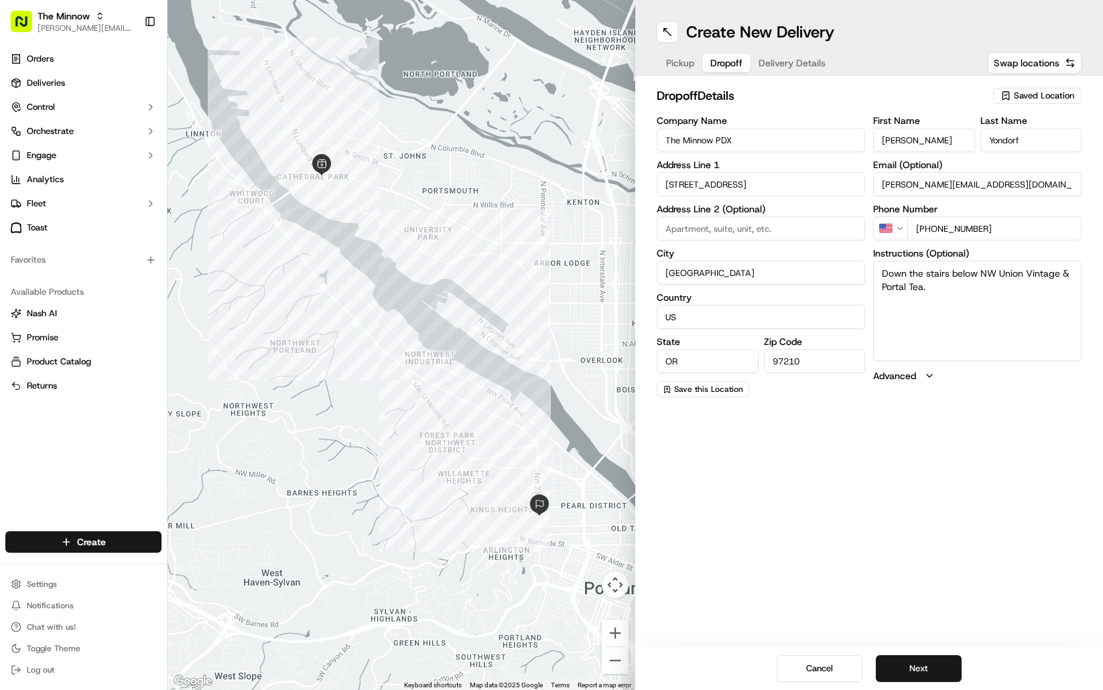
click at [908, 94] on span "Saved Location" at bounding box center [1044, 96] width 60 height 12
click at [908, 145] on span "The Minnow PDX" at bounding box center [1014, 146] width 165 height 12
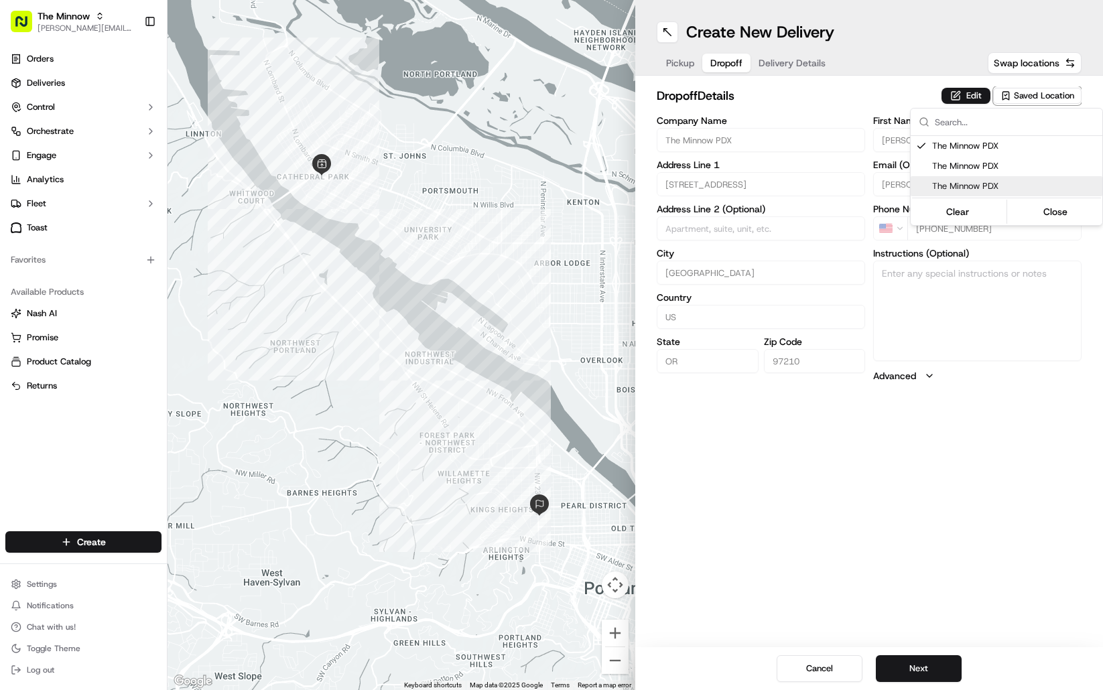
drag, startPoint x: 987, startPoint y: 496, endPoint x: 987, endPoint y: 460, distance: 36.2
click at [908, 493] on html "The Minnow darren@theminnowpdx.com Toggle Sidebar Orders Deliveries Control Orc…" at bounding box center [551, 345] width 1103 height 690
click at [908, 93] on span "Saved Location" at bounding box center [1044, 96] width 60 height 12
click at [908, 166] on span "The Minnow PDX" at bounding box center [1014, 166] width 165 height 12
drag, startPoint x: 1009, startPoint y: 431, endPoint x: 904, endPoint y: 225, distance: 230.8
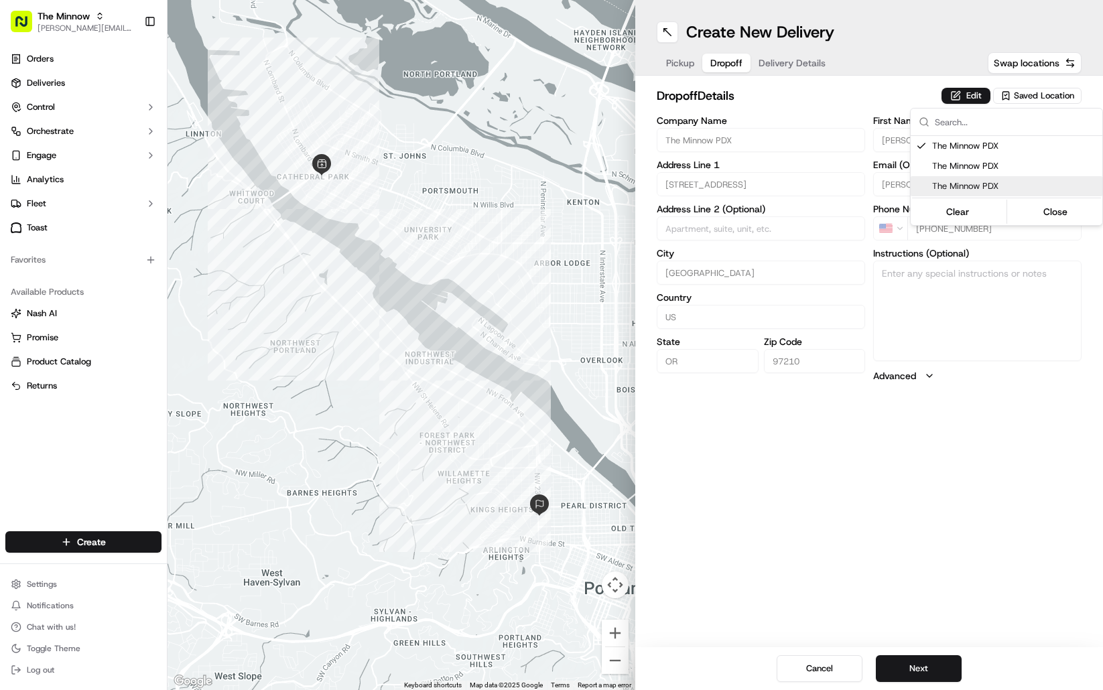
click at [908, 425] on html "The Minnow darren@theminnowpdx.com Toggle Sidebar Orders Deliveries Control Orc…" at bounding box center [551, 345] width 1103 height 690
click at [781, 58] on span "Delivery Details" at bounding box center [792, 62] width 67 height 13
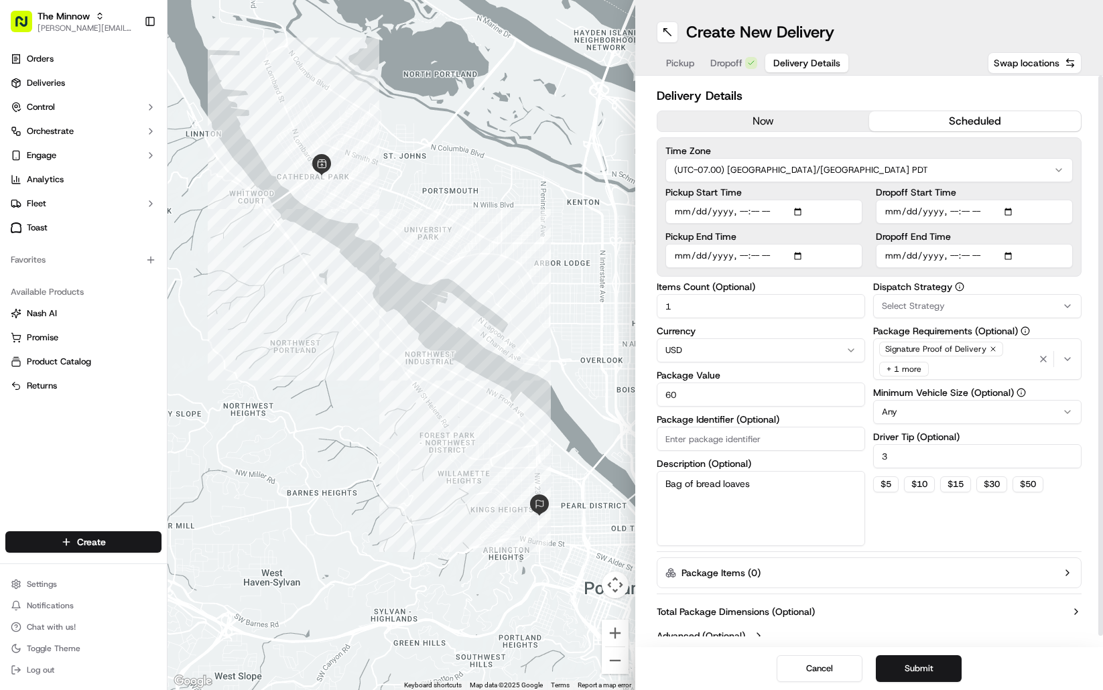
click at [801, 211] on input "Pickup Start Time" at bounding box center [764, 212] width 197 height 24
type input "2025-09-18T10:00"
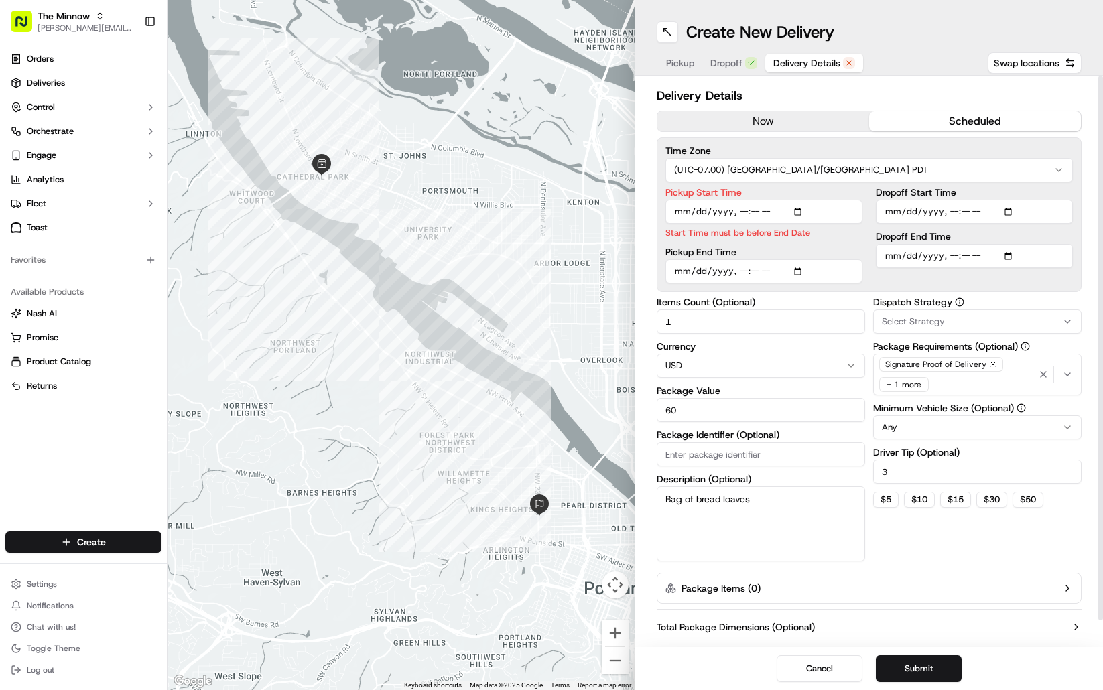
click at [793, 192] on label "Pickup Start Time" at bounding box center [764, 192] width 197 height 9
click at [793, 200] on input "Pickup Start Time" at bounding box center [764, 212] width 197 height 24
click at [800, 270] on input "Pickup End Time" at bounding box center [764, 271] width 197 height 24
type input "2025-09-18T10:30"
drag, startPoint x: 1025, startPoint y: 189, endPoint x: 1018, endPoint y: 208, distance: 20.2
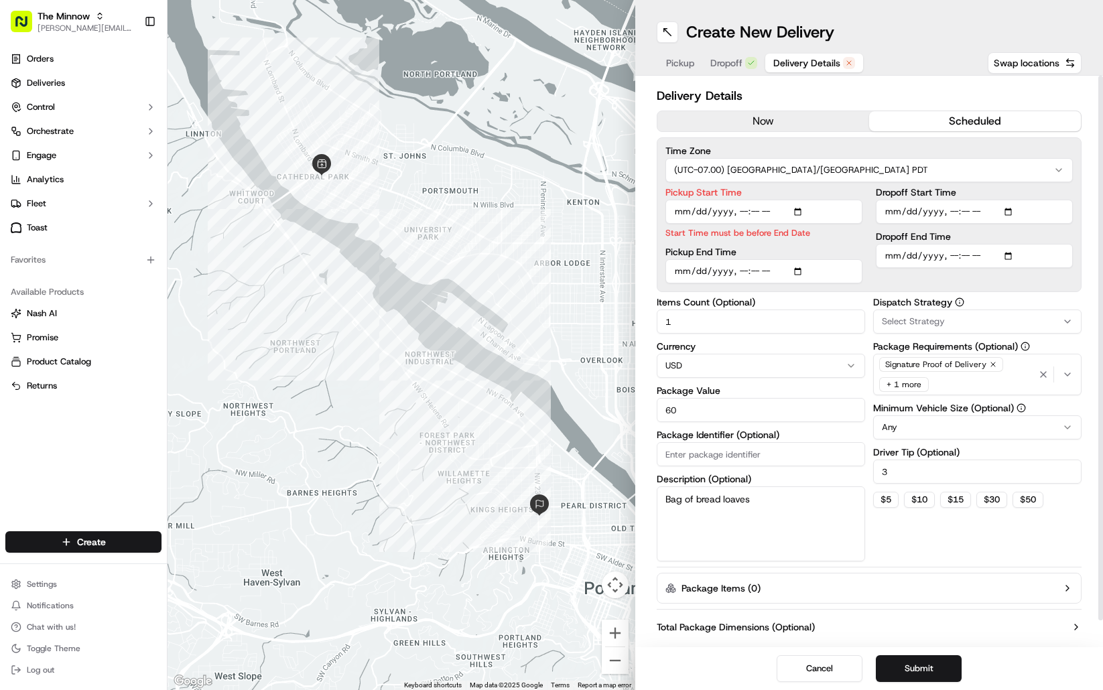
click at [908, 191] on label "Dropoff Start Time" at bounding box center [974, 192] width 197 height 9
click at [908, 200] on input "Dropoff Start Time" at bounding box center [974, 212] width 197 height 24
click at [908, 214] on input "Dropoff Start Time" at bounding box center [974, 212] width 197 height 24
type input "2025-09-18T10:30"
click at [908, 194] on label "Dropoff Start Time" at bounding box center [974, 192] width 197 height 9
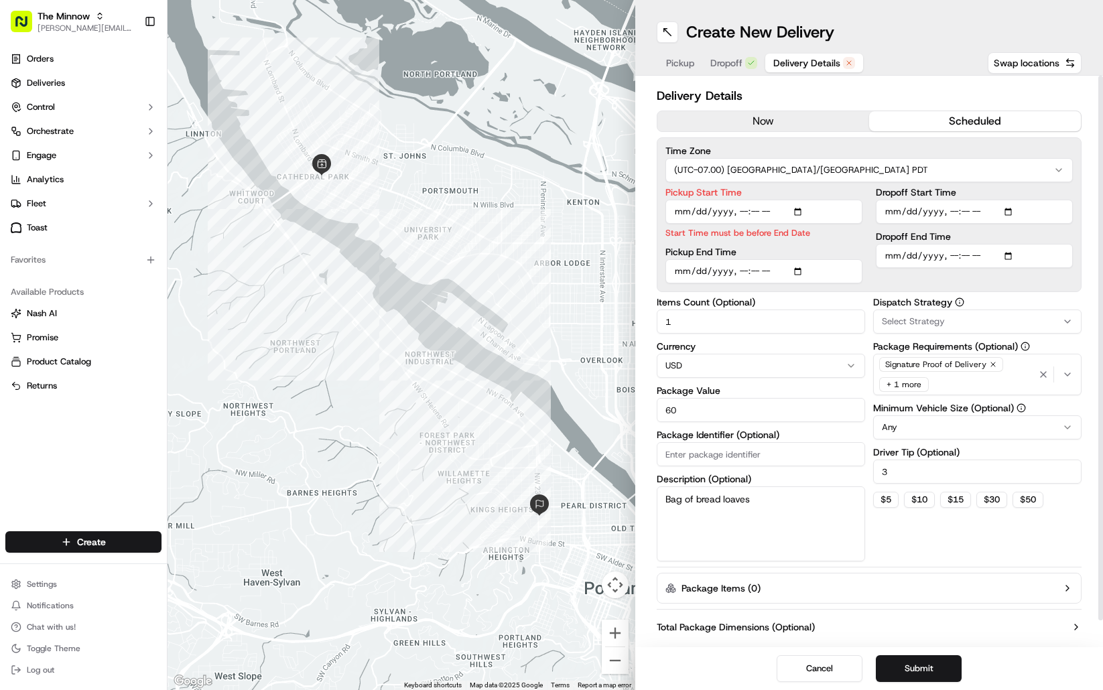
click at [908, 200] on input "Dropoff Start Time" at bounding box center [974, 212] width 197 height 24
click at [908, 273] on input "Dropoff End Time" at bounding box center [974, 271] width 197 height 24
type input "2025-09-18T11:00"
click at [908, 188] on div "Delivery Details now scheduled Time Zone (UTC-07.00) America/Los Angeles PDT Pi…" at bounding box center [869, 362] width 468 height 572
click at [908, 674] on button "Submit" at bounding box center [919, 669] width 86 height 27
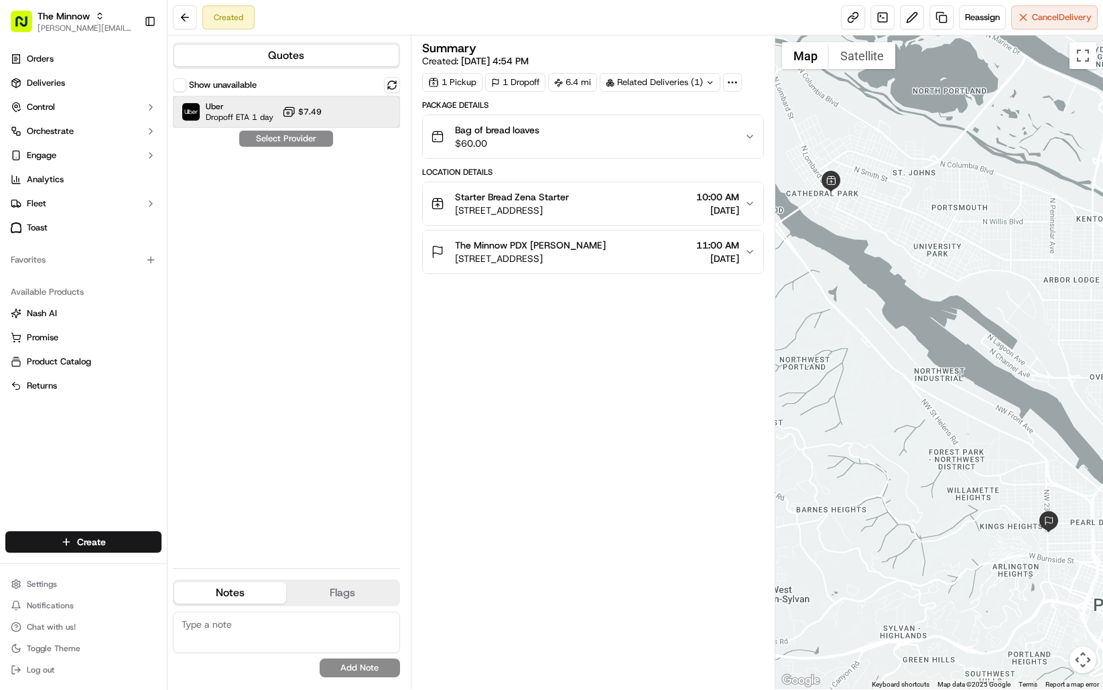
click at [321, 122] on div "Uber Dropoff ETA 1 day $7.49" at bounding box center [286, 112] width 227 height 32
click at [306, 137] on button "Assign Provider" at bounding box center [286, 139] width 95 height 16
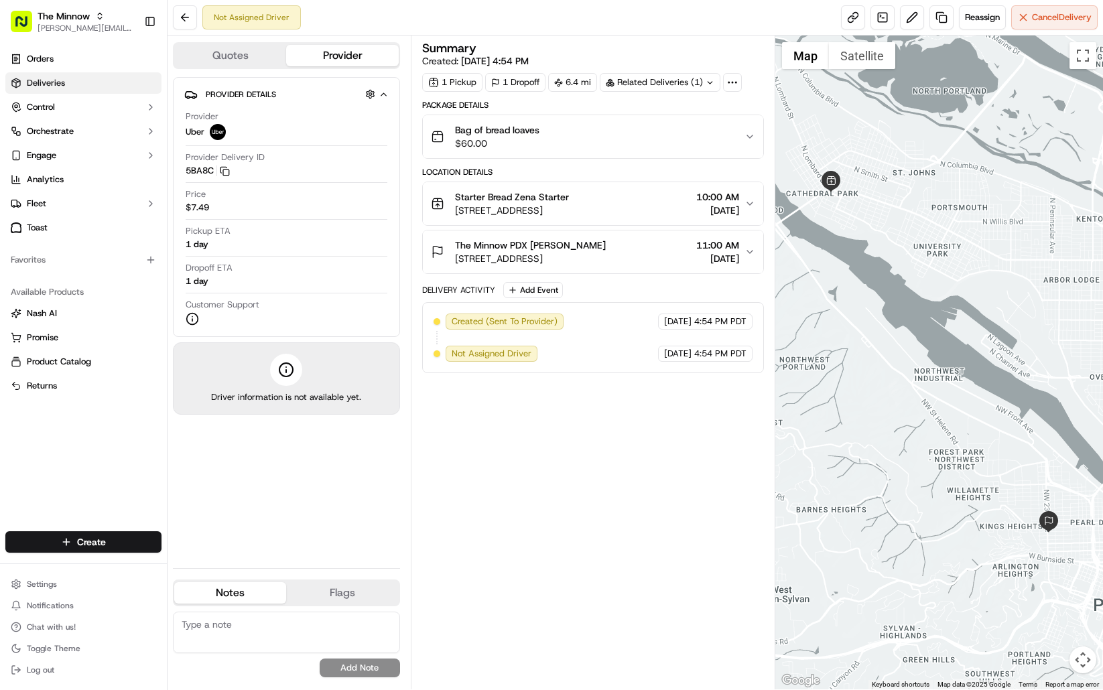
drag, startPoint x: 30, startPoint y: 84, endPoint x: 44, endPoint y: 91, distance: 15.6
click at [30, 84] on span "Deliveries" at bounding box center [46, 83] width 38 height 12
